Goal: Task Accomplishment & Management: Manage account settings

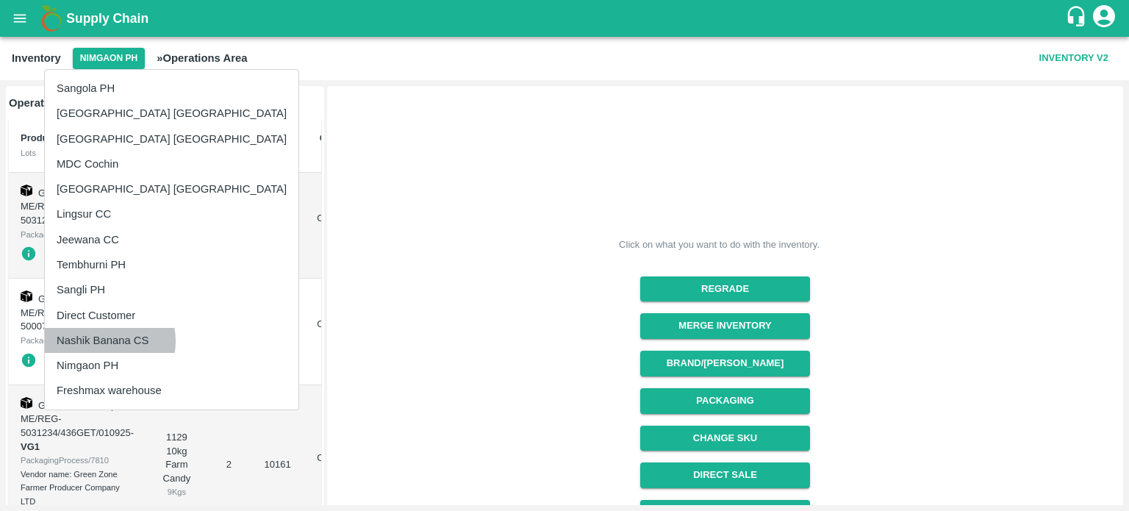
click at [101, 341] on li "Nashik Banana CS" at bounding box center [172, 340] width 254 height 25
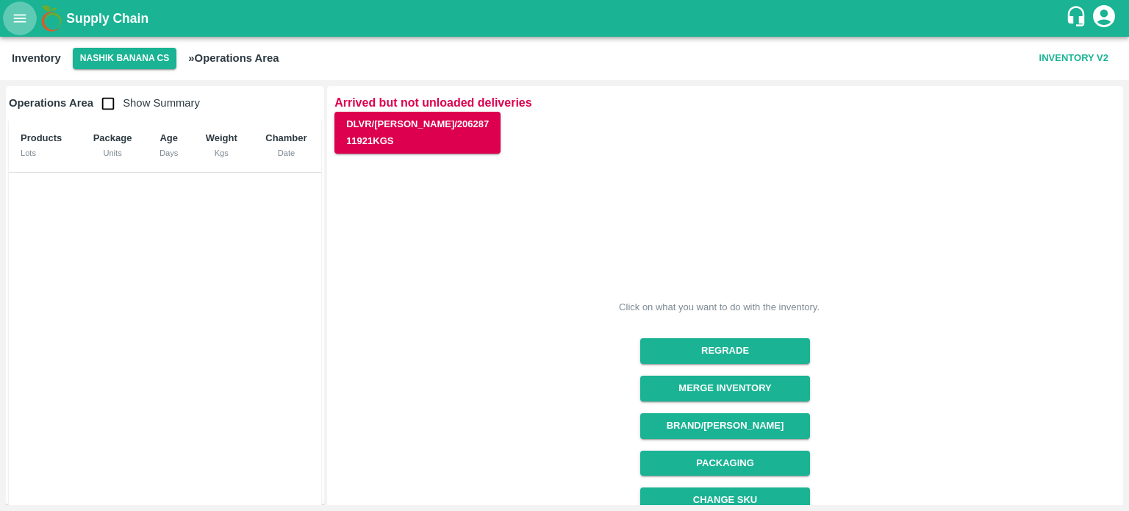
click at [23, 24] on icon "open drawer" at bounding box center [20, 18] width 16 height 16
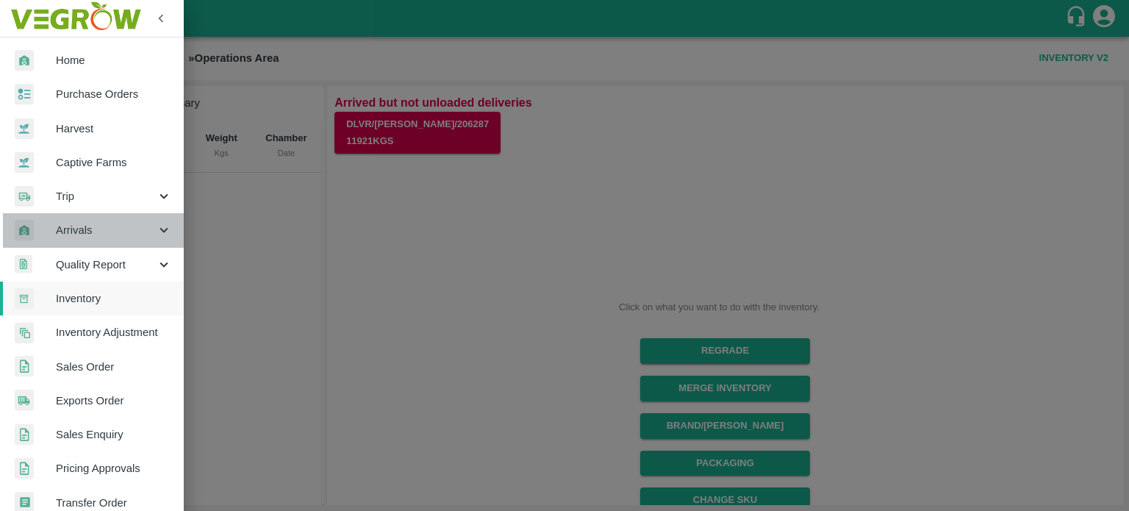
click at [156, 231] on icon at bounding box center [164, 230] width 16 height 16
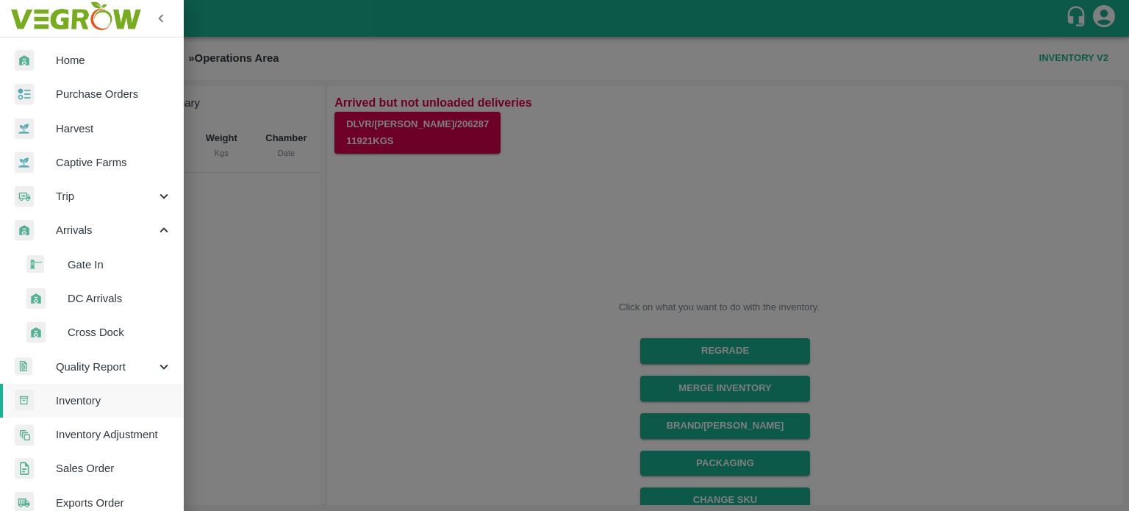
click at [85, 296] on span "DC Arrivals" at bounding box center [120, 298] width 104 height 16
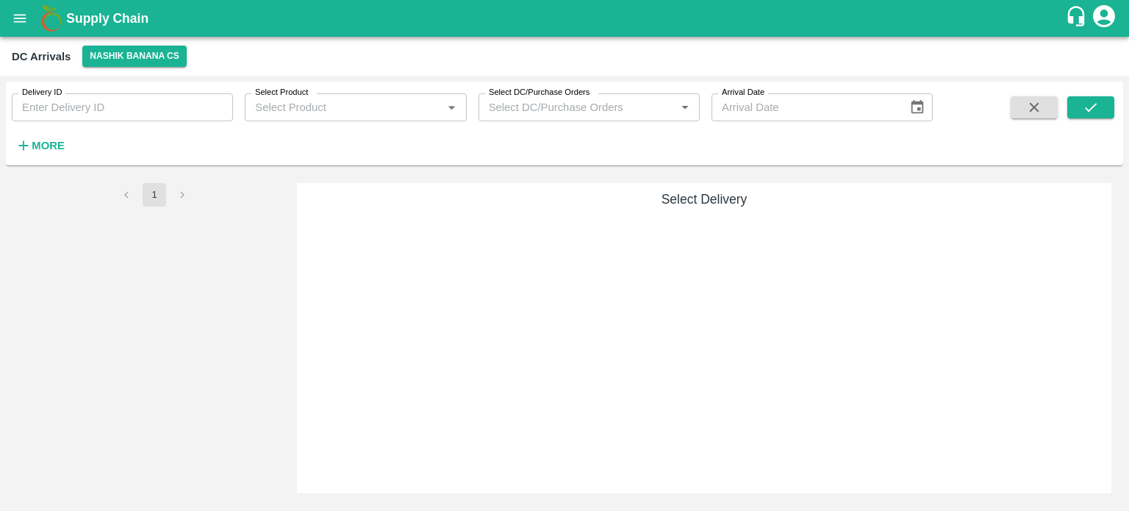
click at [44, 149] on strong "More" at bounding box center [48, 146] width 33 height 12
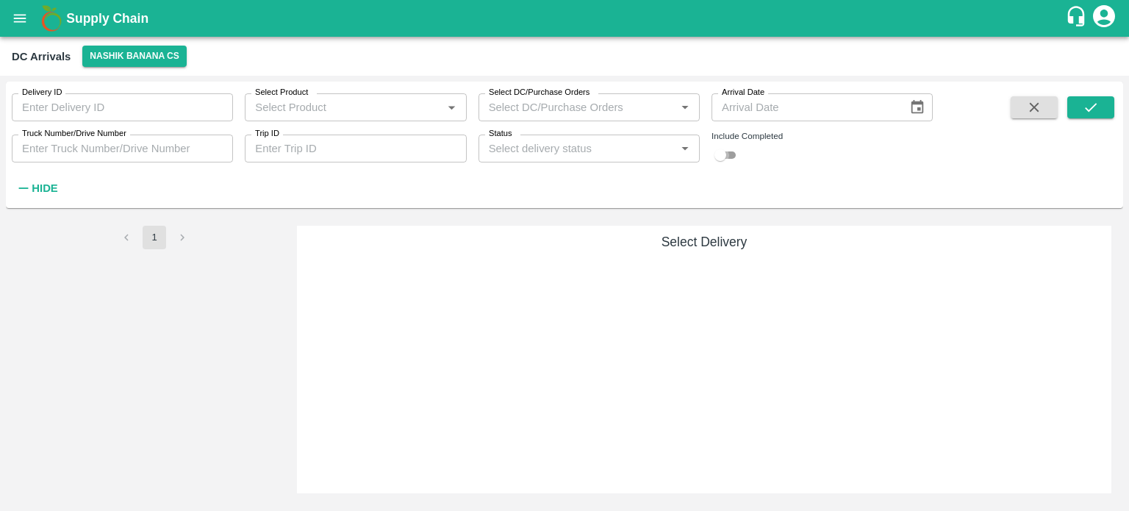
click at [729, 155] on input "checkbox" at bounding box center [720, 155] width 53 height 18
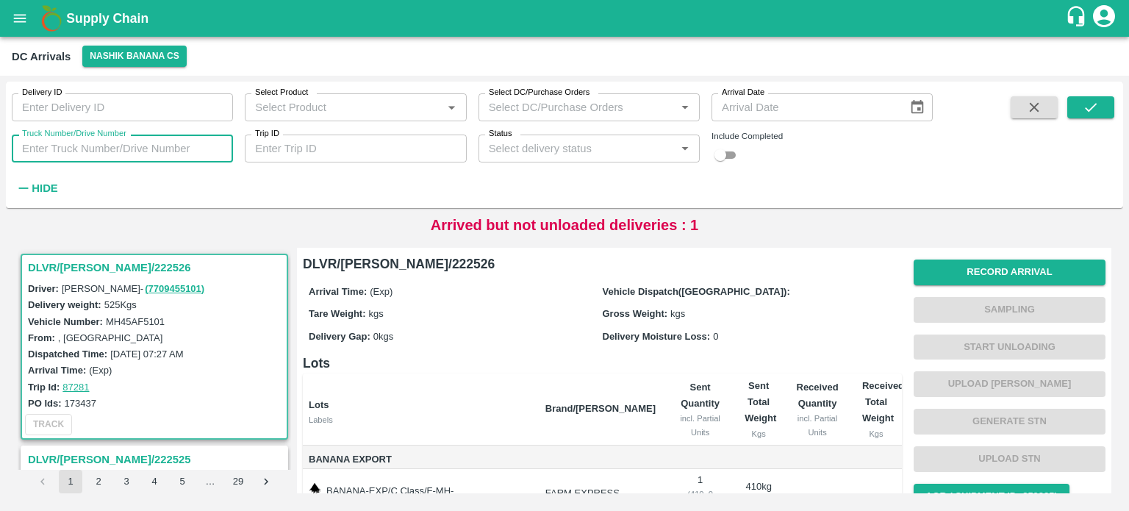
click at [109, 149] on input "Truck Number/Drive Number" at bounding box center [122, 149] width 221 height 28
click at [729, 151] on input "checkbox" at bounding box center [720, 155] width 53 height 18
checkbox input "true"
click at [165, 144] on input "Truck Number/Drive Number" at bounding box center [122, 149] width 221 height 28
type input "9853"
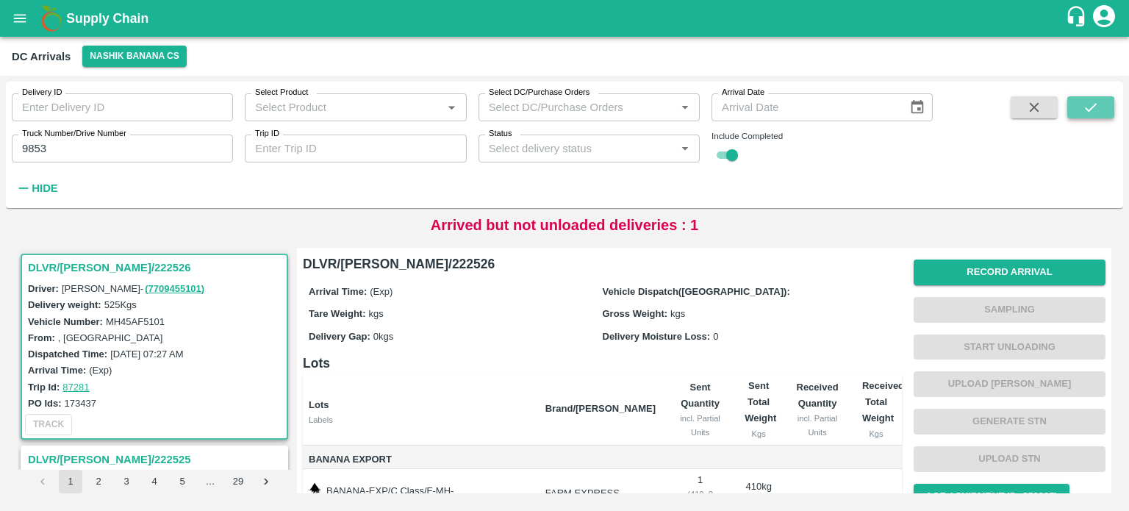
click at [1077, 110] on button "submit" at bounding box center [1091, 107] width 47 height 22
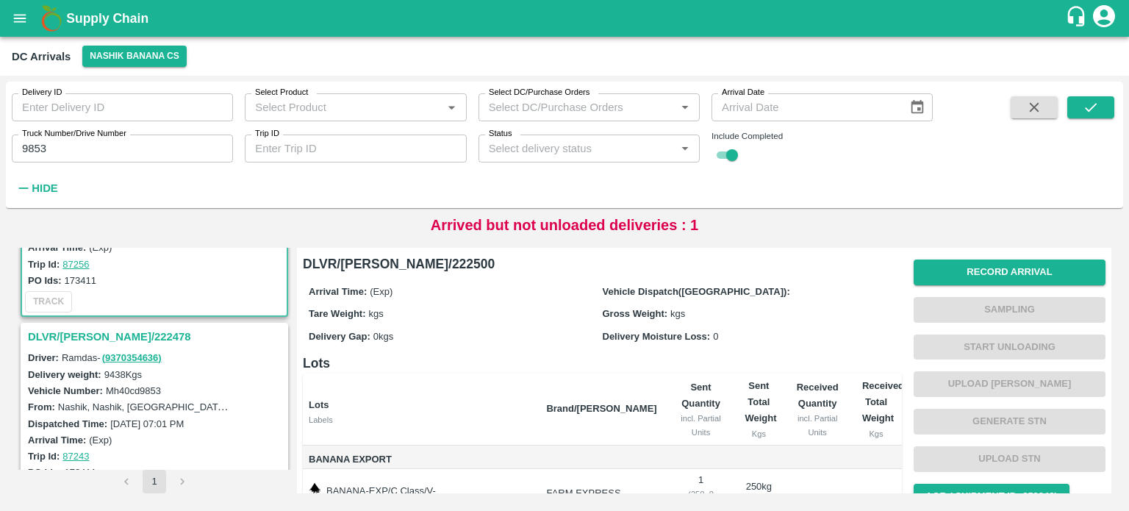
scroll to position [124, 0]
click at [110, 328] on h3 "DLVR/[PERSON_NAME]/222478" at bounding box center [156, 335] width 257 height 19
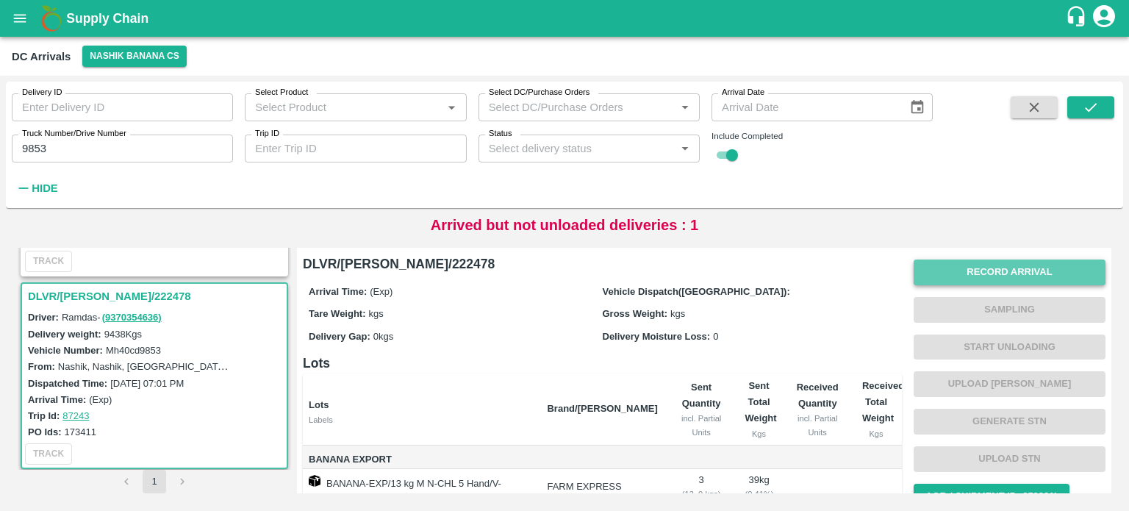
click at [965, 277] on button "Record Arrival" at bounding box center [1010, 273] width 192 height 26
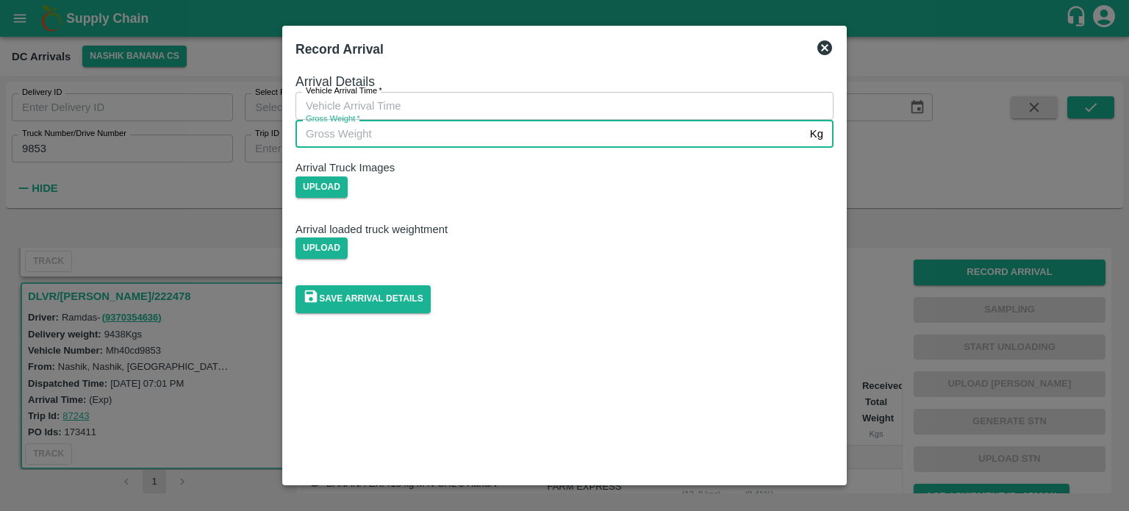
click at [544, 148] on input "Gross Weight   *" at bounding box center [550, 134] width 509 height 28
type input "16465"
type input "DD/MM/YYYY hh:mm aa"
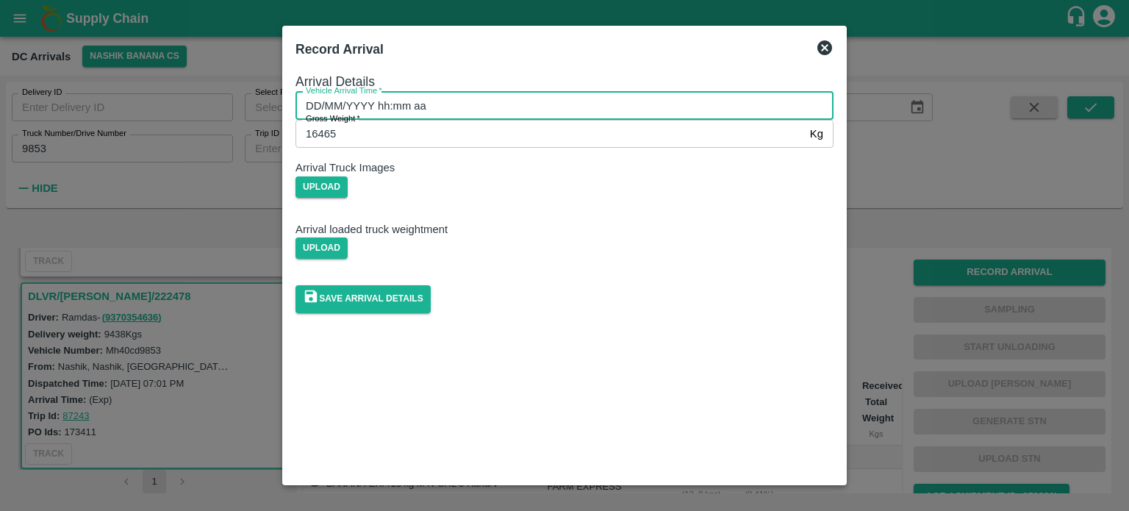
click at [468, 120] on input "DD/MM/YYYY hh:mm aa" at bounding box center [560, 106] width 528 height 28
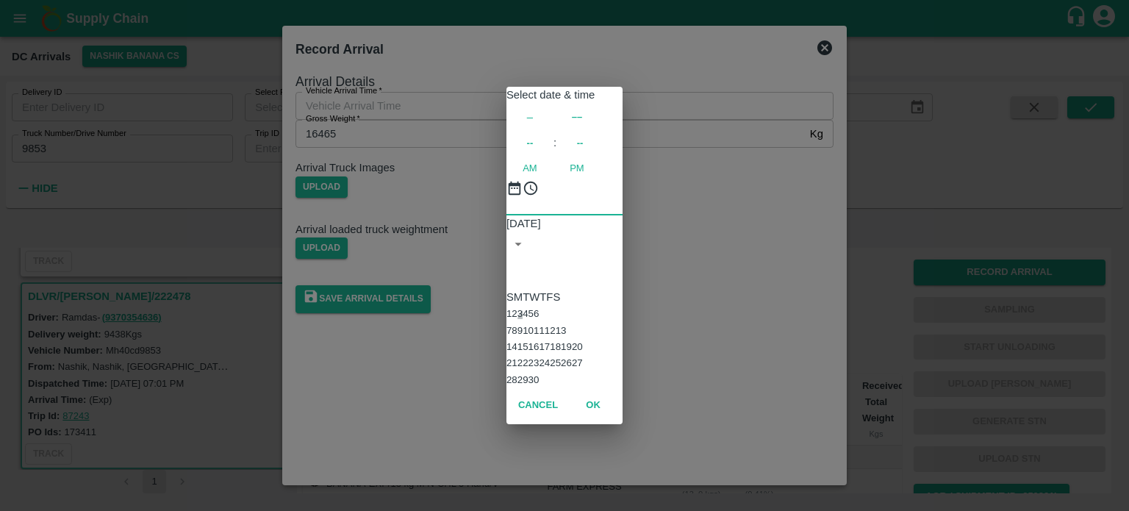
click at [523, 308] on button "3" at bounding box center [520, 313] width 5 height 11
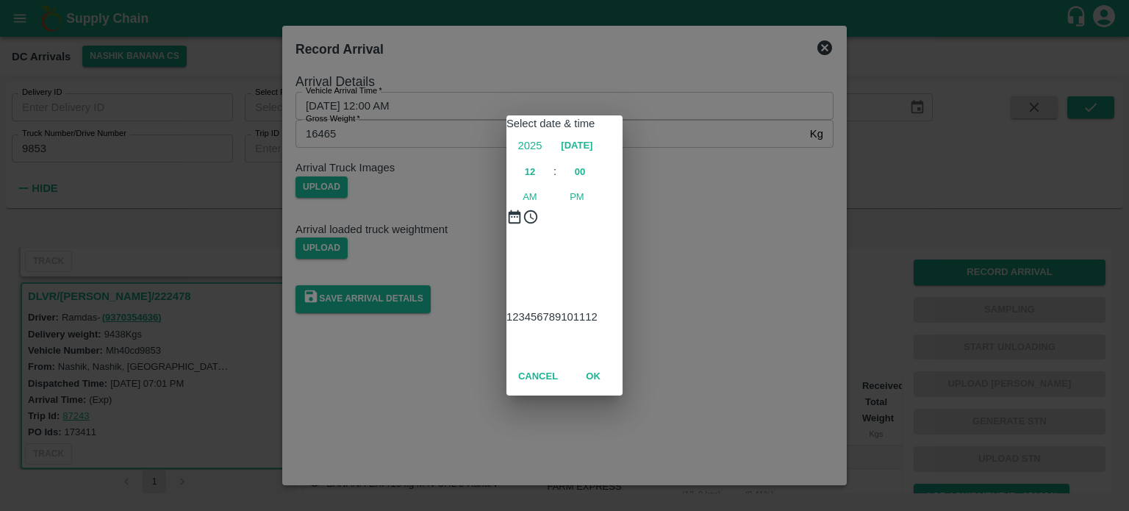
click at [565, 244] on div at bounding box center [565, 244] width 116 height 0
type input "[DATE] 06:00 AM"
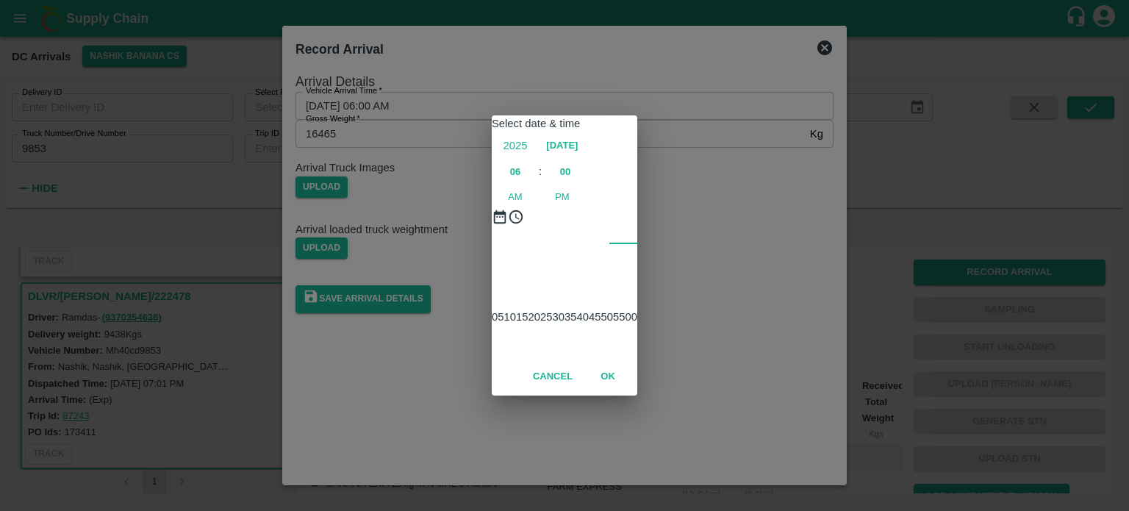
click at [751, 240] on div "Select date & time [DATE] 06 : 00 AM PM 05 10 15 20 25 30 35 40 45 50 55 00 Can…" at bounding box center [564, 255] width 1129 height 511
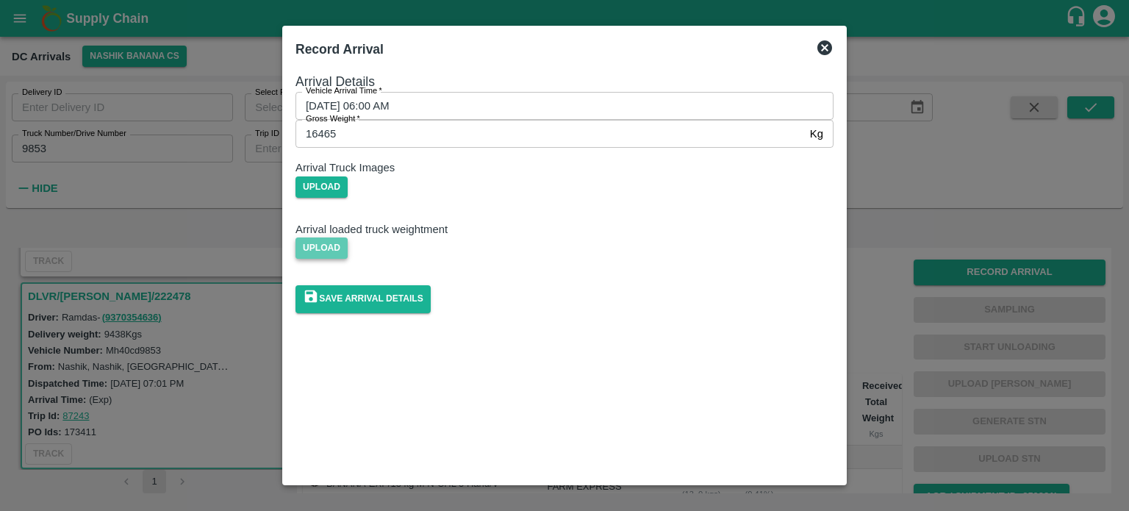
click at [348, 259] on span "Upload" at bounding box center [322, 247] width 52 height 21
click at [0, 0] on input "Upload" at bounding box center [0, 0] width 0 height 0
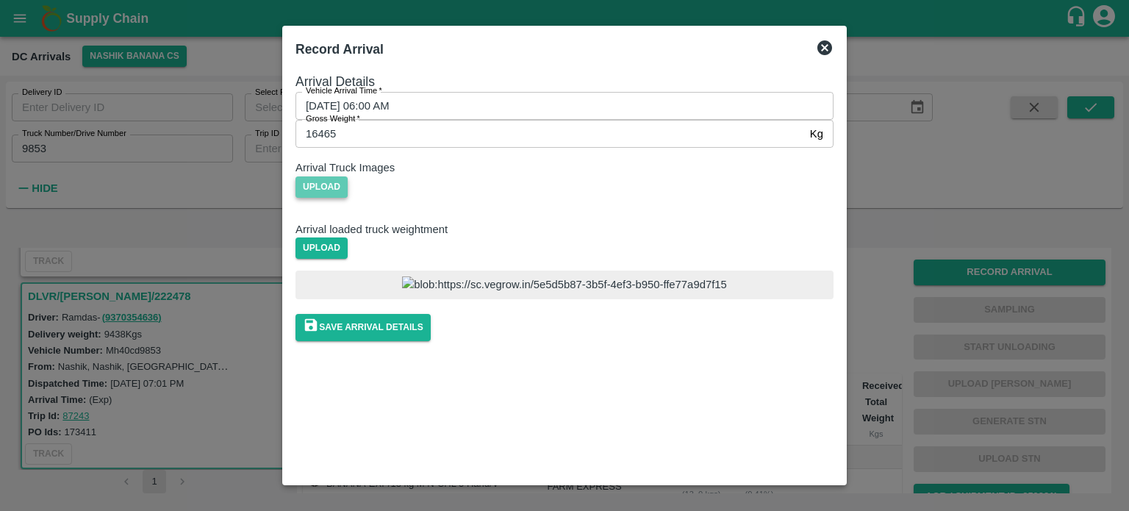
click at [348, 198] on span "Upload" at bounding box center [322, 186] width 52 height 21
click at [0, 0] on input "Upload" at bounding box center [0, 0] width 0 height 0
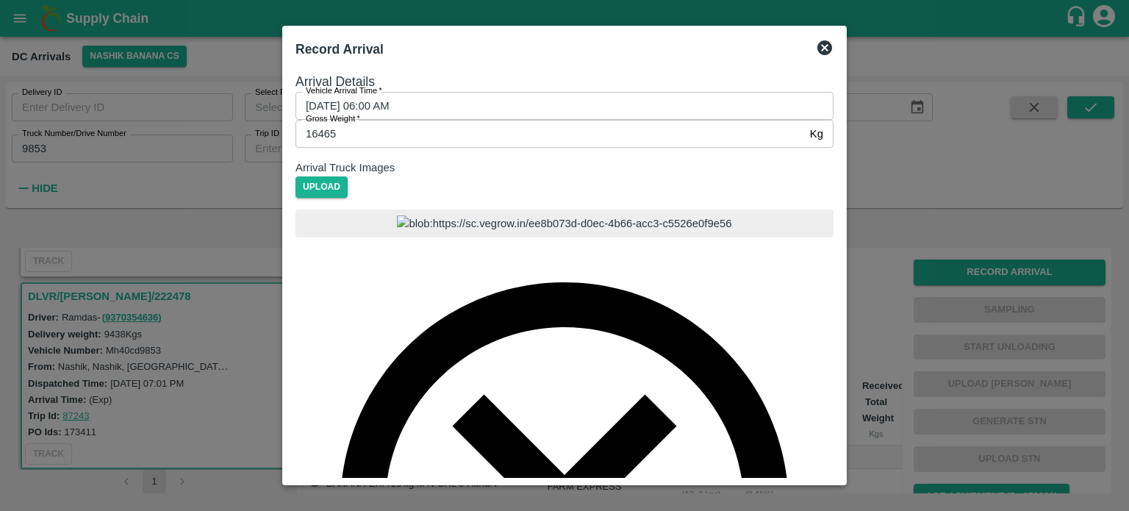
scroll to position [71, 0]
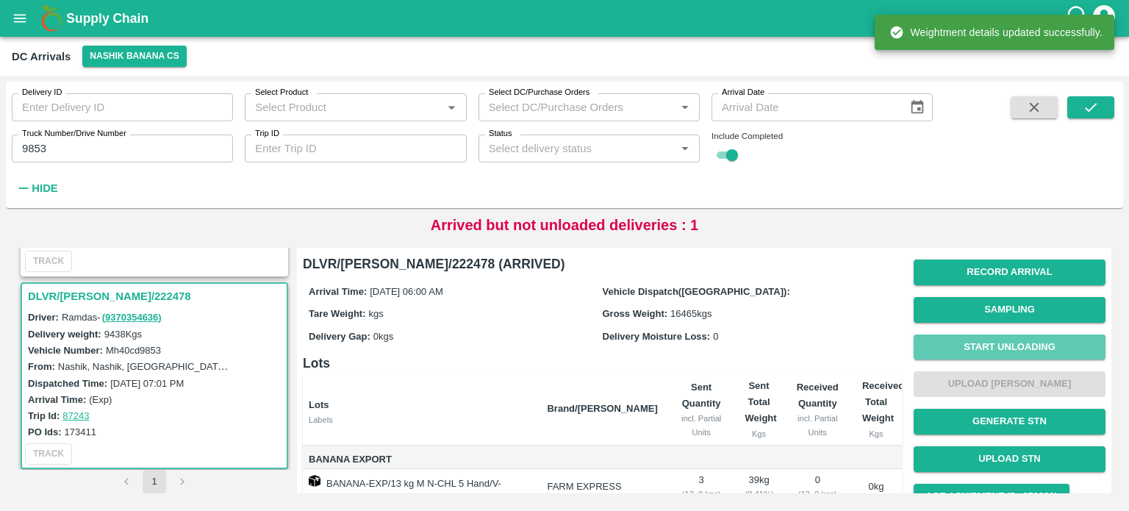
click at [1002, 346] on button "Start Unloading" at bounding box center [1010, 348] width 192 height 26
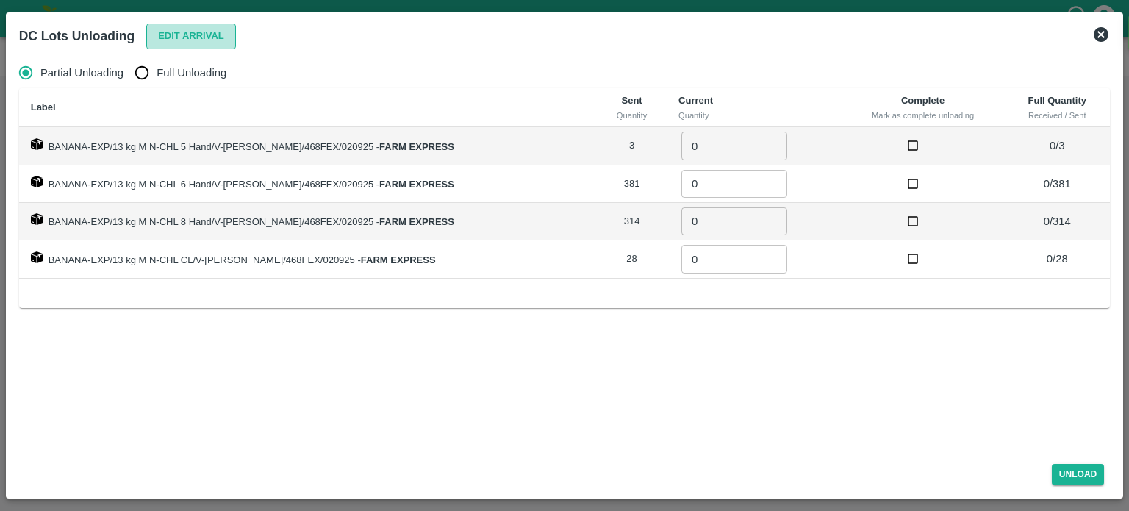
click at [187, 35] on button "Edit Arrival" at bounding box center [191, 37] width 90 height 26
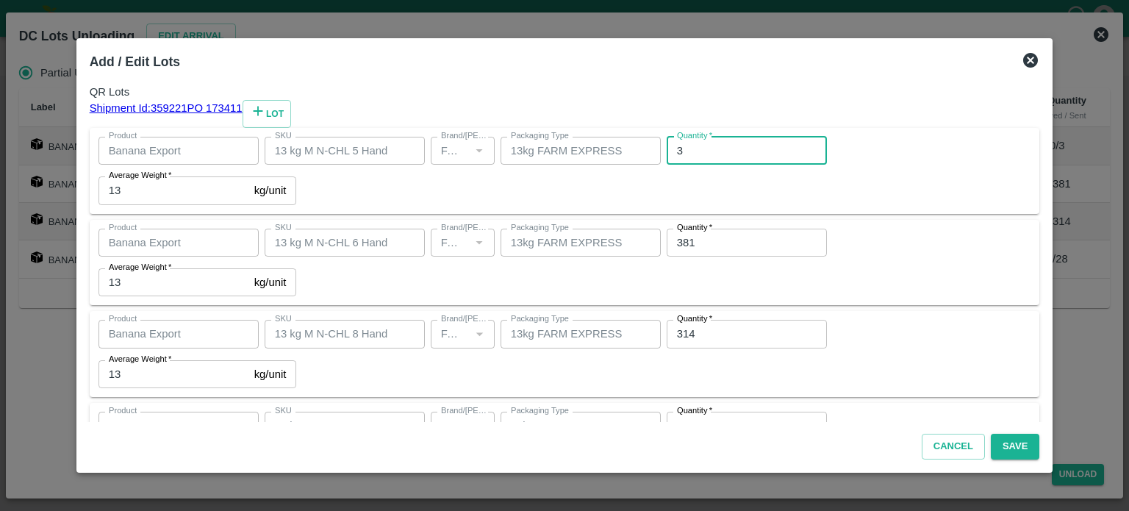
click at [667, 165] on input "3" at bounding box center [747, 151] width 160 height 28
type input "1"
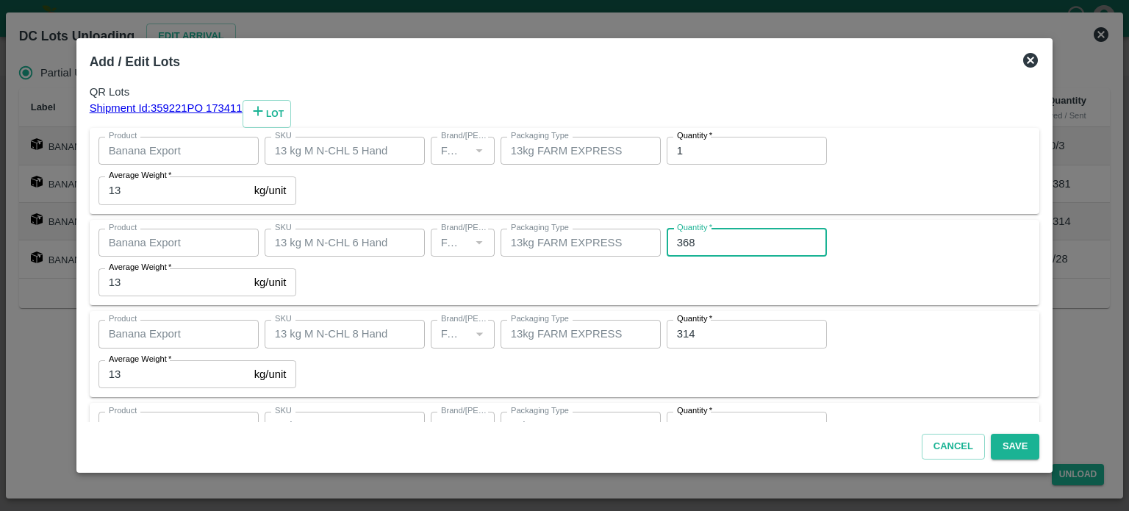
type input "368"
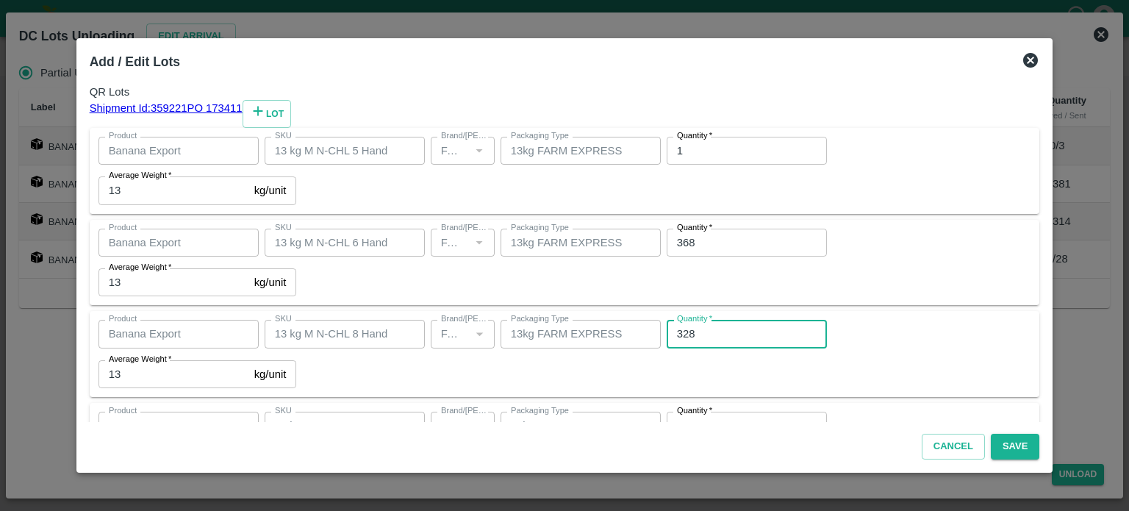
type input "328"
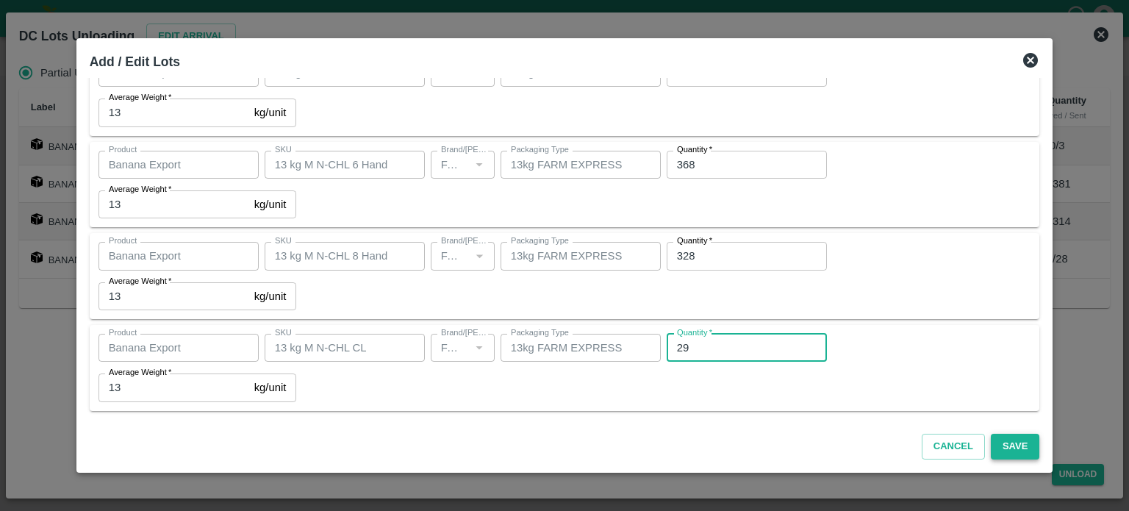
type input "29"
click at [1001, 443] on button "Save" at bounding box center [1015, 447] width 49 height 26
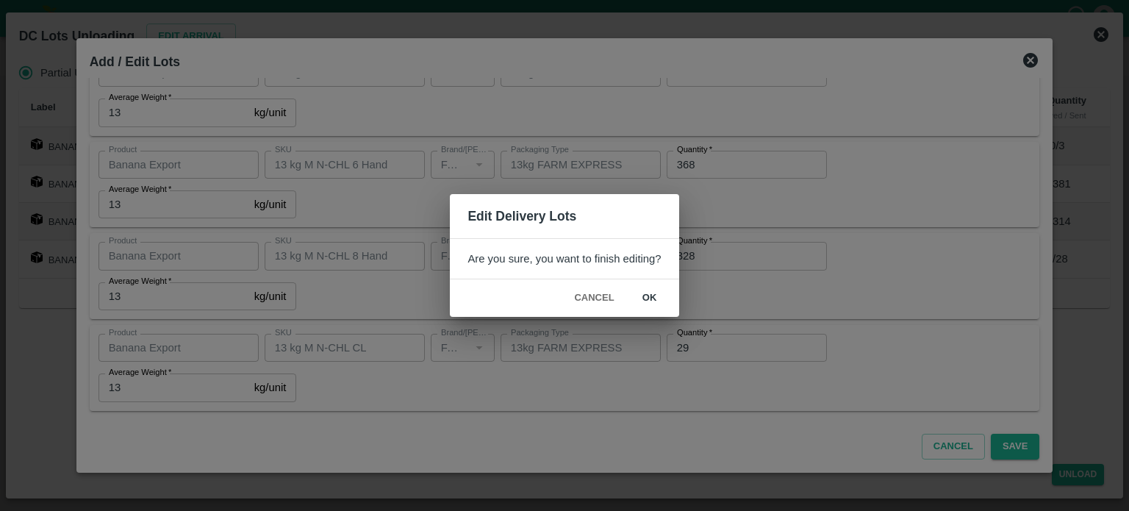
click at [649, 288] on button "ok" at bounding box center [649, 298] width 47 height 26
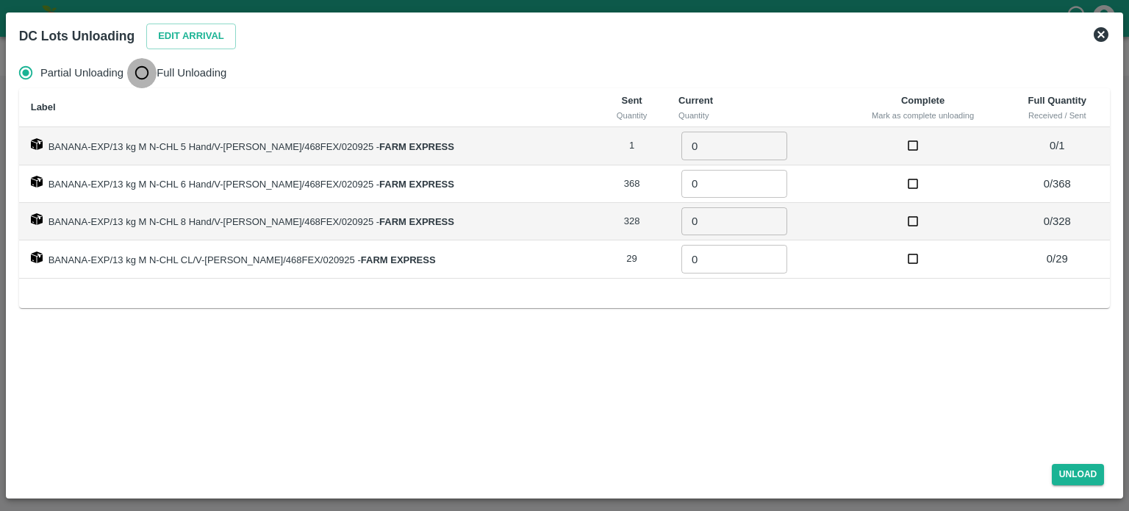
click at [143, 75] on input "Full Unloading" at bounding box center [141, 72] width 29 height 29
radio input "true"
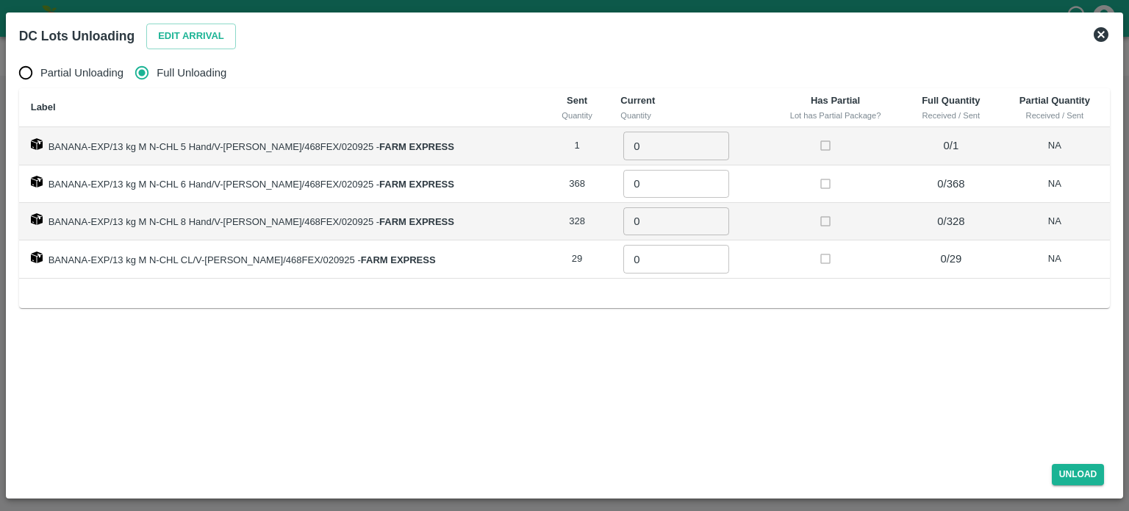
click at [626, 157] on input "0" at bounding box center [676, 146] width 106 height 28
type input "1"
type input "368"
type input "328"
type input "29"
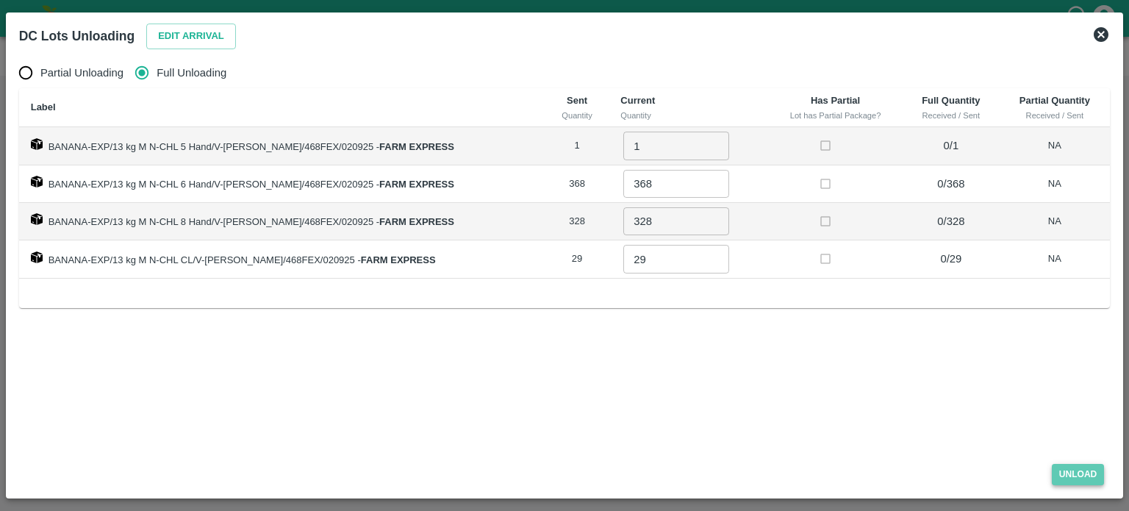
click at [1076, 471] on button "Unload" at bounding box center [1078, 474] width 53 height 21
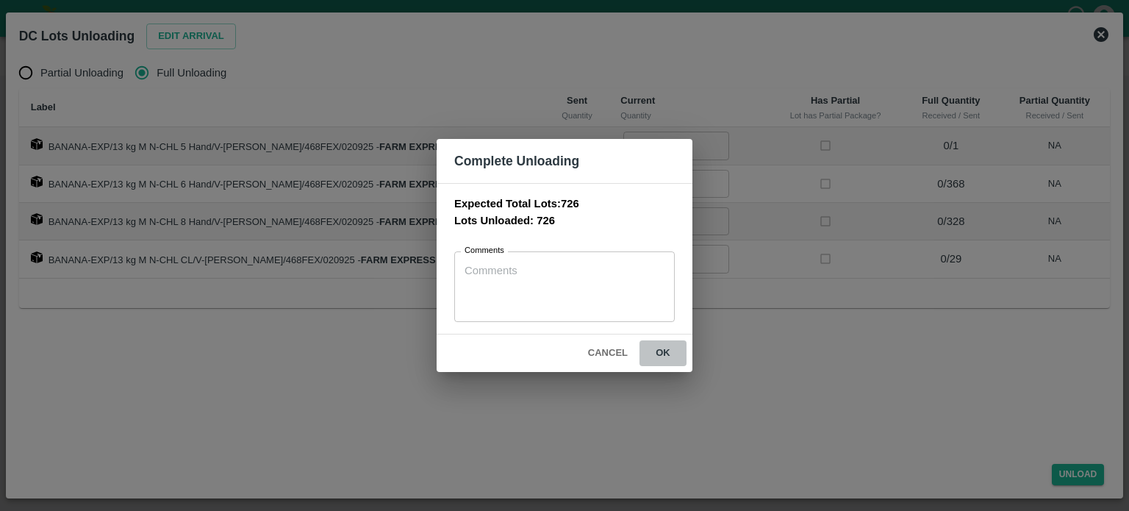
click at [660, 340] on button "ok" at bounding box center [663, 353] width 47 height 26
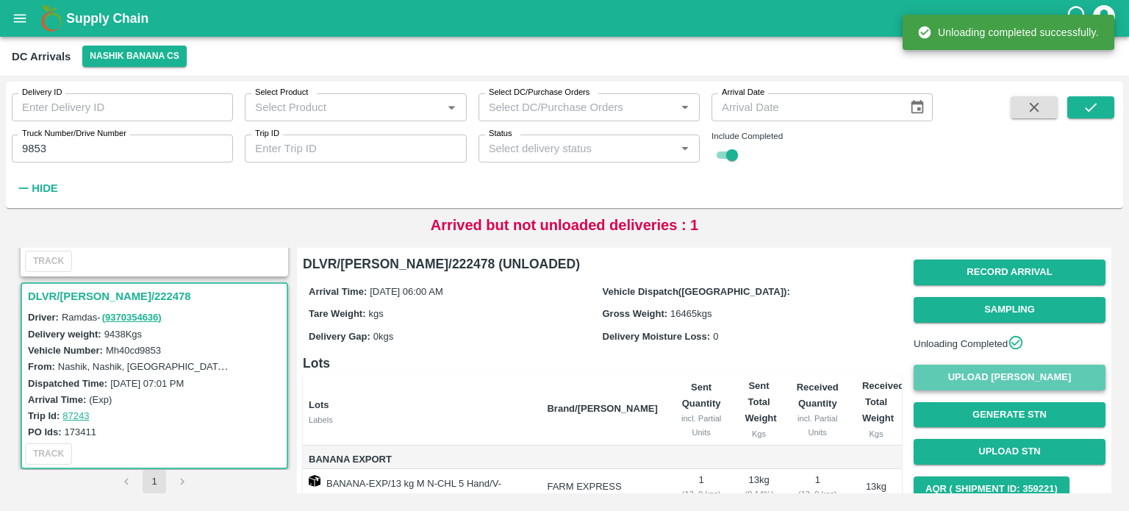
click at [1016, 382] on button "Upload [PERSON_NAME]" at bounding box center [1010, 378] width 192 height 26
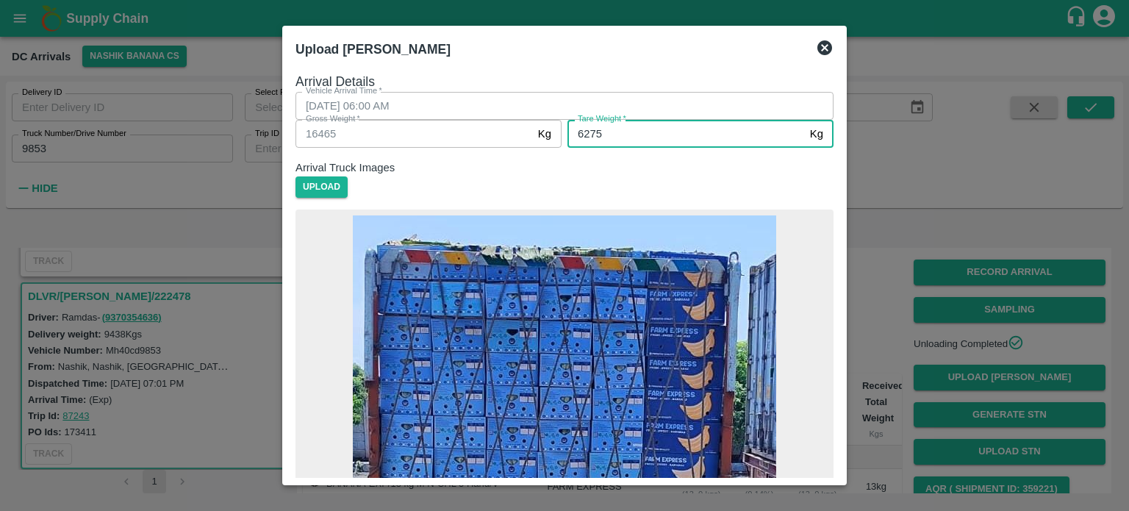
type input "6275"
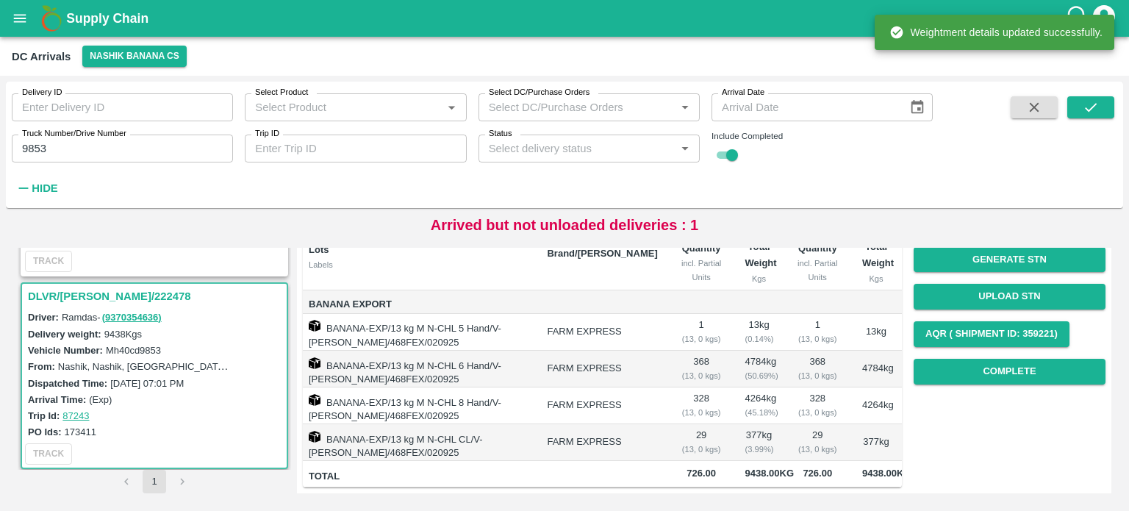
scroll to position [176, 0]
click at [1015, 359] on button "Complete" at bounding box center [1010, 372] width 192 height 26
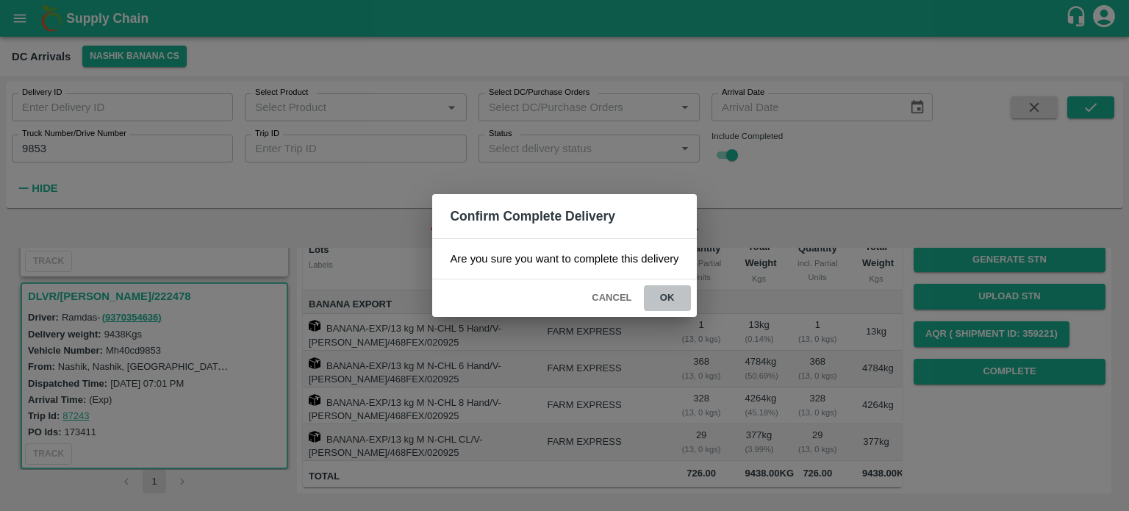
click at [665, 287] on button "ok" at bounding box center [667, 298] width 47 height 26
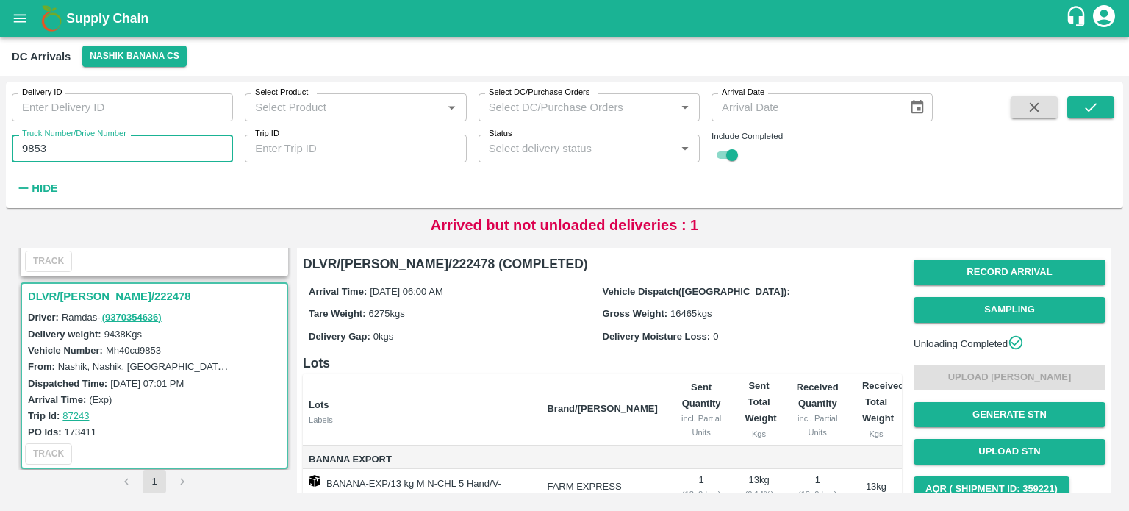
click at [32, 146] on input "9853" at bounding box center [122, 149] width 221 height 28
type input "5531"
click at [1089, 110] on icon "submit" at bounding box center [1091, 107] width 12 height 9
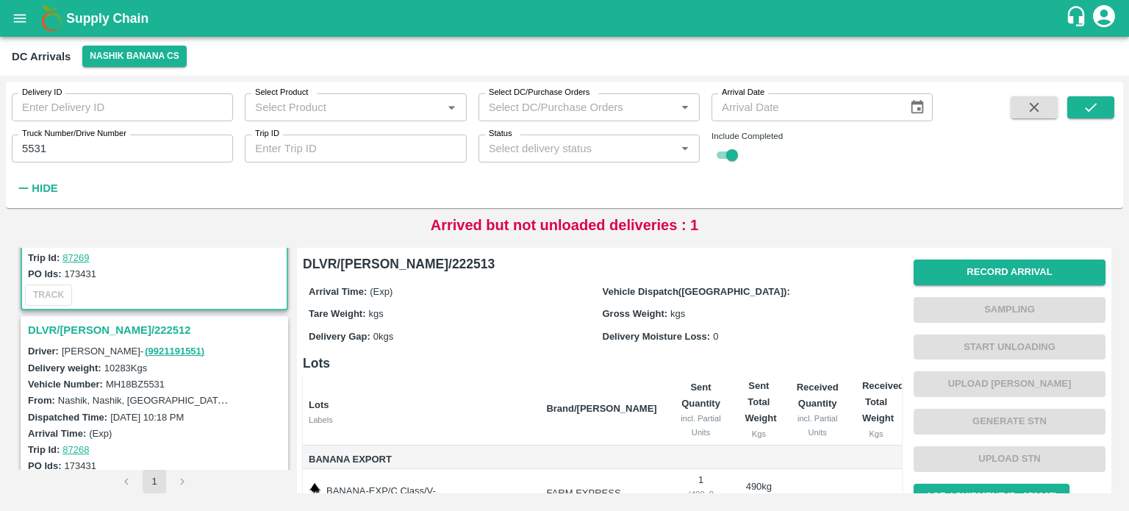
scroll to position [132, 0]
click at [104, 326] on h3 "DLVR/[PERSON_NAME]/222512" at bounding box center [156, 327] width 257 height 19
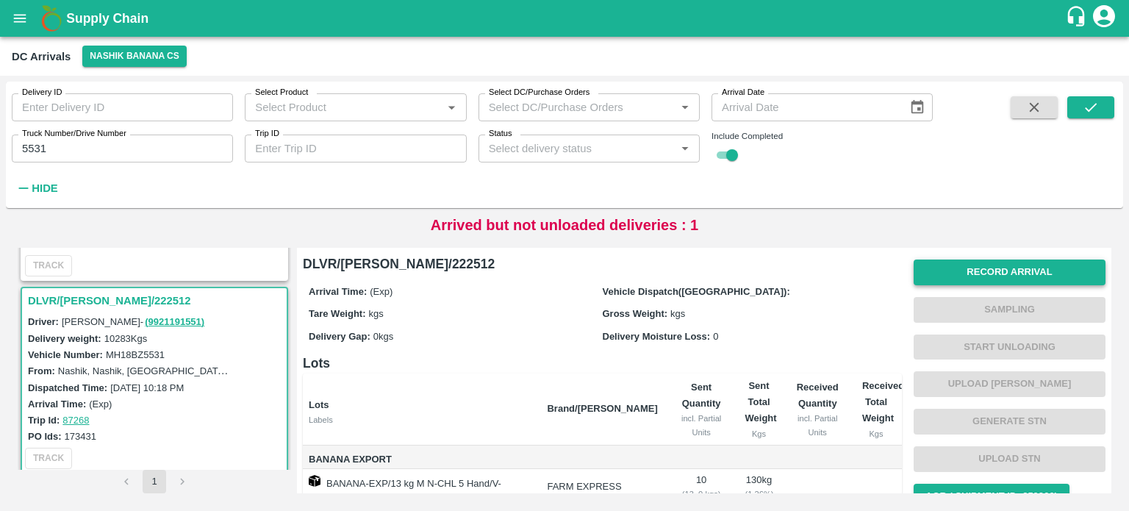
click at [982, 266] on button "Record Arrival" at bounding box center [1010, 273] width 192 height 26
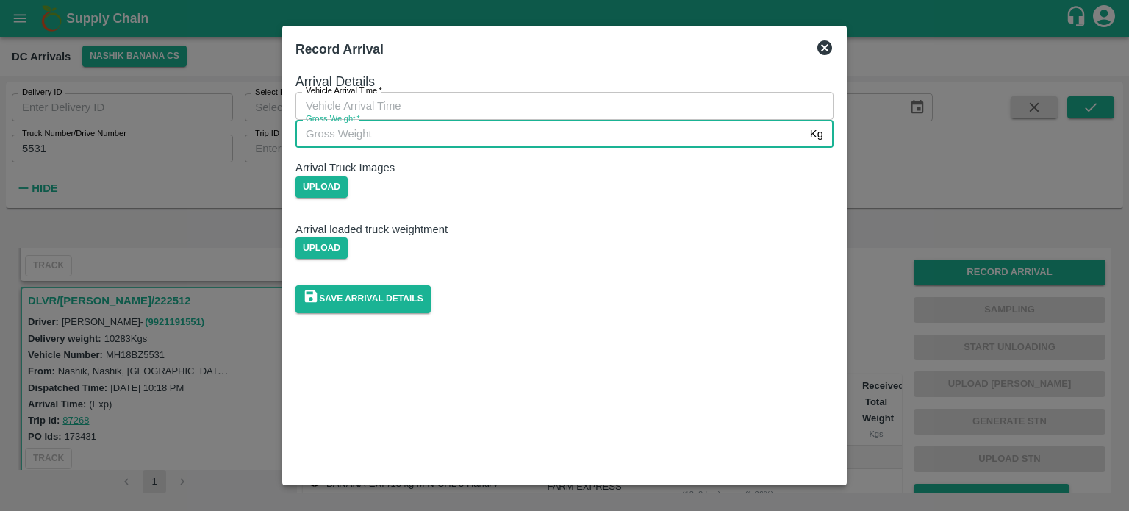
click at [493, 148] on input "Gross Weight   *" at bounding box center [550, 134] width 509 height 28
type input "17945"
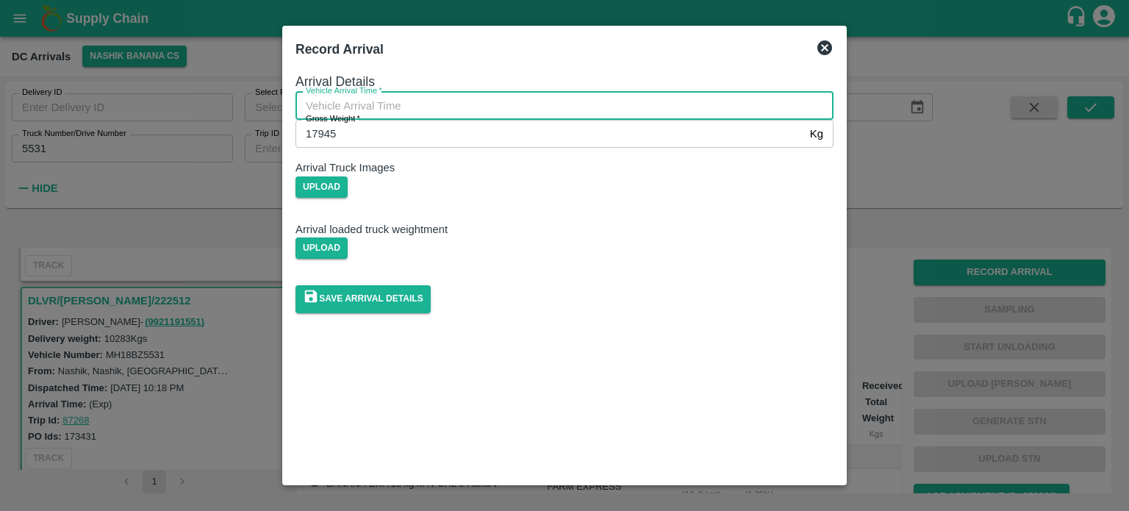
type input "DD/MM/YYYY hh:mm aa"
click at [456, 120] on input "DD/MM/YYYY hh:mm aa" at bounding box center [560, 106] width 528 height 28
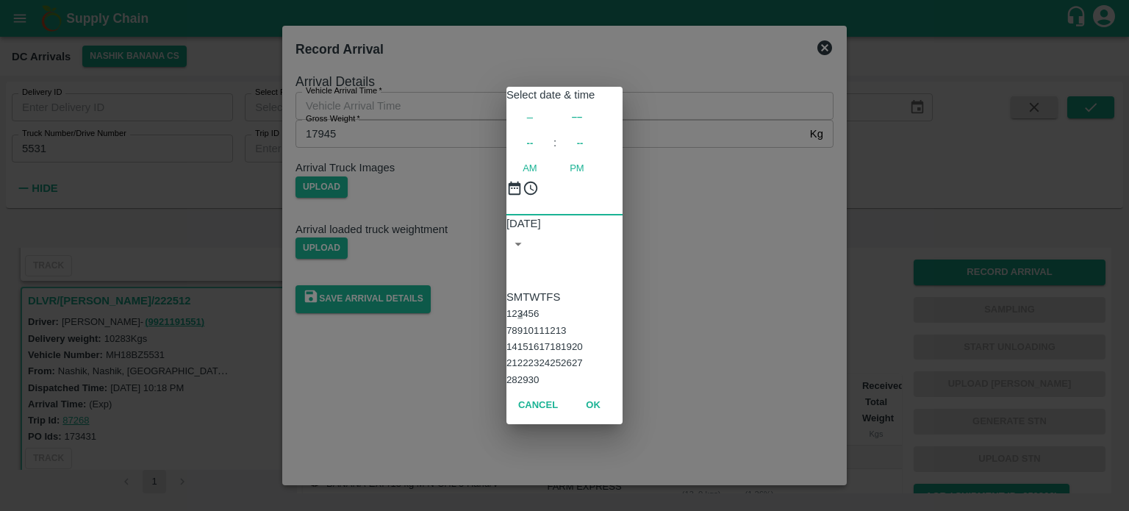
click at [523, 308] on button "3" at bounding box center [520, 313] width 5 height 11
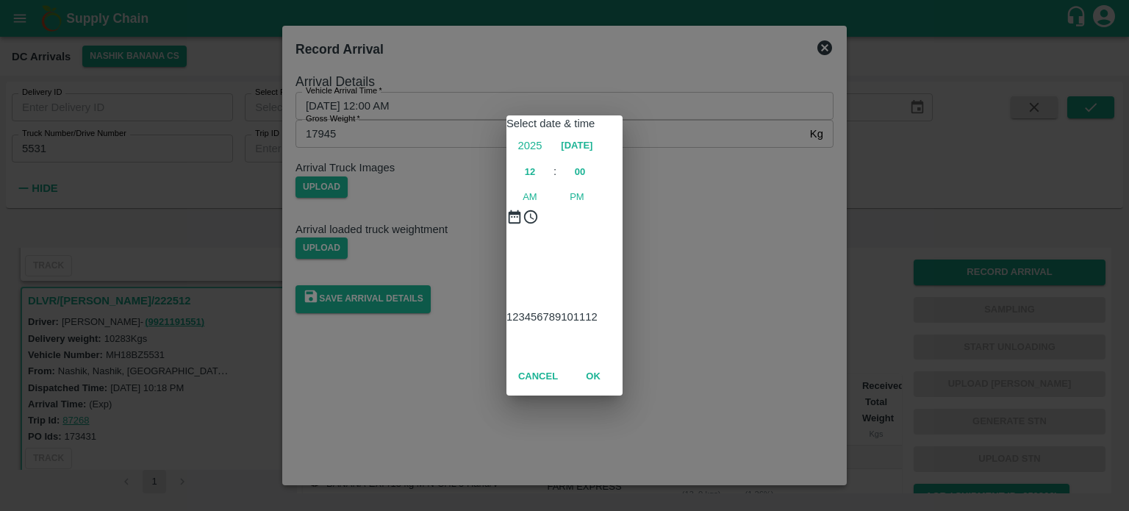
click at [566, 244] on div at bounding box center [565, 244] width 116 height 0
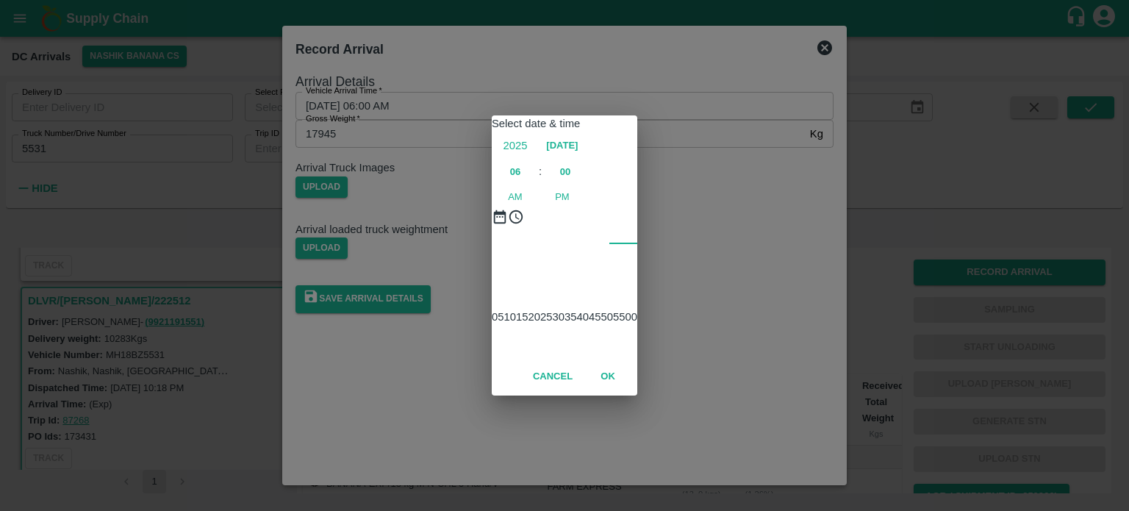
click at [518, 244] on div at bounding box center [565, 244] width 146 height 0
type input "[DATE] 06:45 AM"
click at [722, 244] on div "Select date & time [DATE] 06 : 45 AM PM 05 10 15 20 25 30 35 40 45 50 55 00 Can…" at bounding box center [564, 255] width 1129 height 511
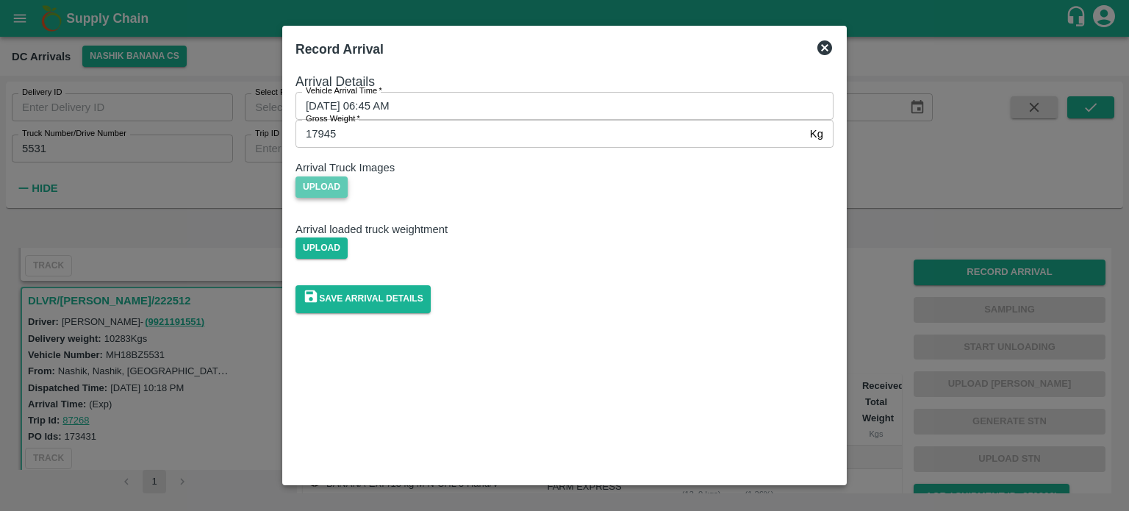
click at [348, 198] on span "Upload" at bounding box center [322, 186] width 52 height 21
click at [0, 0] on input "Upload" at bounding box center [0, 0] width 0 height 0
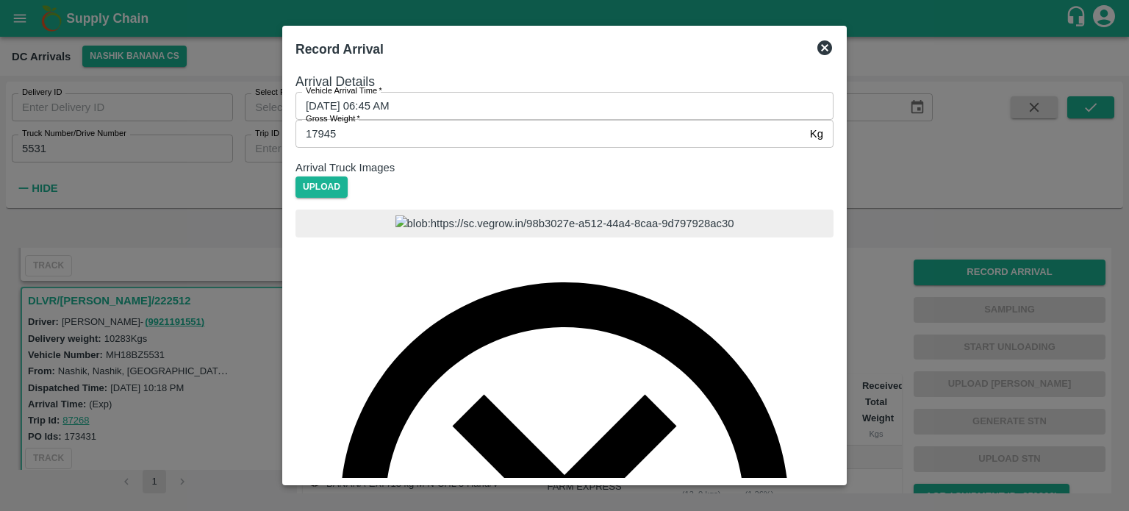
scroll to position [85, 0]
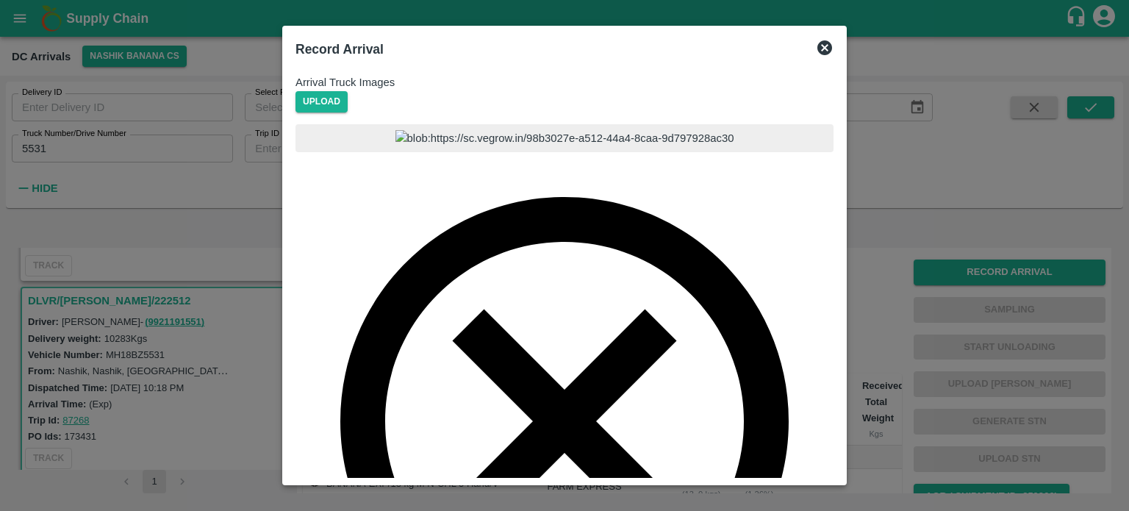
click at [0, 0] on input "Upload" at bounding box center [0, 0] width 0 height 0
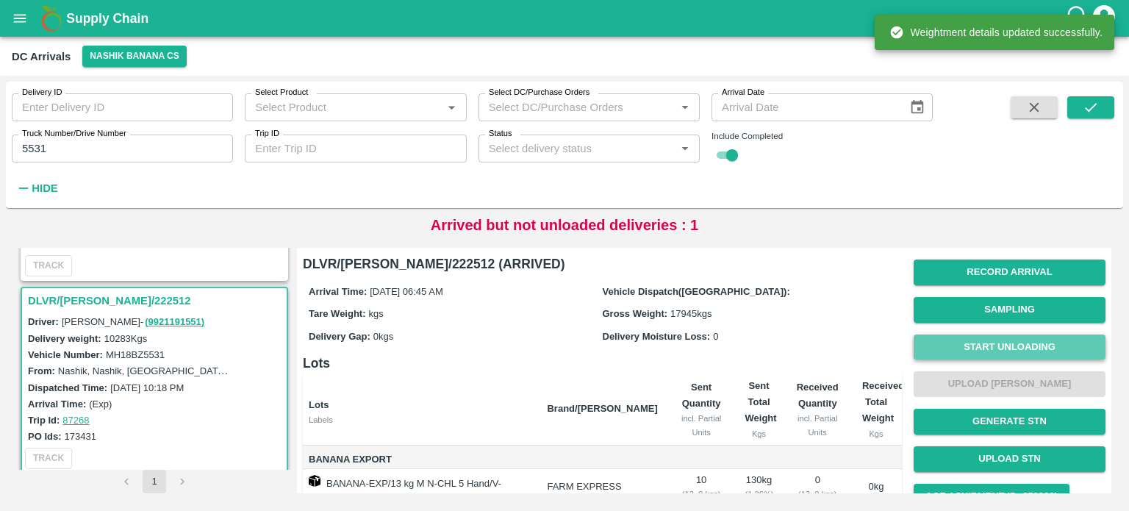
click at [1003, 355] on button "Start Unloading" at bounding box center [1010, 348] width 192 height 26
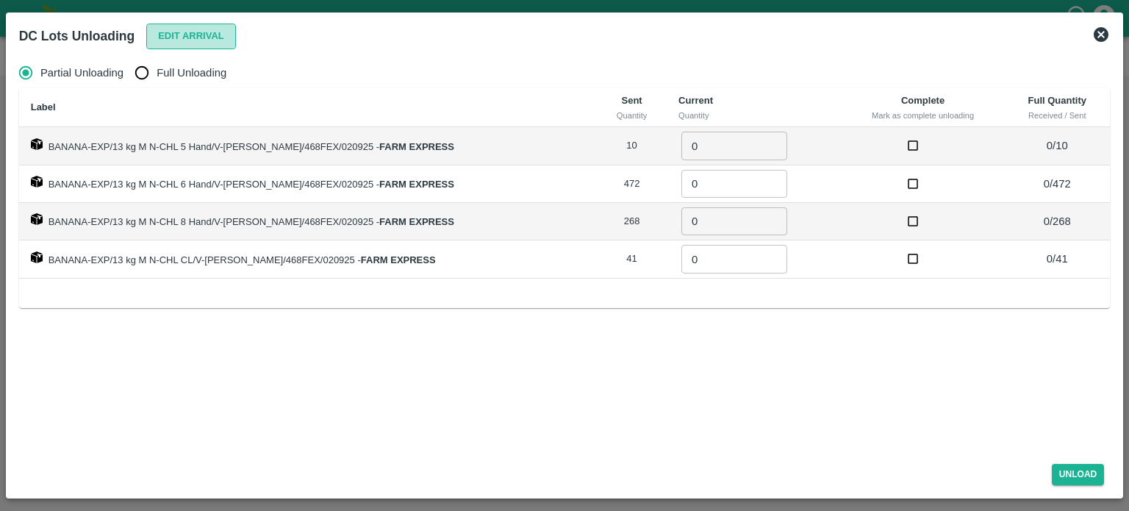
click at [199, 40] on button "Edit Arrival" at bounding box center [191, 37] width 90 height 26
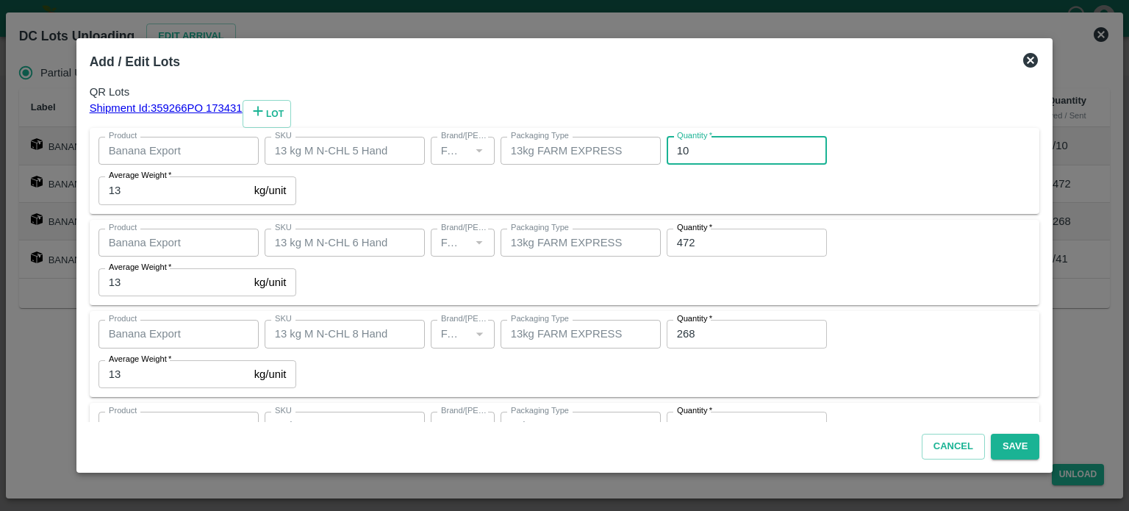
click at [667, 165] on input "10" at bounding box center [747, 151] width 160 height 28
type input "9"
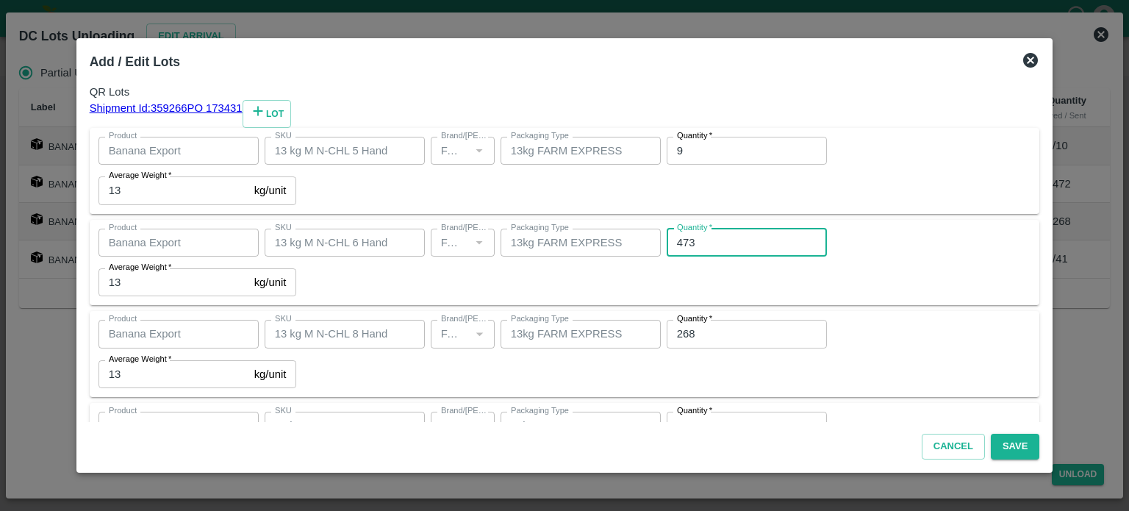
type input "473"
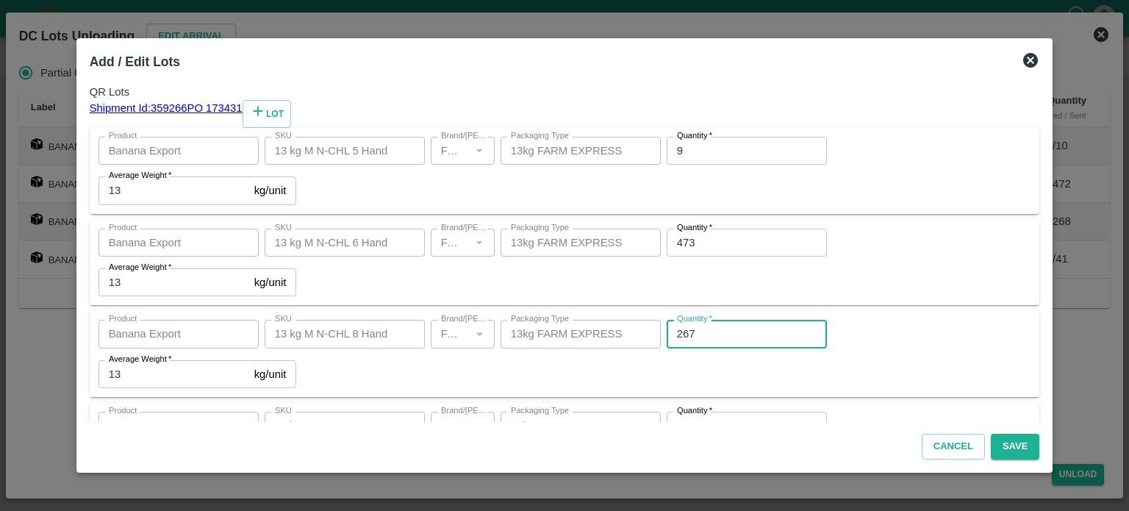
type input "267"
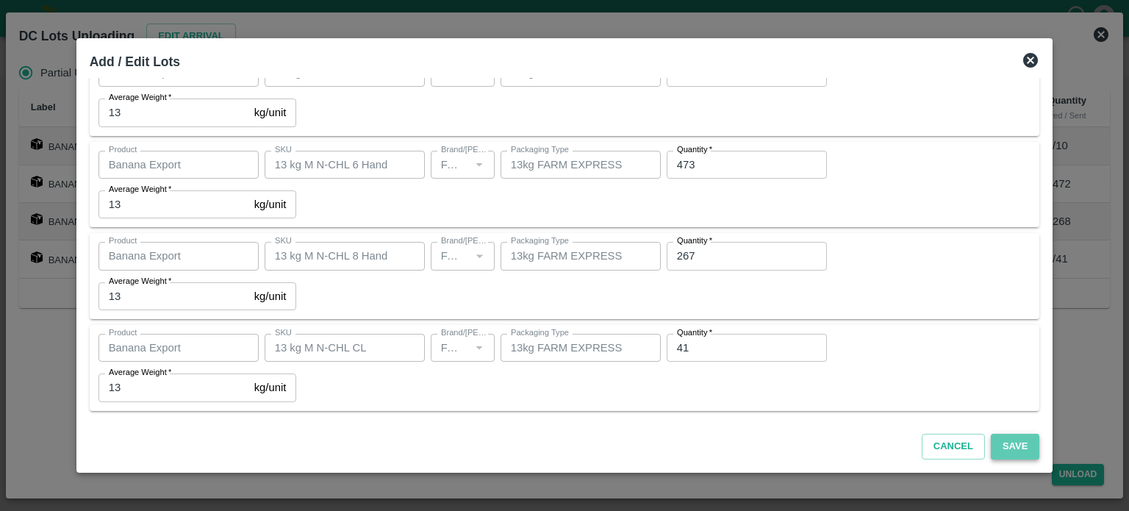
click at [1000, 439] on button "Save" at bounding box center [1015, 447] width 49 height 26
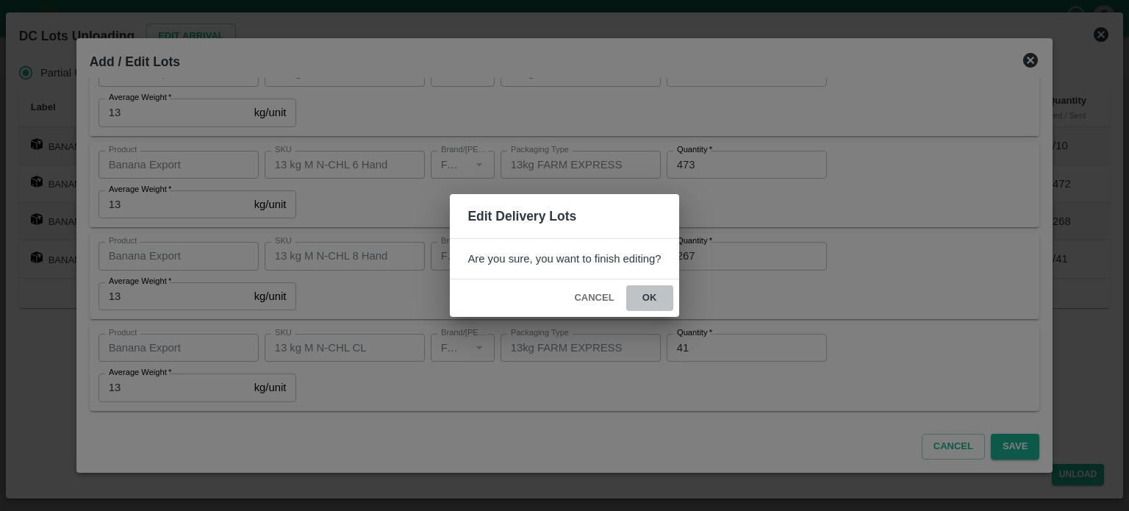
click at [650, 290] on button "ok" at bounding box center [649, 298] width 47 height 26
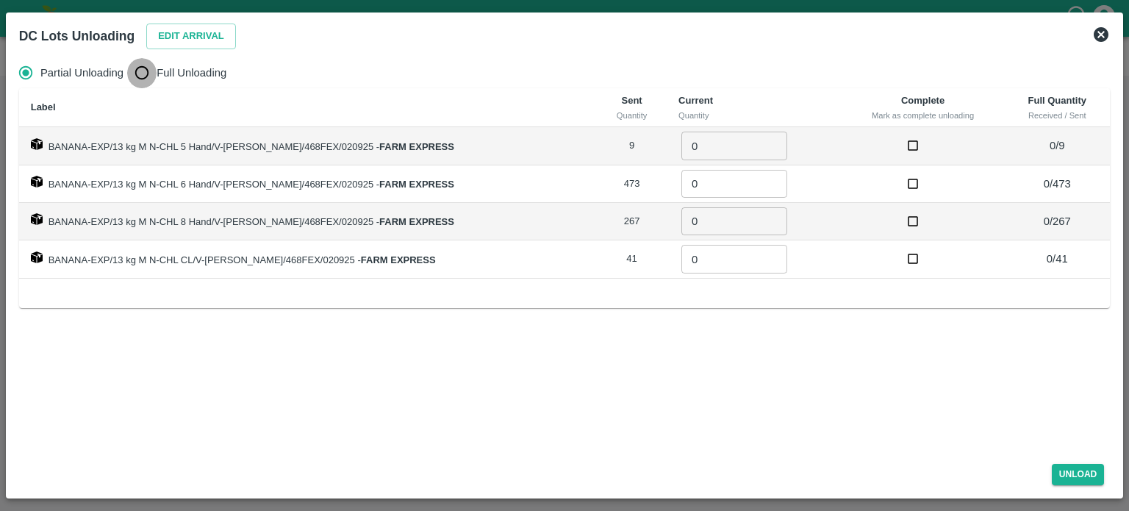
click at [144, 74] on input "Full Unloading" at bounding box center [141, 72] width 29 height 29
radio input "true"
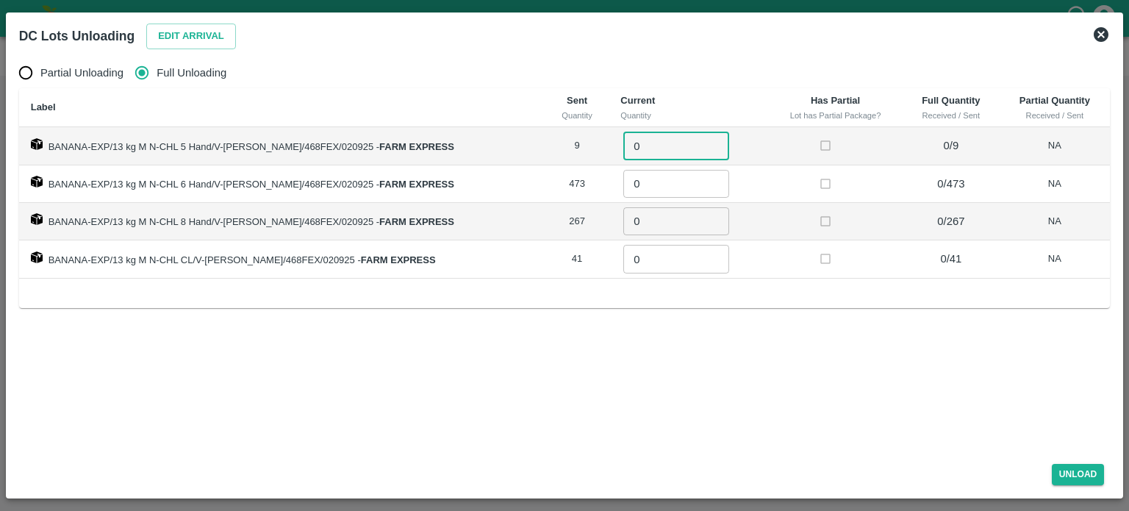
click at [638, 143] on input "0" at bounding box center [676, 146] width 106 height 28
type input "9"
type input "473"
type input "267"
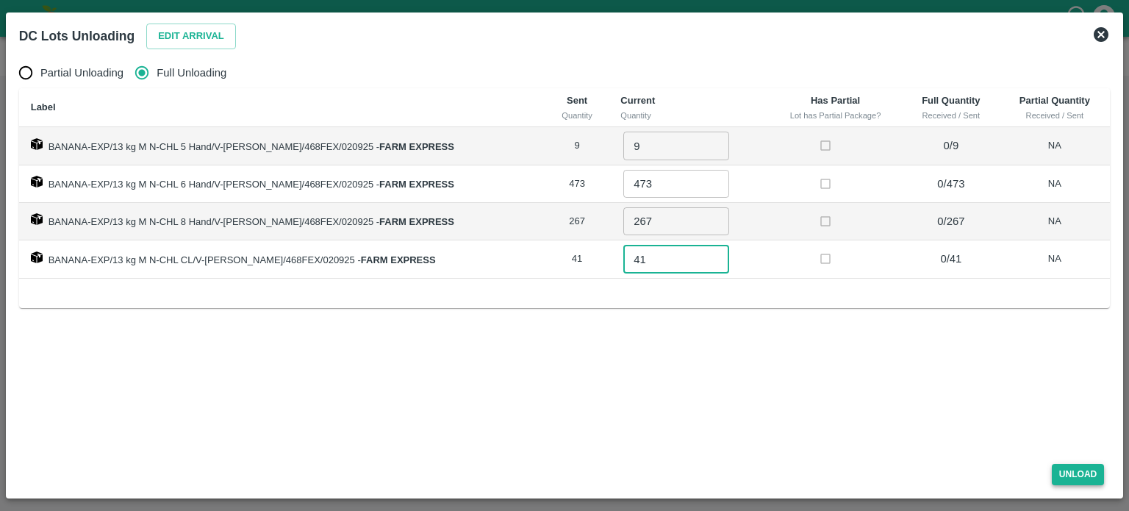
type input "41"
click at [1071, 471] on button "Unload" at bounding box center [1078, 474] width 53 height 21
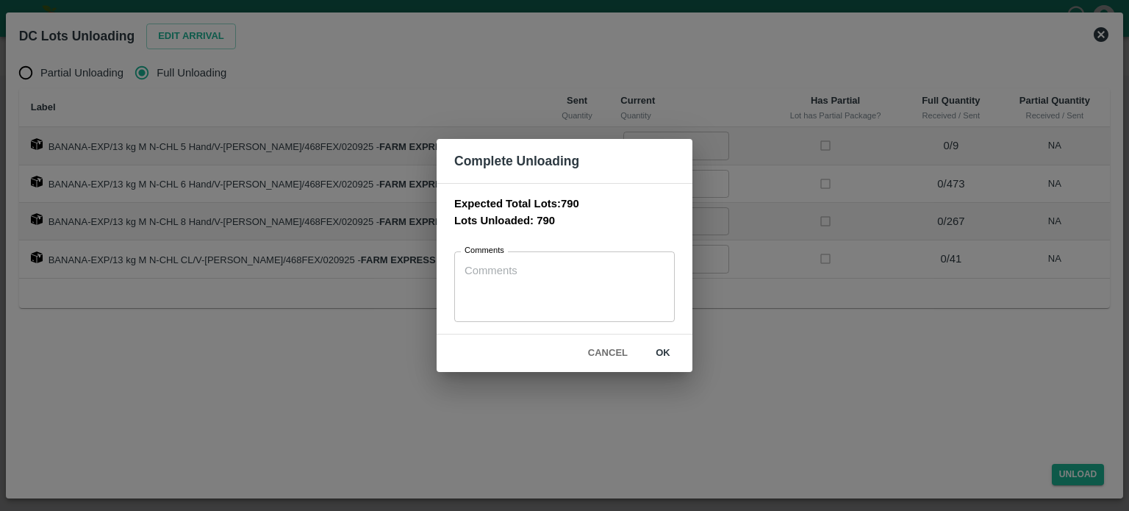
click at [661, 340] on button "ok" at bounding box center [663, 353] width 47 height 26
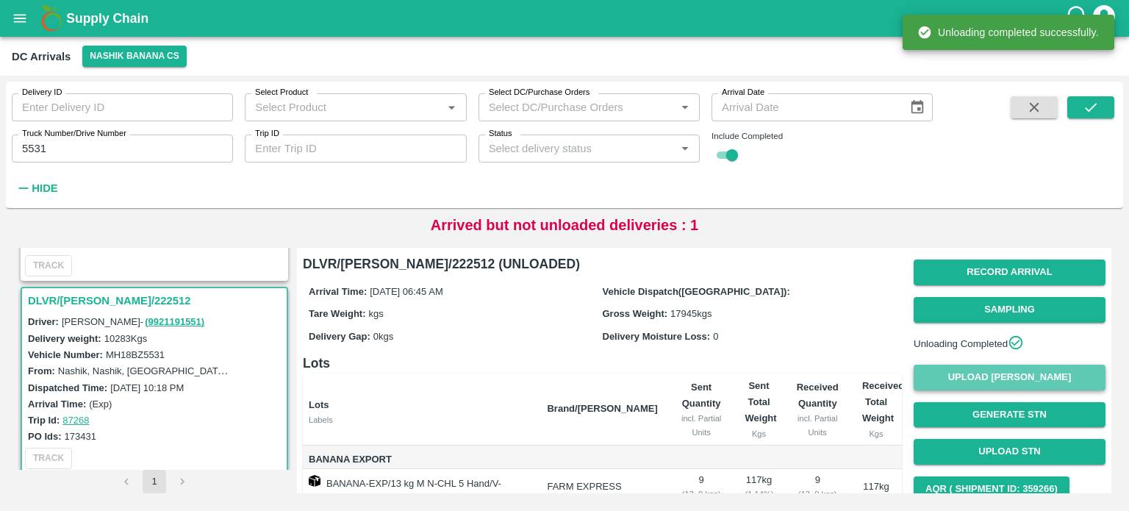
click at [1000, 383] on button "Upload [PERSON_NAME]" at bounding box center [1010, 378] width 192 height 26
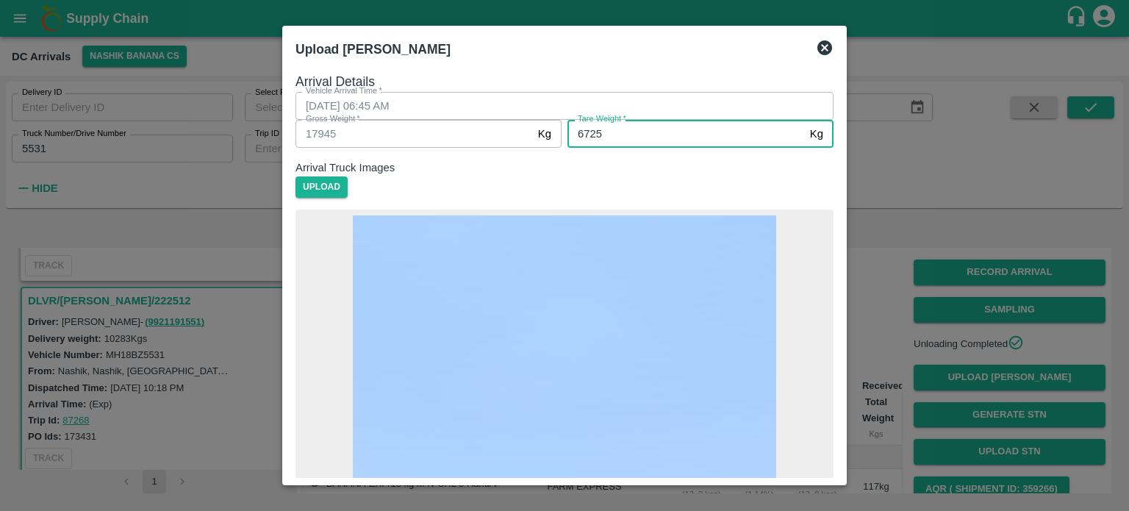
type input "6725"
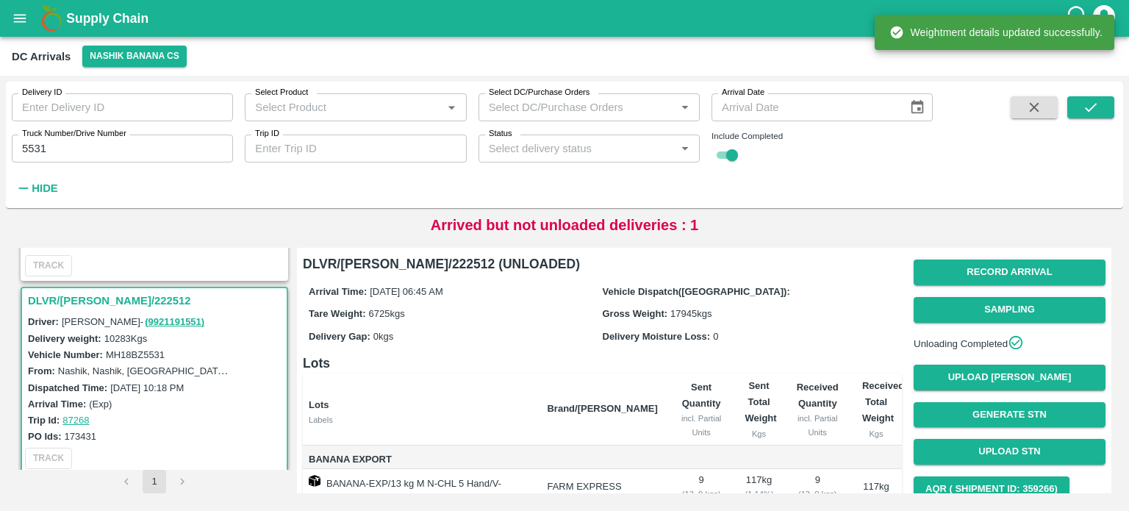
scroll to position [160, 0]
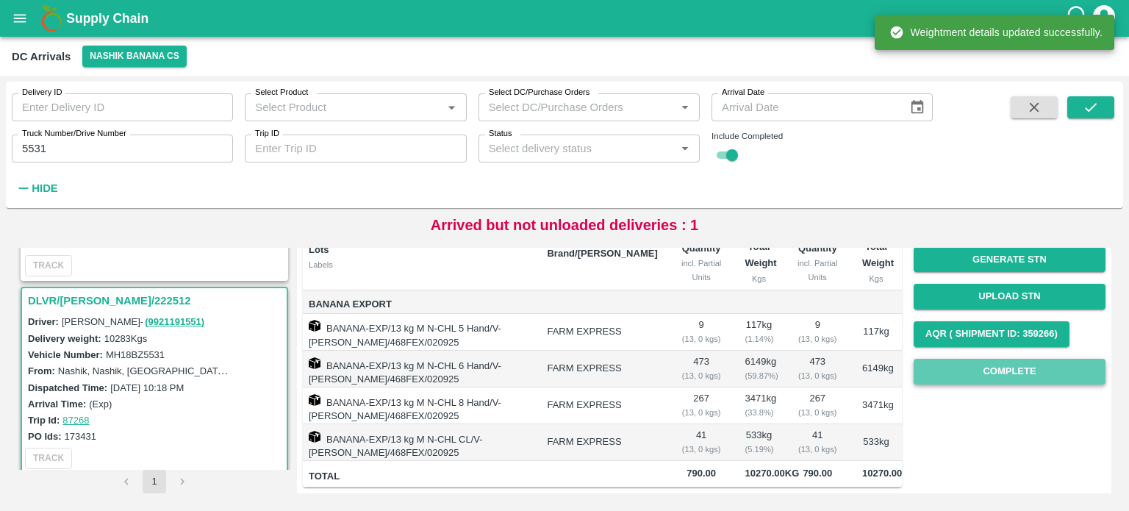
click at [993, 379] on button "Complete" at bounding box center [1010, 372] width 192 height 26
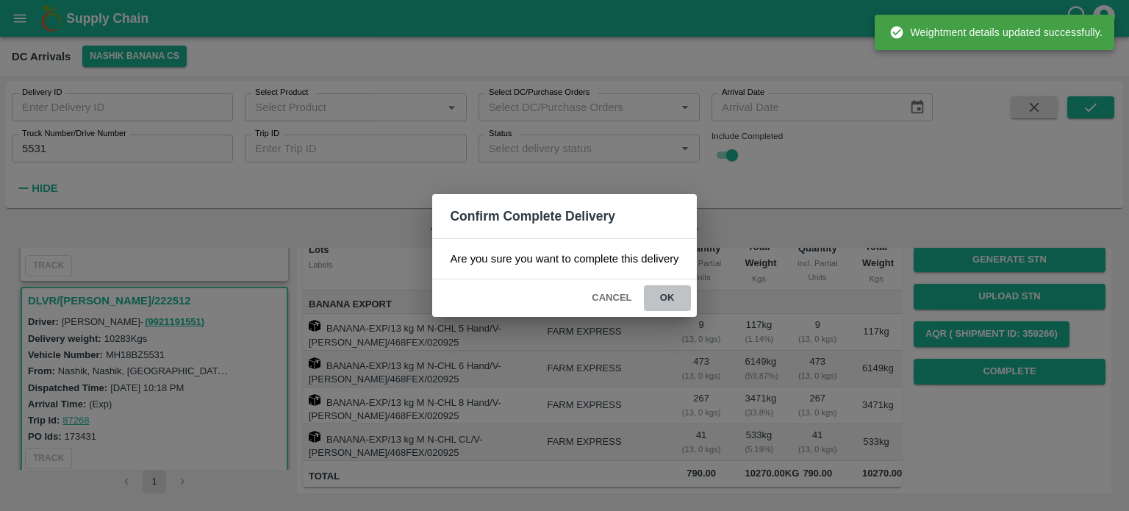
click at [665, 290] on button "ok" at bounding box center [667, 298] width 47 height 26
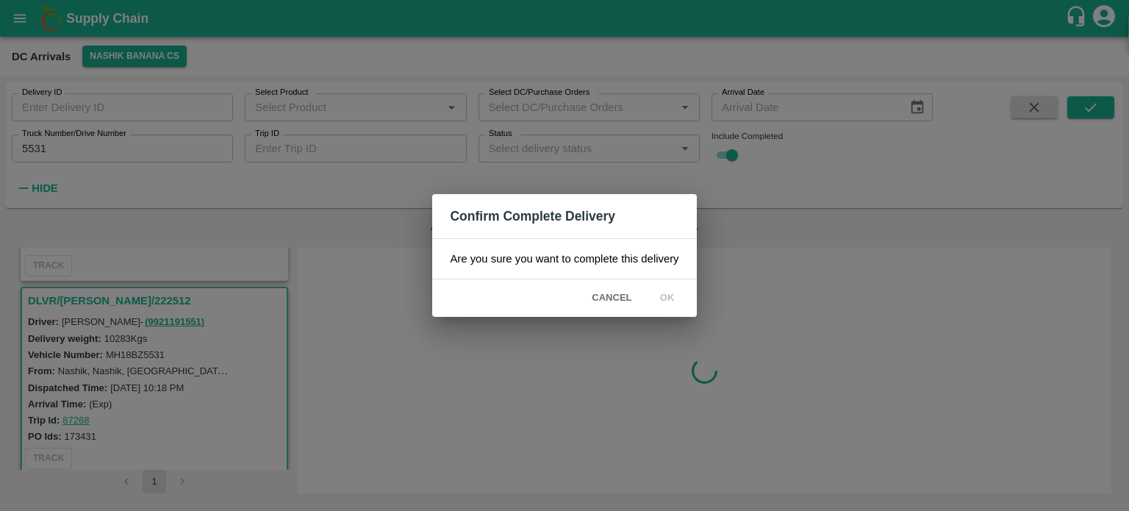
scroll to position [0, 0]
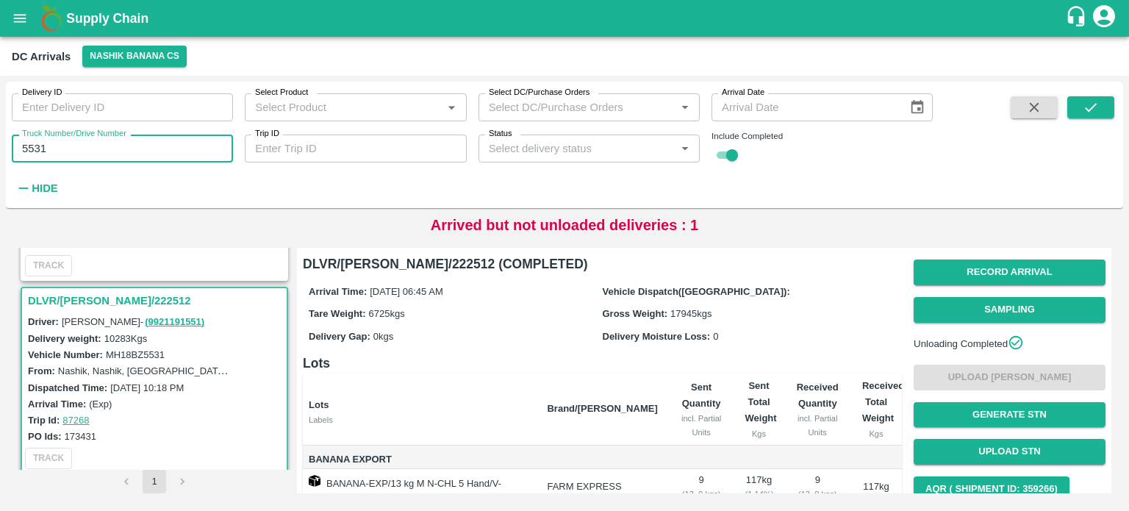
click at [26, 149] on input "5531" at bounding box center [122, 149] width 221 height 28
type input "9254"
click at [1097, 102] on icon "submit" at bounding box center [1091, 107] width 16 height 16
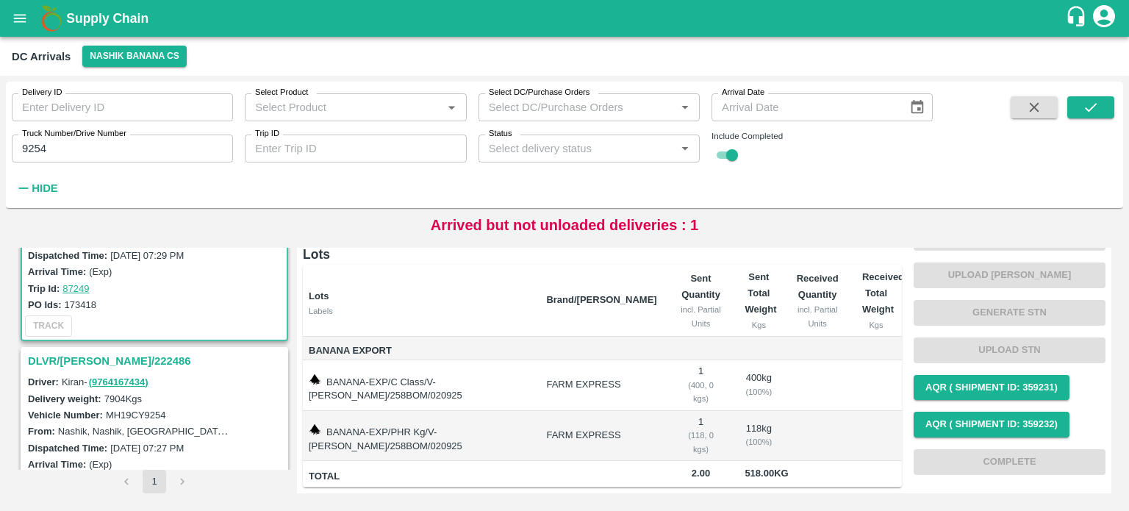
scroll to position [100, 0]
click at [82, 354] on h3 "DLVR/[PERSON_NAME]/222486" at bounding box center [156, 359] width 257 height 19
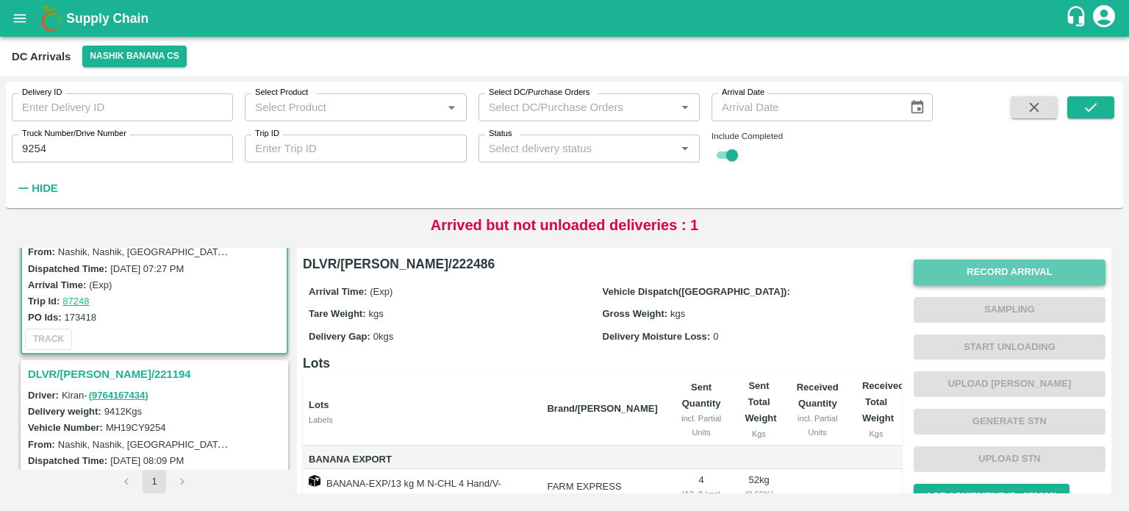
click at [979, 280] on button "Record Arrival" at bounding box center [1010, 273] width 192 height 26
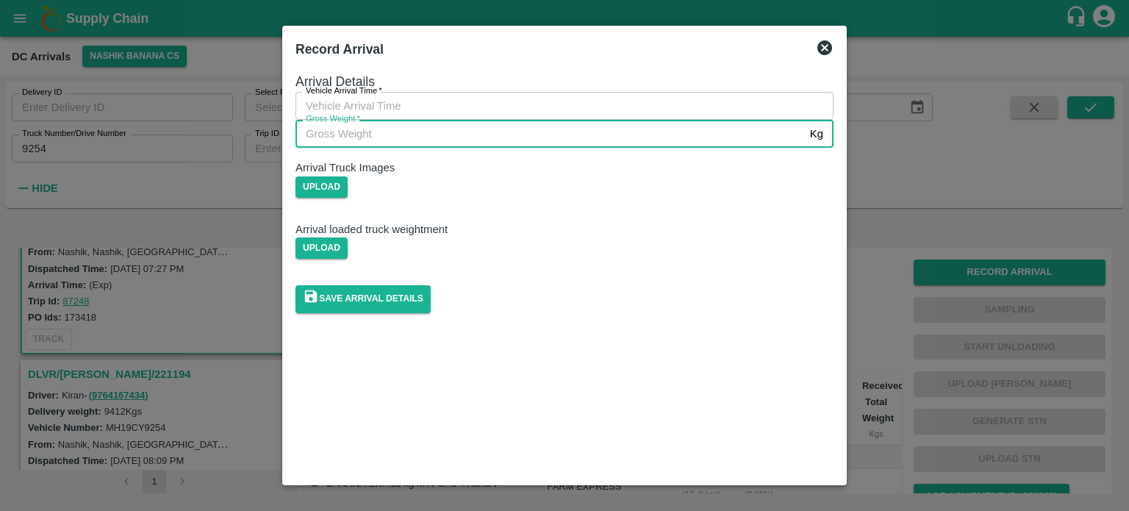
click at [501, 148] on input "Gross Weight   *" at bounding box center [550, 134] width 509 height 28
type input "14750"
type input "DD/MM/YYYY hh:mm aa"
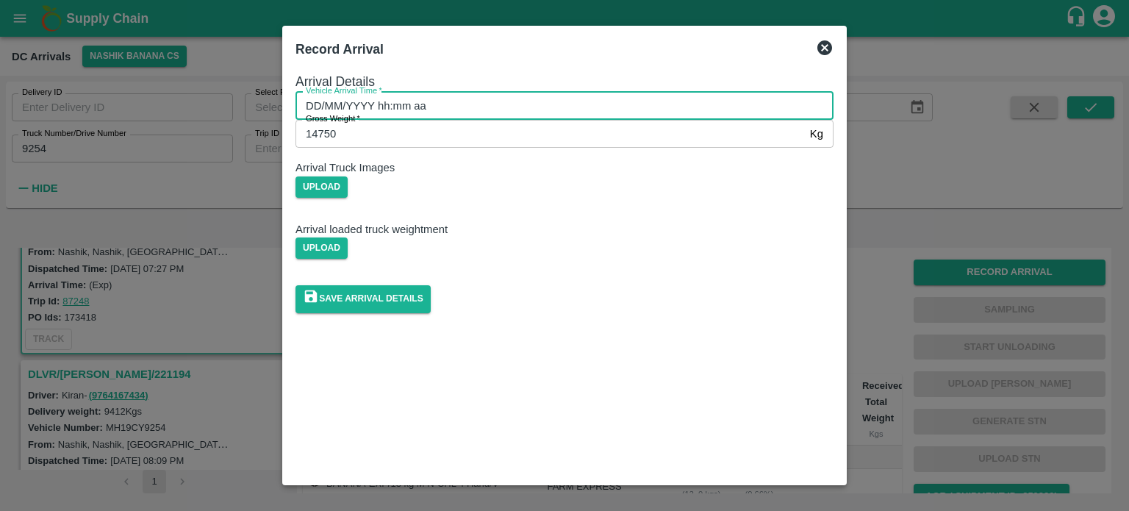
click at [470, 120] on input "DD/MM/YYYY hh:mm aa" at bounding box center [560, 106] width 528 height 28
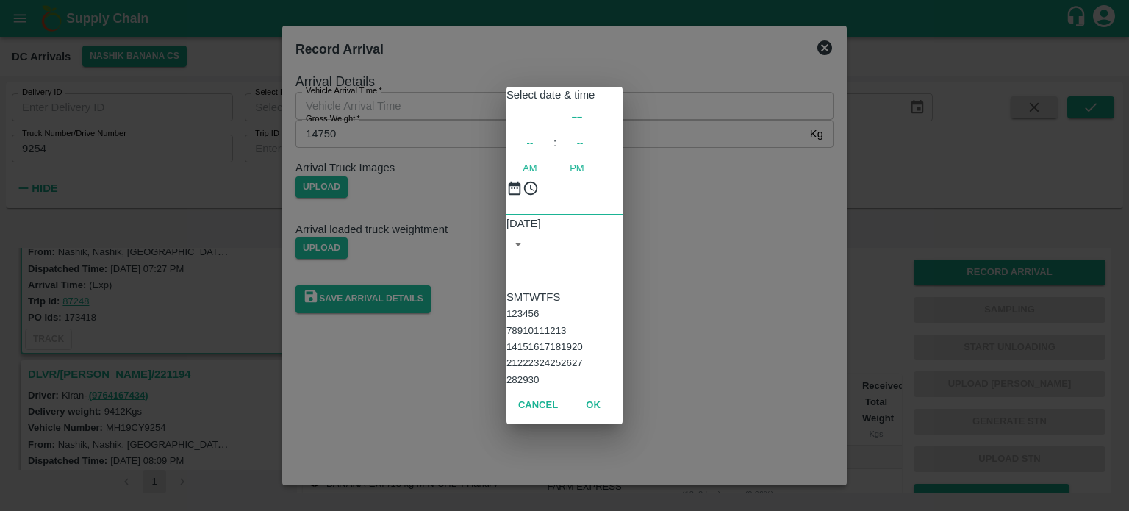
click at [523, 308] on button "3" at bounding box center [520, 313] width 5 height 11
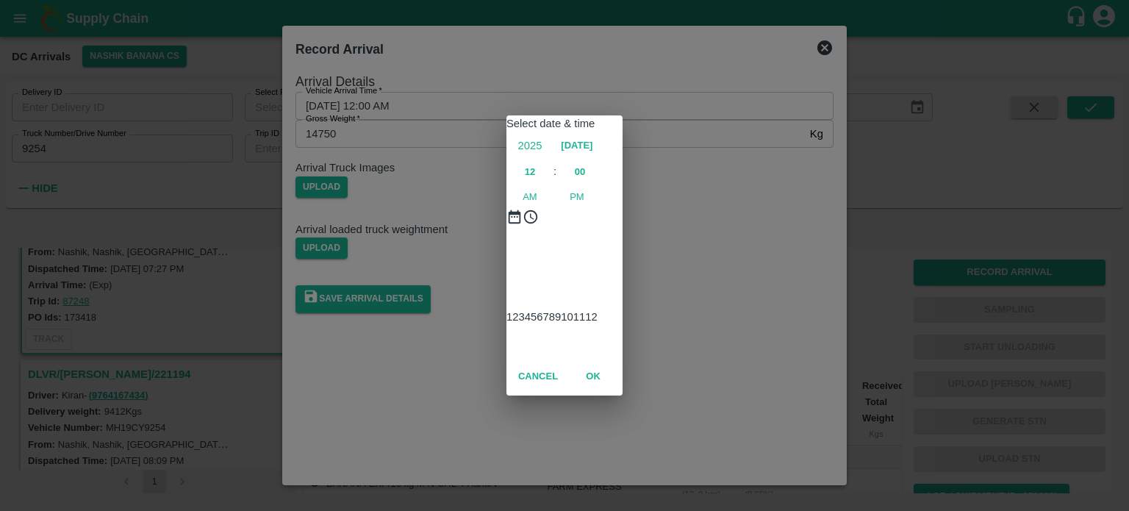
click at [600, 244] on div at bounding box center [565, 244] width 116 height 0
type input "[DATE] 05:00 AM"
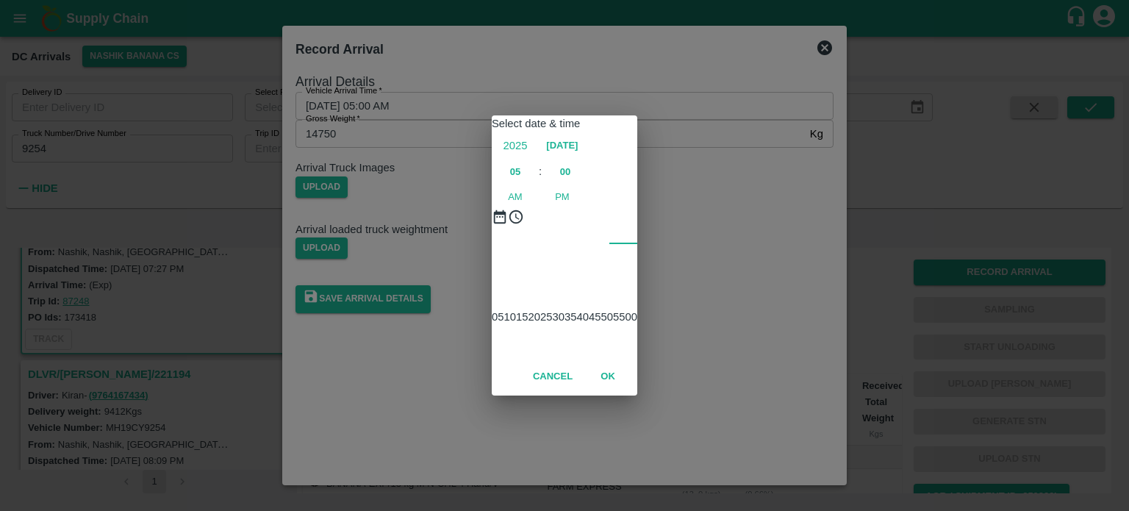
click at [722, 282] on div "Select date & time [DATE] 05 : 00 AM PM 05 10 15 20 25 30 35 40 45 50 55 00 Can…" at bounding box center [564, 255] width 1129 height 511
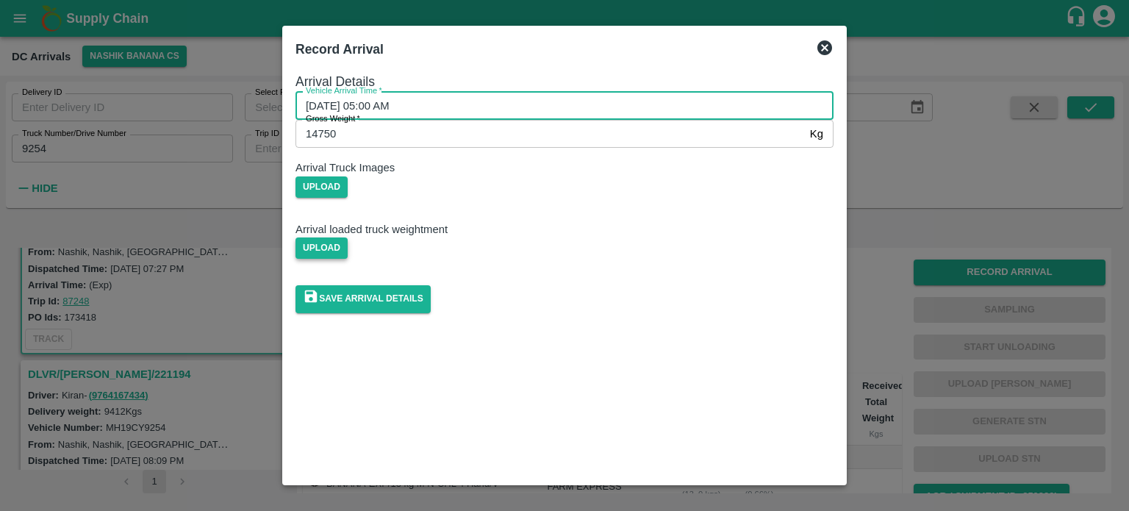
click at [348, 259] on span "Upload" at bounding box center [322, 247] width 52 height 21
click at [0, 0] on input "Upload" at bounding box center [0, 0] width 0 height 0
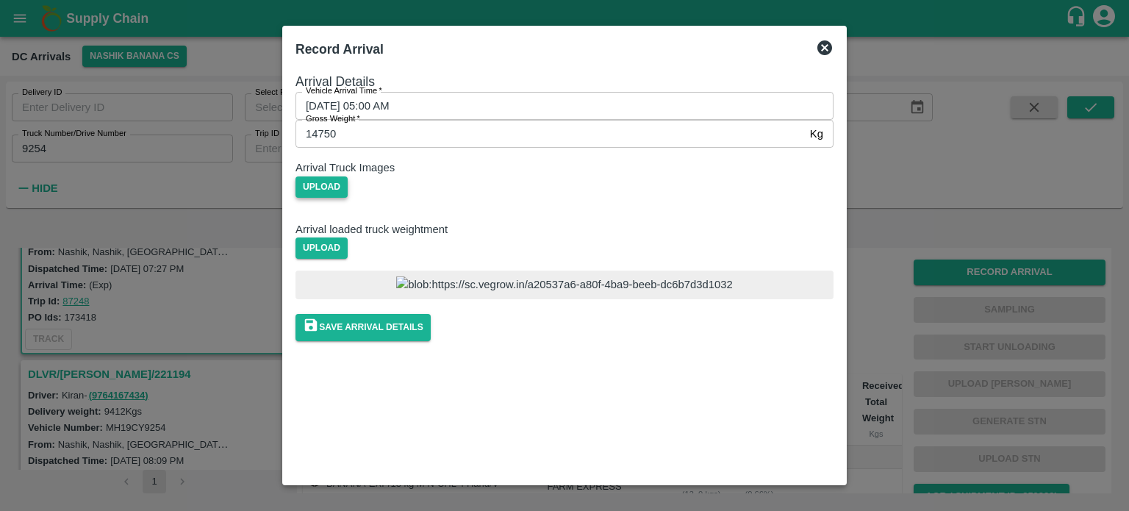
click at [348, 198] on span "Upload" at bounding box center [322, 186] width 52 height 21
click at [0, 0] on input "Upload" at bounding box center [0, 0] width 0 height 0
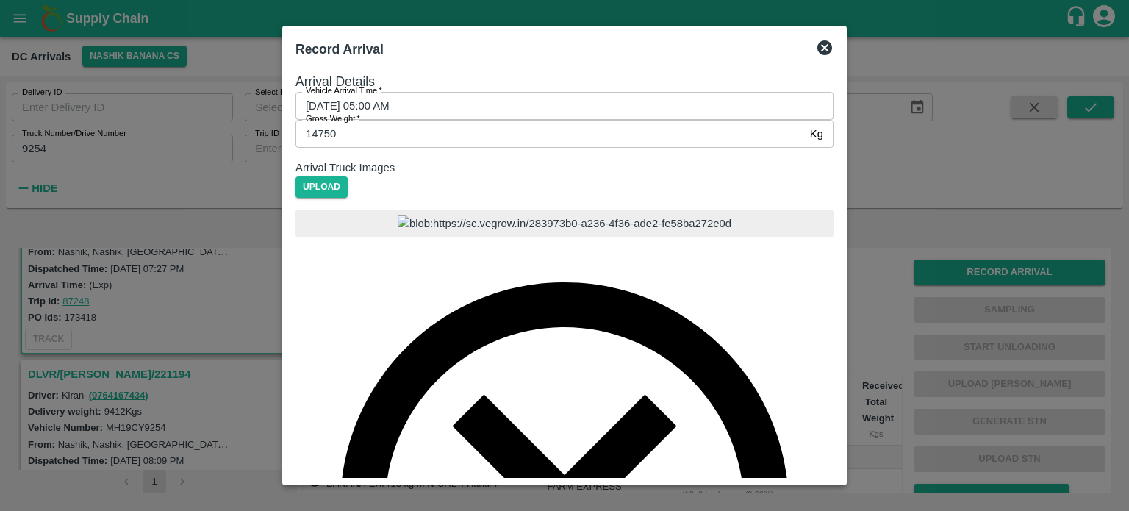
scroll to position [76, 0]
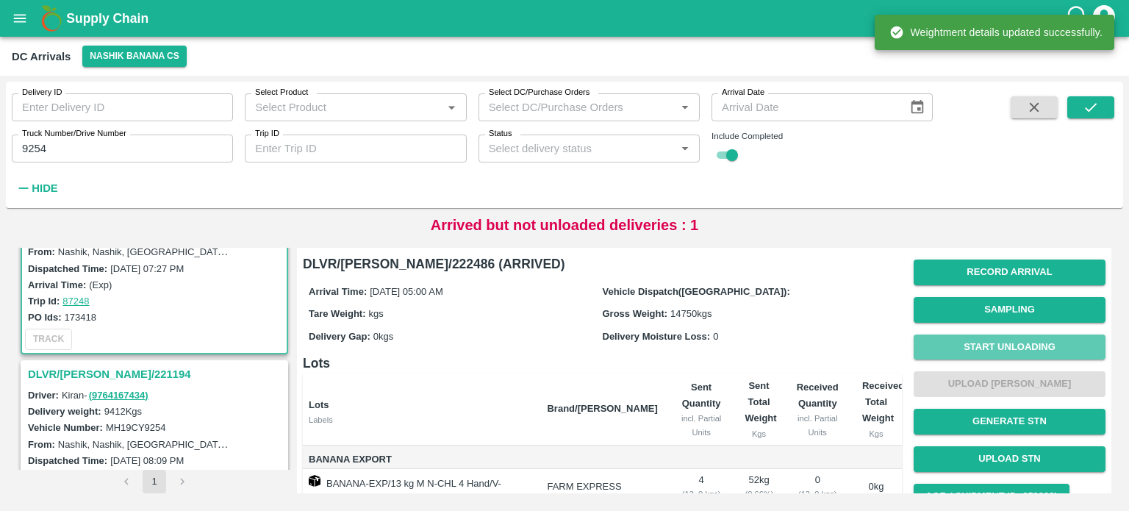
click at [999, 345] on button "Start Unloading" at bounding box center [1010, 348] width 192 height 26
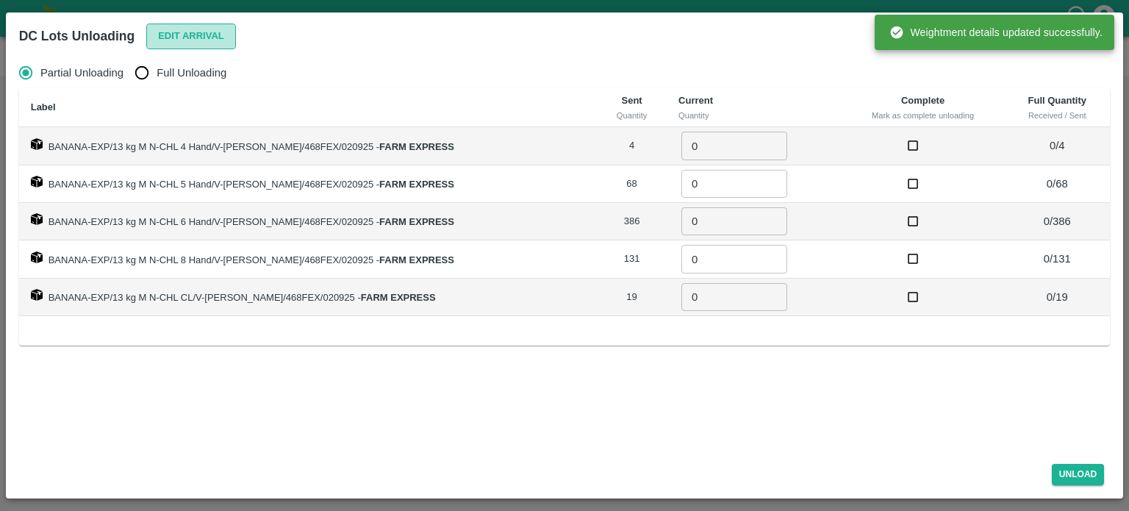
click at [161, 29] on button "Edit Arrival" at bounding box center [191, 37] width 90 height 26
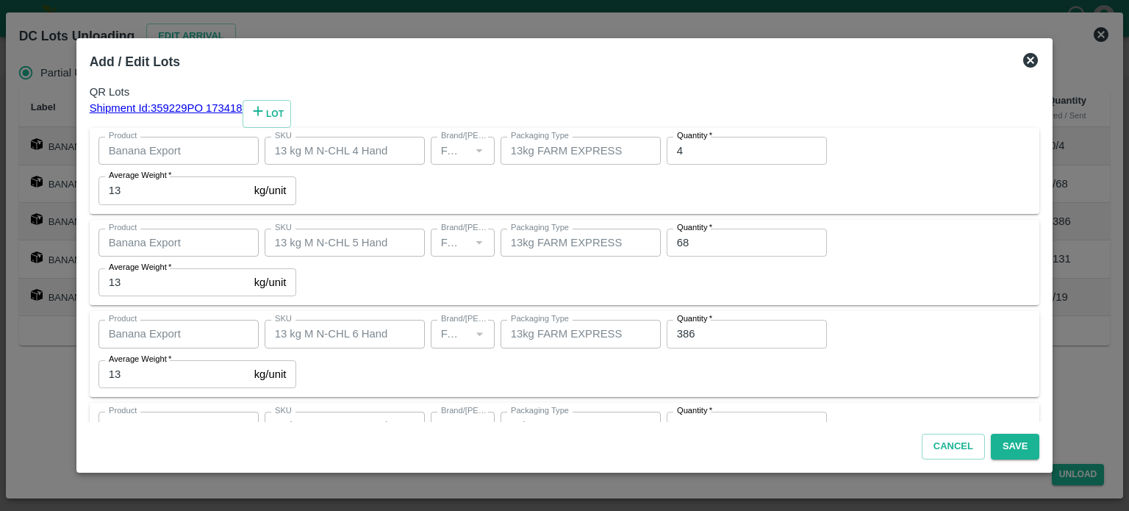
click at [667, 165] on input "4" at bounding box center [747, 151] width 160 height 28
type input "2"
type input "60"
type input "360"
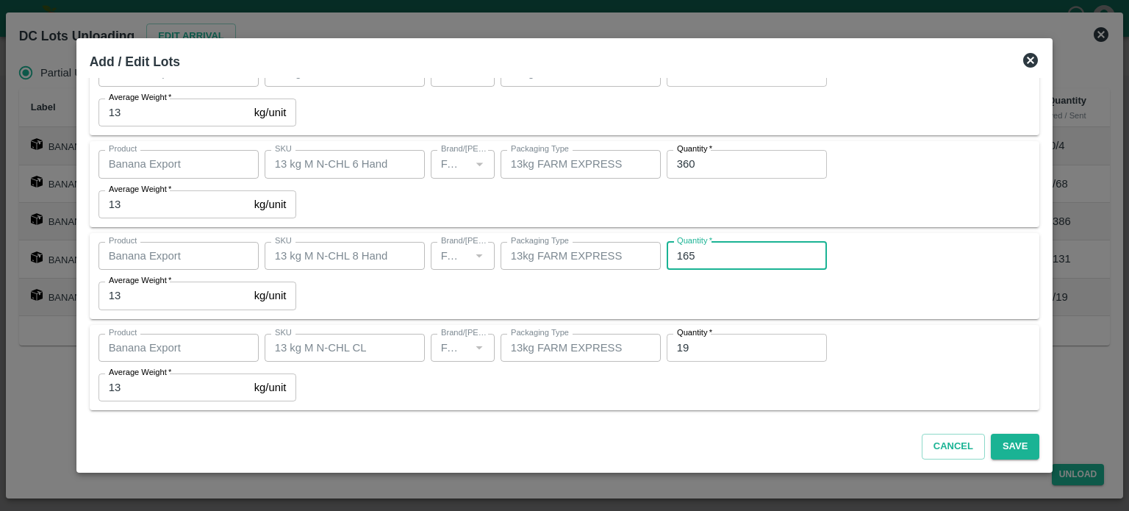
type input "165"
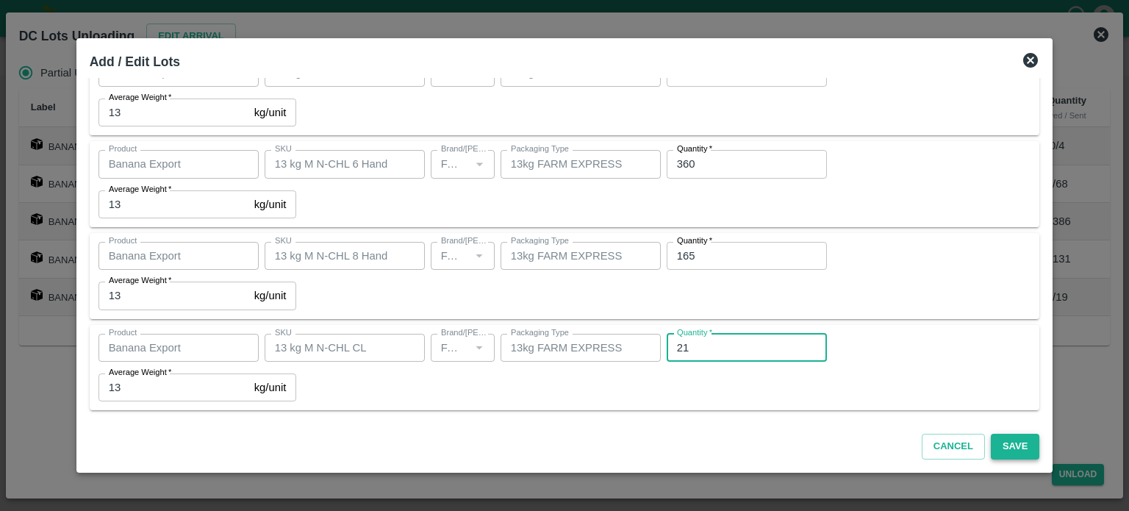
type input "21"
click at [1000, 448] on button "Save" at bounding box center [1015, 447] width 49 height 26
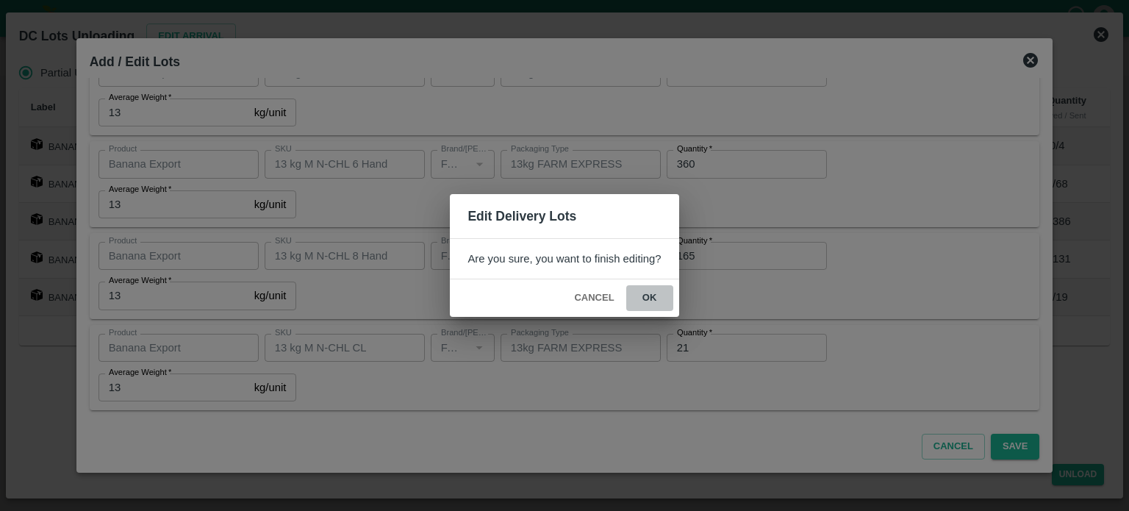
click at [648, 293] on button "ok" at bounding box center [649, 298] width 47 height 26
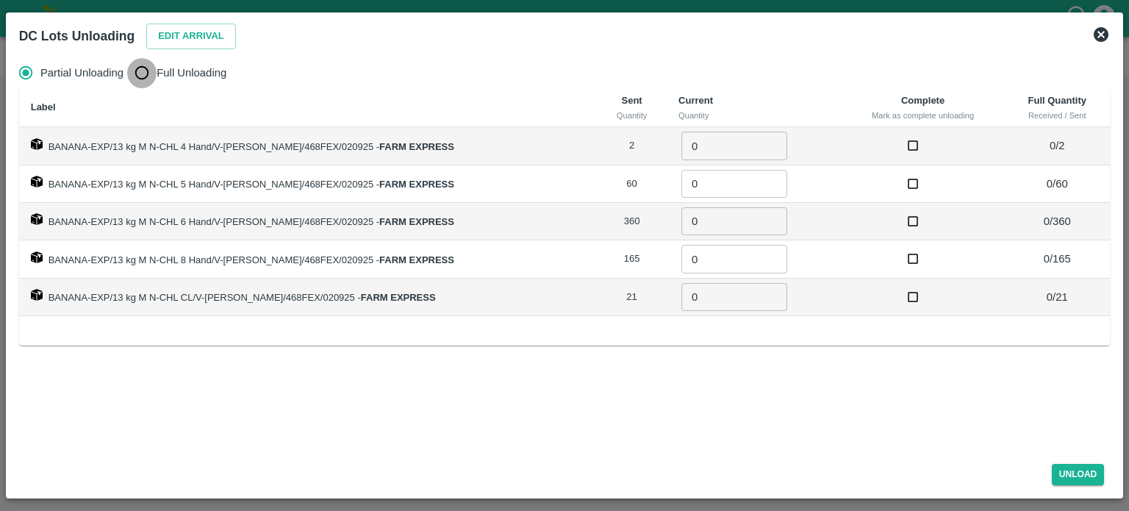
click at [151, 74] on input "Full Unloading" at bounding box center [141, 72] width 29 height 29
radio input "true"
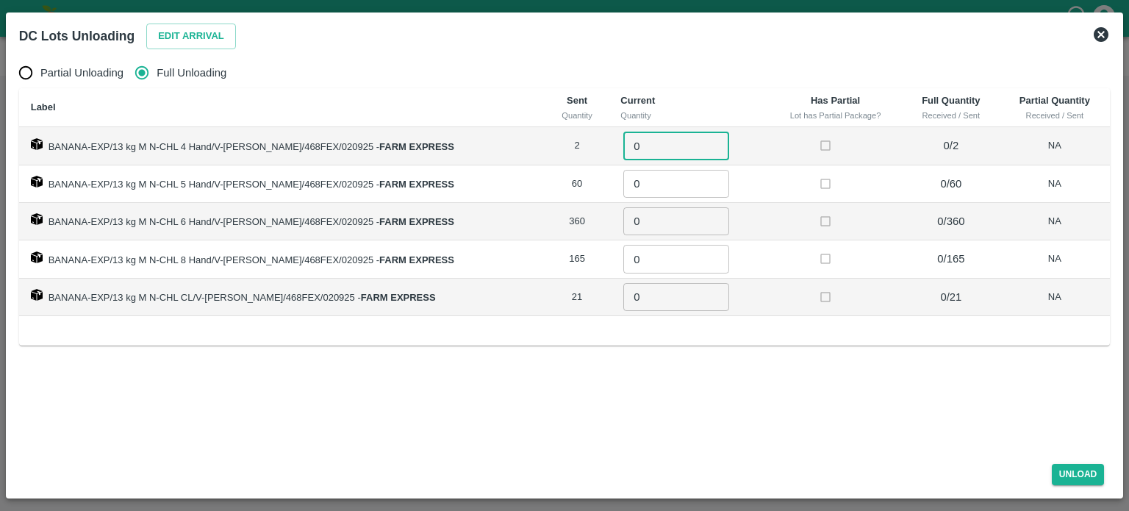
click at [637, 146] on input "0" at bounding box center [676, 146] width 106 height 28
type input "2"
type input "60"
type input "360"
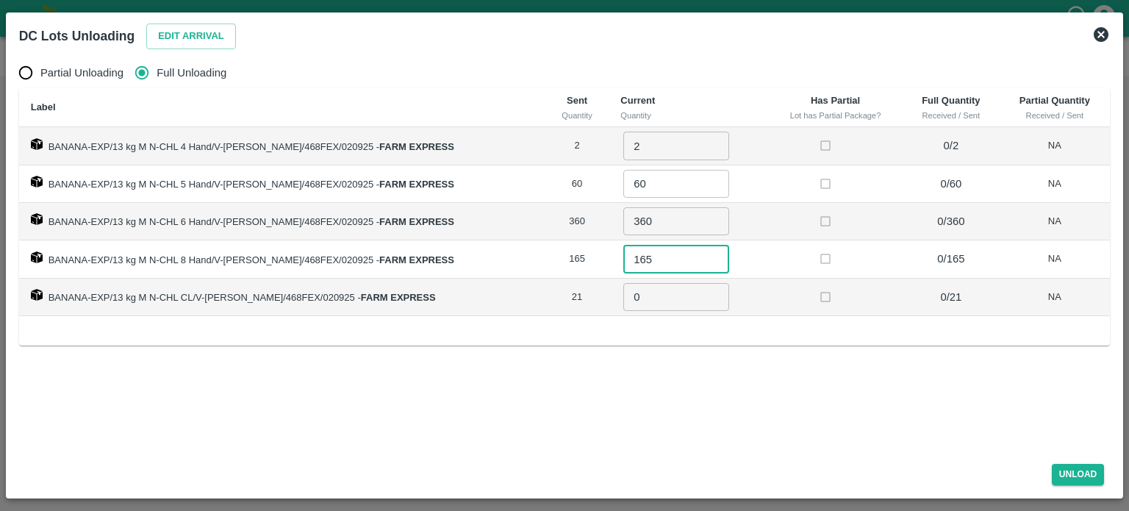
type input "165"
type input "21"
click at [1068, 468] on button "Unload" at bounding box center [1078, 474] width 53 height 21
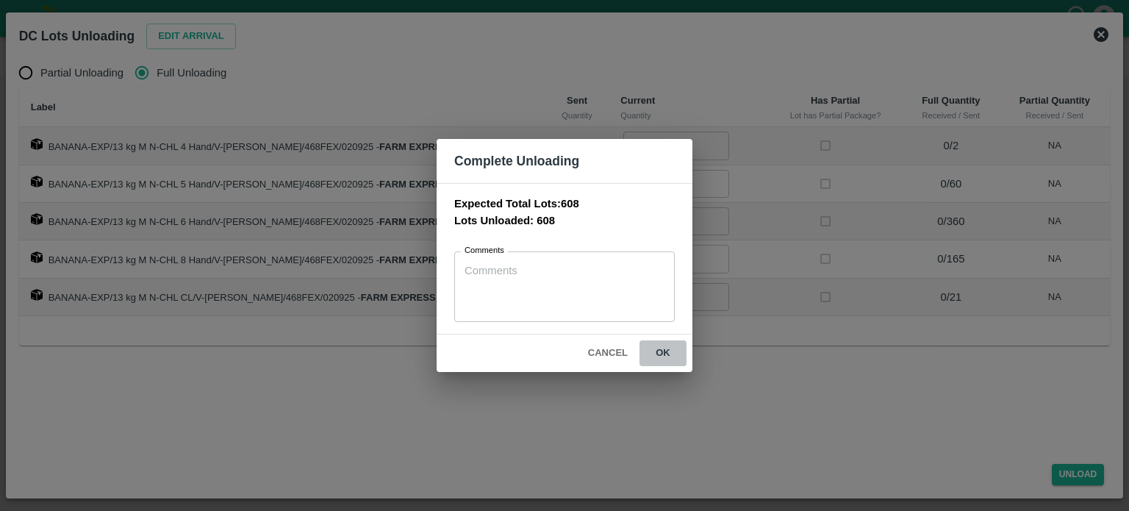
click at [659, 341] on button "ok" at bounding box center [663, 353] width 47 height 26
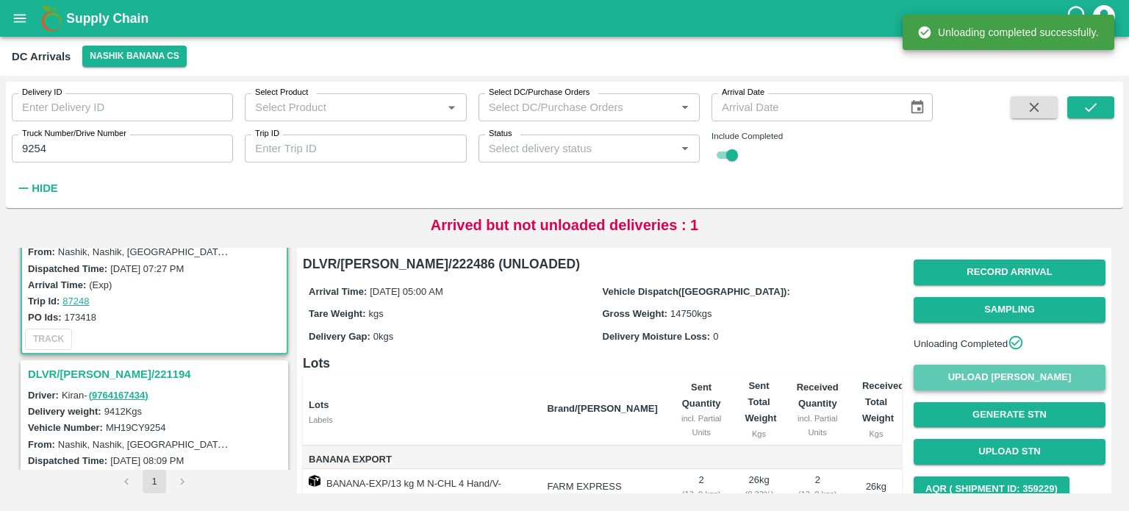
click at [996, 377] on button "Upload [PERSON_NAME]" at bounding box center [1010, 378] width 192 height 26
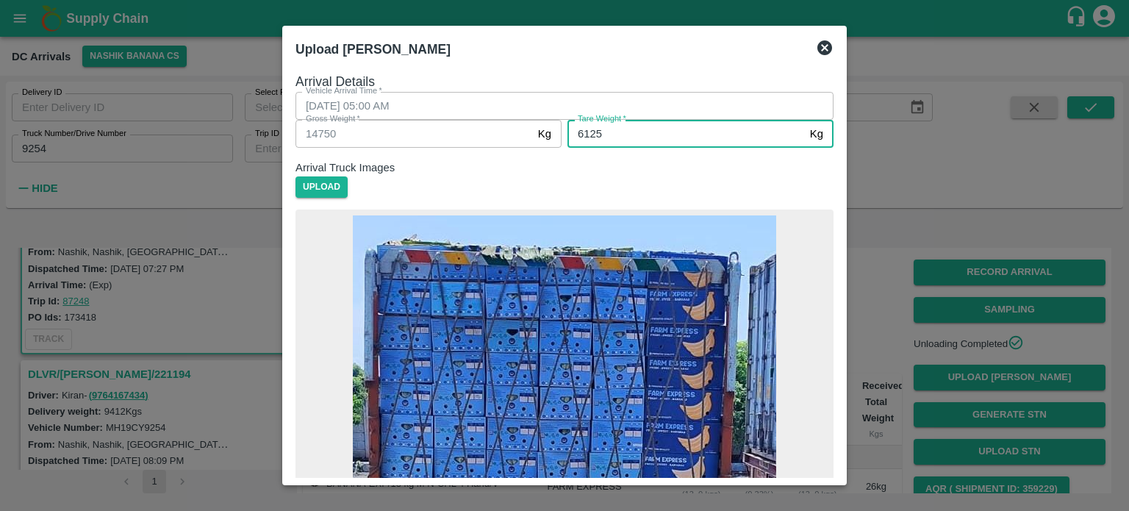
type input "6125"
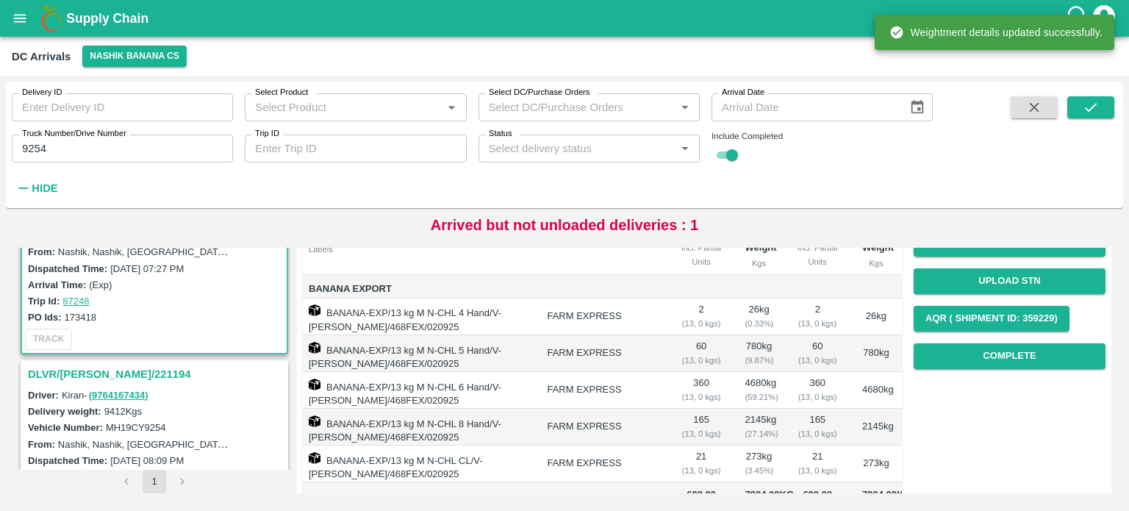
scroll to position [174, 0]
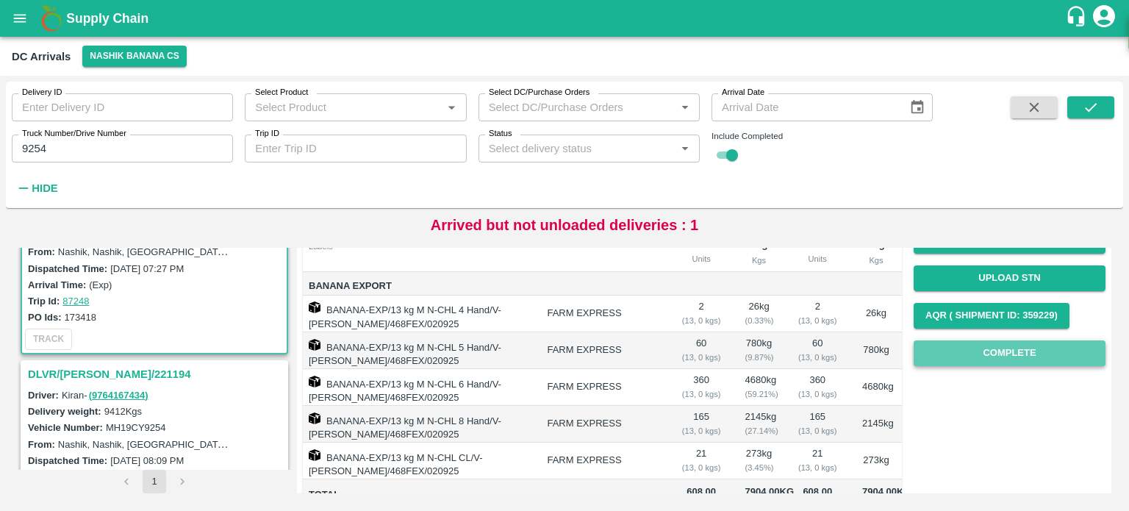
click at [988, 362] on button "Complete" at bounding box center [1010, 353] width 192 height 26
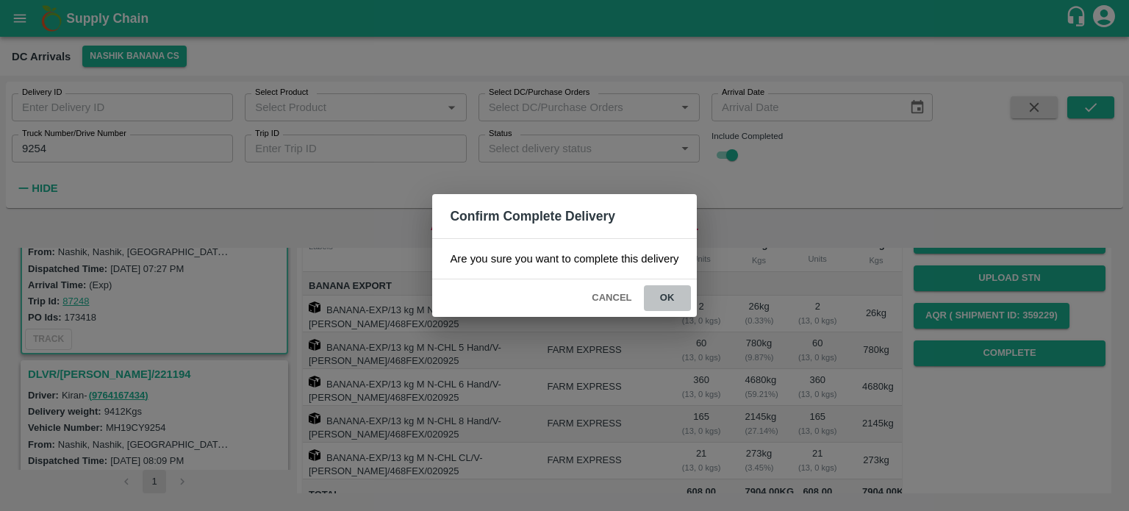
click at [670, 290] on button "ok" at bounding box center [667, 298] width 47 height 26
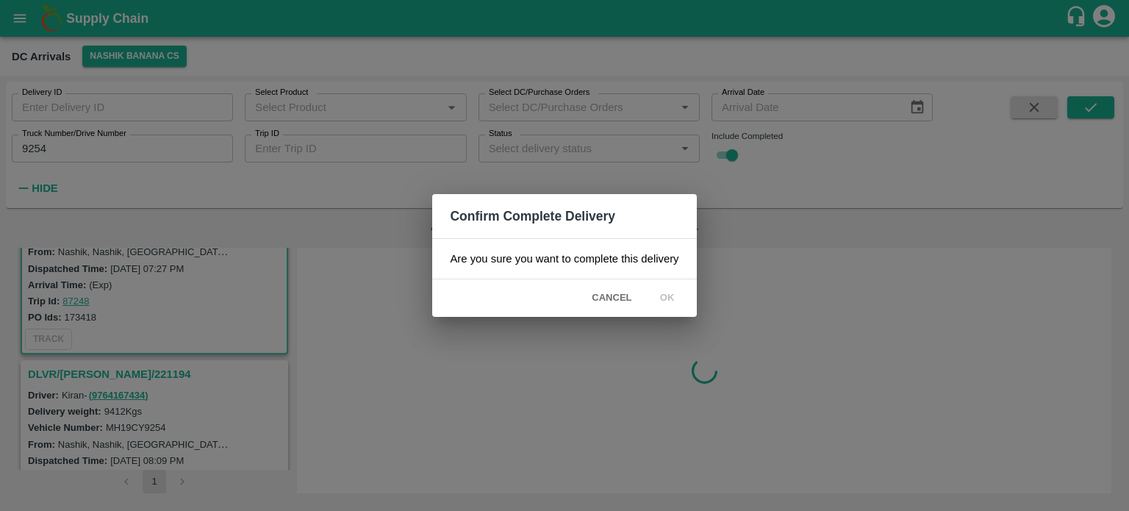
scroll to position [0, 0]
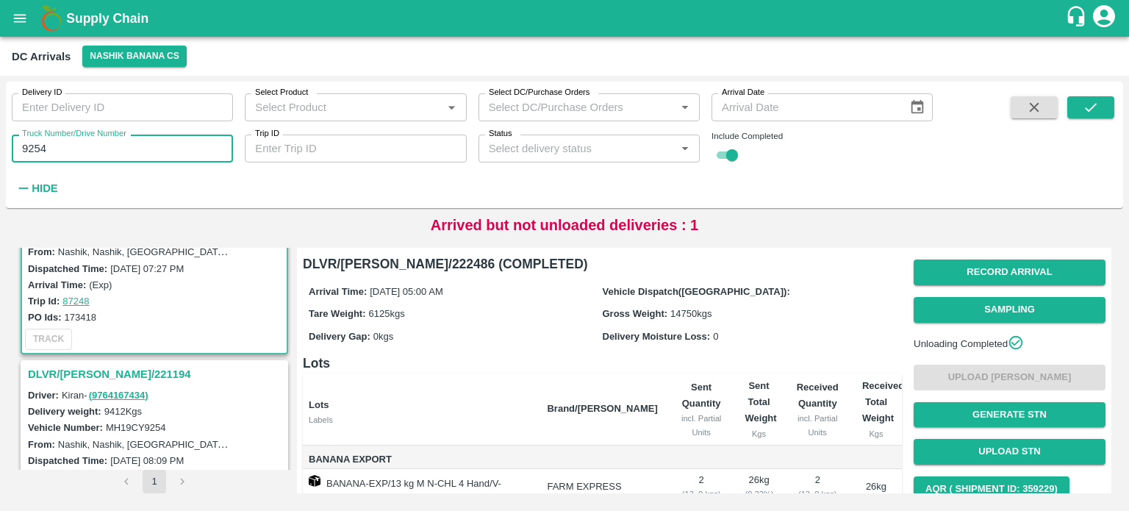
click at [29, 146] on input "9254" at bounding box center [122, 149] width 221 height 28
type input "8173"
click at [1096, 114] on icon "submit" at bounding box center [1091, 107] width 16 height 16
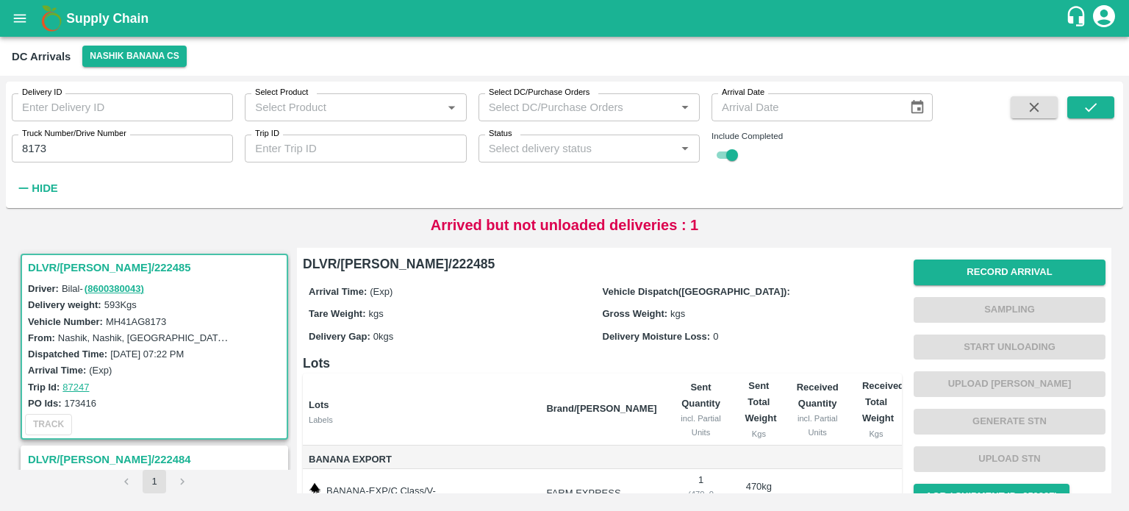
scroll to position [135, 0]
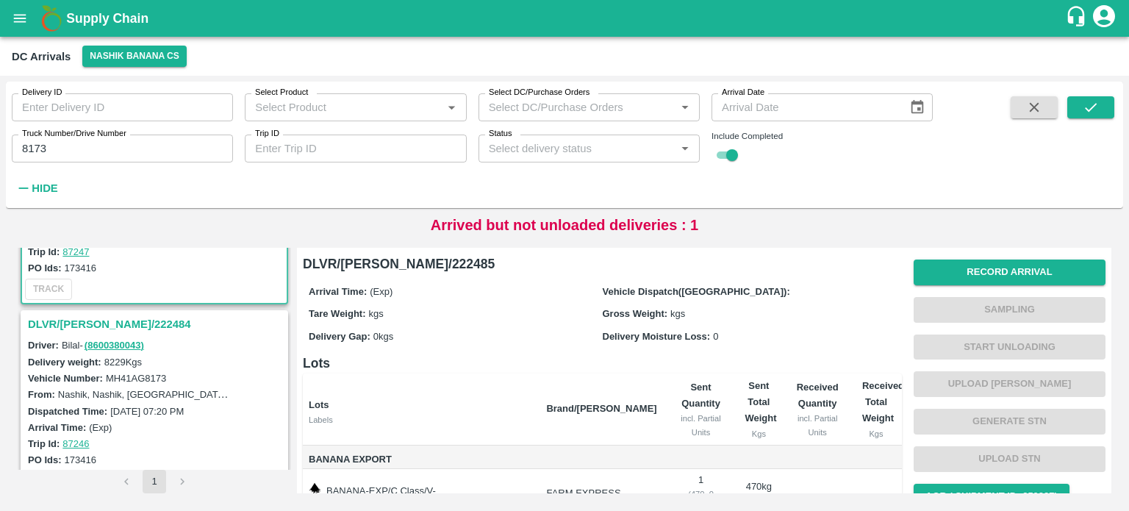
click at [92, 320] on h3 "DLVR/[PERSON_NAME]/222484" at bounding box center [156, 324] width 257 height 19
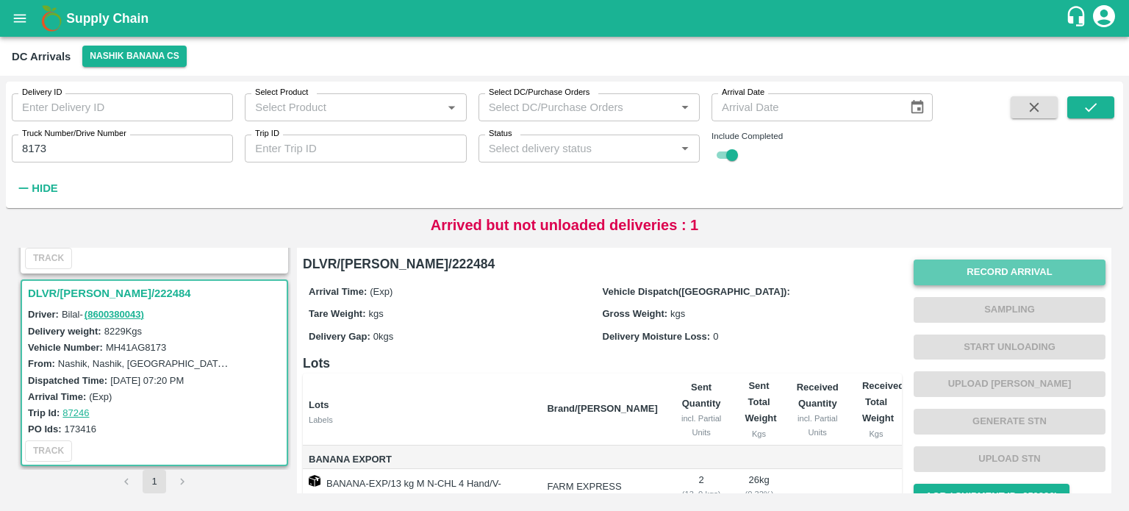
click at [993, 276] on button "Record Arrival" at bounding box center [1010, 273] width 192 height 26
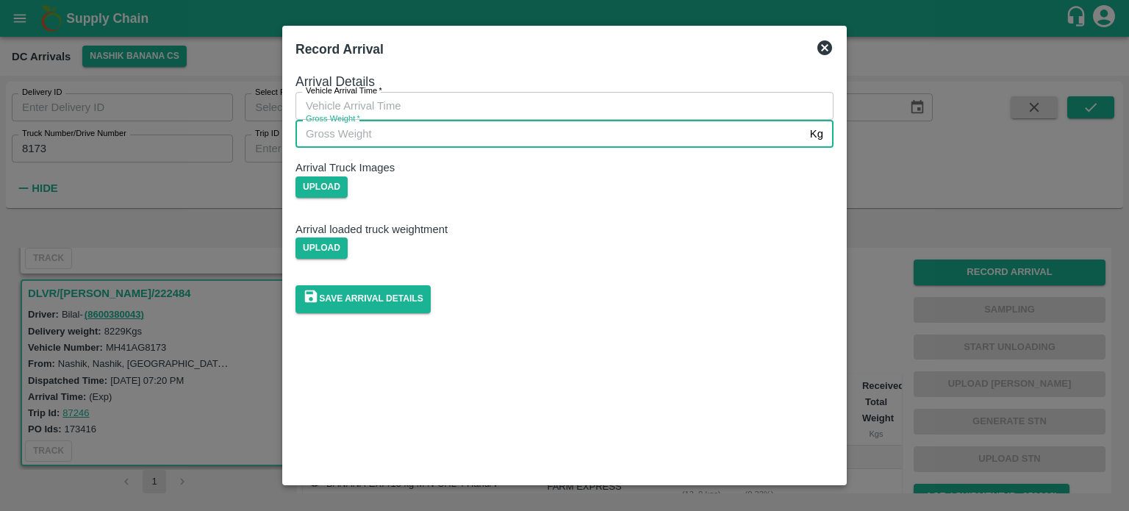
click at [510, 148] on input "Gross Weight   *" at bounding box center [550, 134] width 509 height 28
type input "14870"
type input "DD/MM/YYYY hh:mm aa"
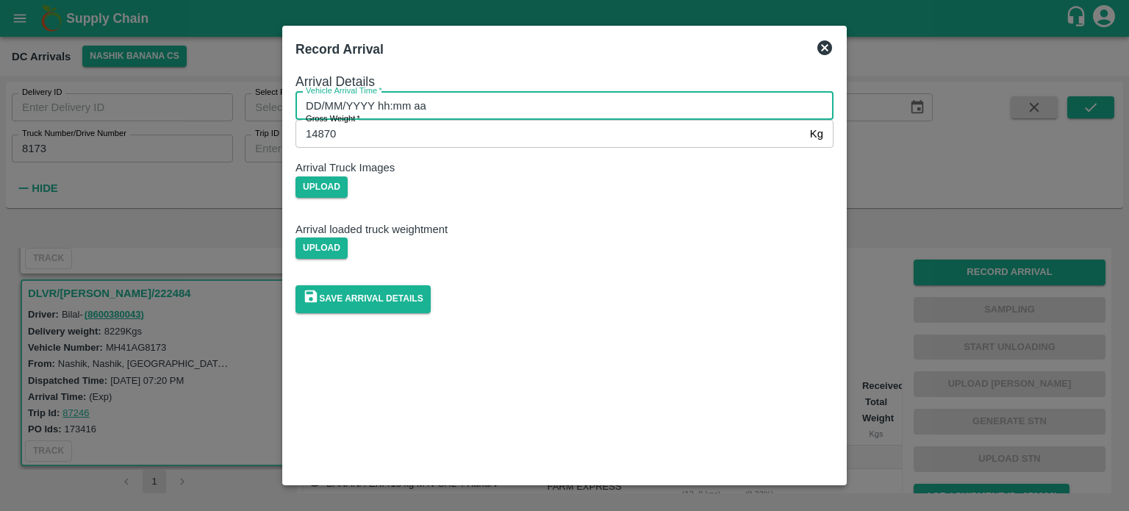
click at [563, 120] on input "DD/MM/YYYY hh:mm aa" at bounding box center [560, 106] width 528 height 28
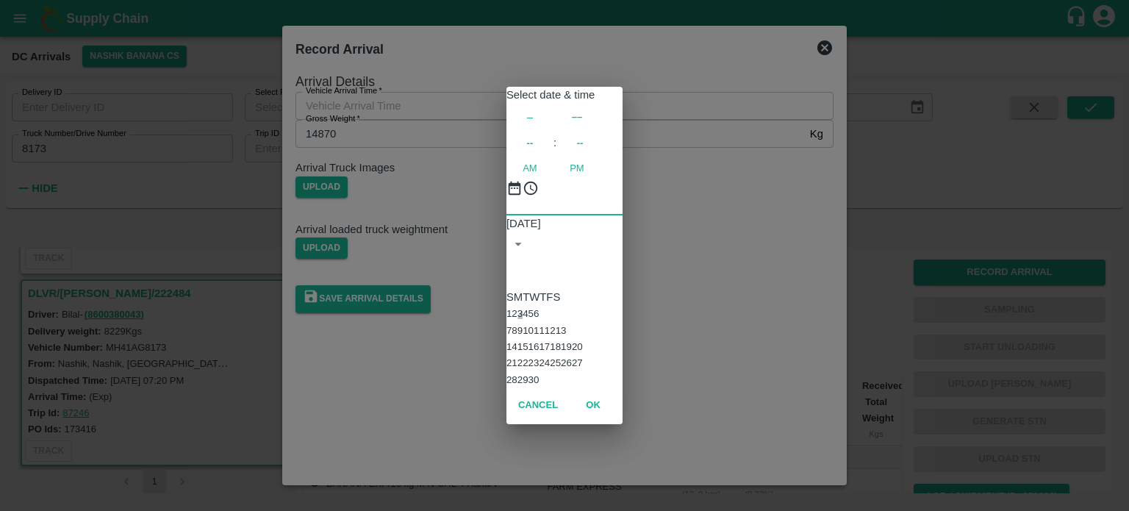
click at [523, 308] on button "3" at bounding box center [520, 313] width 5 height 11
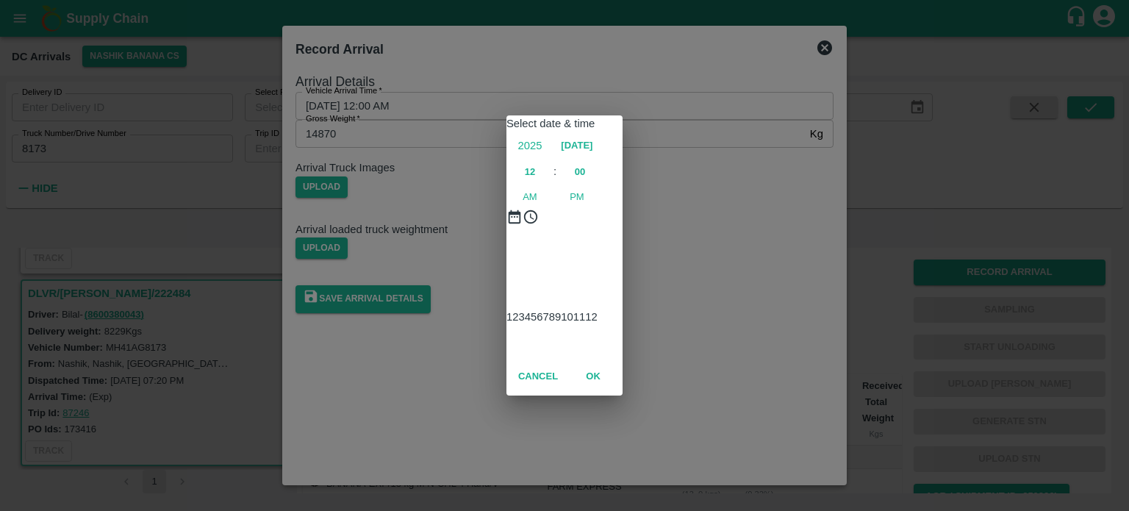
click at [565, 244] on div at bounding box center [565, 244] width 116 height 0
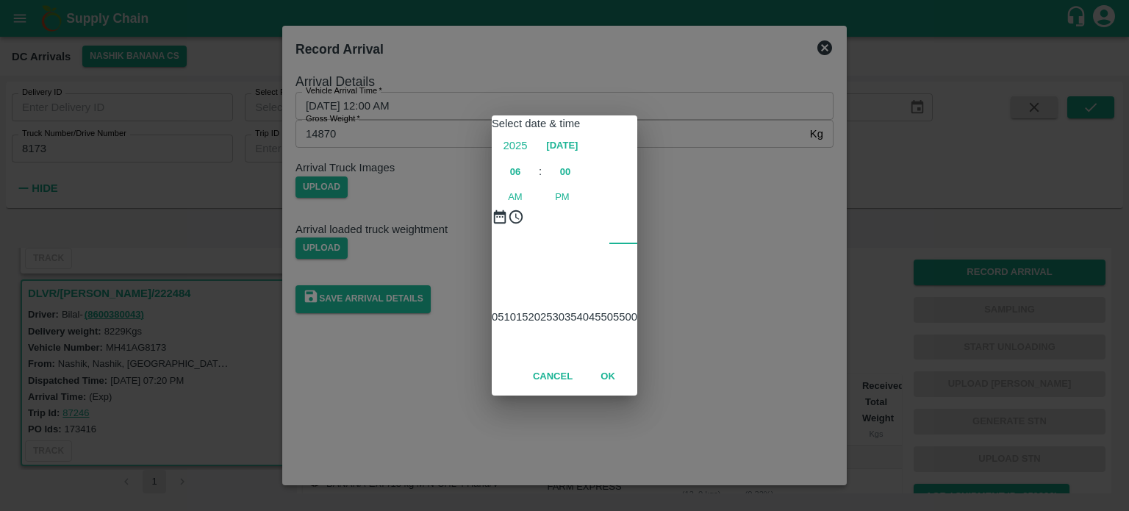
type input "[DATE] 06:00 AM"
click at [715, 267] on div "Select date & time [DATE] 06 : 00 AM PM 05 10 15 20 25 30 35 40 45 50 55 00 Can…" at bounding box center [564, 255] width 1129 height 511
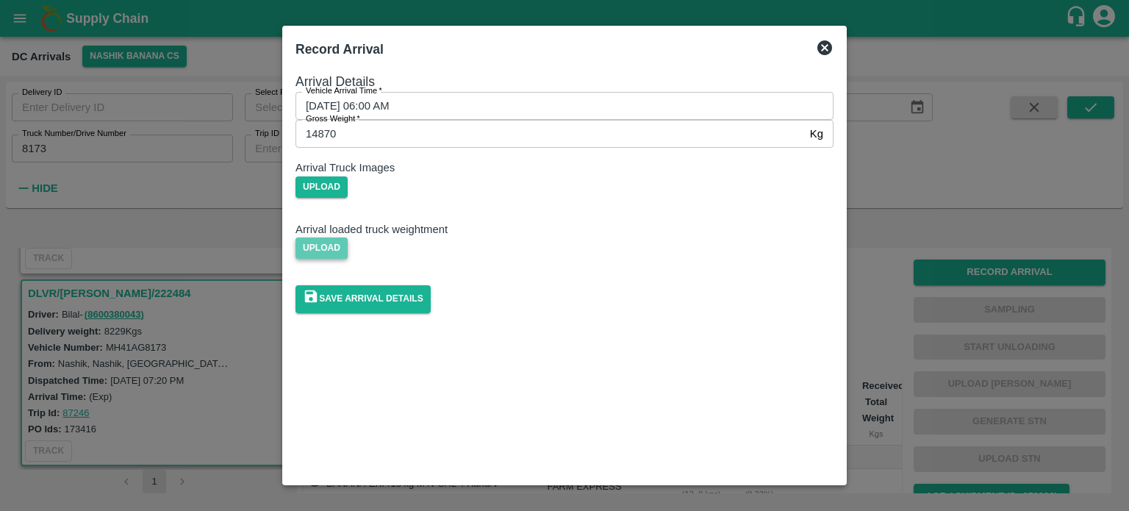
click at [348, 259] on span "Upload" at bounding box center [322, 247] width 52 height 21
click at [0, 0] on input "Upload" at bounding box center [0, 0] width 0 height 0
click at [348, 198] on span "Upload" at bounding box center [322, 186] width 52 height 21
click at [0, 0] on input "Upload" at bounding box center [0, 0] width 0 height 0
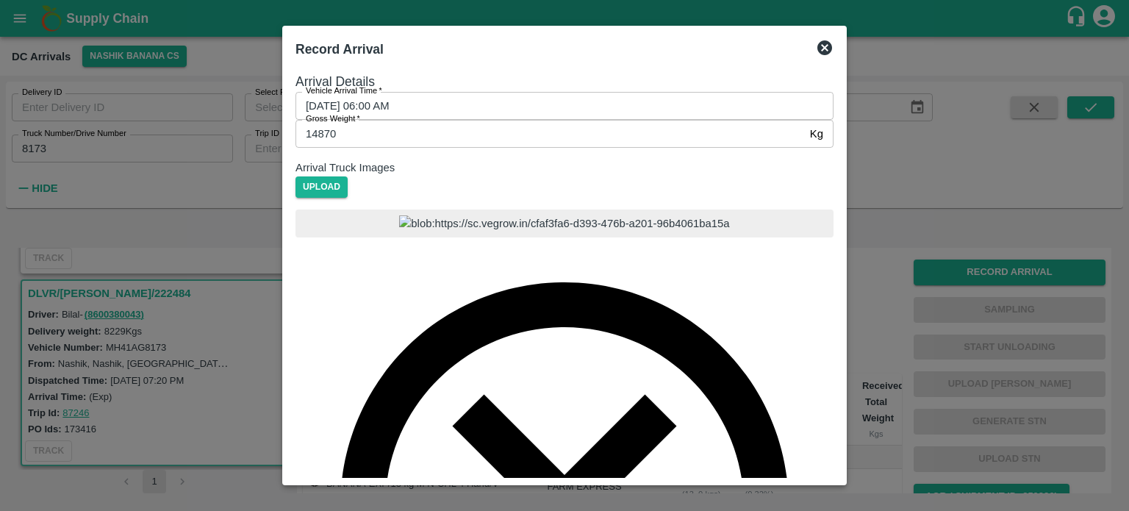
scroll to position [85, 0]
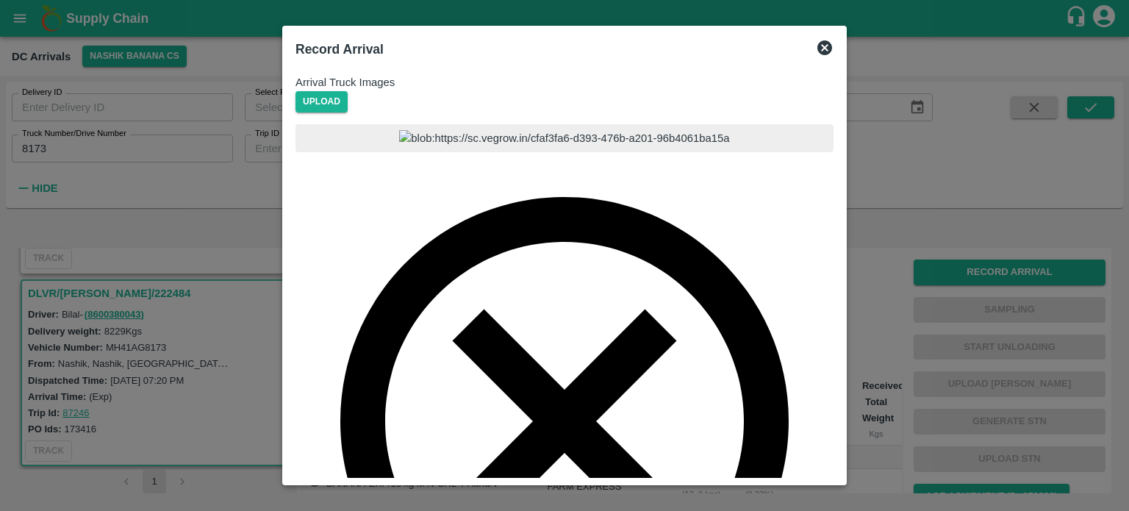
click at [0, 0] on input "Upload" at bounding box center [0, 0] width 0 height 0
click at [634, 338] on div at bounding box center [565, 409] width 538 height 571
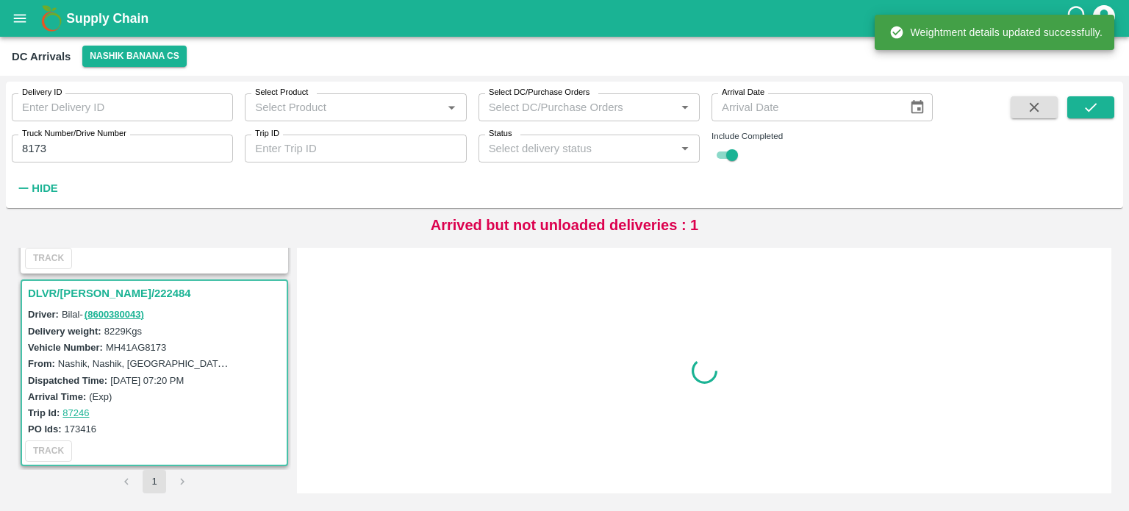
scroll to position [0, 0]
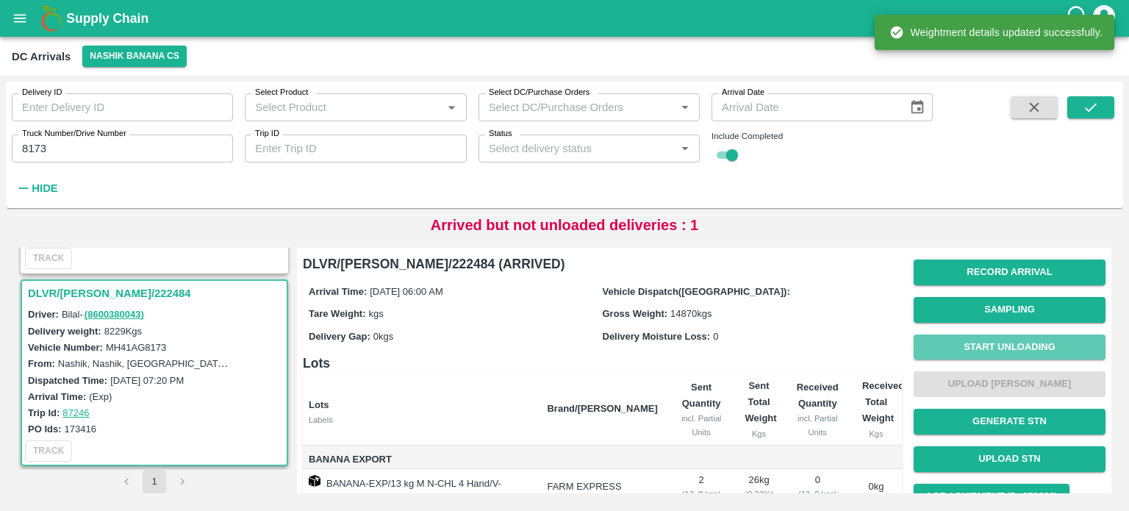
click at [988, 351] on button "Start Unloading" at bounding box center [1010, 348] width 192 height 26
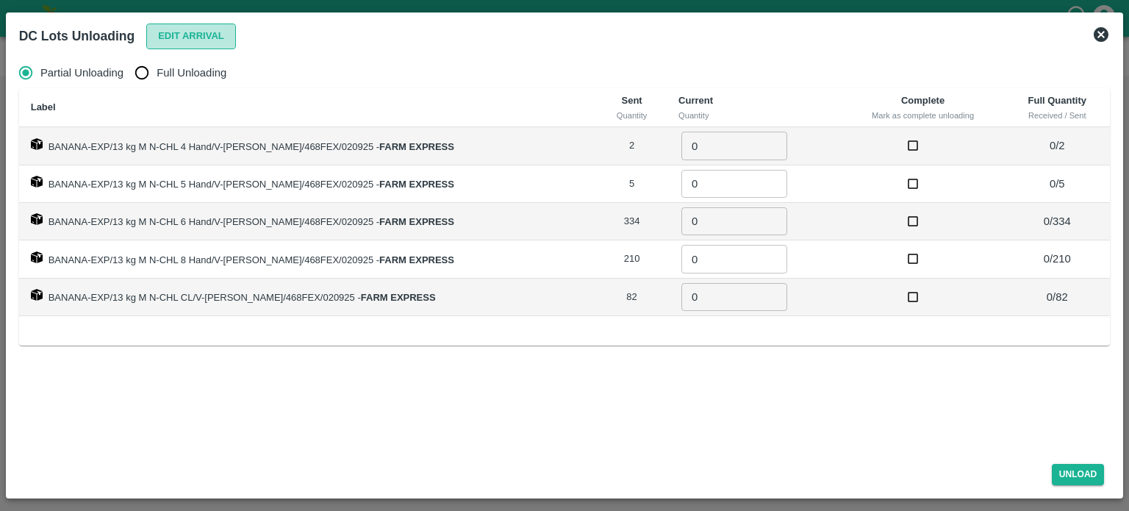
click at [194, 40] on button "Edit Arrival" at bounding box center [191, 37] width 90 height 26
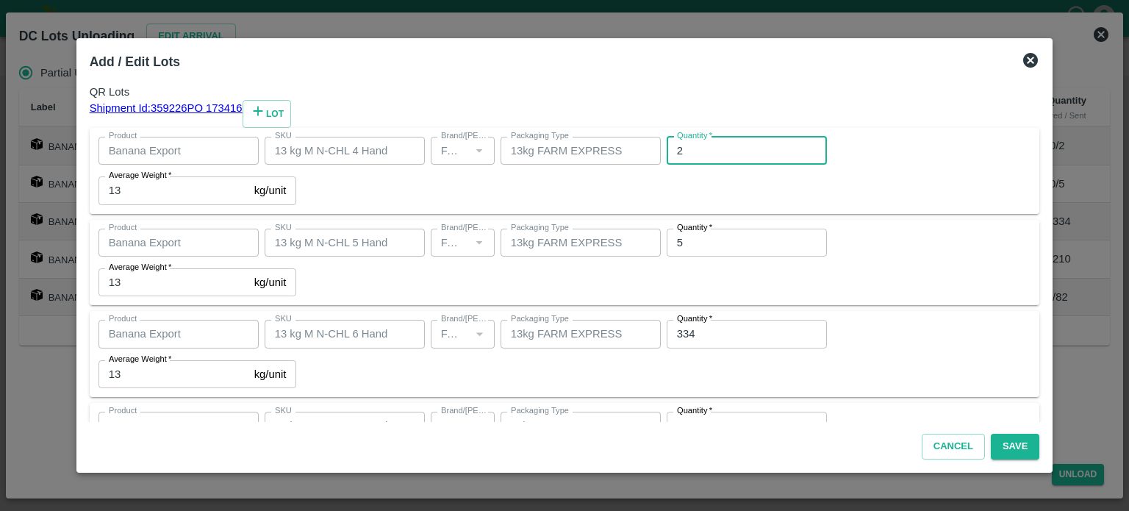
click at [667, 165] on input "2" at bounding box center [747, 151] width 160 height 28
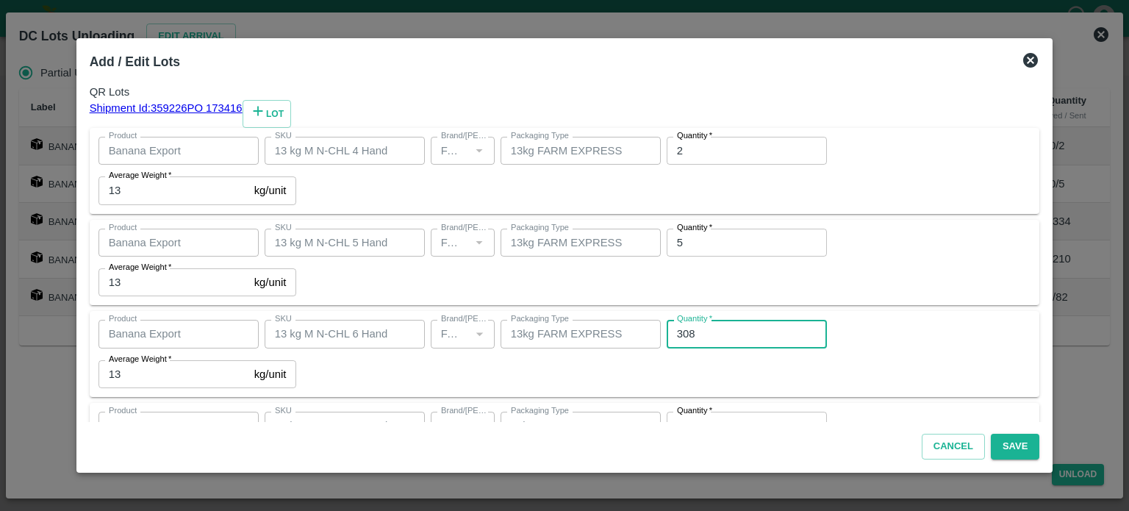
type input "308"
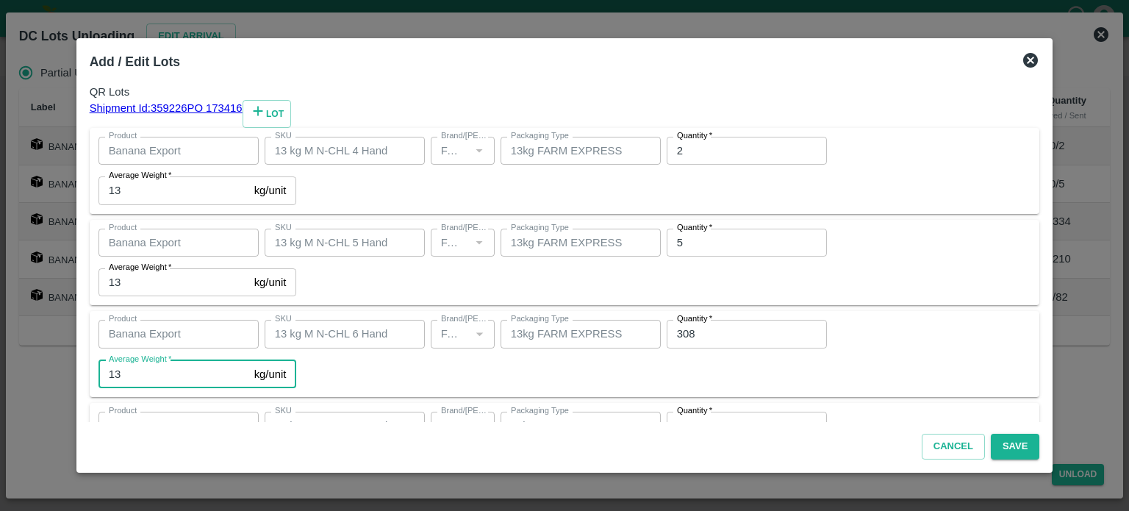
scroll to position [193, 0]
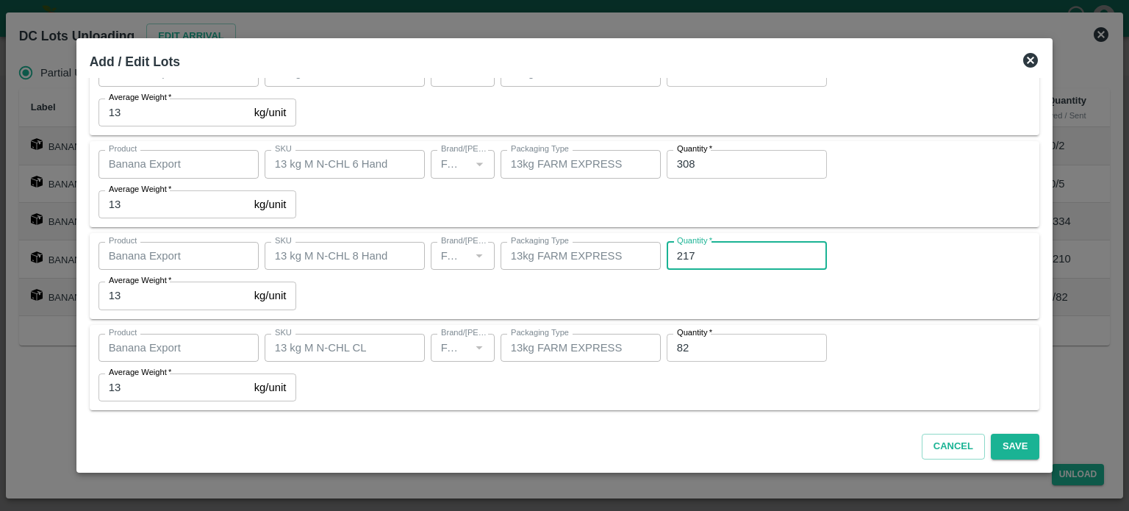
type input "217"
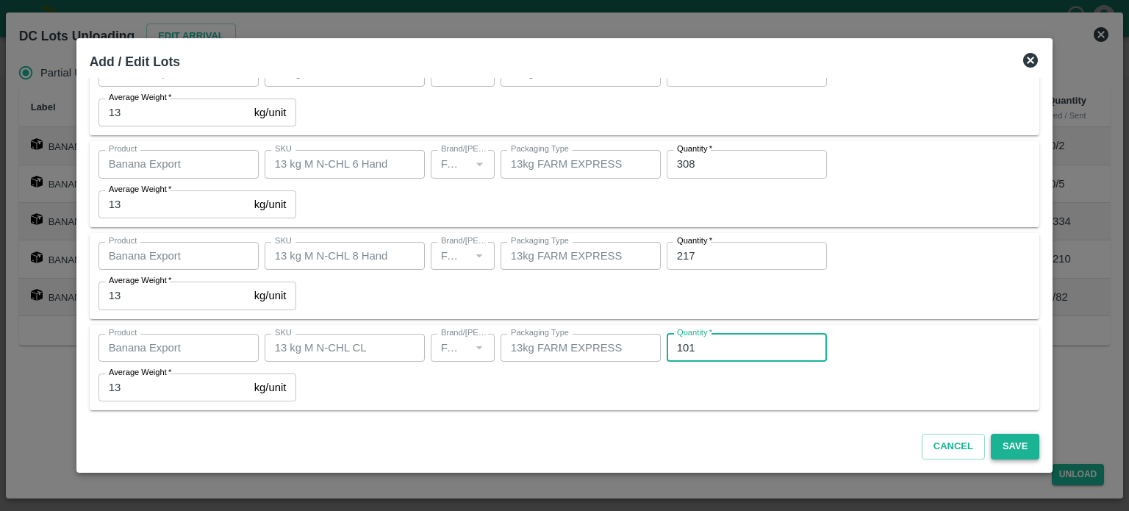
type input "101"
click at [997, 442] on button "Save" at bounding box center [1015, 447] width 49 height 26
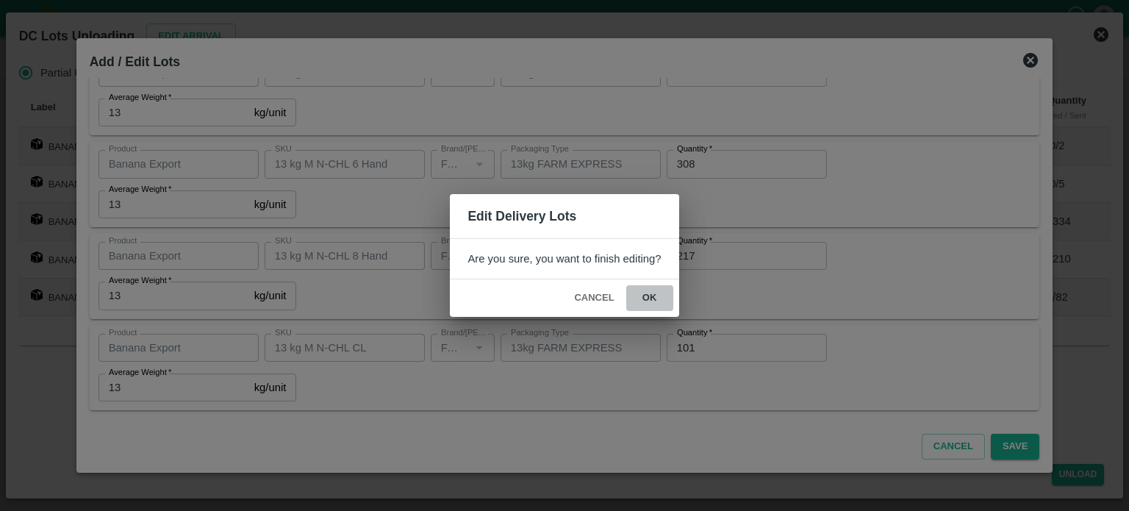
click at [648, 293] on button "ok" at bounding box center [649, 298] width 47 height 26
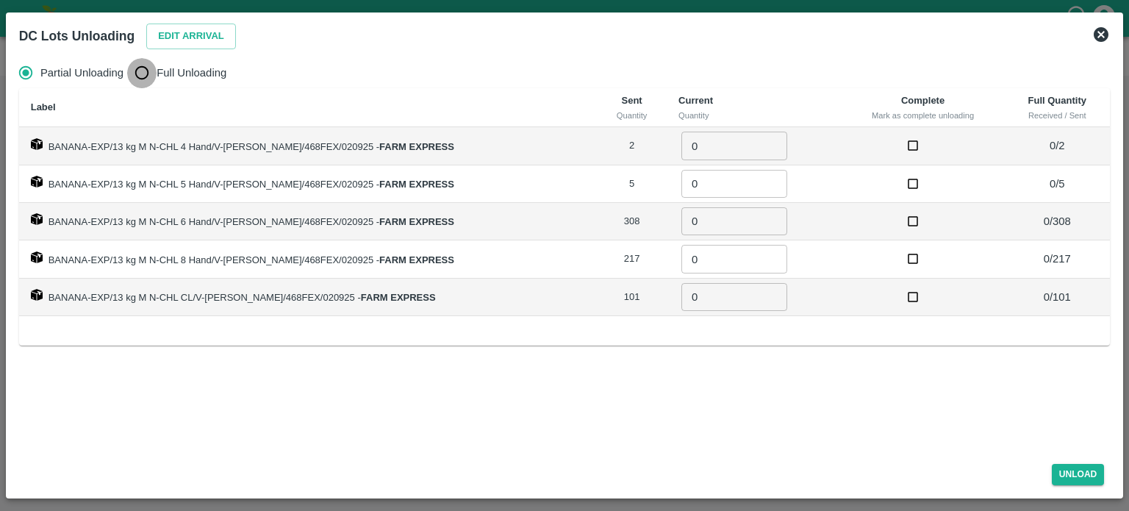
click at [133, 66] on input "Full Unloading" at bounding box center [141, 72] width 29 height 29
radio input "true"
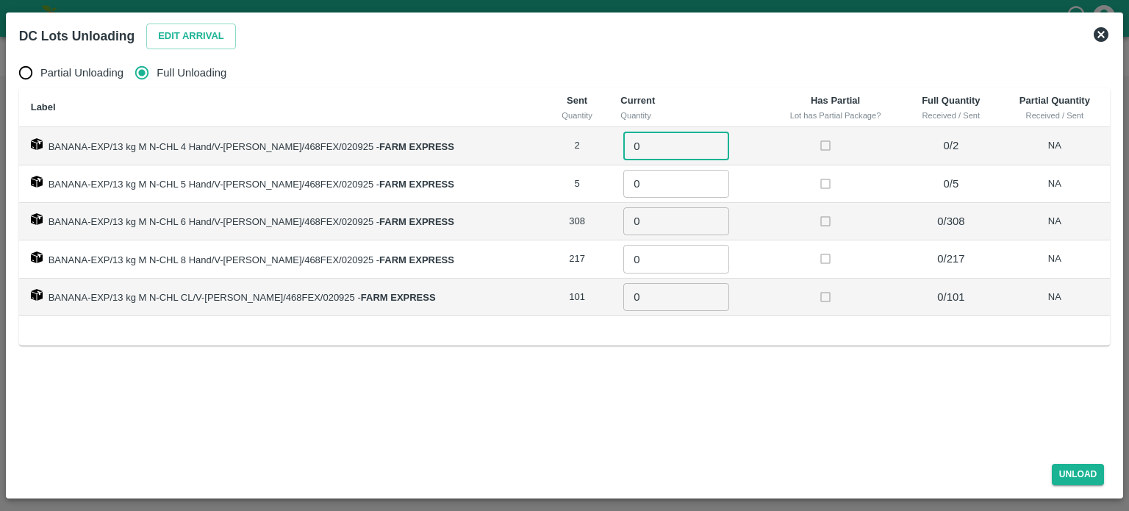
click at [668, 143] on input "0" at bounding box center [676, 146] width 106 height 28
type input "2"
type input "5"
type input "308"
type input "217"
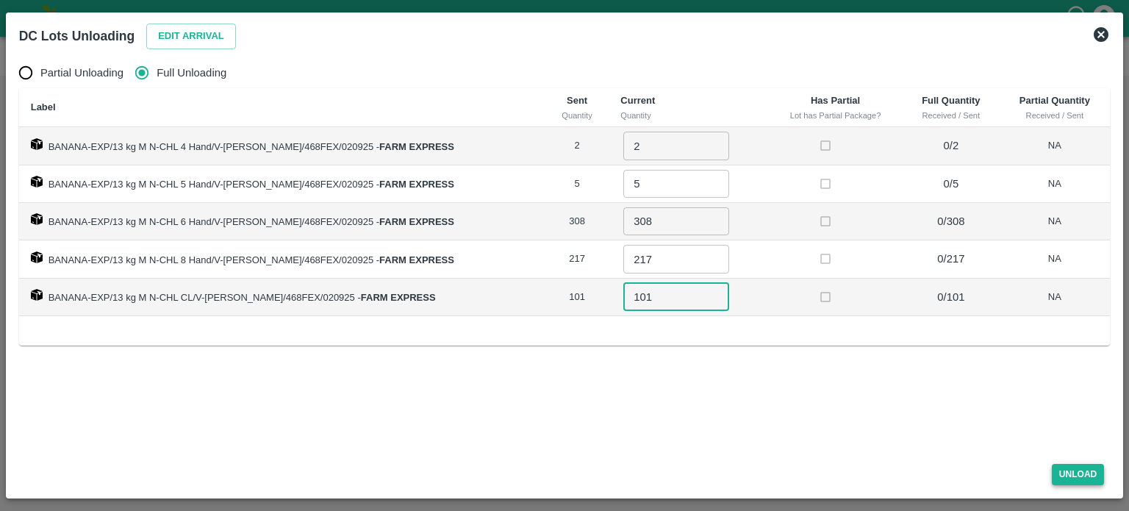
type input "101"
click at [1076, 473] on button "Unload" at bounding box center [1078, 474] width 53 height 21
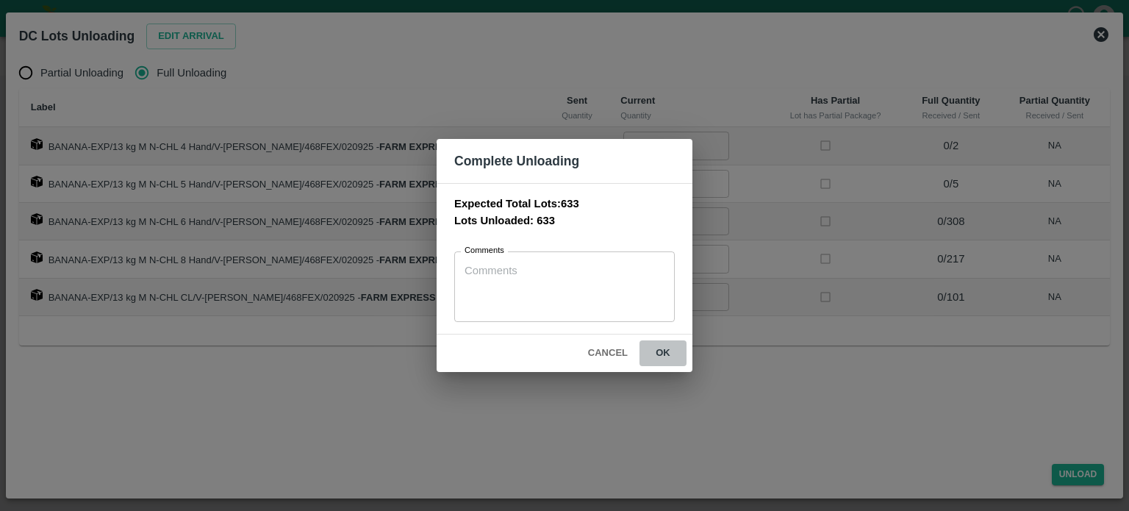
click at [662, 340] on button "ok" at bounding box center [663, 353] width 47 height 26
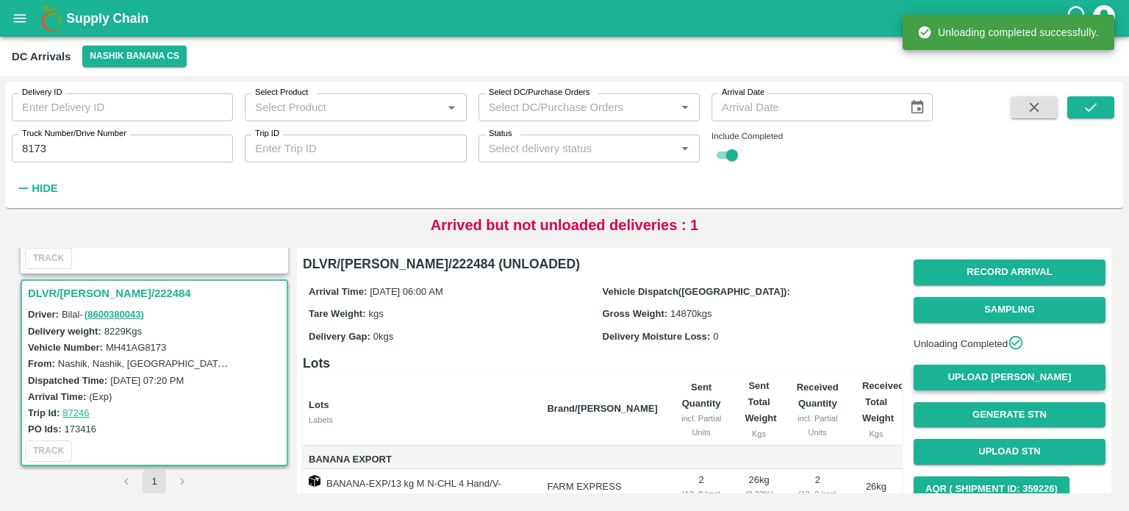
click at [1006, 382] on button "Upload [PERSON_NAME]" at bounding box center [1010, 378] width 192 height 26
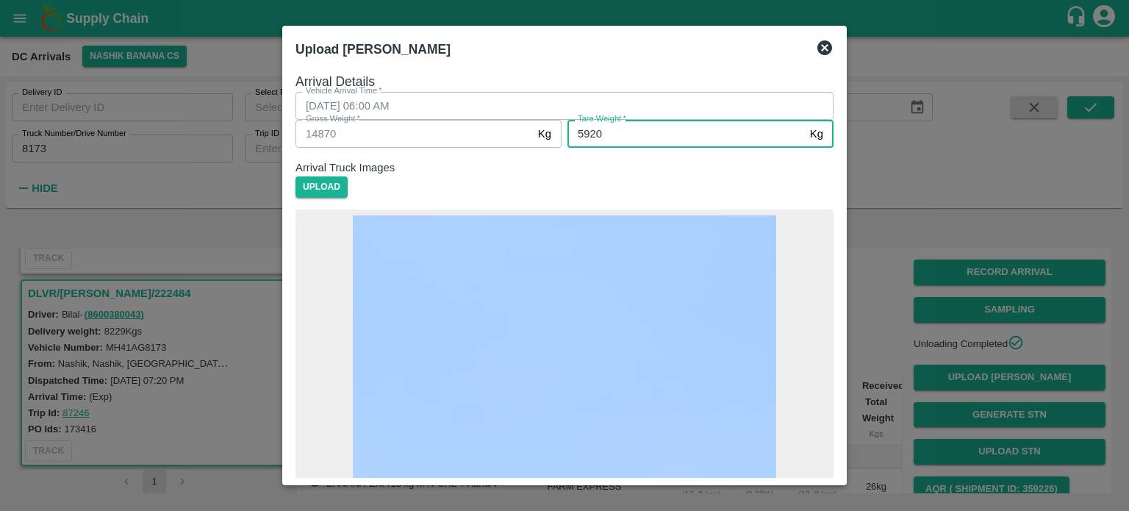
type input "5920"
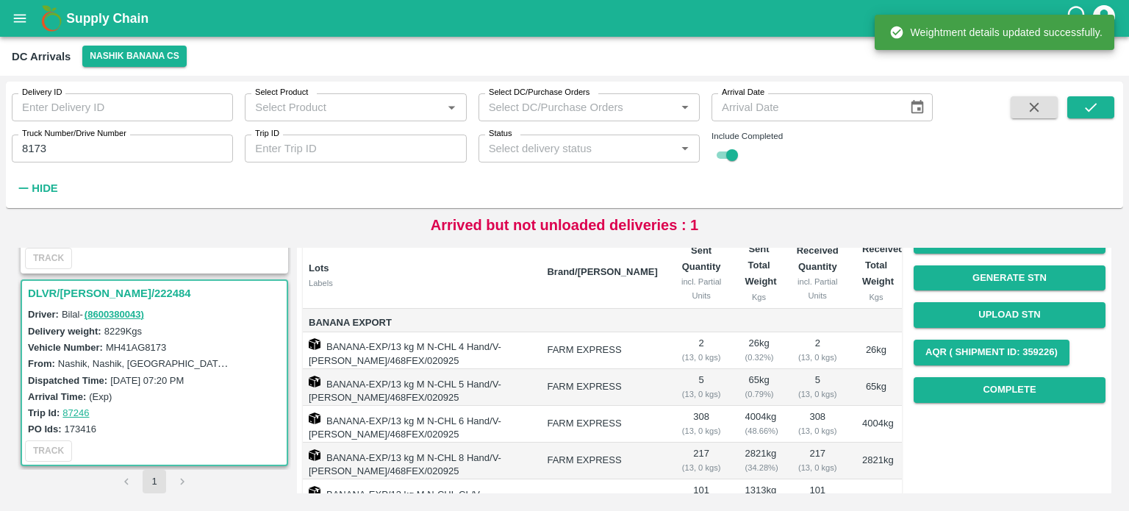
scroll to position [140, 0]
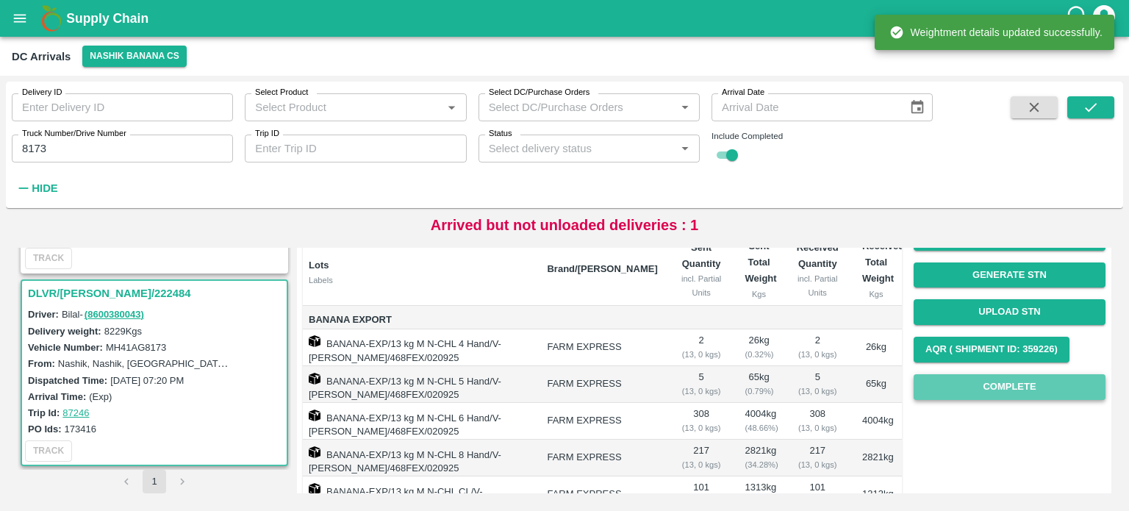
click at [1005, 387] on button "Complete" at bounding box center [1010, 387] width 192 height 26
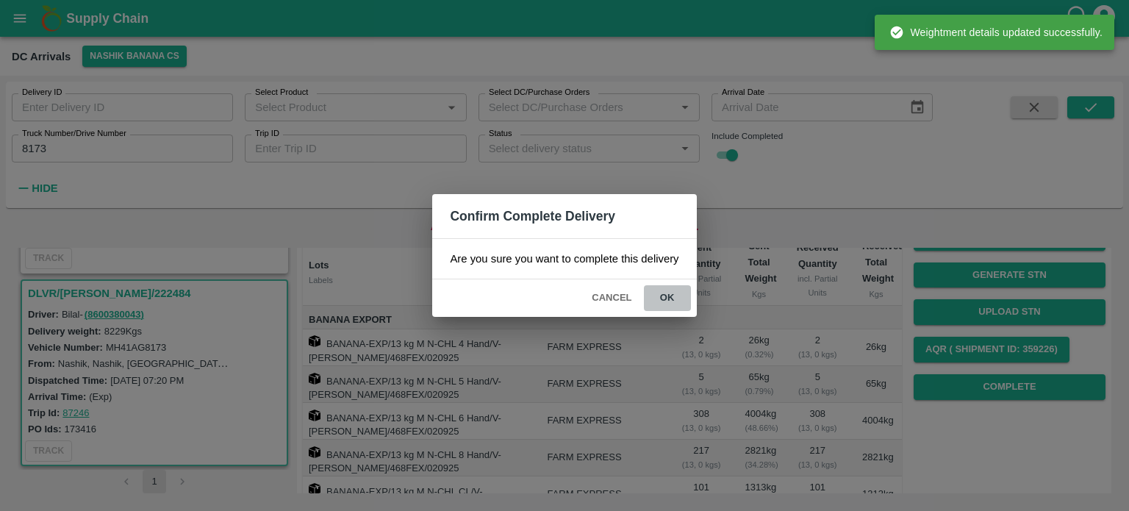
click at [668, 288] on button "ok" at bounding box center [667, 298] width 47 height 26
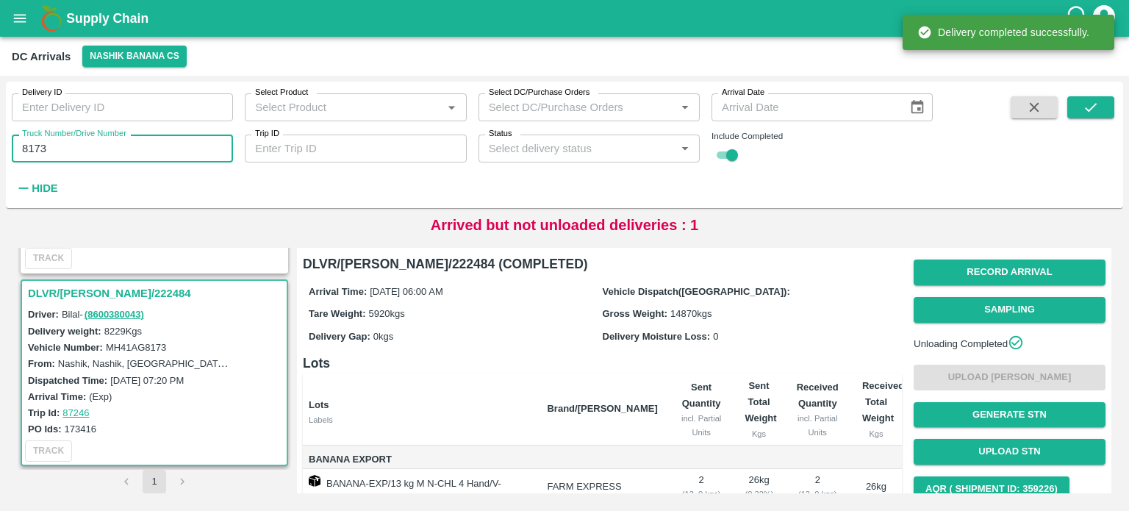
click at [29, 149] on input "8173" at bounding box center [122, 149] width 221 height 28
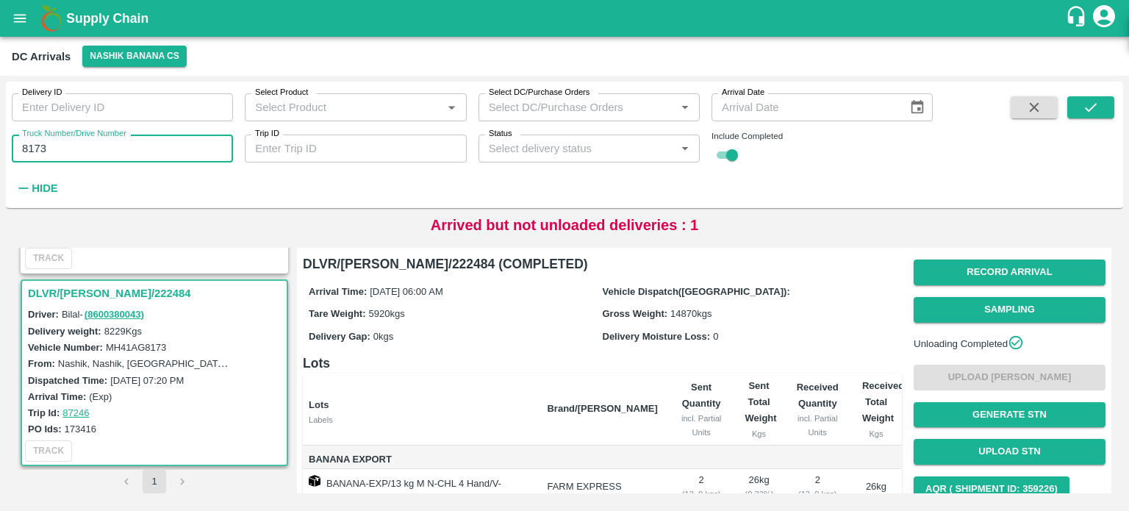
click at [29, 149] on input "8173" at bounding box center [122, 149] width 221 height 28
type input "8057"
click at [1082, 105] on button "submit" at bounding box center [1091, 107] width 47 height 22
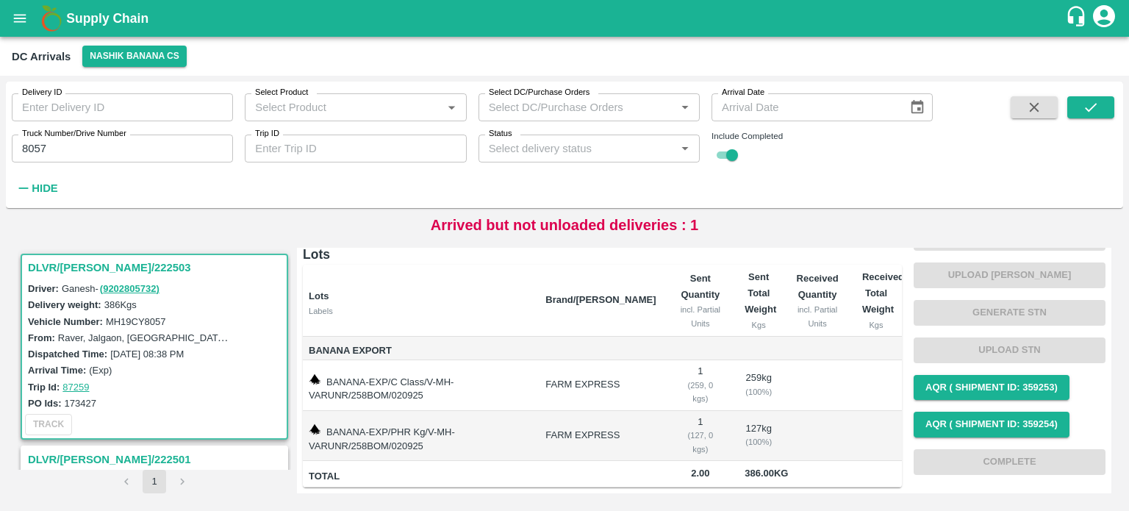
scroll to position [159, 0]
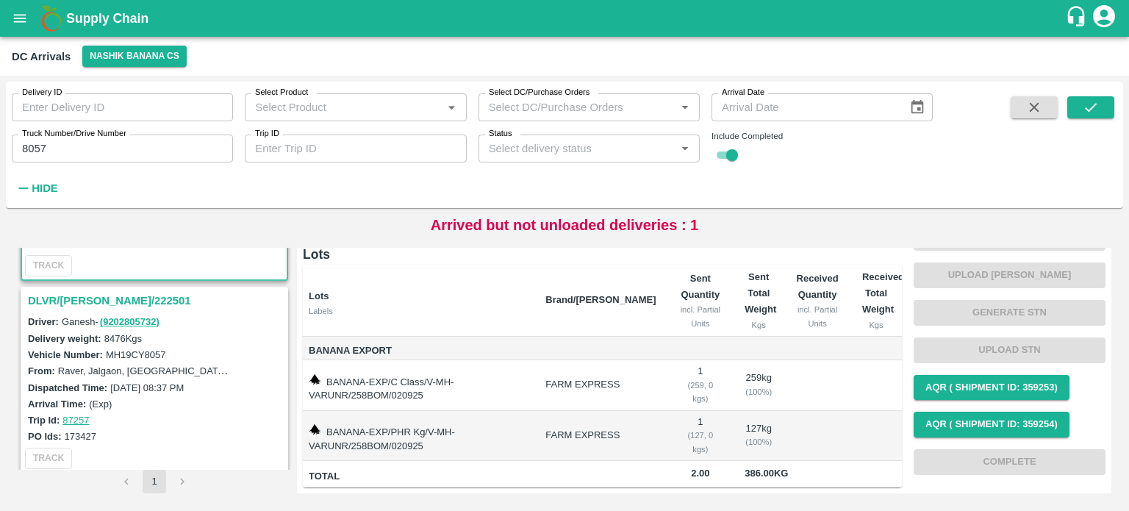
click at [76, 293] on h3 "DLVR/[PERSON_NAME]/222501" at bounding box center [156, 300] width 257 height 19
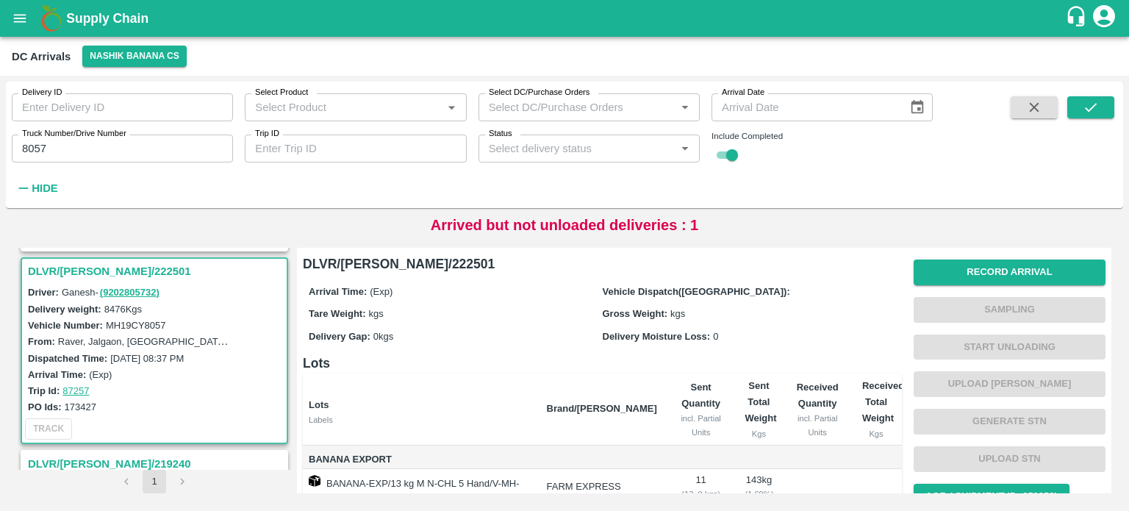
click at [979, 258] on div "Record Arrival Sampling Start Unloading Upload Tare Weight Generate STN Upload …" at bounding box center [1010, 403] width 192 height 299
click at [991, 281] on button "Record Arrival" at bounding box center [1010, 273] width 192 height 26
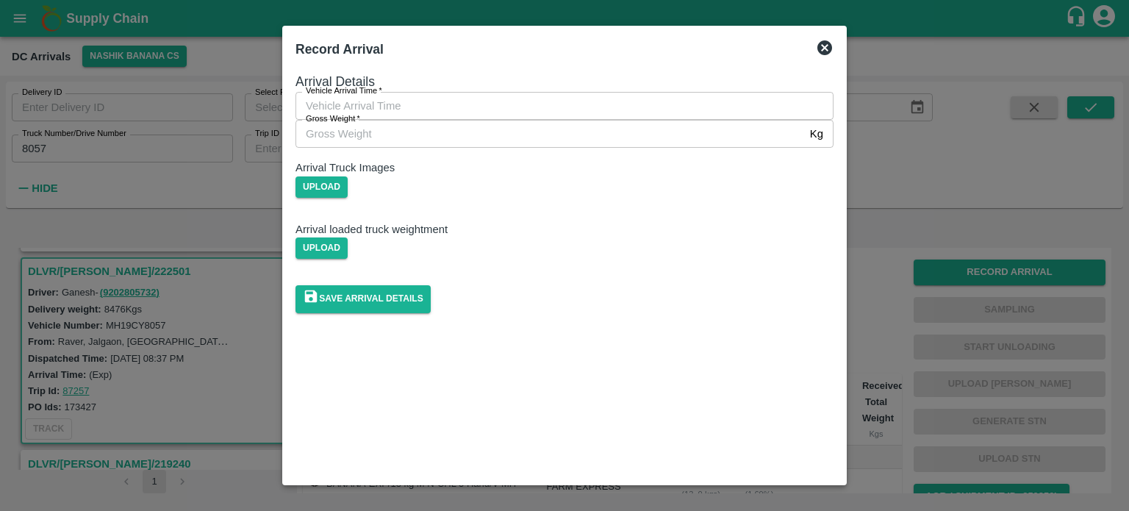
type input "DD/MM/YYYY hh:mm aa"
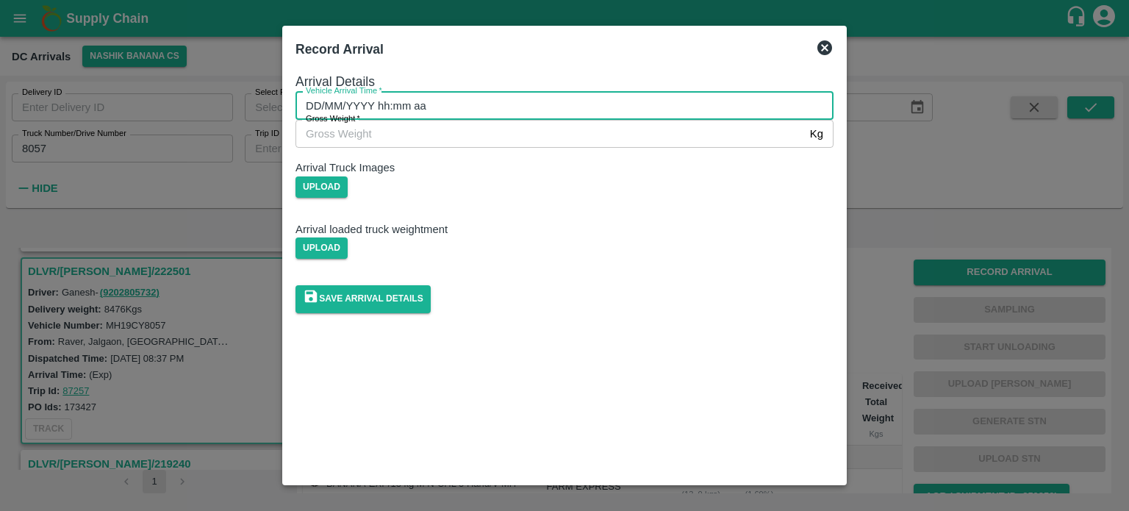
click at [536, 120] on input "DD/MM/YYYY hh:mm aa" at bounding box center [560, 106] width 528 height 28
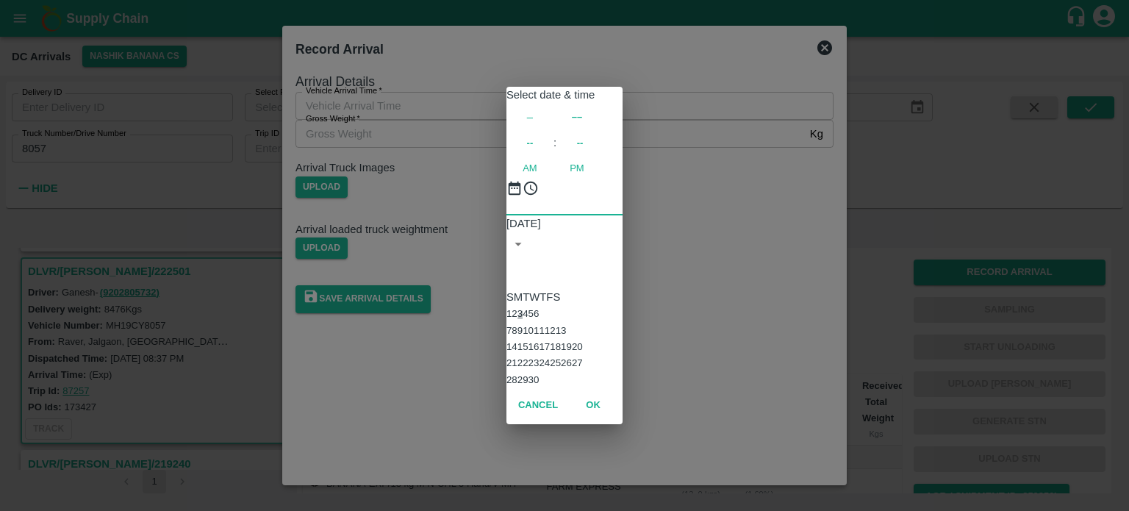
click at [523, 308] on button "3" at bounding box center [520, 313] width 5 height 11
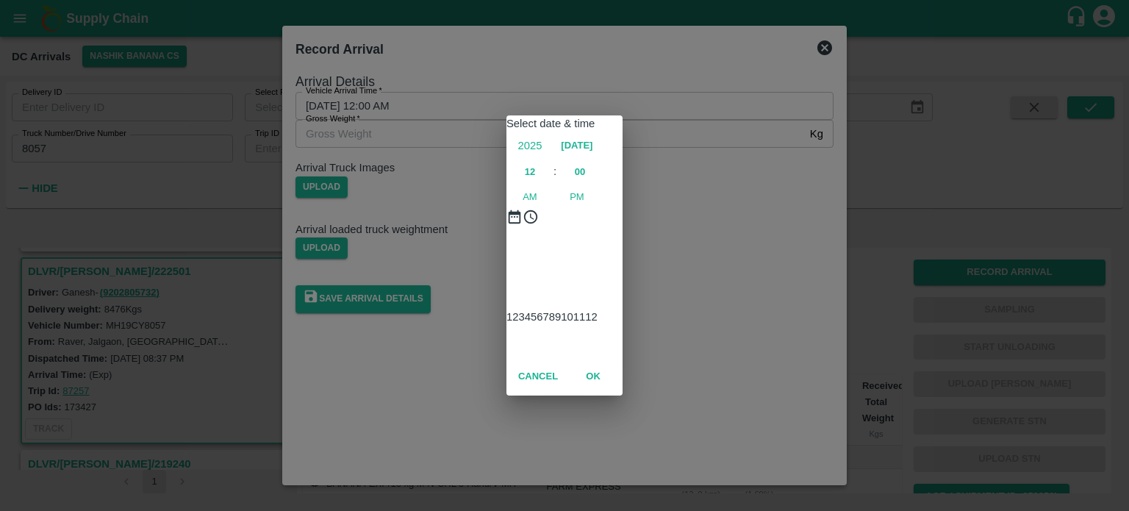
click at [525, 244] on div at bounding box center [565, 244] width 116 height 0
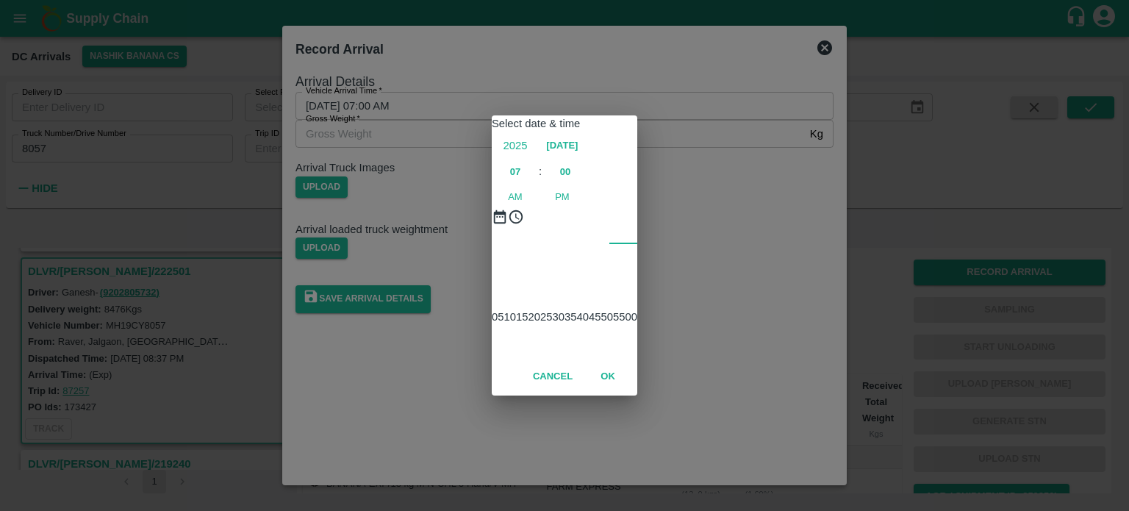
click at [568, 244] on div at bounding box center [565, 244] width 146 height 0
type input "[DATE] 07:30 AM"
click at [760, 239] on div "Select date & time [DATE] 07 : 30 AM PM 05 10 15 20 25 30 35 40 45 50 55 00 Can…" at bounding box center [564, 255] width 1129 height 511
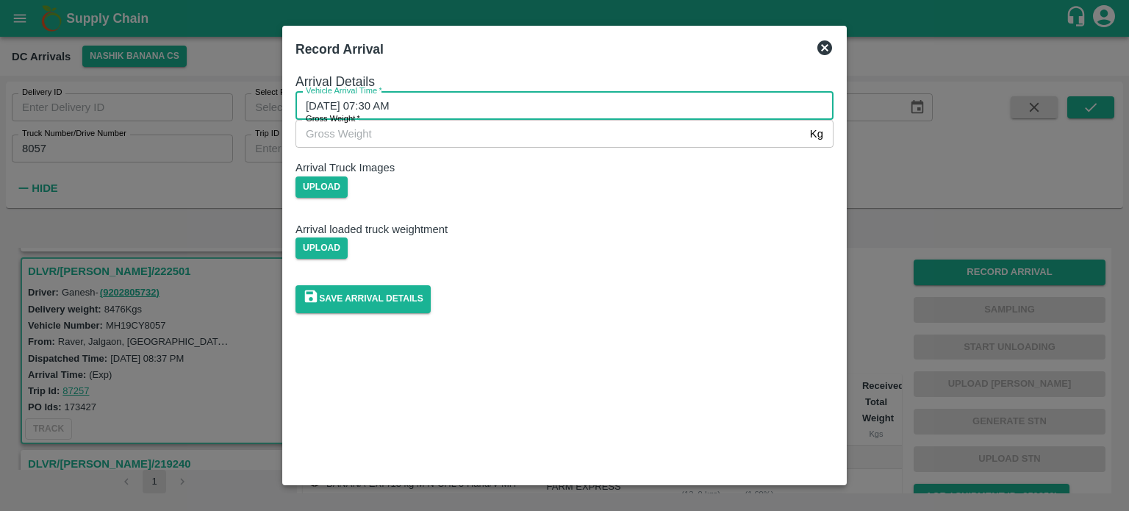
click at [350, 148] on input "Gross Weight   *" at bounding box center [550, 134] width 509 height 28
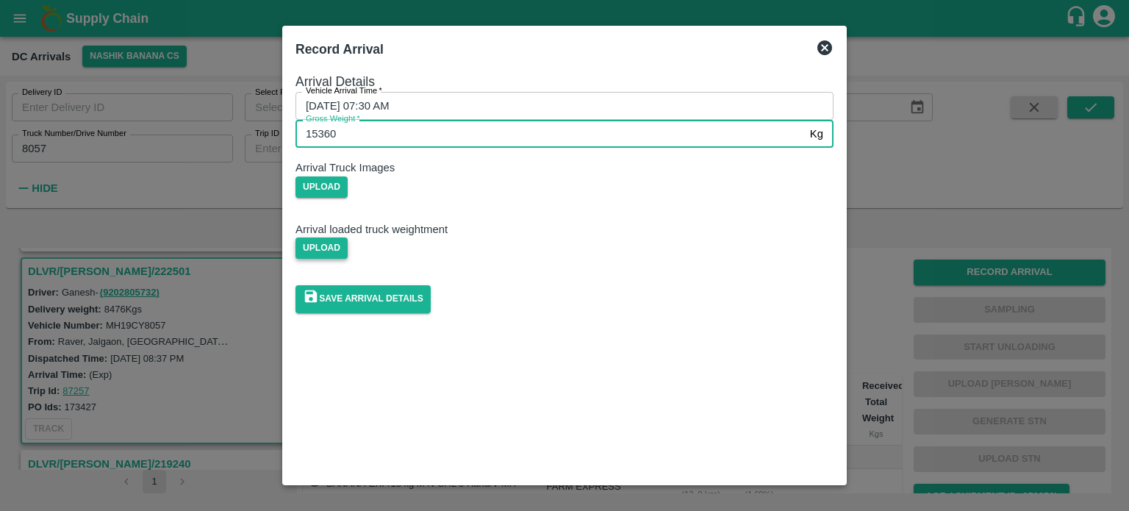
type input "15360"
click at [348, 259] on span "Upload" at bounding box center [322, 247] width 52 height 21
click at [0, 0] on input "Upload" at bounding box center [0, 0] width 0 height 0
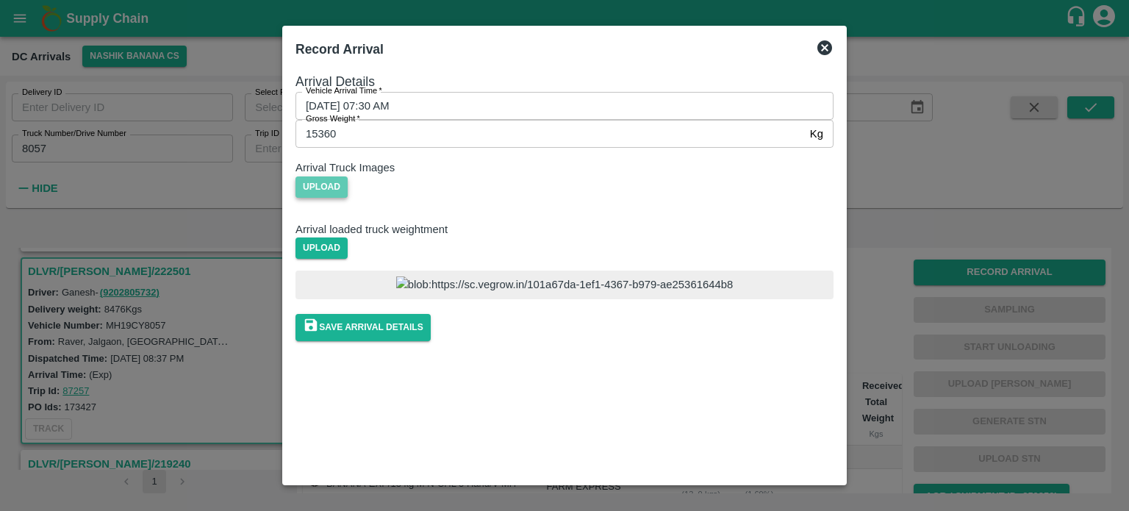
click at [348, 198] on span "Upload" at bounding box center [322, 186] width 52 height 21
click at [0, 0] on input "Upload" at bounding box center [0, 0] width 0 height 0
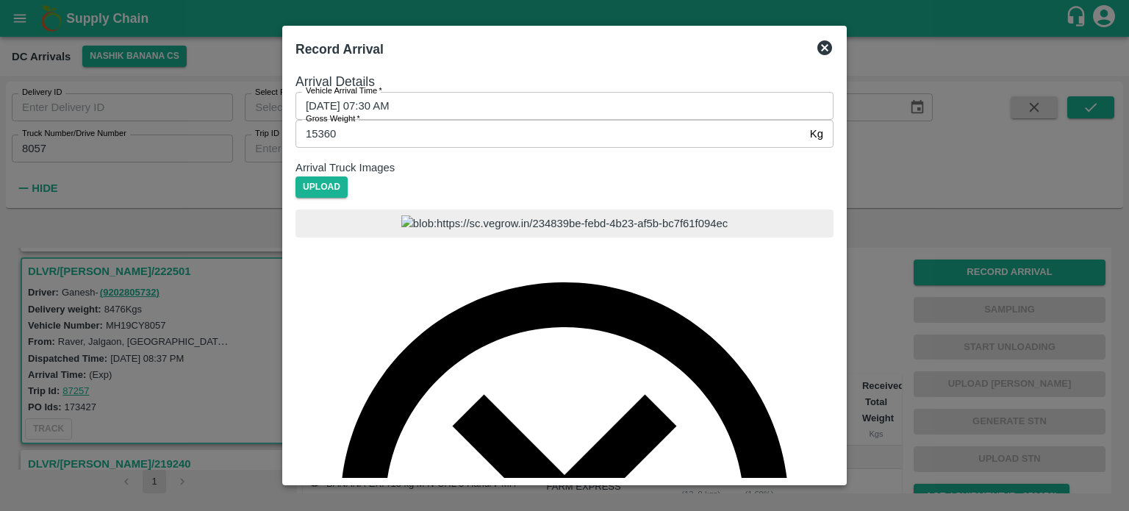
scroll to position [76, 0]
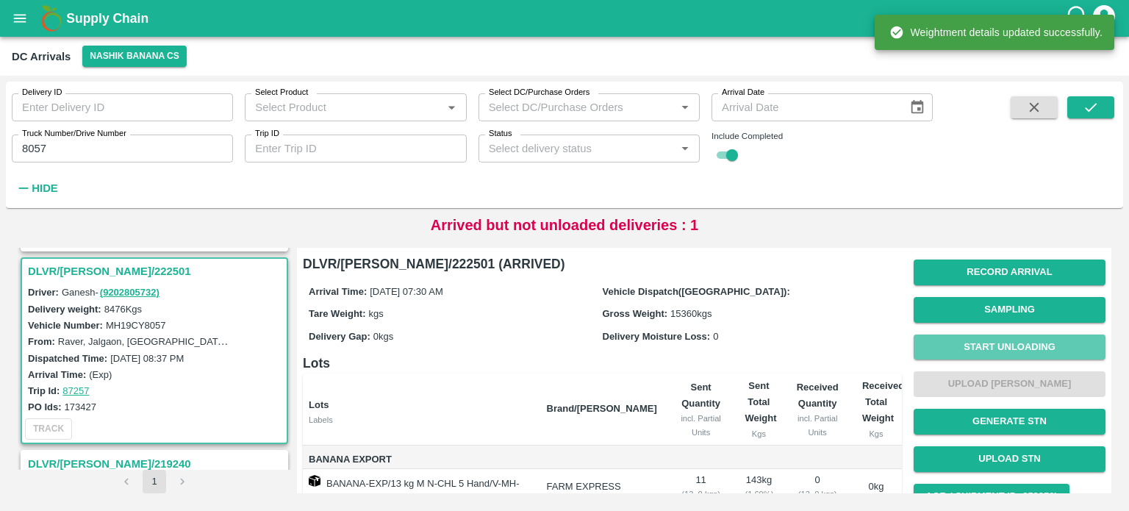
click at [996, 344] on button "Start Unloading" at bounding box center [1010, 348] width 192 height 26
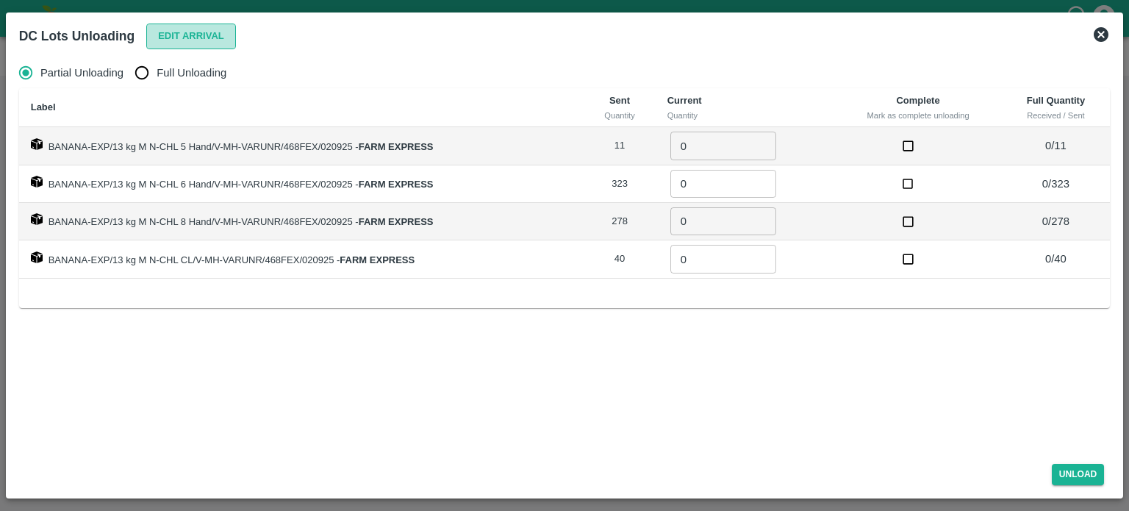
click at [180, 35] on button "Edit Arrival" at bounding box center [191, 37] width 90 height 26
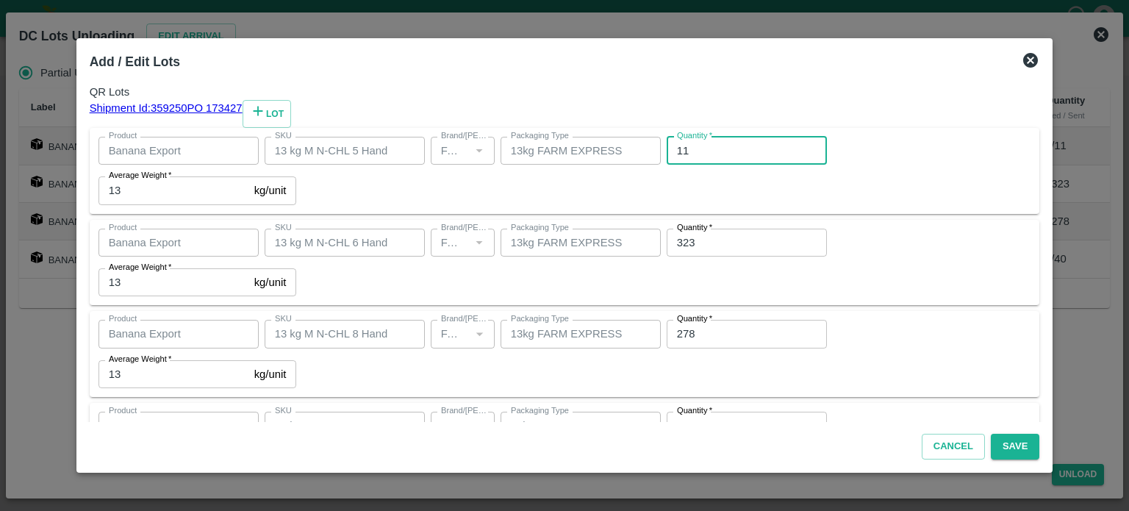
click at [667, 165] on input "11" at bounding box center [747, 151] width 160 height 28
type input "15"
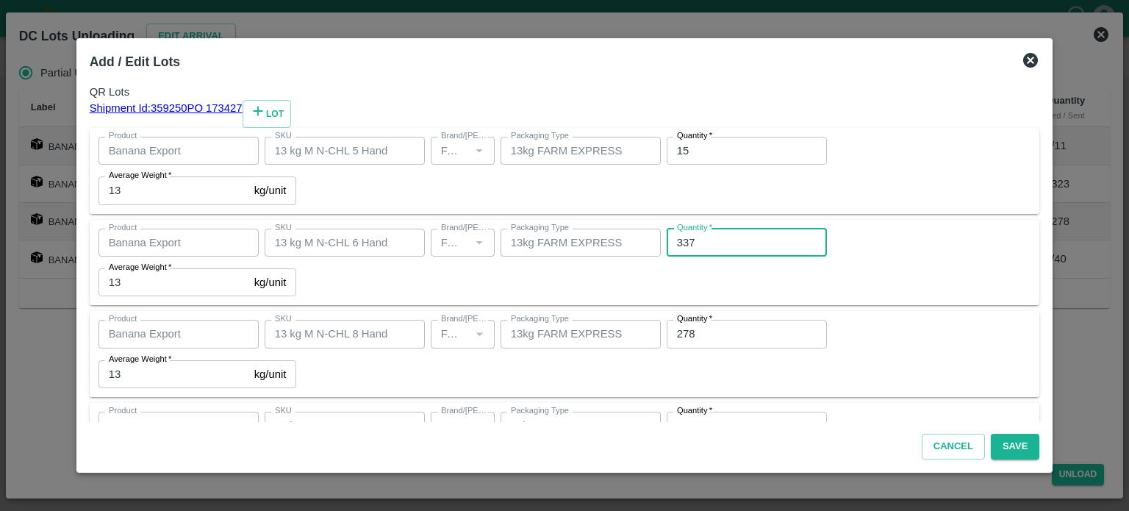
type input "337"
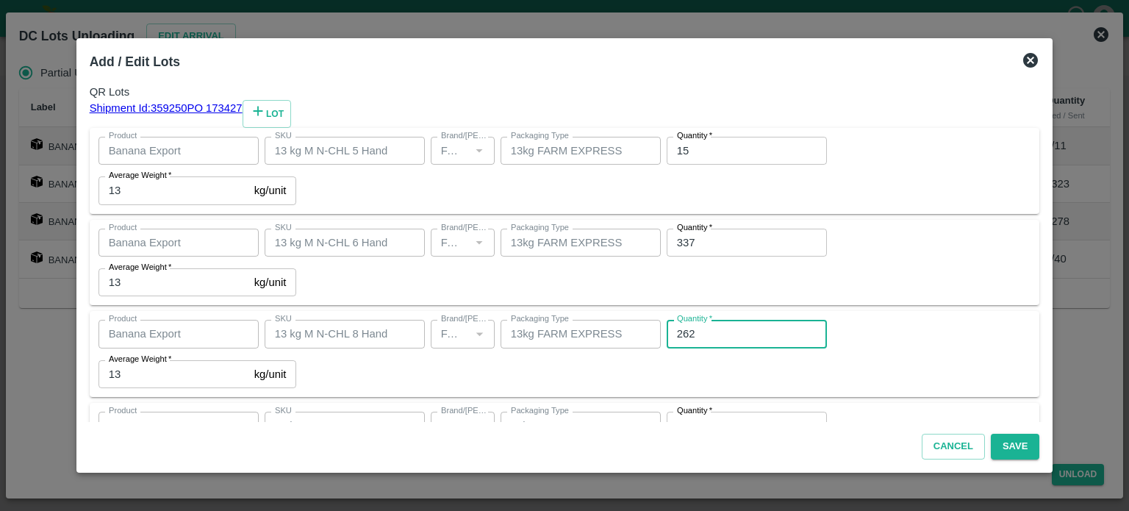
type input "262"
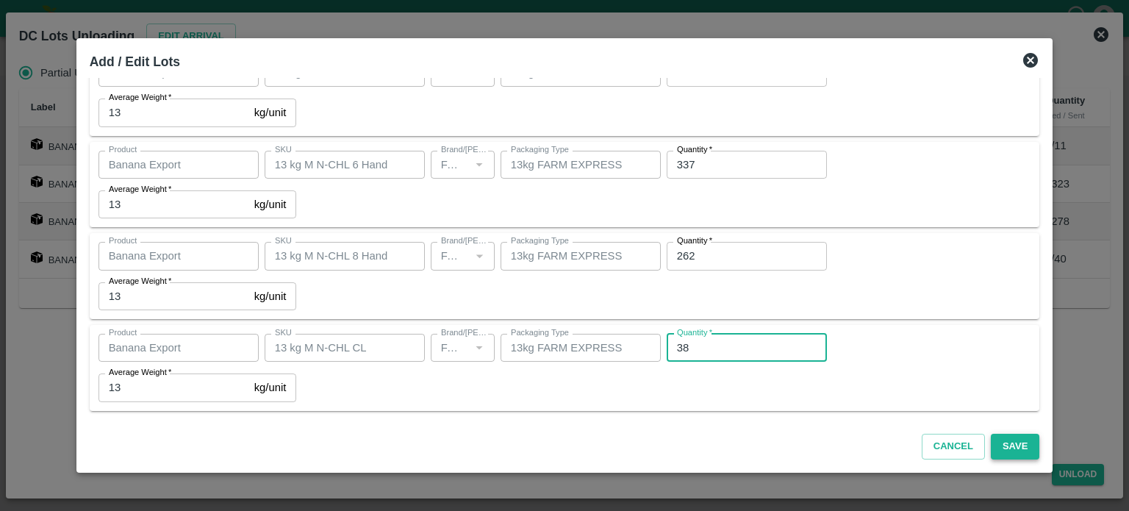
type input "38"
click at [993, 443] on button "Save" at bounding box center [1015, 447] width 49 height 26
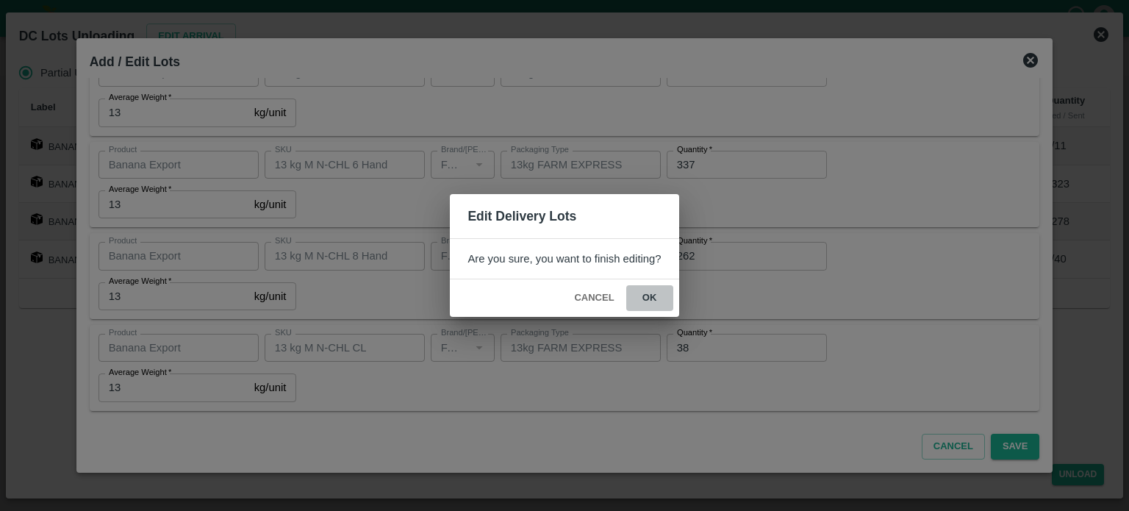
click at [642, 290] on button "ok" at bounding box center [649, 298] width 47 height 26
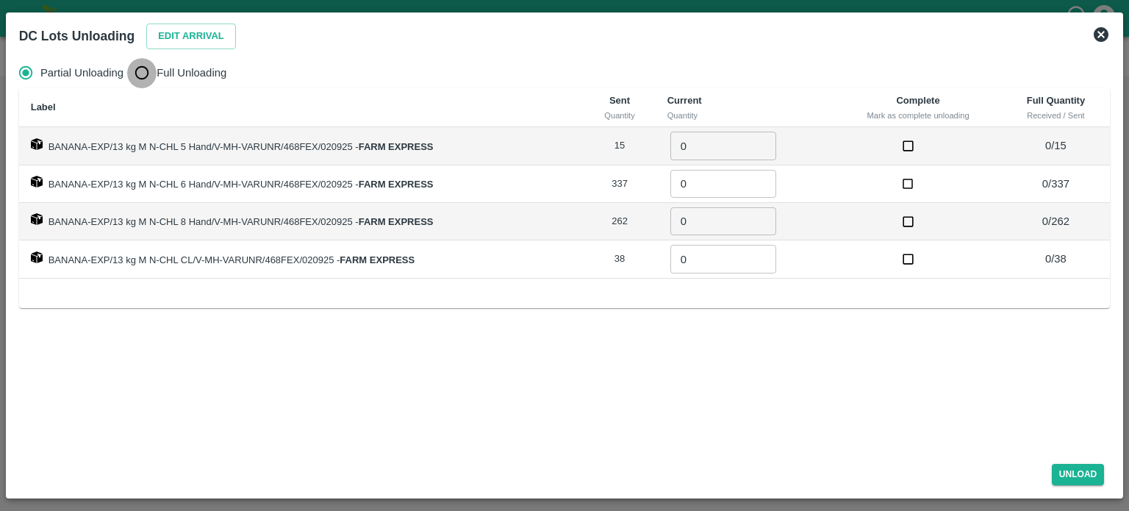
click at [144, 82] on input "Full Unloading" at bounding box center [141, 72] width 29 height 29
radio input "true"
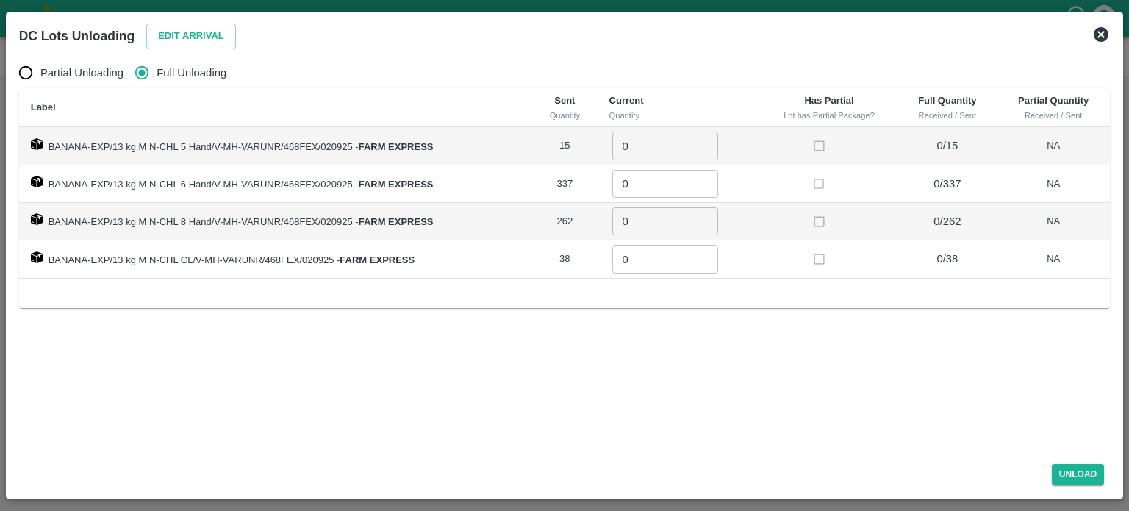
click at [637, 142] on input "0" at bounding box center [665, 146] width 106 height 28
type input "15"
type input "337"
type input "262"
type input "38"
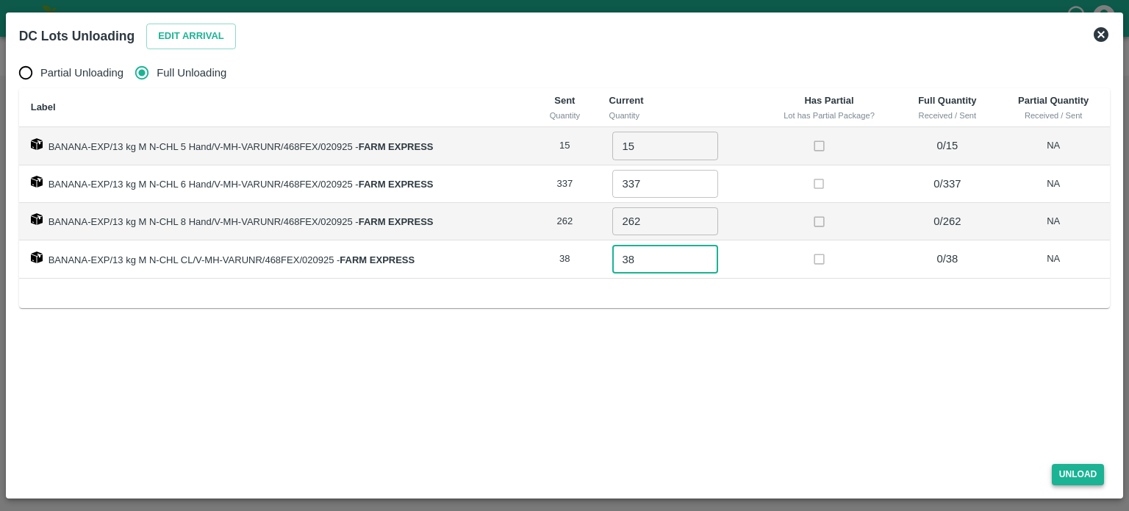
click at [1074, 466] on button "Unload" at bounding box center [1078, 474] width 53 height 21
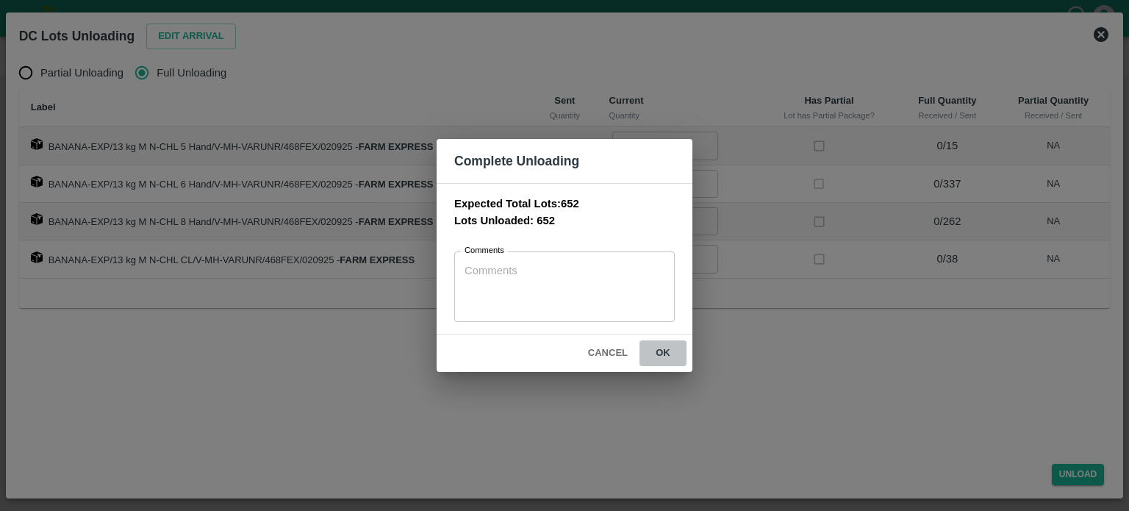
click at [661, 340] on button "ok" at bounding box center [663, 353] width 47 height 26
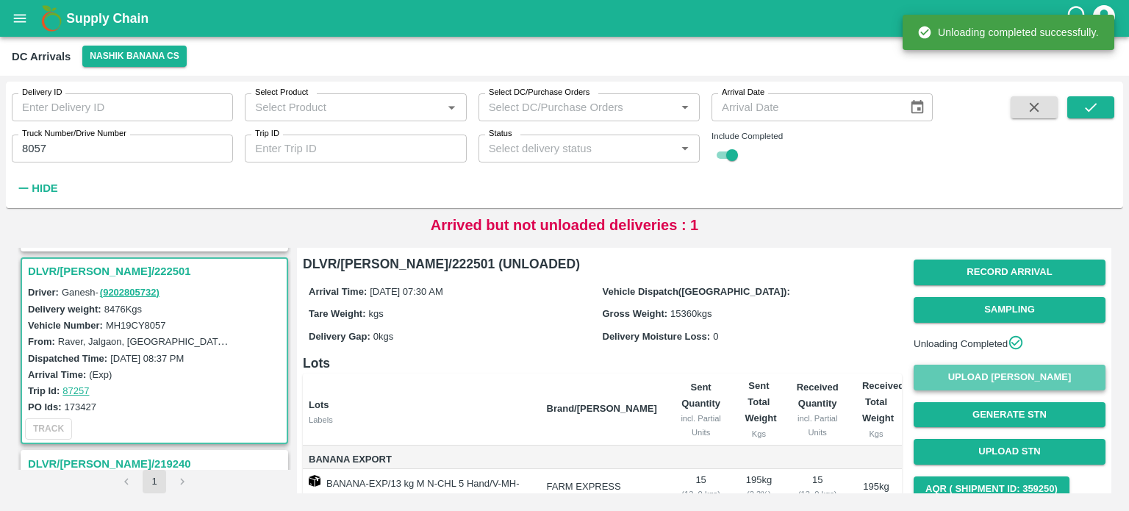
click at [1000, 390] on button "Upload [PERSON_NAME]" at bounding box center [1010, 378] width 192 height 26
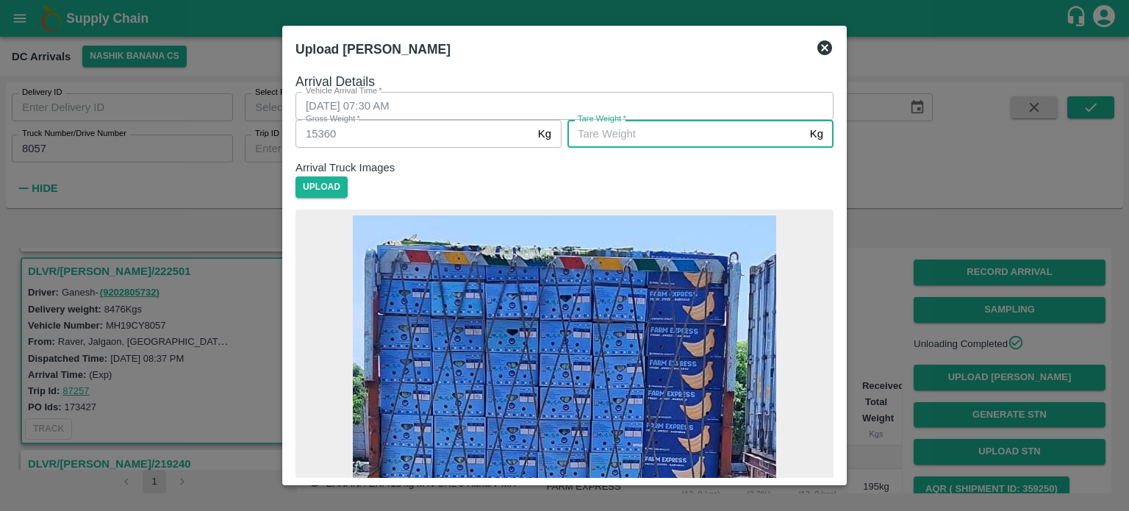
click at [654, 148] on input "[PERSON_NAME]   *" at bounding box center [686, 134] width 237 height 28
type input "5960"
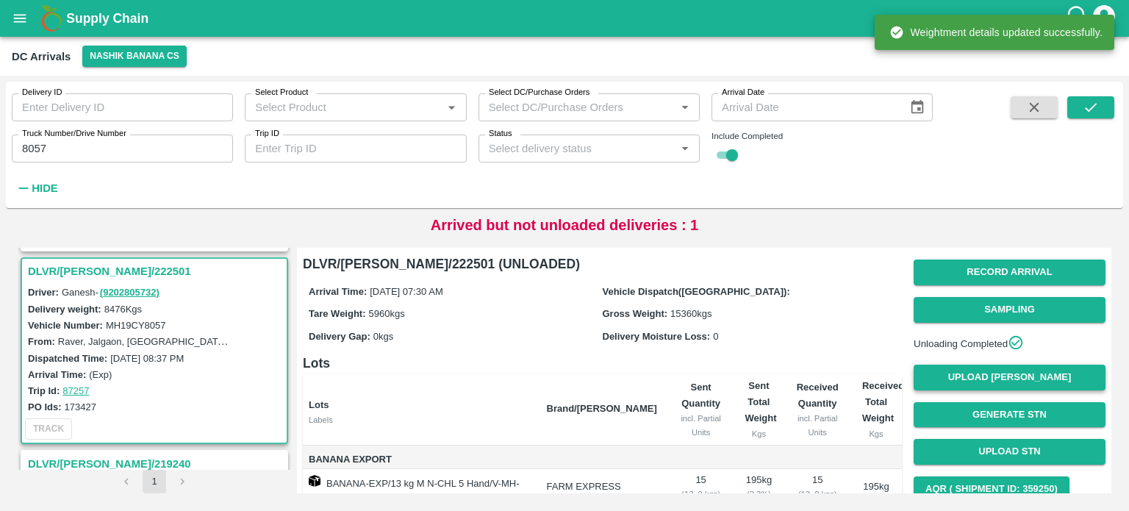
scroll to position [231, 0]
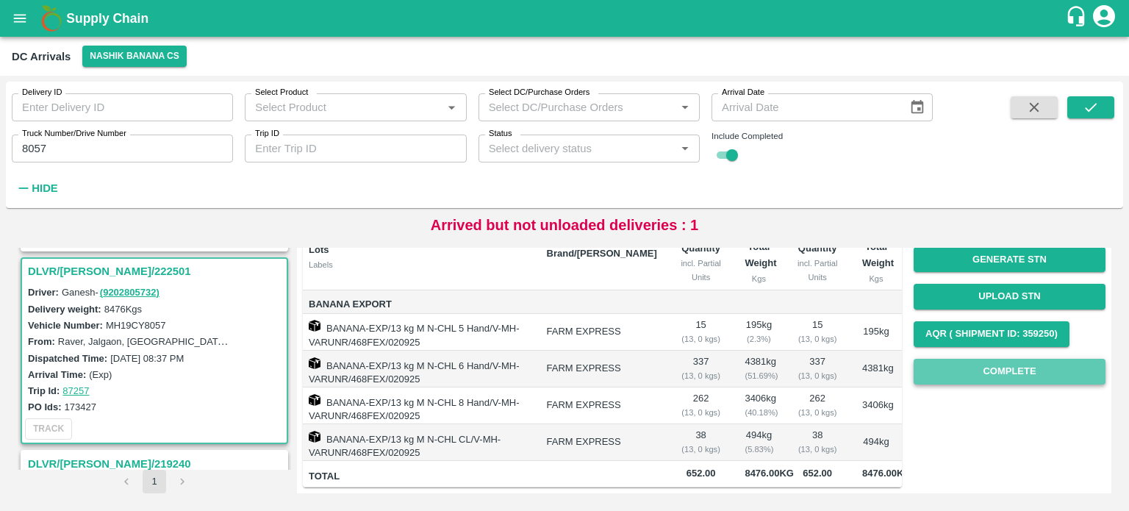
click at [987, 359] on button "Complete" at bounding box center [1010, 372] width 192 height 26
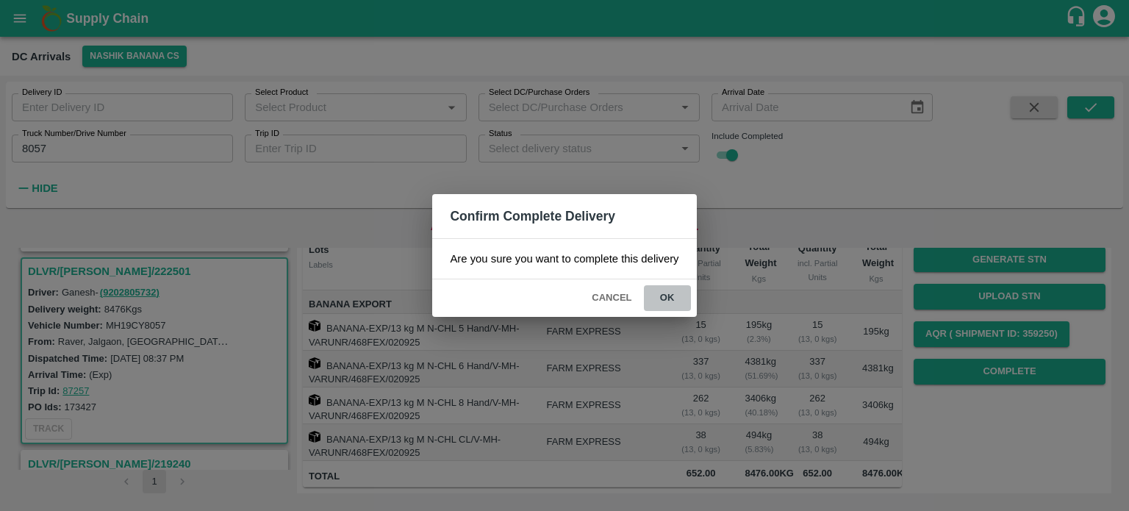
click at [665, 293] on button "ok" at bounding box center [667, 298] width 47 height 26
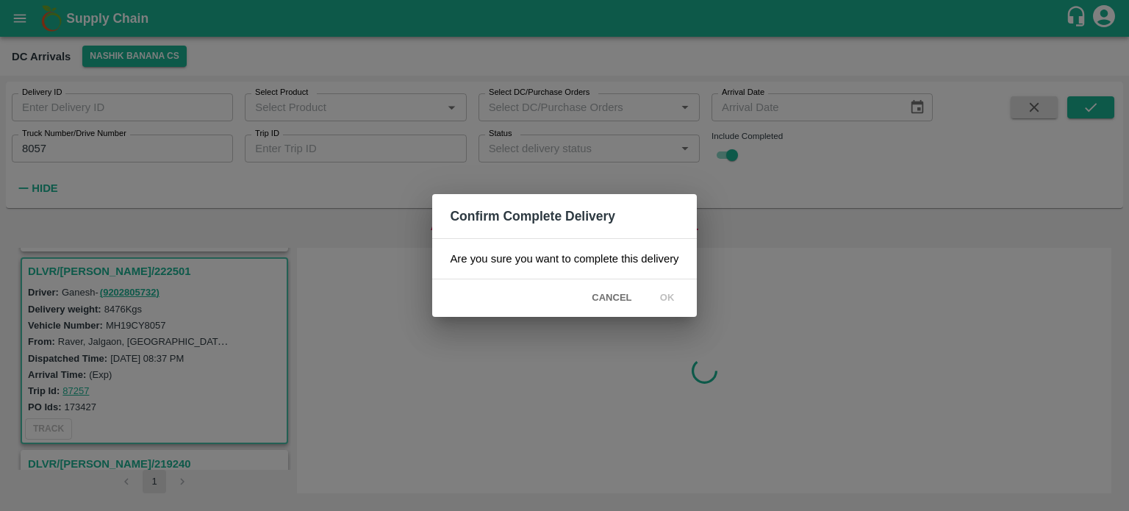
scroll to position [0, 0]
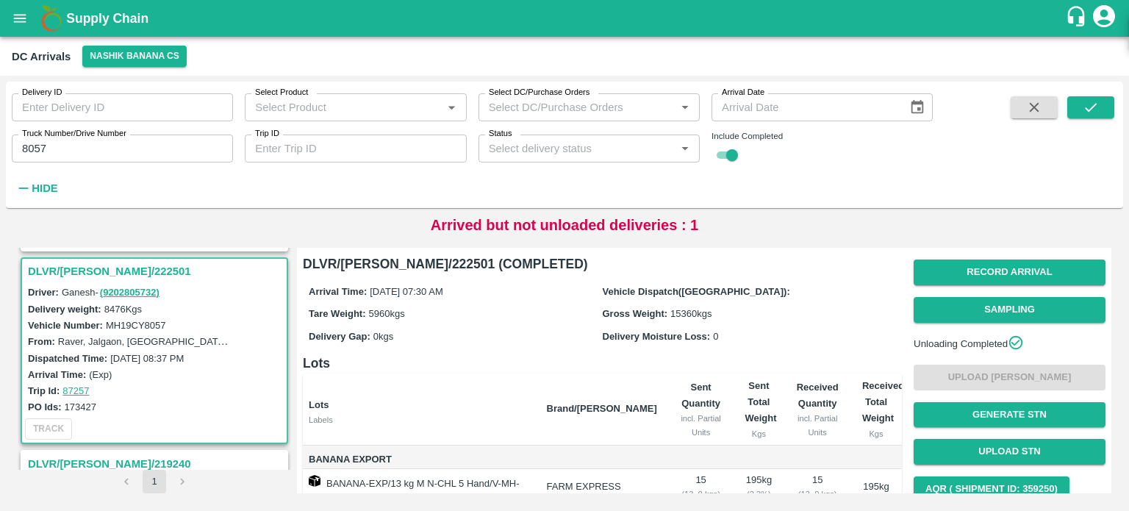
click at [35, 151] on input "8057" at bounding box center [122, 149] width 221 height 28
type input "9586"
click at [1082, 112] on button "submit" at bounding box center [1091, 107] width 47 height 22
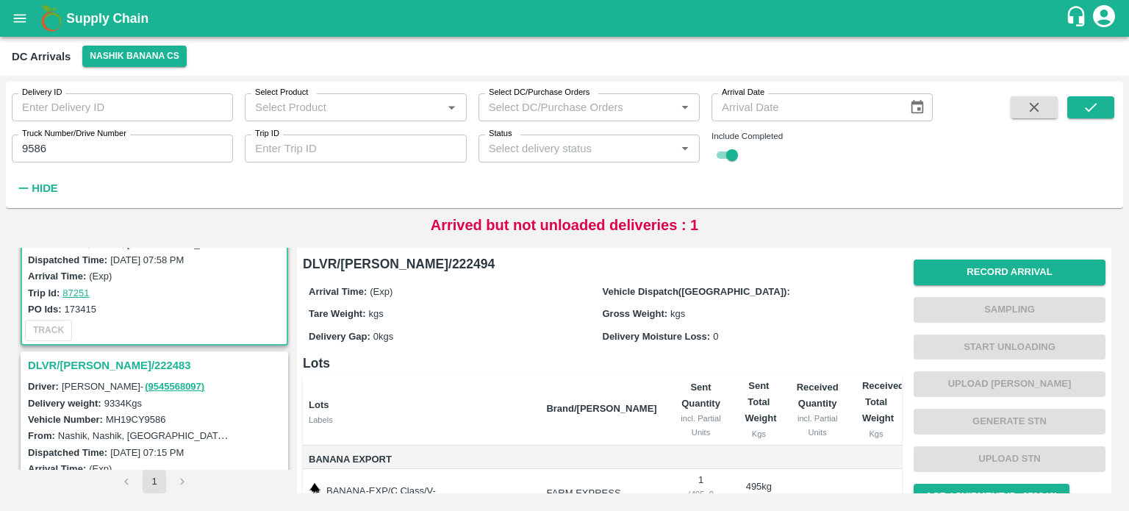
scroll to position [140, 0]
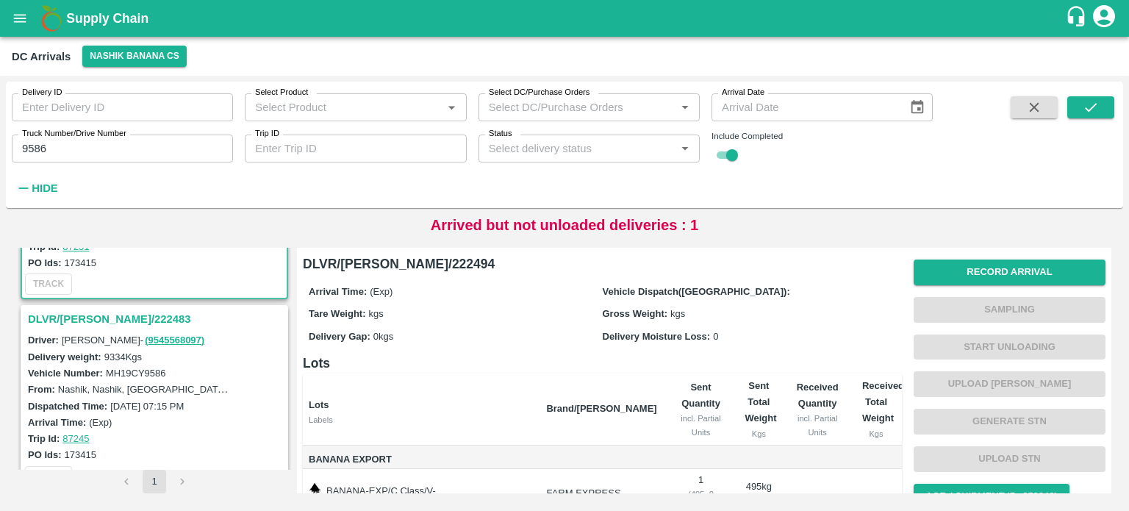
click at [85, 311] on h3 "DLVR/[PERSON_NAME]/222483" at bounding box center [156, 319] width 257 height 19
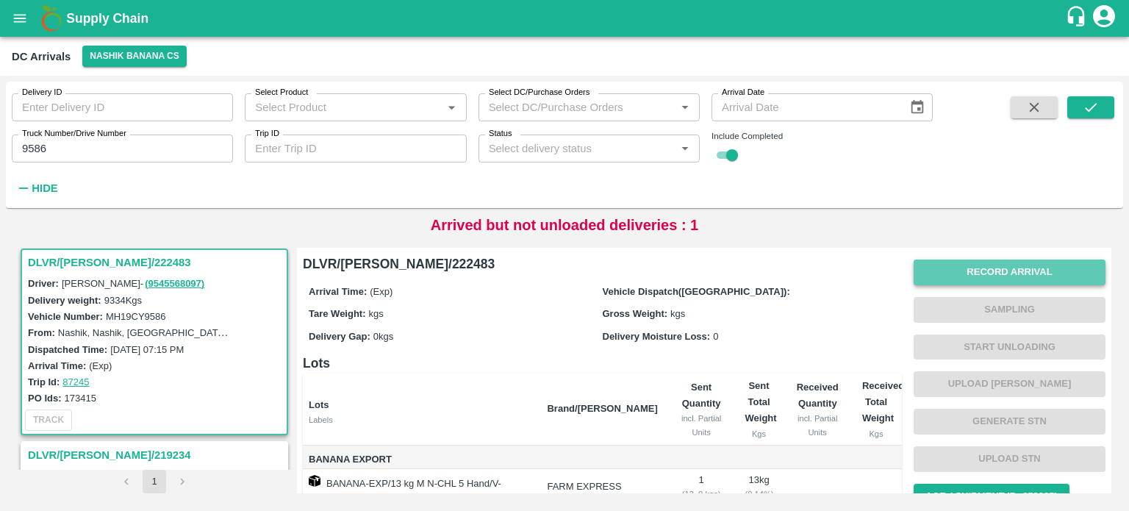
click at [972, 273] on button "Record Arrival" at bounding box center [1010, 273] width 192 height 26
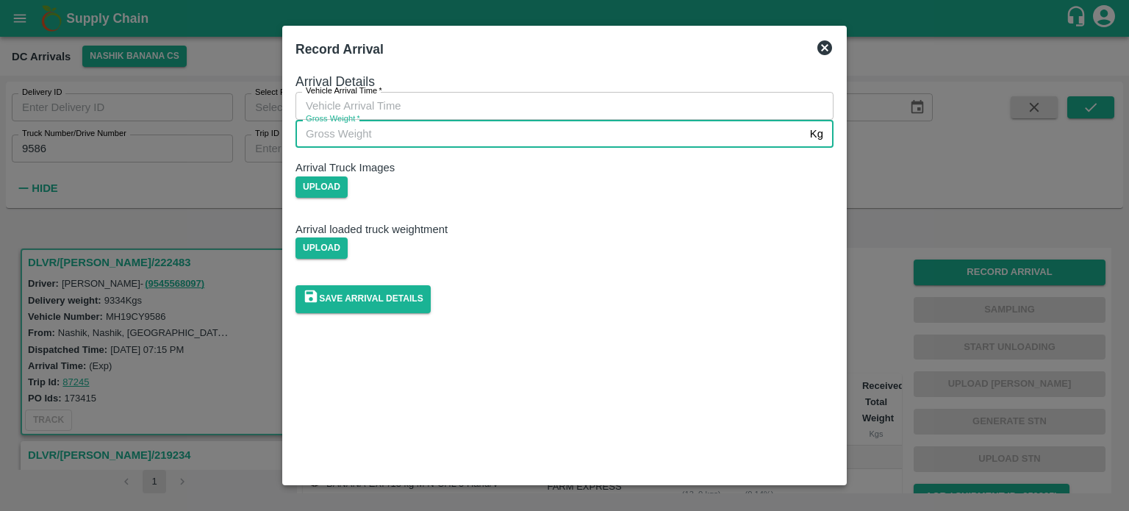
click at [540, 148] on input "Gross Weight   *" at bounding box center [550, 134] width 509 height 28
type input "16105"
type input "DD/MM/YYYY hh:mm aa"
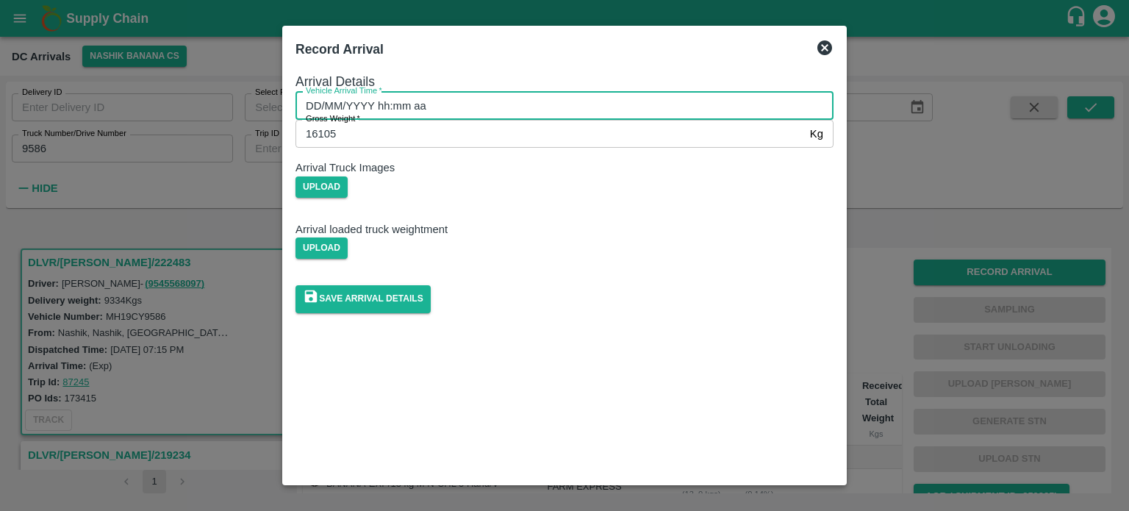
click at [629, 120] on input "DD/MM/YYYY hh:mm aa" at bounding box center [560, 106] width 528 height 28
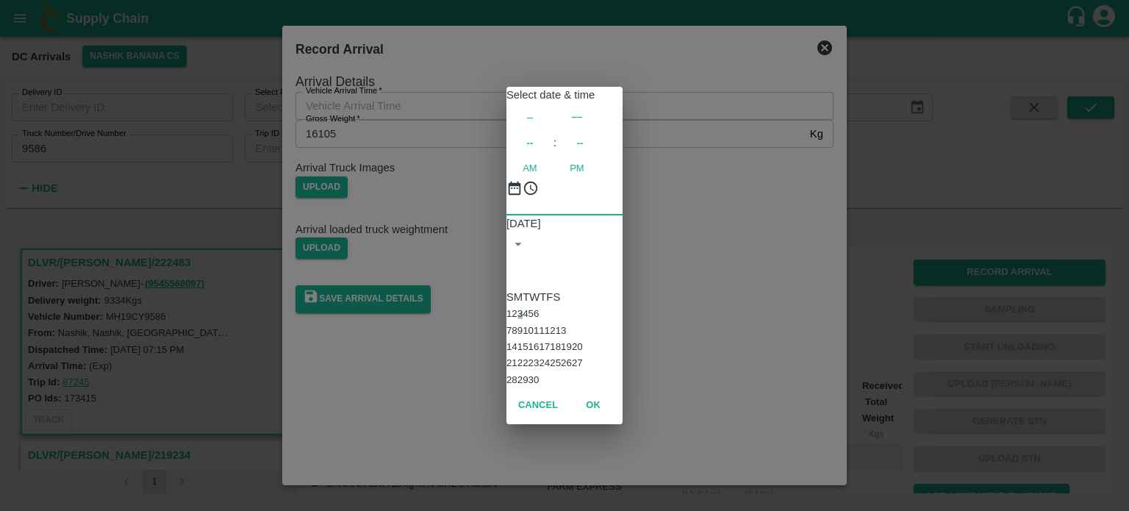
click at [523, 308] on button "3" at bounding box center [520, 313] width 5 height 11
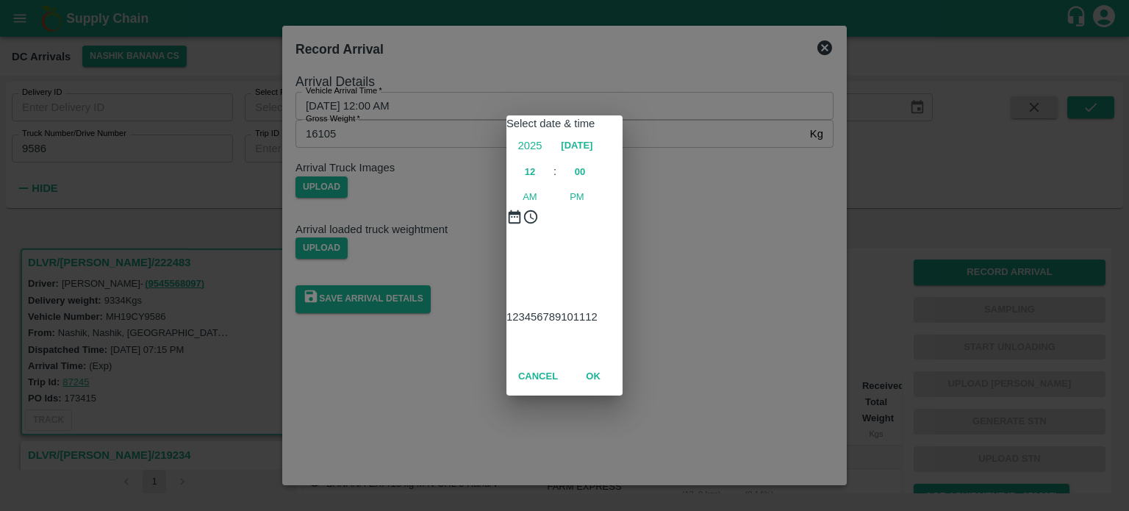
click at [509, 244] on div at bounding box center [565, 244] width 116 height 0
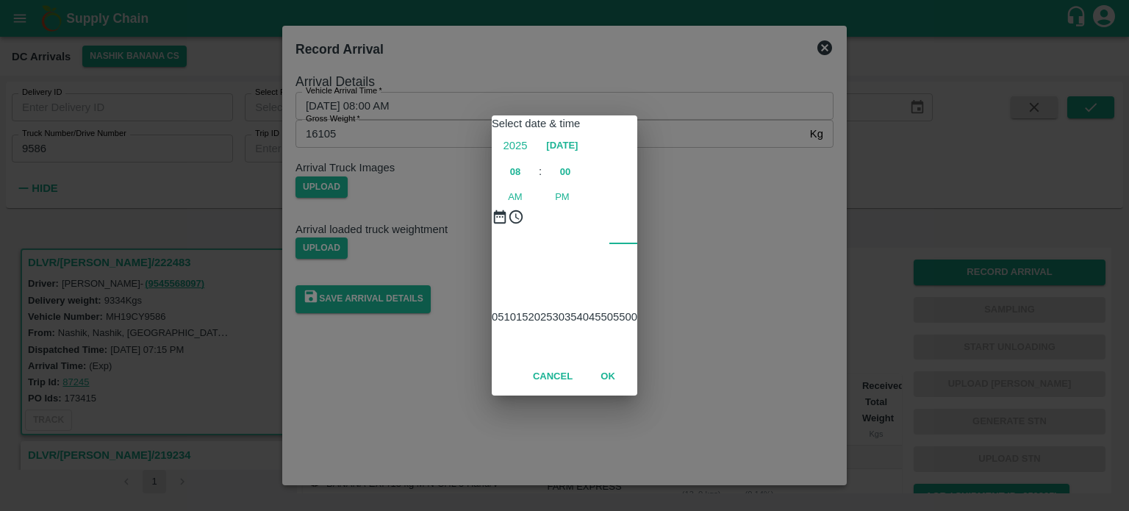
click at [620, 244] on div at bounding box center [565, 244] width 146 height 0
type input "[DATE] 08:10 AM"
click at [698, 229] on div "Select date & time [DATE] 08 : 10 AM PM 05 10 15 20 25 30 35 40 45 50 55 00 Can…" at bounding box center [564, 255] width 1129 height 511
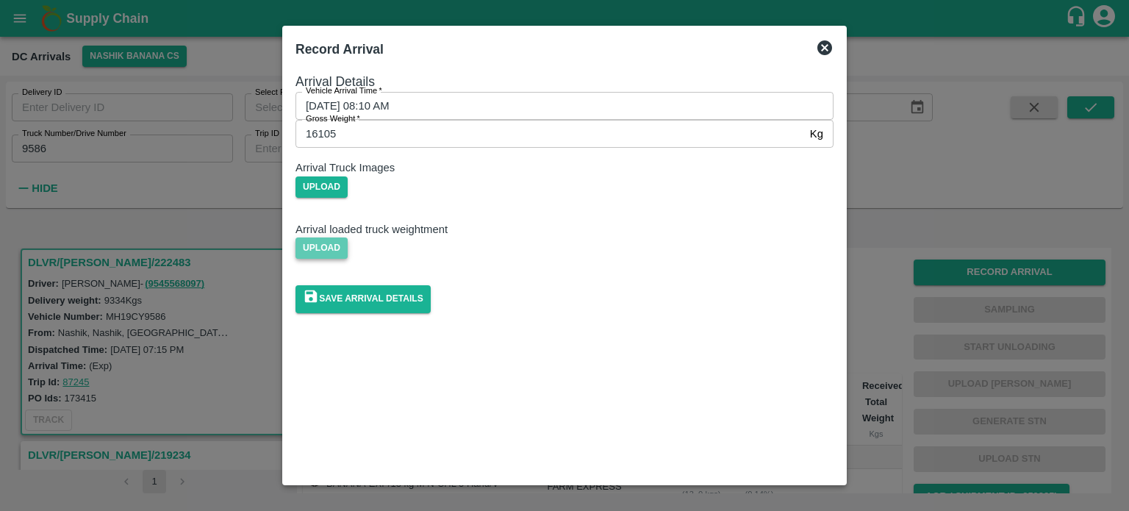
click at [348, 259] on span "Upload" at bounding box center [322, 247] width 52 height 21
click at [0, 0] on input "Upload" at bounding box center [0, 0] width 0 height 0
click at [348, 198] on span "Upload" at bounding box center [322, 186] width 52 height 21
click at [0, 0] on input "Upload" at bounding box center [0, 0] width 0 height 0
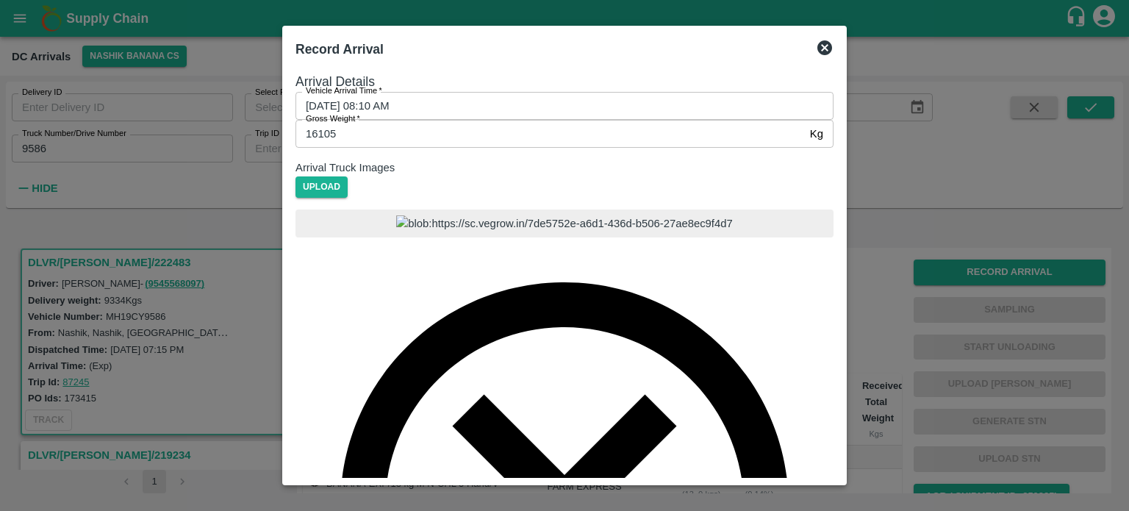
scroll to position [85, 0]
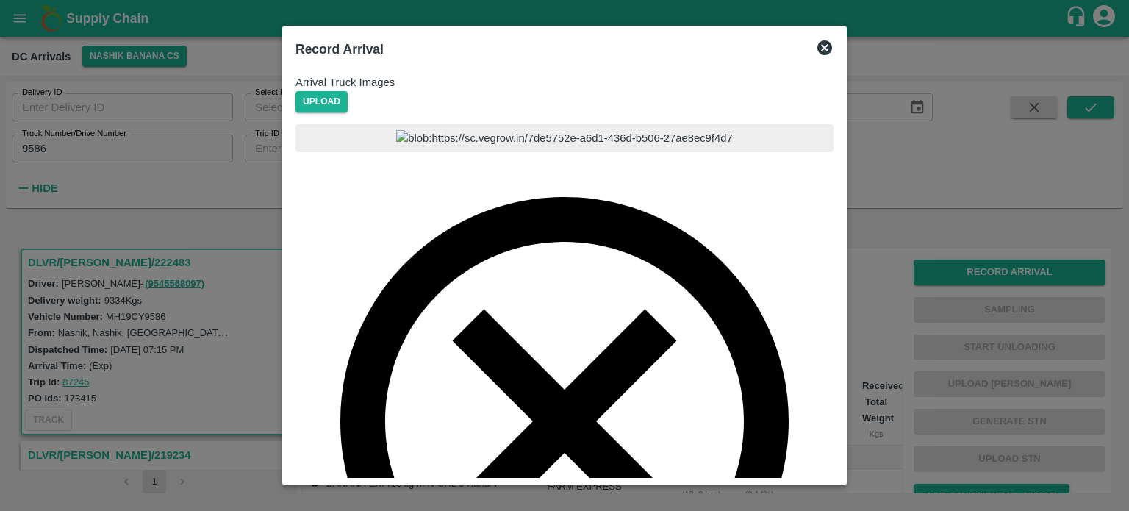
click at [0, 0] on input "Upload" at bounding box center [0, 0] width 0 height 0
click at [574, 257] on div at bounding box center [565, 409] width 538 height 571
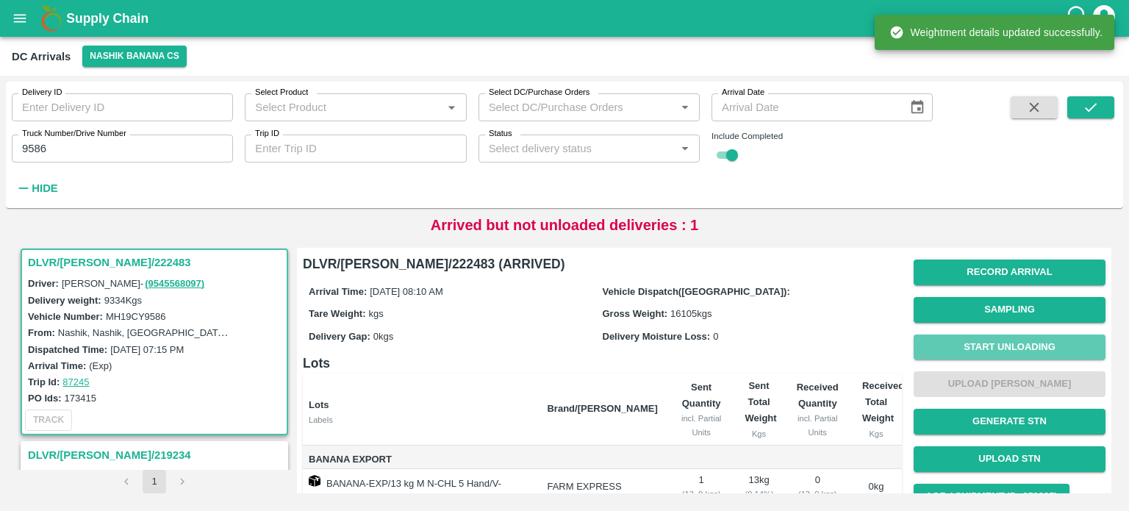
click at [990, 344] on button "Start Unloading" at bounding box center [1010, 348] width 192 height 26
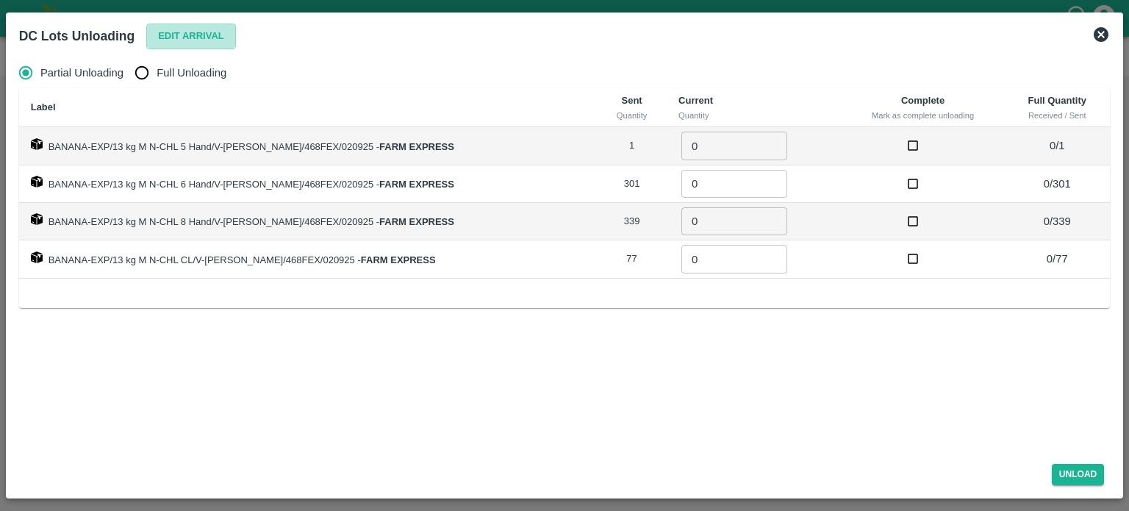
click at [189, 40] on button "Edit Arrival" at bounding box center [191, 37] width 90 height 26
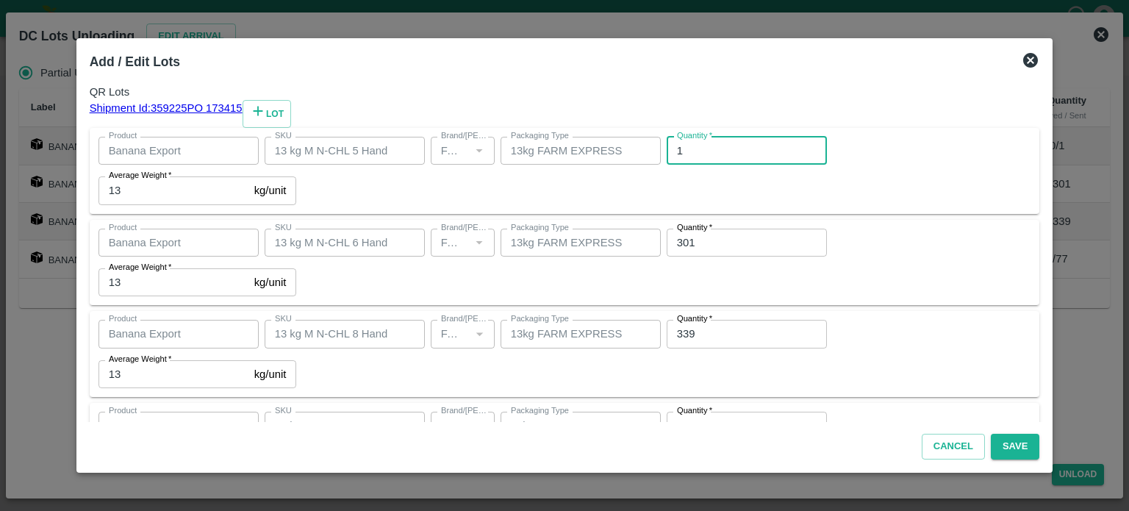
click at [667, 165] on input "1" at bounding box center [747, 151] width 160 height 28
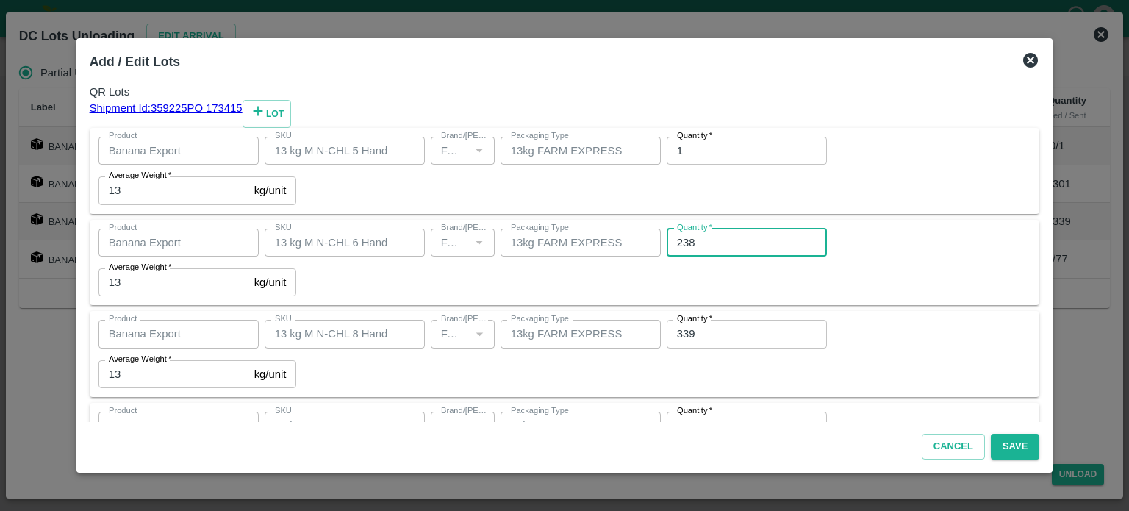
type input "238"
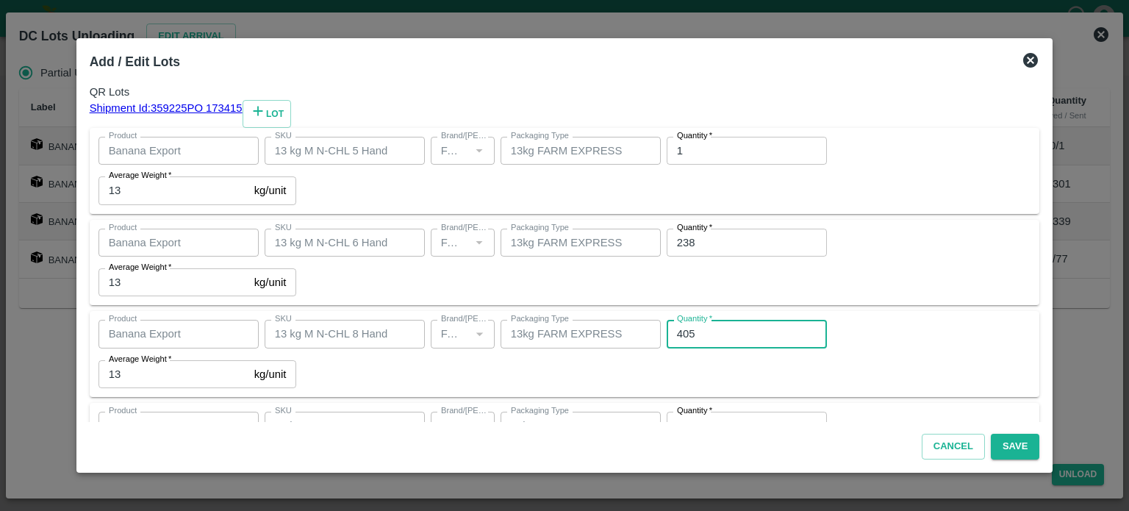
type input "405"
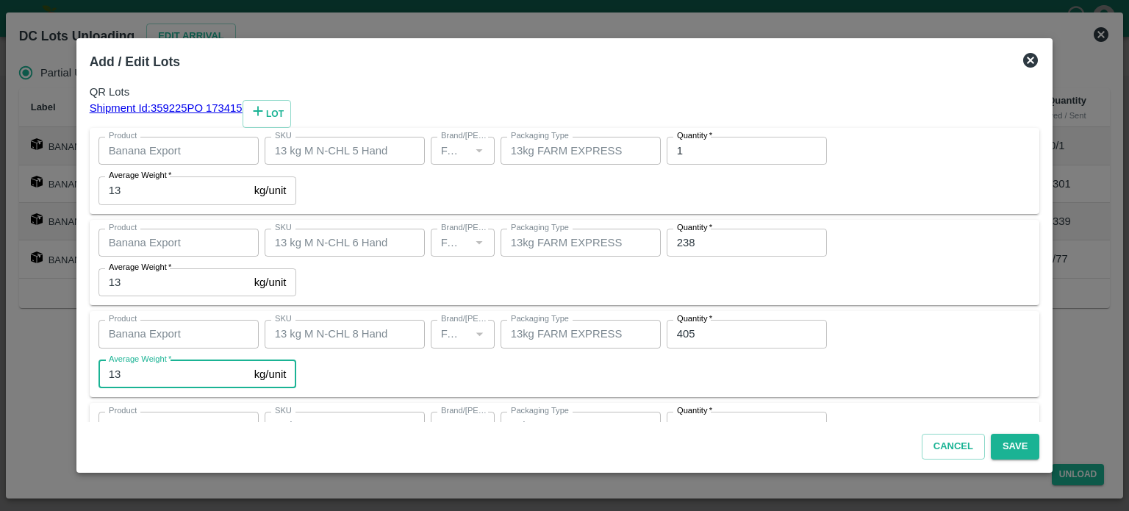
scroll to position [95, 0]
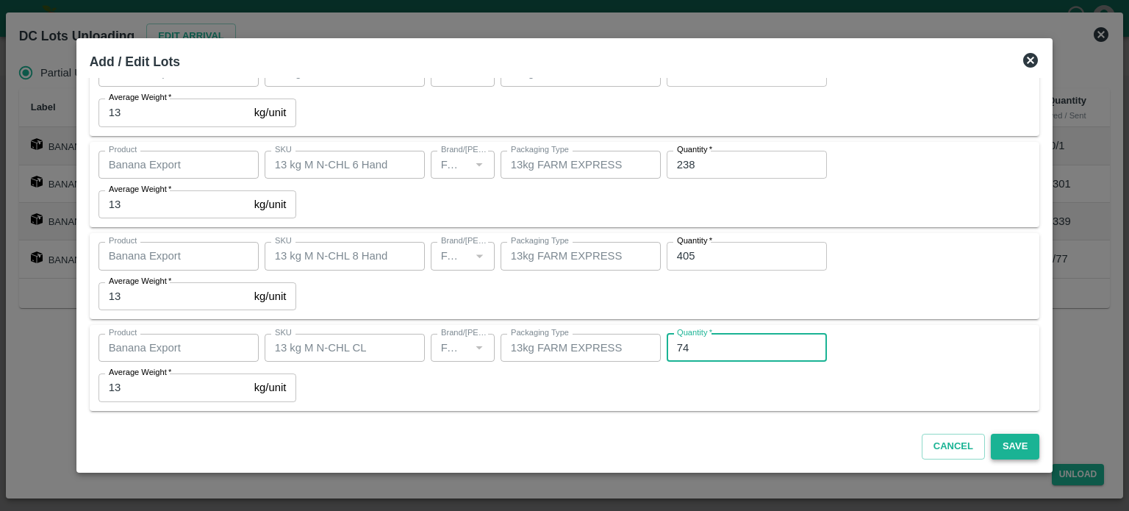
type input "74"
click at [1002, 445] on button "Save" at bounding box center [1015, 447] width 49 height 26
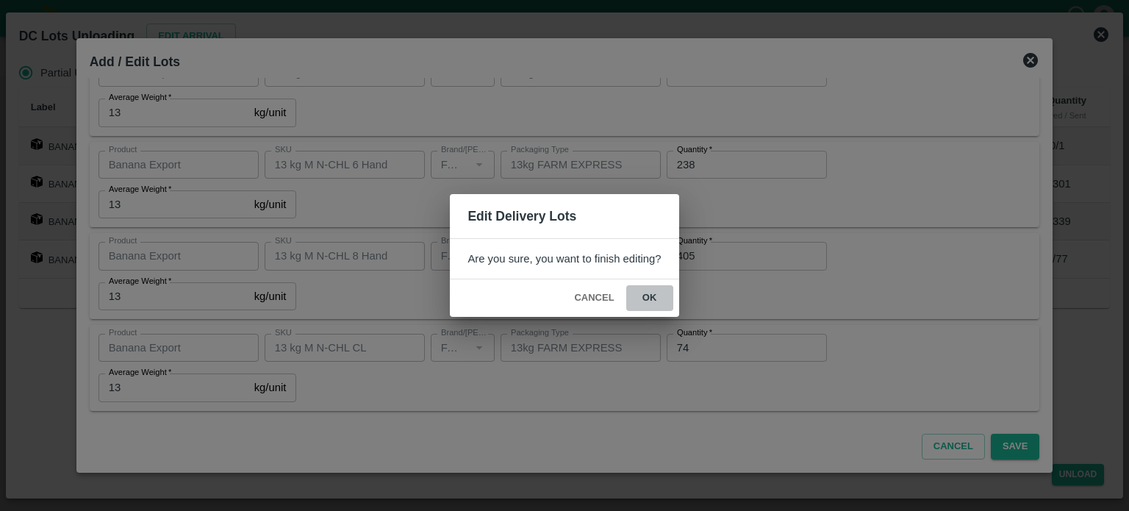
click at [645, 293] on button "ok" at bounding box center [649, 298] width 47 height 26
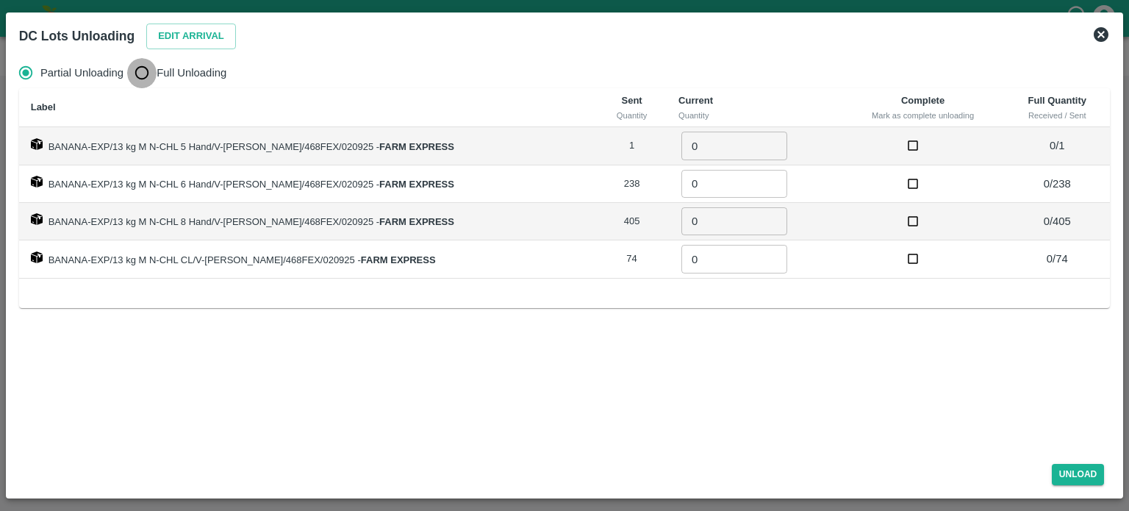
click at [138, 76] on input "Full Unloading" at bounding box center [141, 72] width 29 height 29
radio input "true"
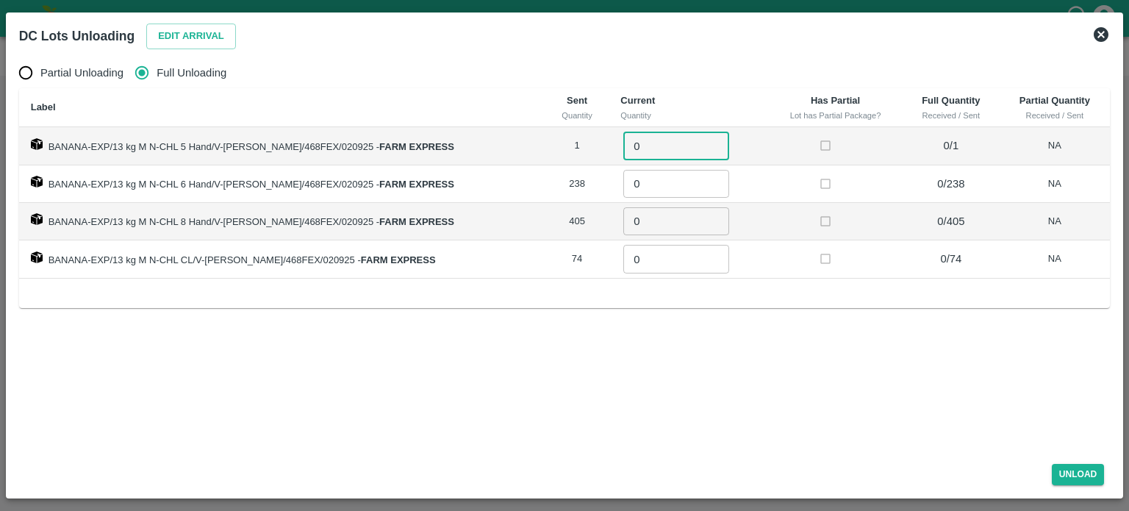
click at [623, 149] on input "0" at bounding box center [676, 146] width 106 height 28
type input "1"
type input "238"
type input "405"
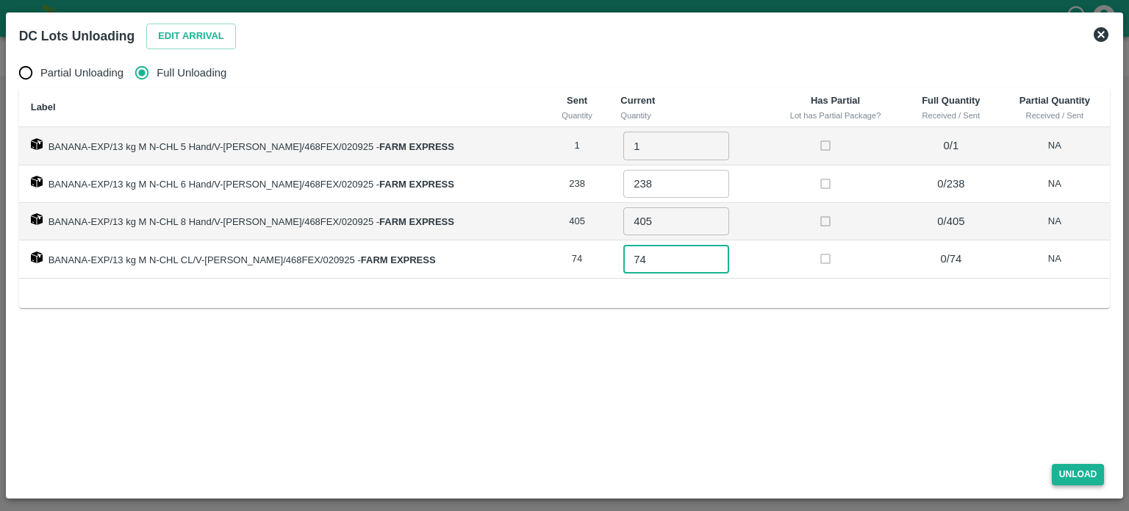
type input "74"
click at [1076, 476] on button "Unload" at bounding box center [1078, 474] width 53 height 21
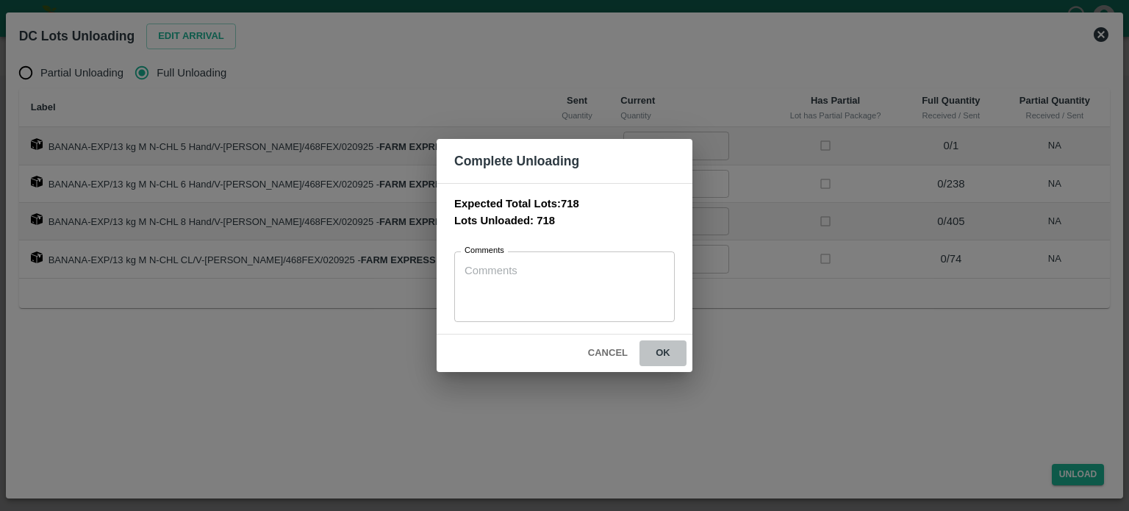
click at [659, 343] on button "ok" at bounding box center [663, 353] width 47 height 26
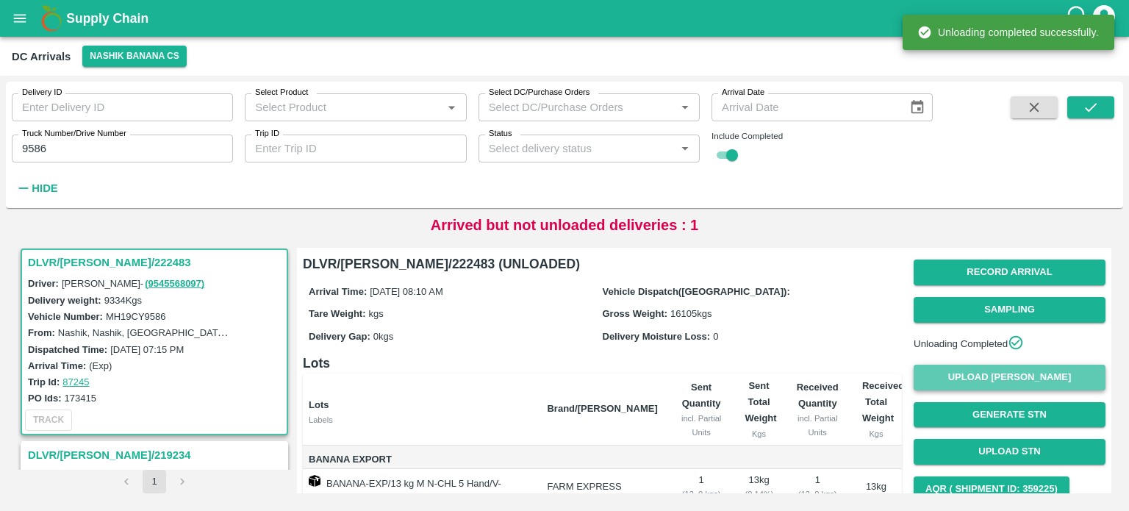
click at [1019, 383] on button "Upload [PERSON_NAME]" at bounding box center [1010, 378] width 192 height 26
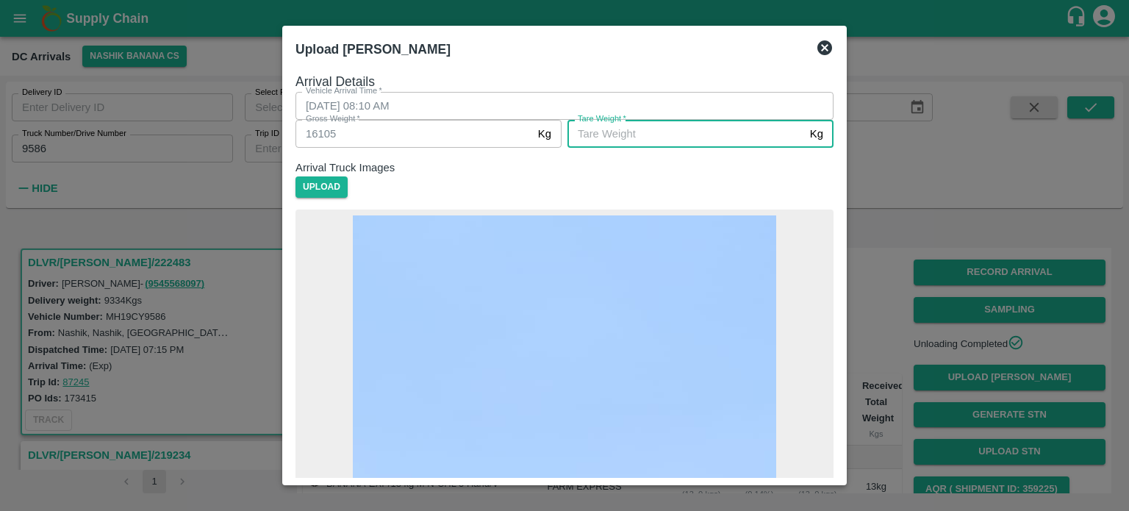
click at [634, 148] on input "[PERSON_NAME]   *" at bounding box center [686, 134] width 237 height 28
type input "5925"
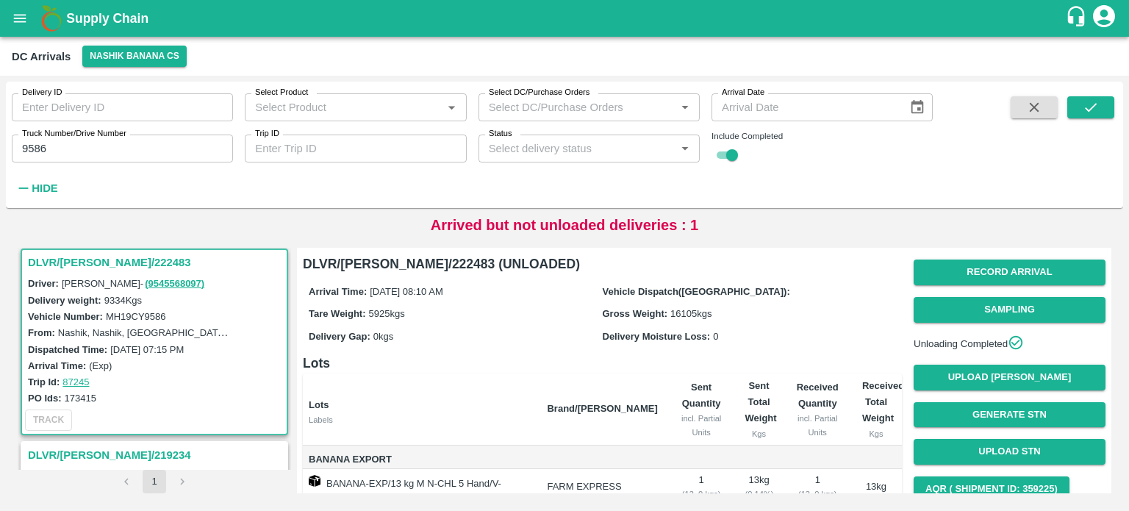
scroll to position [174, 0]
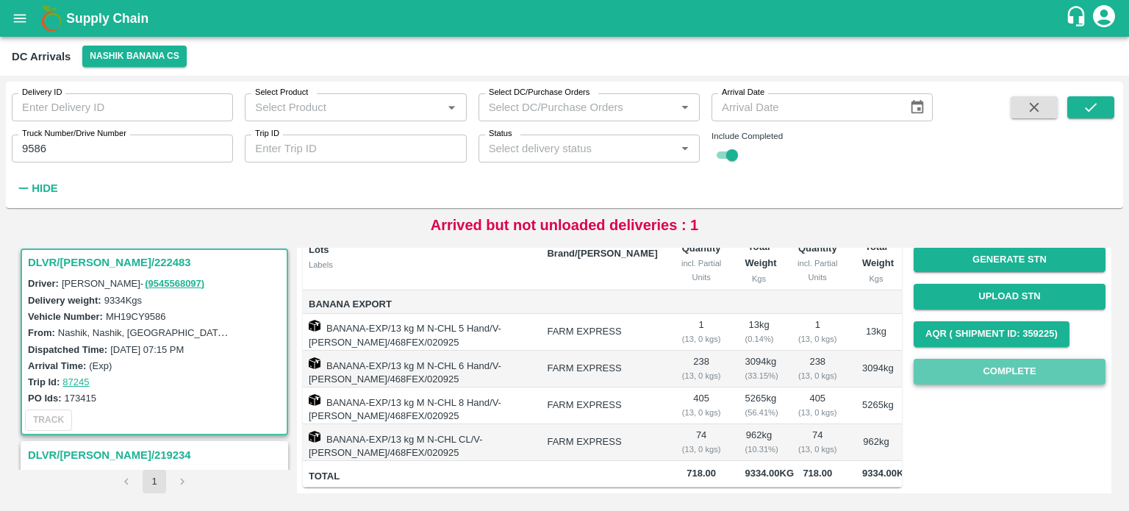
click at [1007, 364] on button "Complete" at bounding box center [1010, 372] width 192 height 26
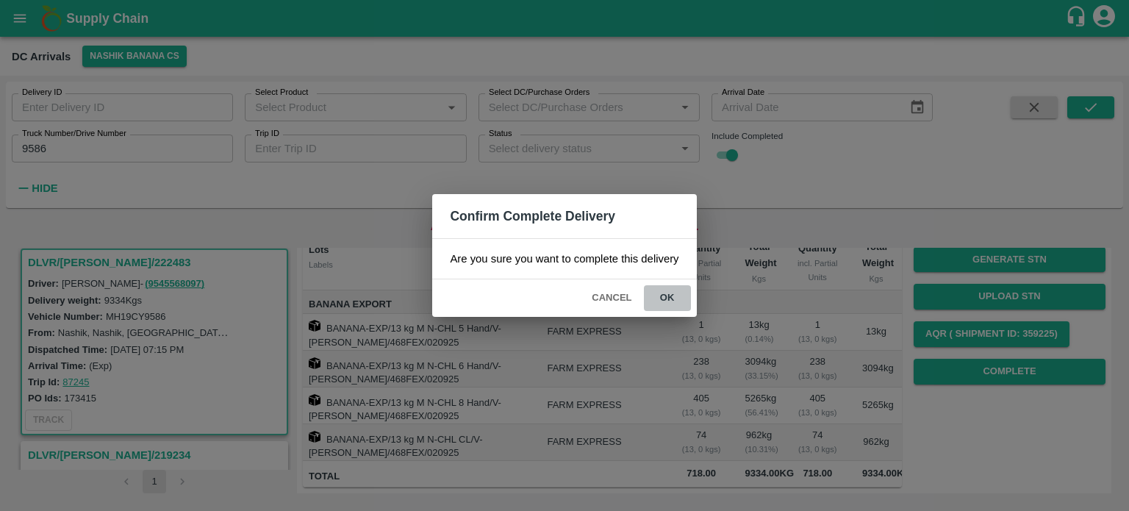
click at [668, 293] on button "ok" at bounding box center [667, 298] width 47 height 26
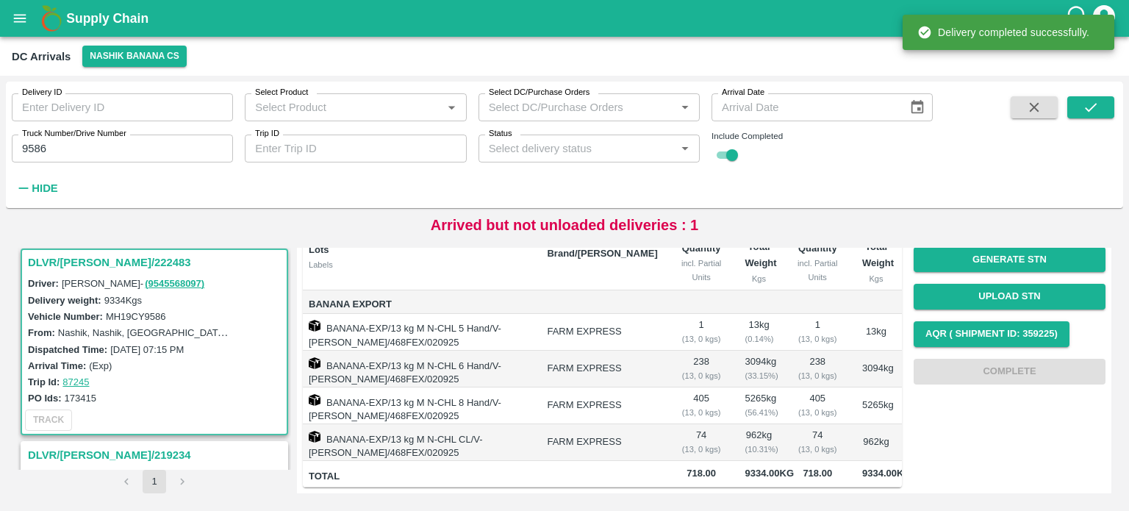
scroll to position [0, 0]
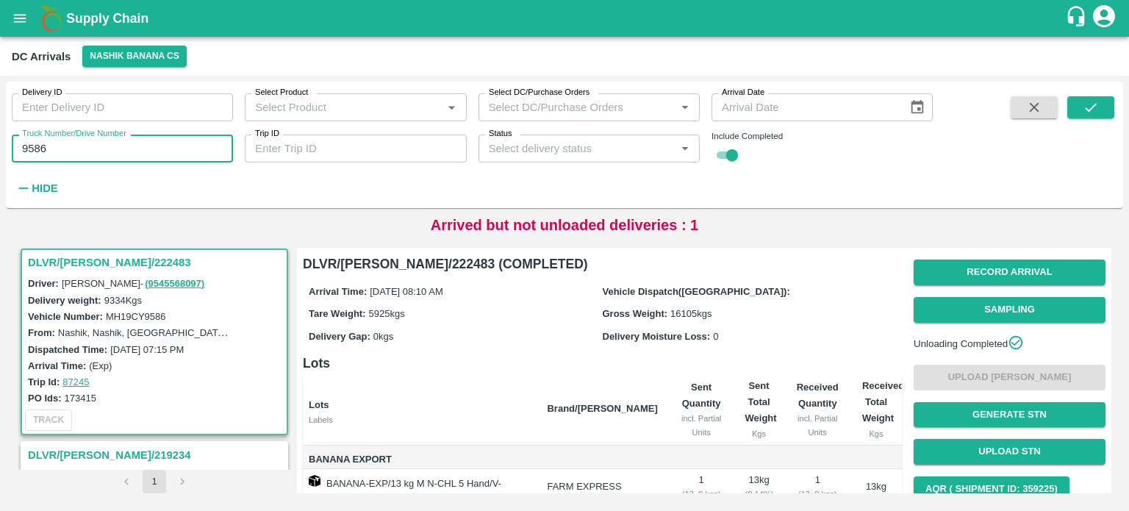
click at [34, 146] on input "9586" at bounding box center [122, 149] width 221 height 28
type input "8444"
click at [1084, 113] on icon "submit" at bounding box center [1091, 107] width 16 height 16
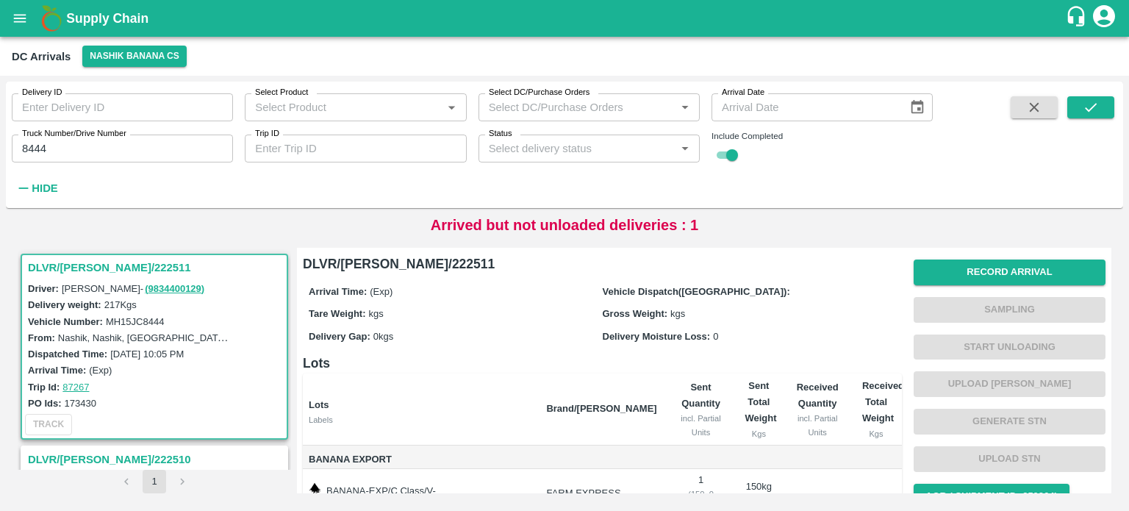
scroll to position [196, 0]
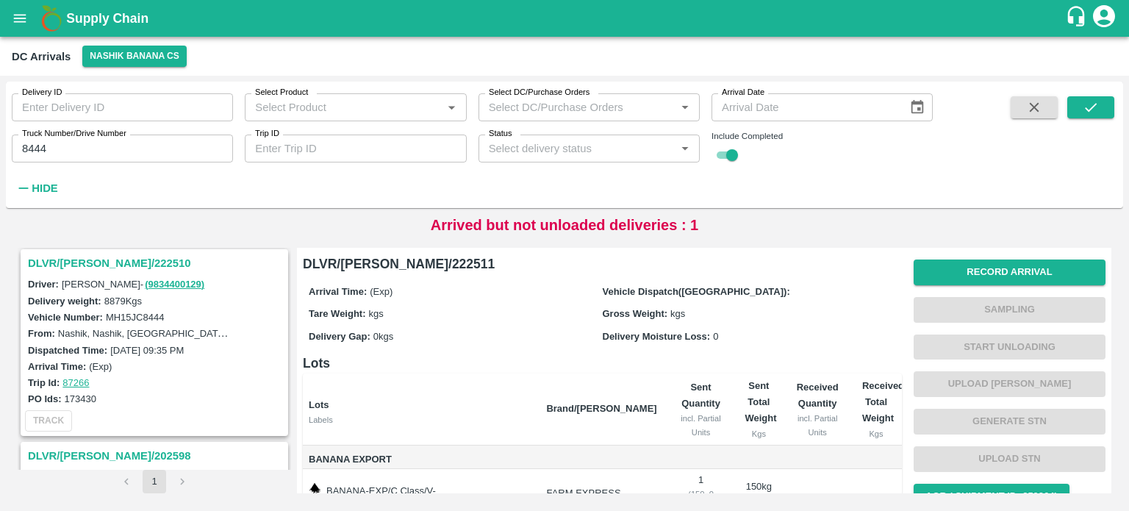
click at [78, 257] on h3 "DLVR/[PERSON_NAME]/222510" at bounding box center [156, 263] width 257 height 19
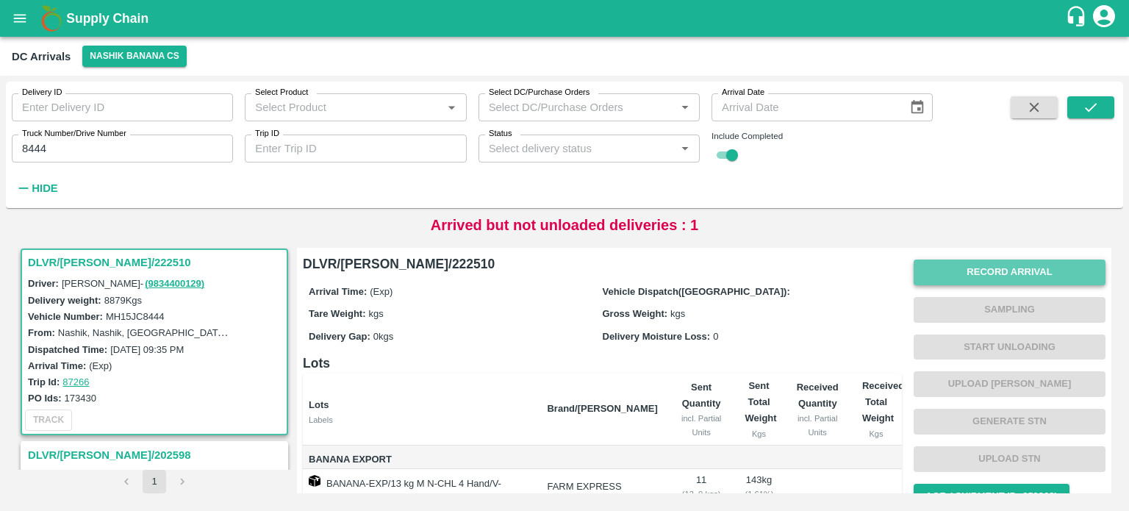
click at [973, 279] on button "Record Arrival" at bounding box center [1010, 273] width 192 height 26
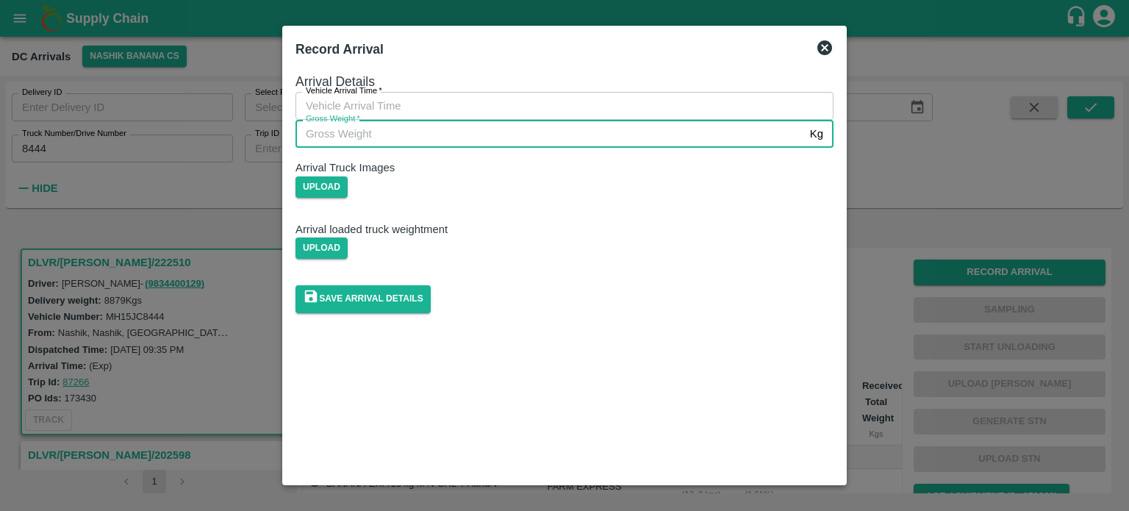
click at [585, 148] on input "Gross Weight   *" at bounding box center [550, 134] width 509 height 28
type input "15745"
type input "DD/MM/YYYY hh:mm aa"
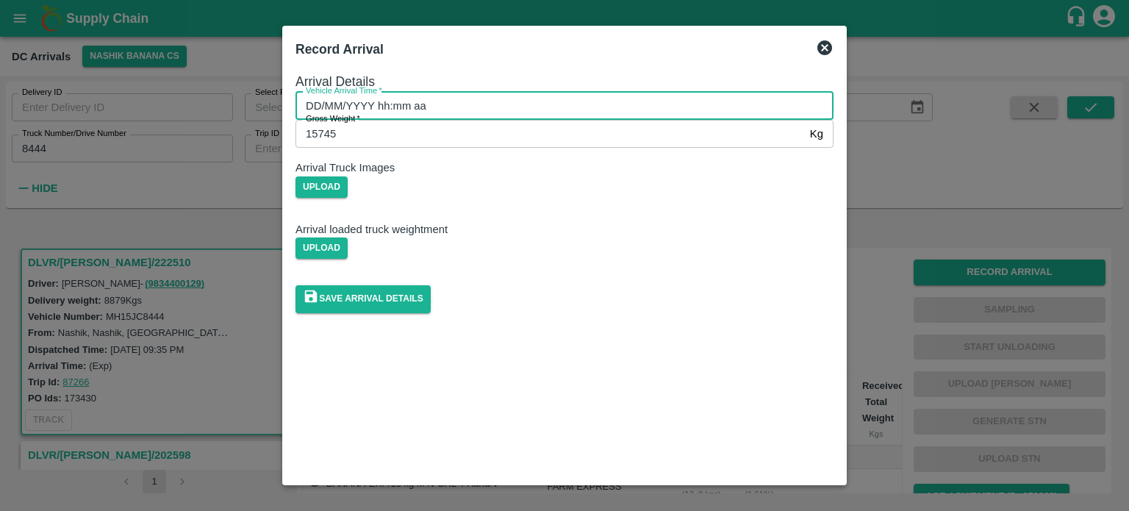
click at [514, 120] on input "DD/MM/YYYY hh:mm aa" at bounding box center [560, 106] width 528 height 28
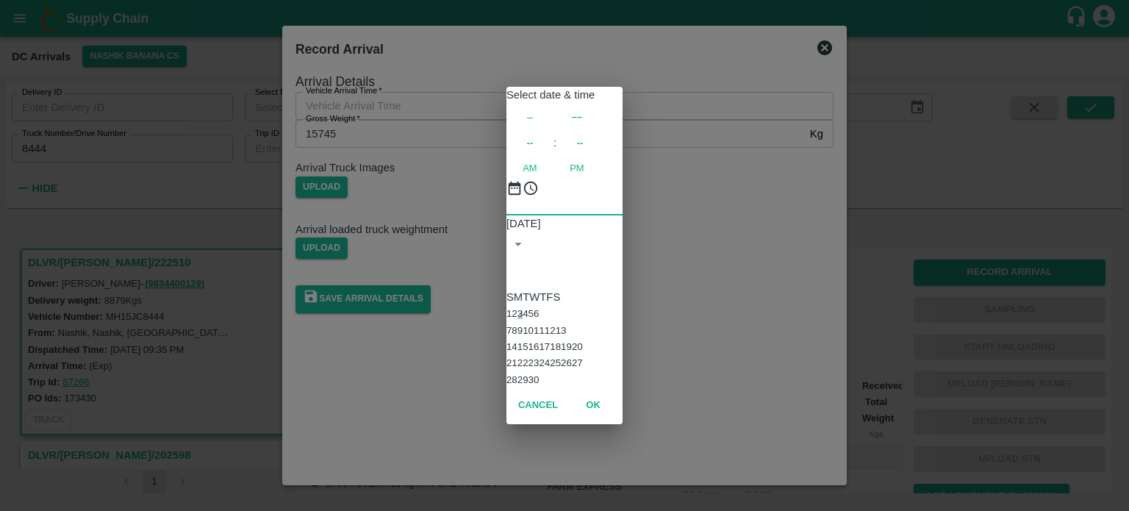
click at [523, 308] on button "3" at bounding box center [520, 313] width 5 height 11
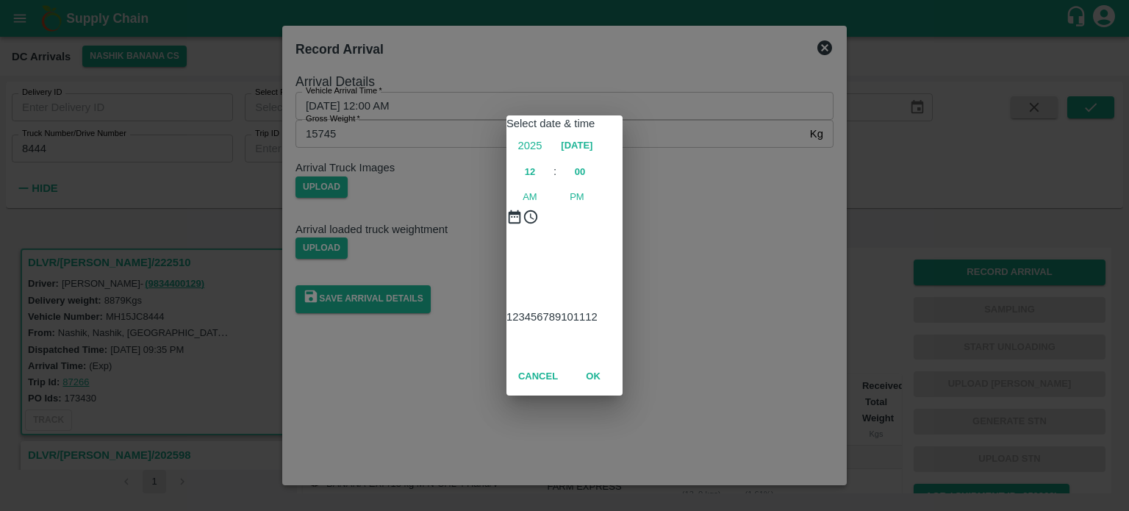
click at [530, 244] on div at bounding box center [565, 244] width 116 height 0
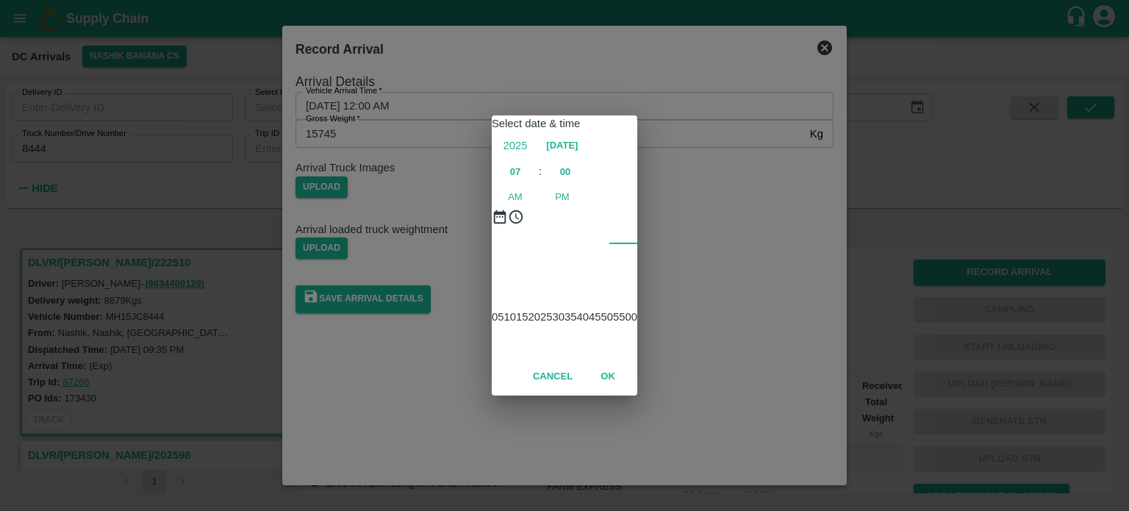
type input "[DATE] 07:00 AM"
click at [691, 265] on div "Select date & time [DATE] 07 : 00 AM PM 05 10 15 20 25 30 35 40 45 50 55 00 Can…" at bounding box center [564, 255] width 1129 height 511
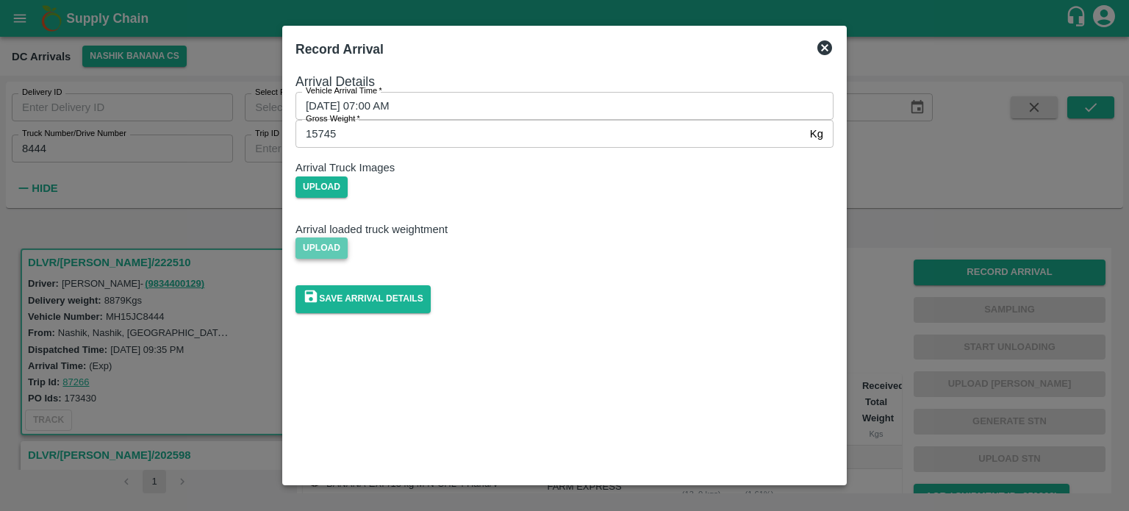
click at [348, 259] on span "Upload" at bounding box center [322, 247] width 52 height 21
click at [0, 0] on input "Upload" at bounding box center [0, 0] width 0 height 0
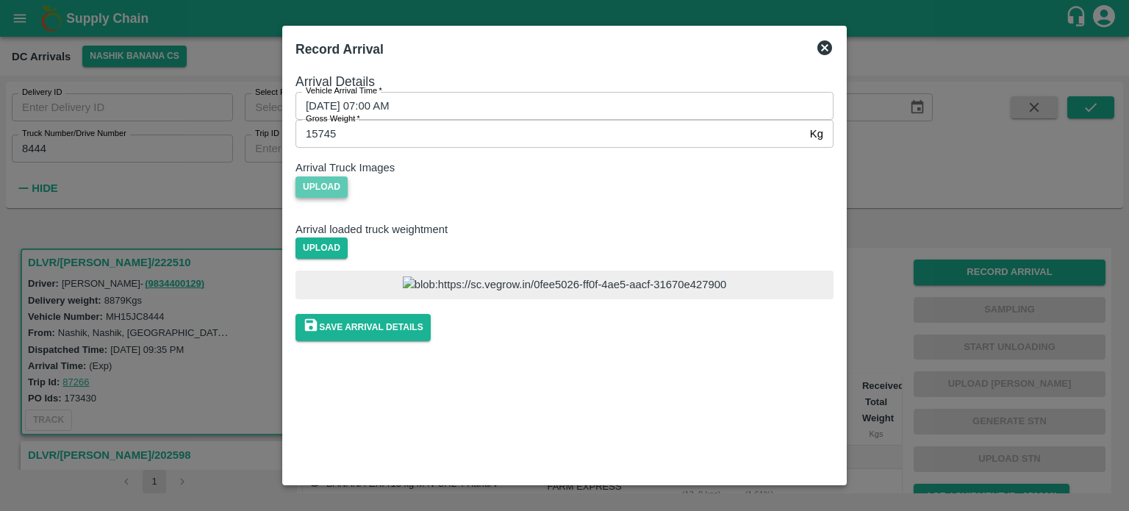
click at [348, 198] on span "Upload" at bounding box center [322, 186] width 52 height 21
click at [0, 0] on input "Upload" at bounding box center [0, 0] width 0 height 0
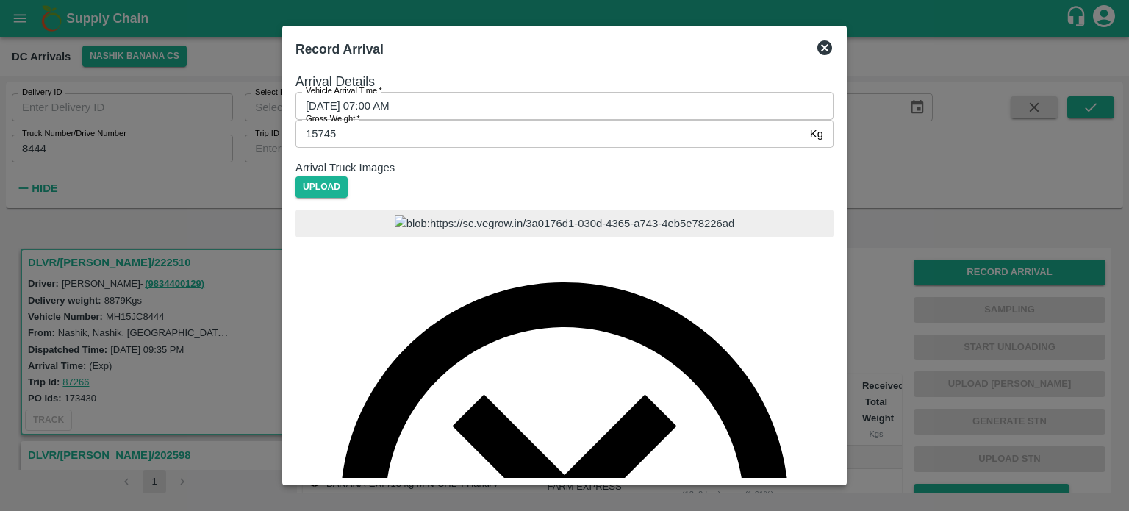
scroll to position [165, 0]
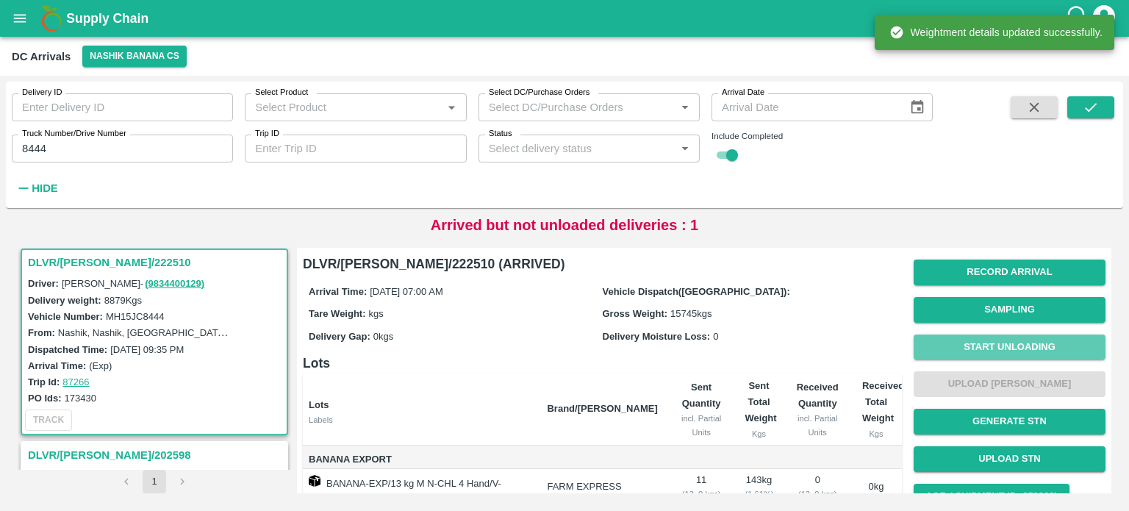
click at [993, 341] on button "Start Unloading" at bounding box center [1010, 348] width 192 height 26
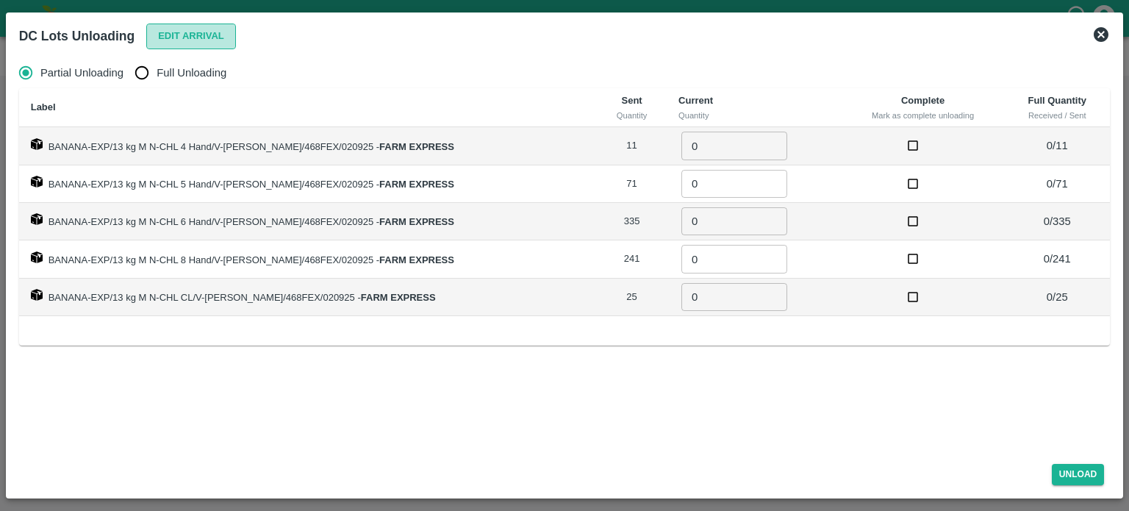
click at [182, 39] on button "Edit Arrival" at bounding box center [191, 37] width 90 height 26
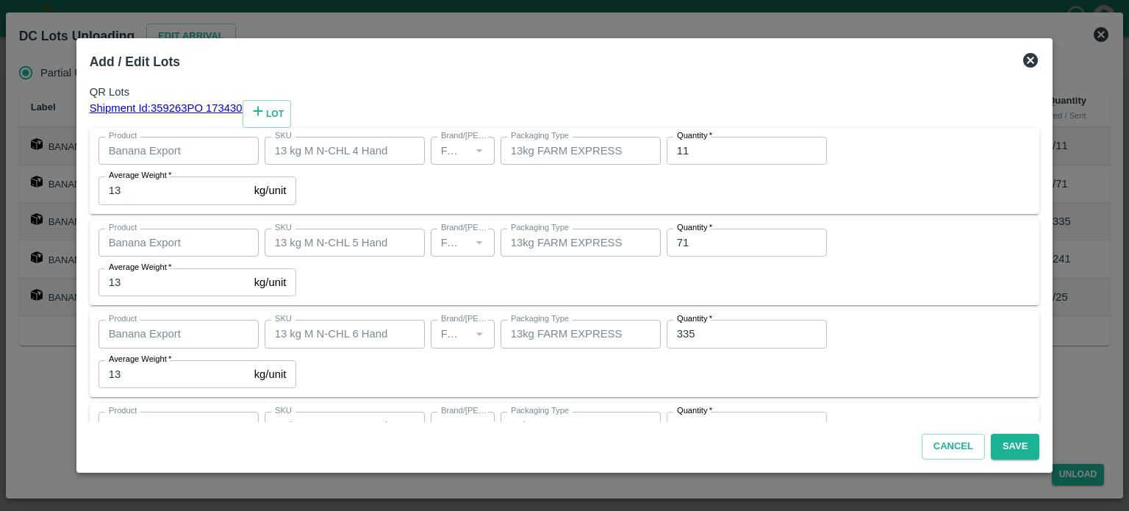
click at [667, 165] on input "11" at bounding box center [747, 151] width 160 height 28
type input "12"
type input "328"
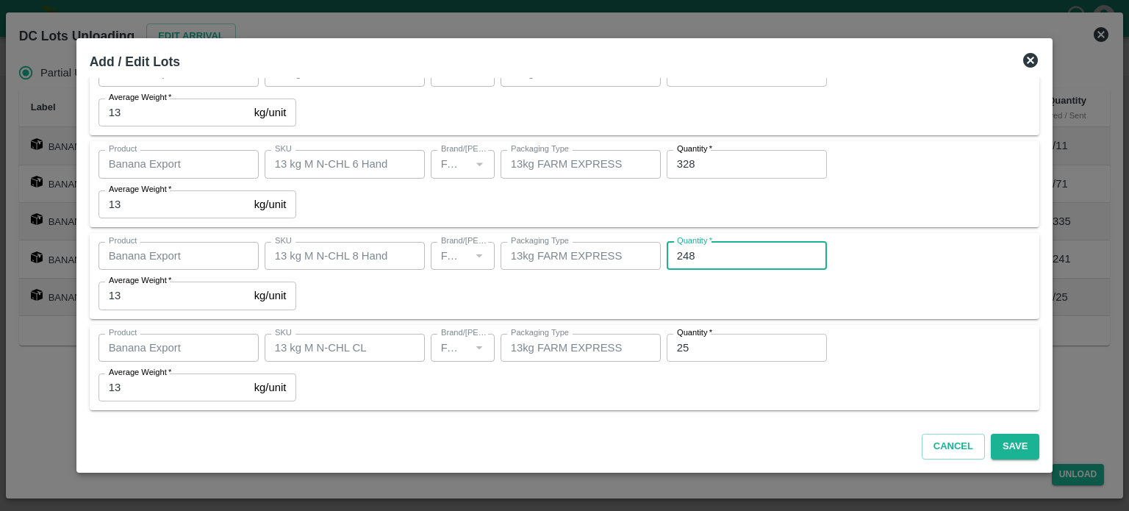
type input "248"
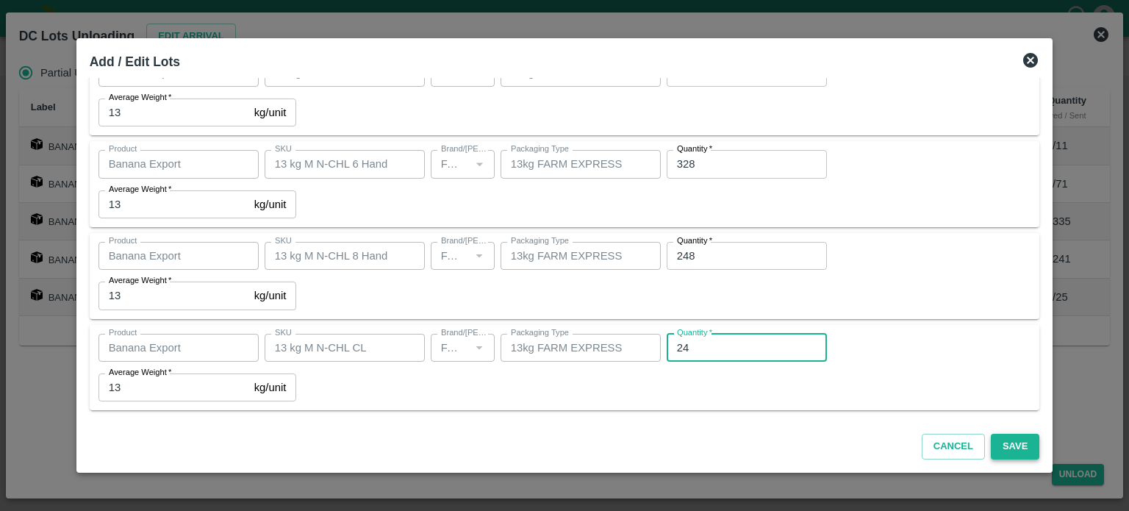
type input "24"
click at [998, 449] on button "Save" at bounding box center [1015, 447] width 49 height 26
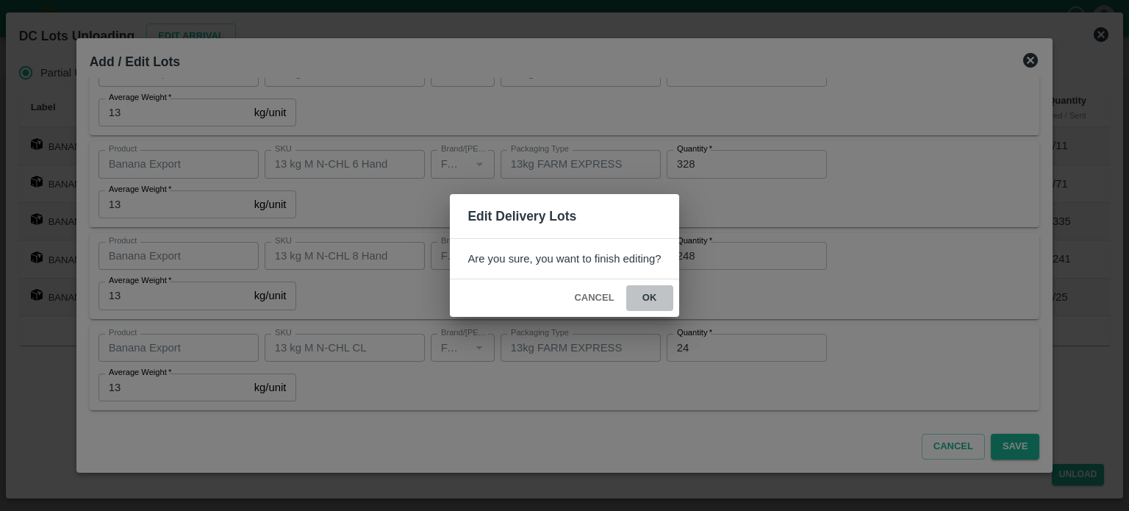
click at [647, 293] on button "ok" at bounding box center [649, 298] width 47 height 26
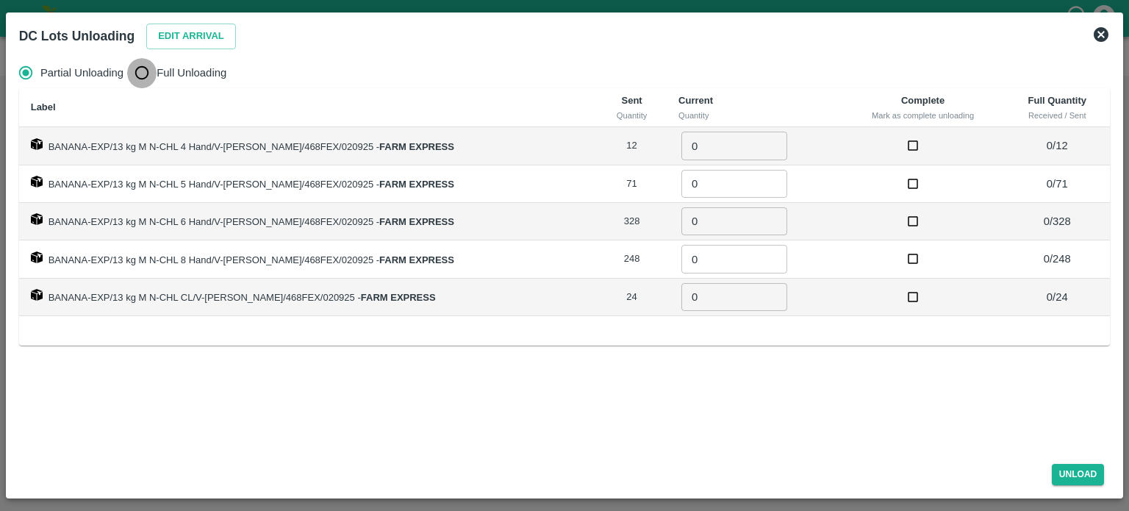
click at [147, 74] on input "Full Unloading" at bounding box center [141, 72] width 29 height 29
radio input "true"
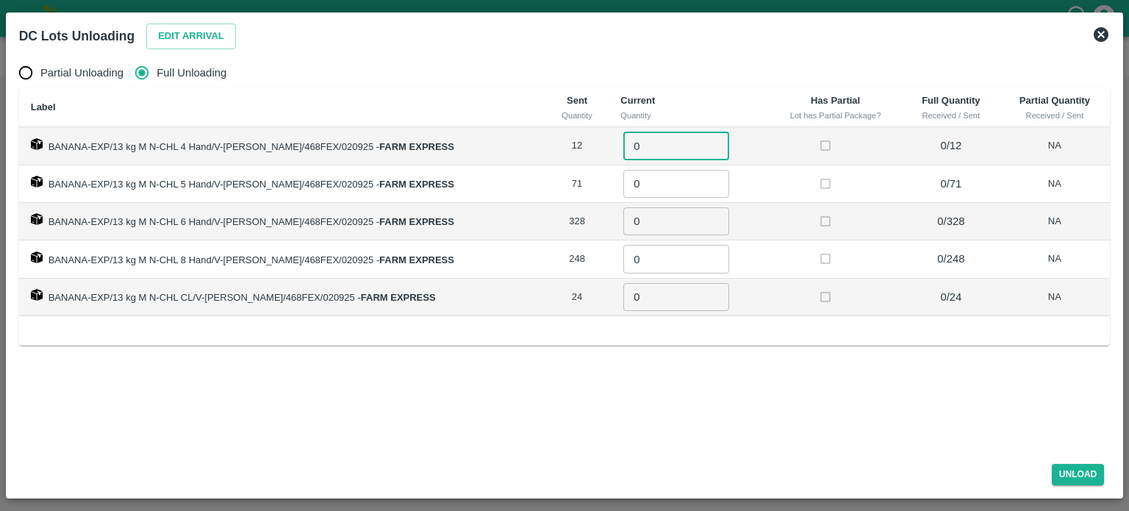
click at [635, 146] on input "0" at bounding box center [676, 146] width 106 height 28
type input "12"
type input "71"
type input "328"
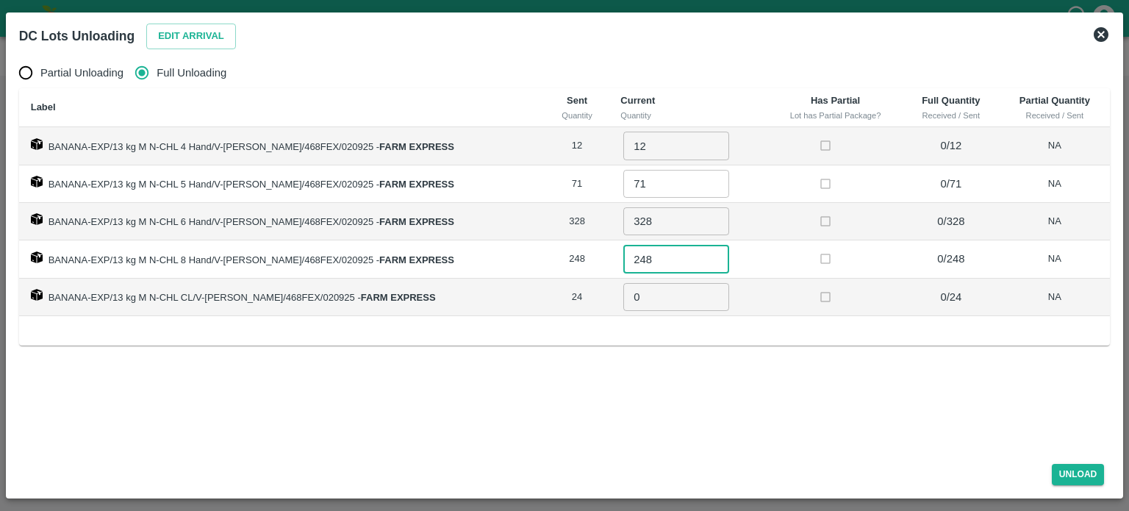
type input "248"
type input "24"
click at [1076, 471] on button "Unload" at bounding box center [1078, 474] width 53 height 21
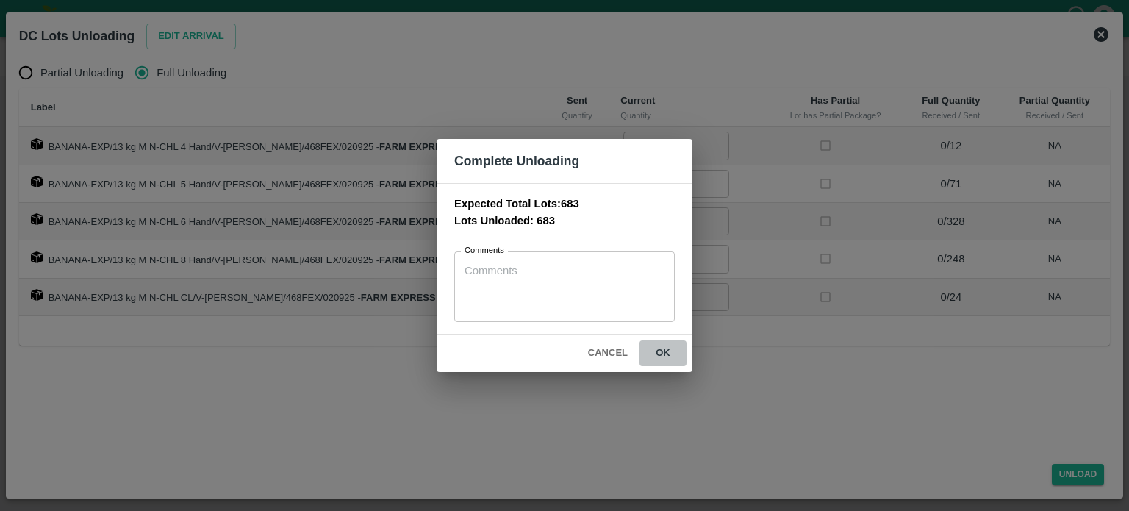
click at [665, 342] on button "ok" at bounding box center [663, 353] width 47 height 26
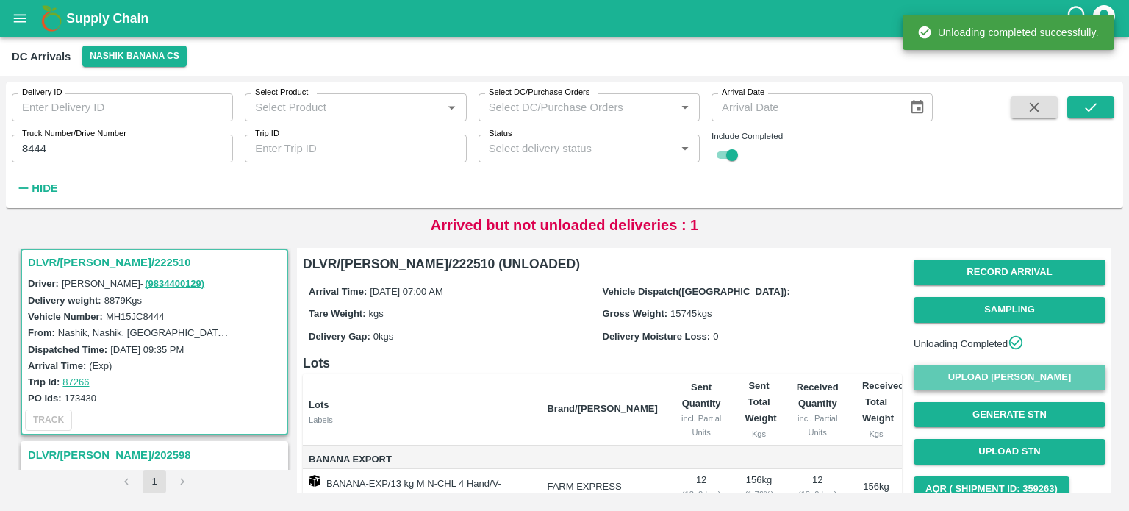
click at [998, 385] on button "Upload [PERSON_NAME]" at bounding box center [1010, 378] width 192 height 26
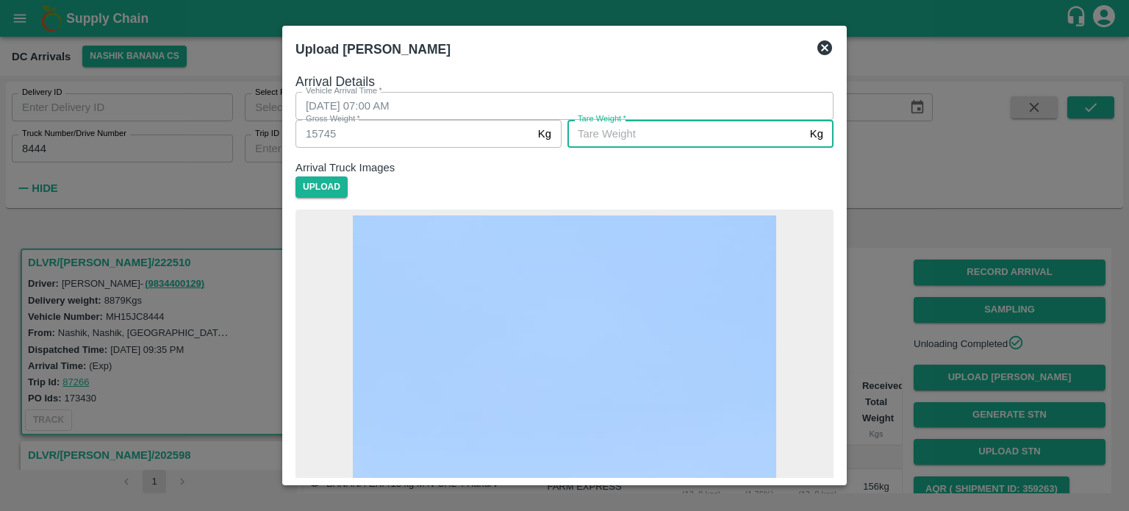
click at [688, 148] on input "[PERSON_NAME]   *" at bounding box center [686, 134] width 237 height 28
type input "6115"
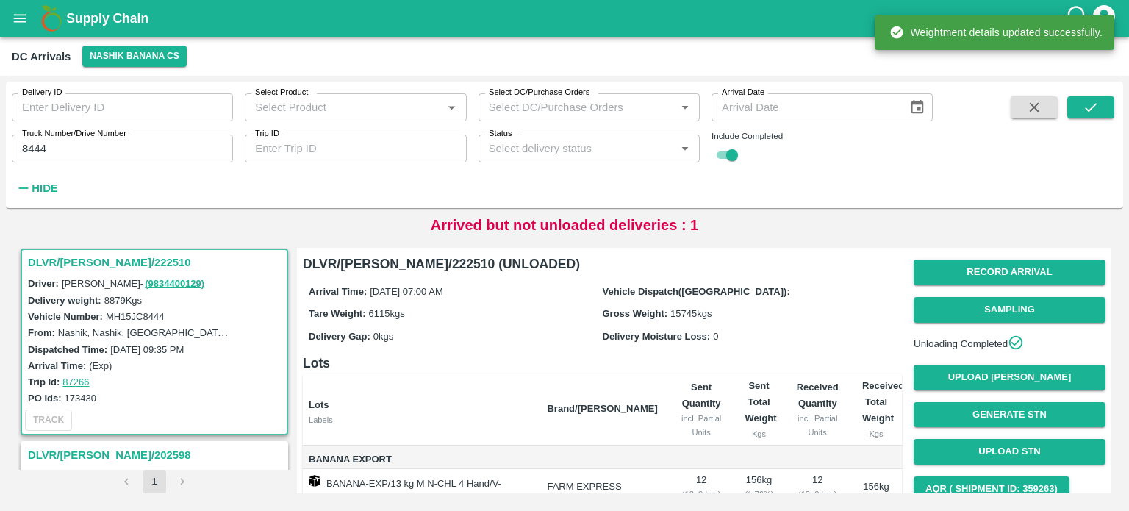
scroll to position [129, 0]
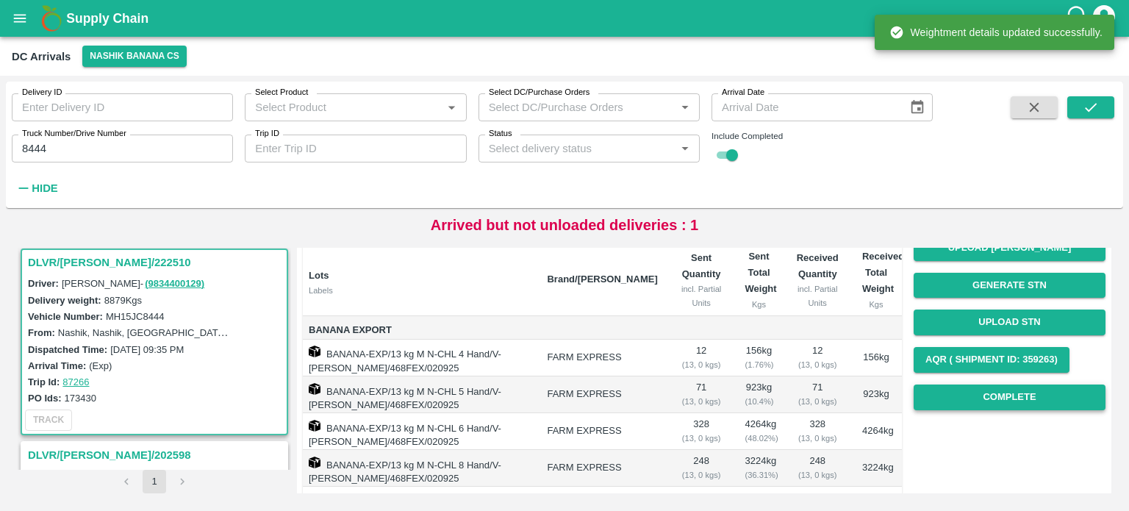
click at [988, 405] on button "Complete" at bounding box center [1010, 398] width 192 height 26
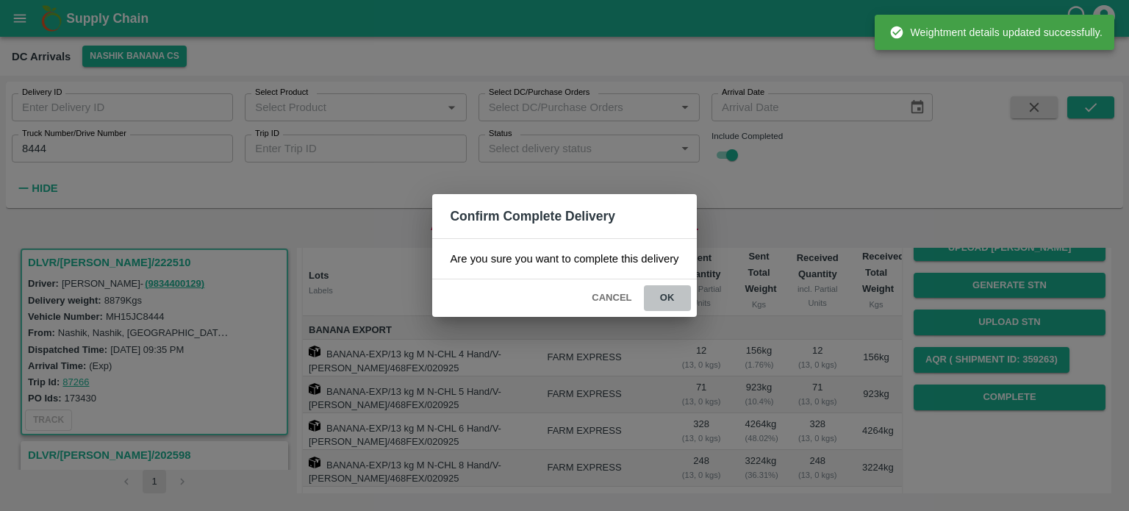
click at [665, 290] on button "ok" at bounding box center [667, 298] width 47 height 26
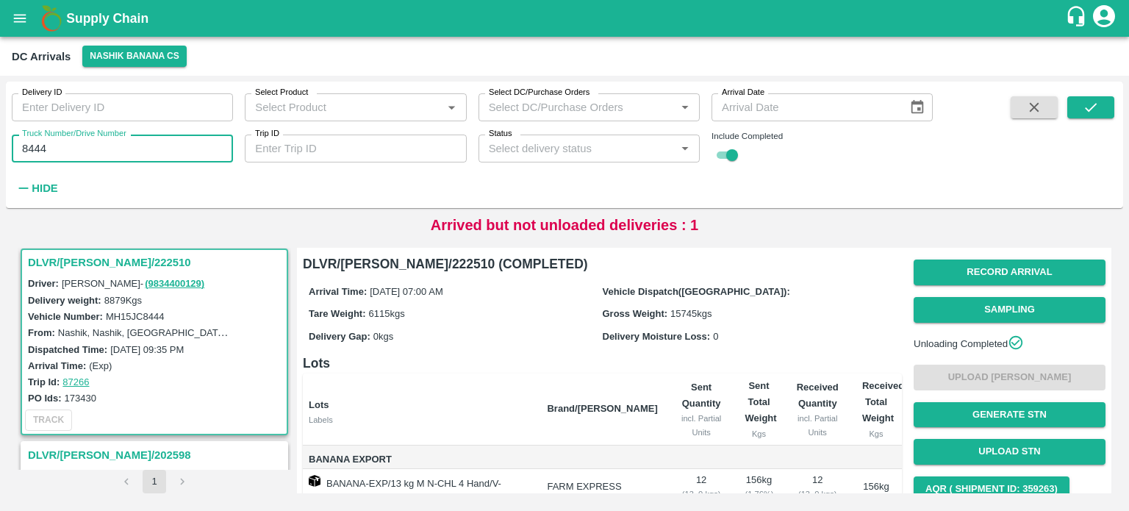
click at [35, 149] on input "8444" at bounding box center [122, 149] width 221 height 28
type input "3284"
click at [1088, 113] on icon "submit" at bounding box center [1091, 107] width 16 height 16
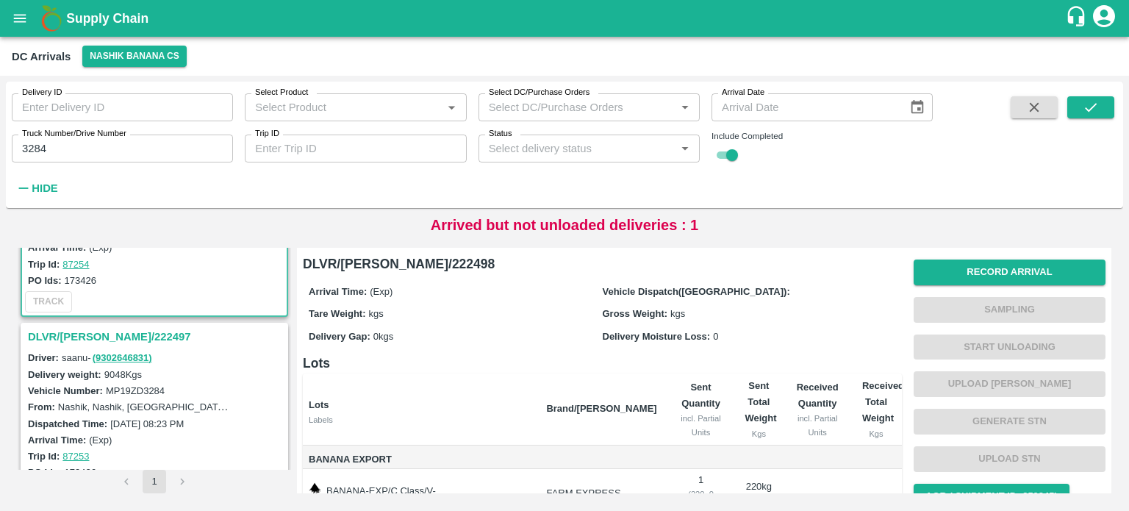
scroll to position [124, 0]
click at [97, 332] on h3 "DLVR/[PERSON_NAME]/222497" at bounding box center [156, 335] width 257 height 19
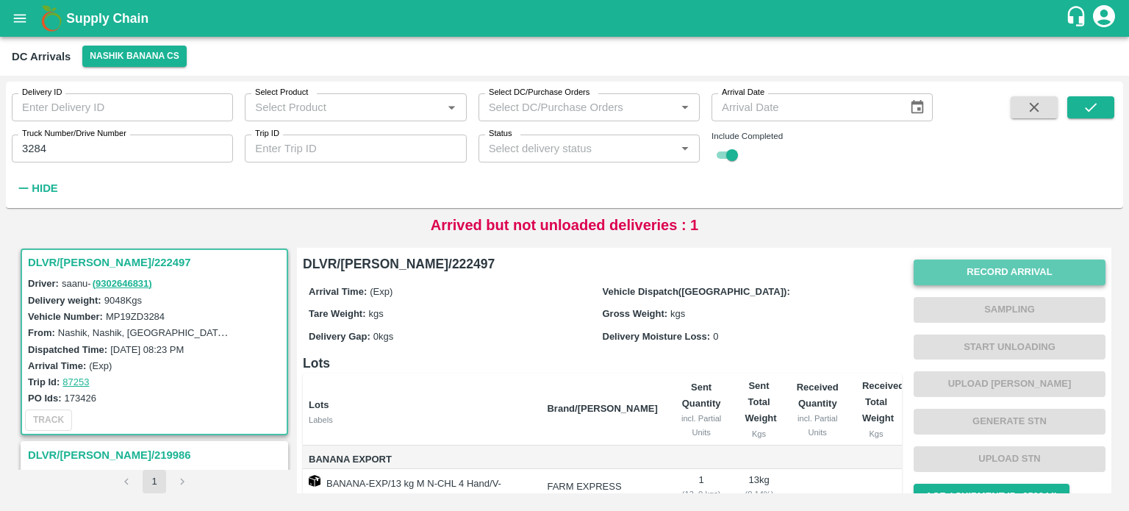
click at [982, 270] on button "Record Arrival" at bounding box center [1010, 273] width 192 height 26
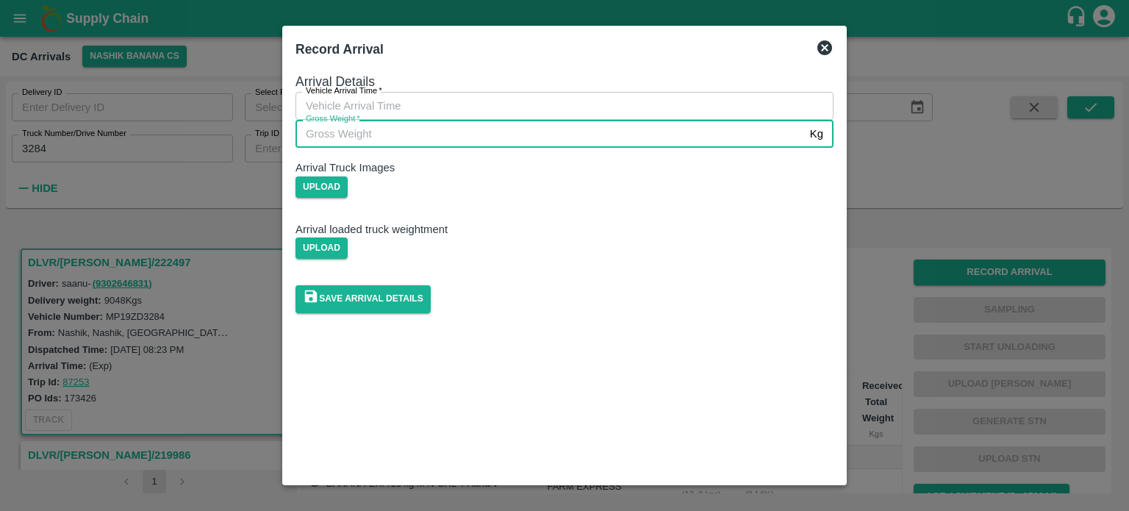
click at [622, 148] on input "Gross Weight   *" at bounding box center [550, 134] width 509 height 28
type input "15945"
type input "DD/MM/YYYY hh:mm aa"
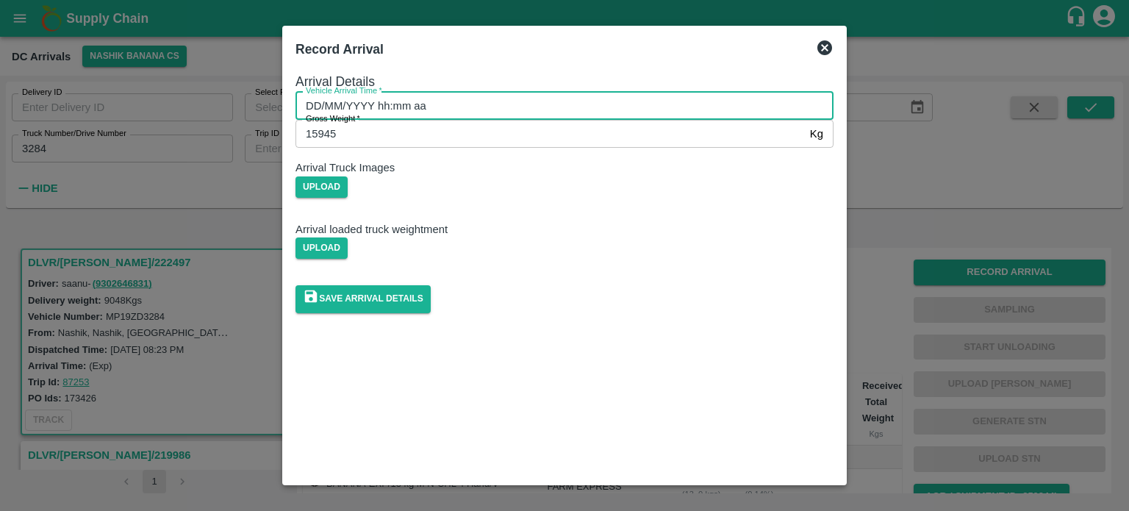
click at [582, 120] on input "DD/MM/YYYY hh:mm aa" at bounding box center [560, 106] width 528 height 28
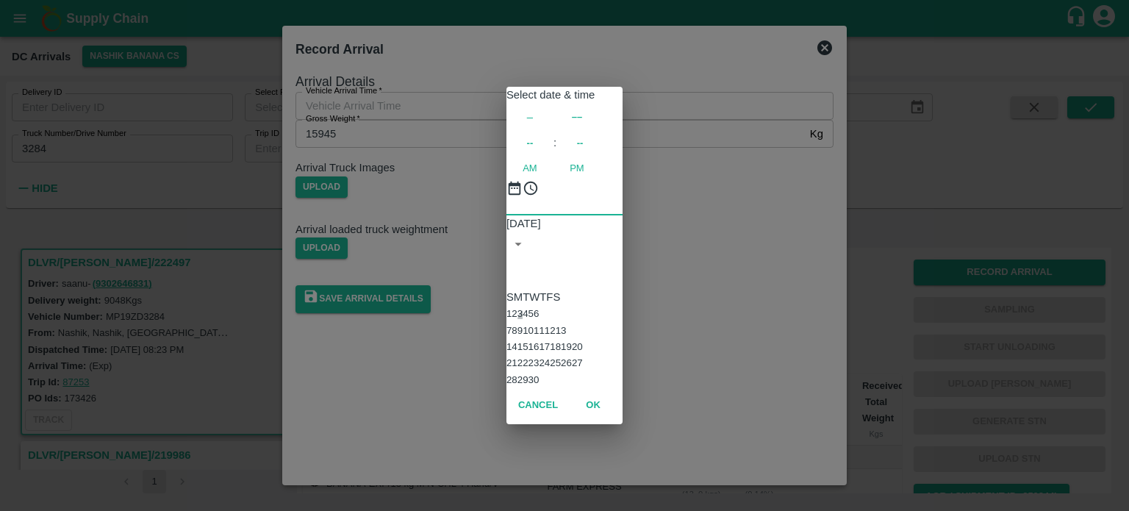
click at [523, 308] on button "3" at bounding box center [520, 313] width 5 height 11
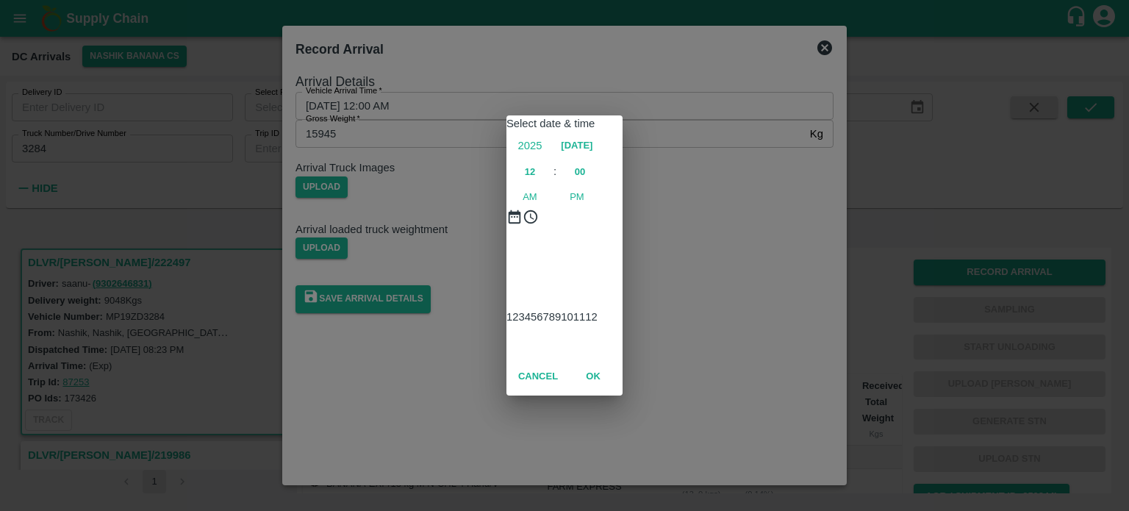
click at [507, 244] on div at bounding box center [565, 244] width 116 height 0
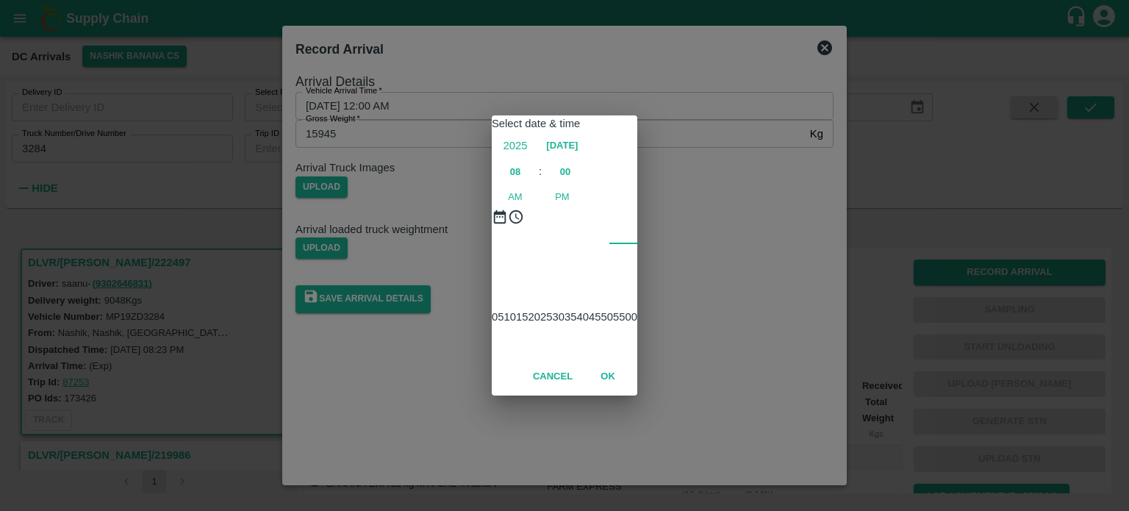
type input "[DATE] 08:00 AM"
click at [697, 246] on div "Select date & time [DATE] 08 : 00 AM PM 05 10 15 20 25 30 35 40 45 50 55 00 Can…" at bounding box center [564, 255] width 1129 height 511
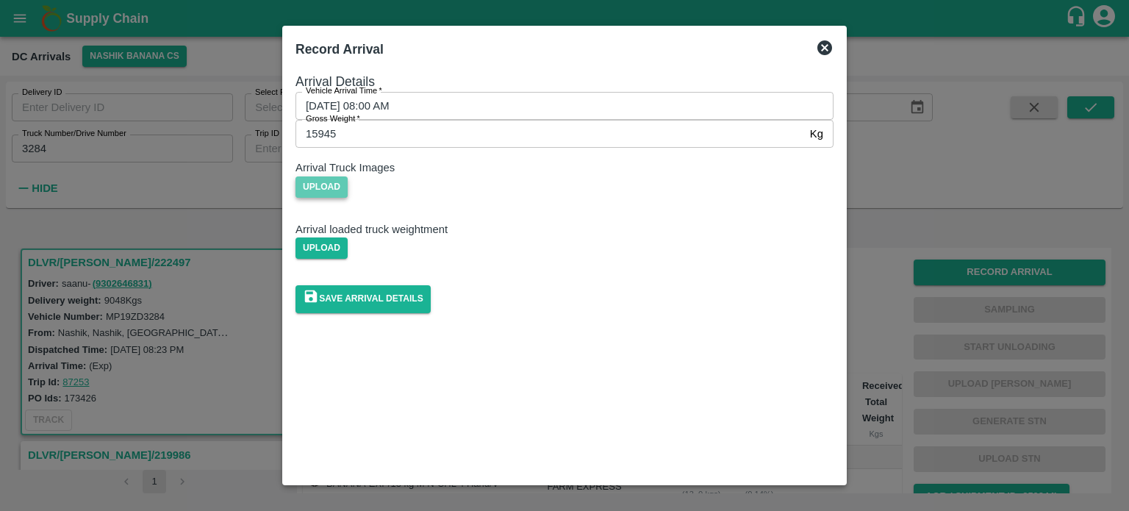
click at [348, 198] on span "Upload" at bounding box center [322, 186] width 52 height 21
click at [0, 0] on input "Upload" at bounding box center [0, 0] width 0 height 0
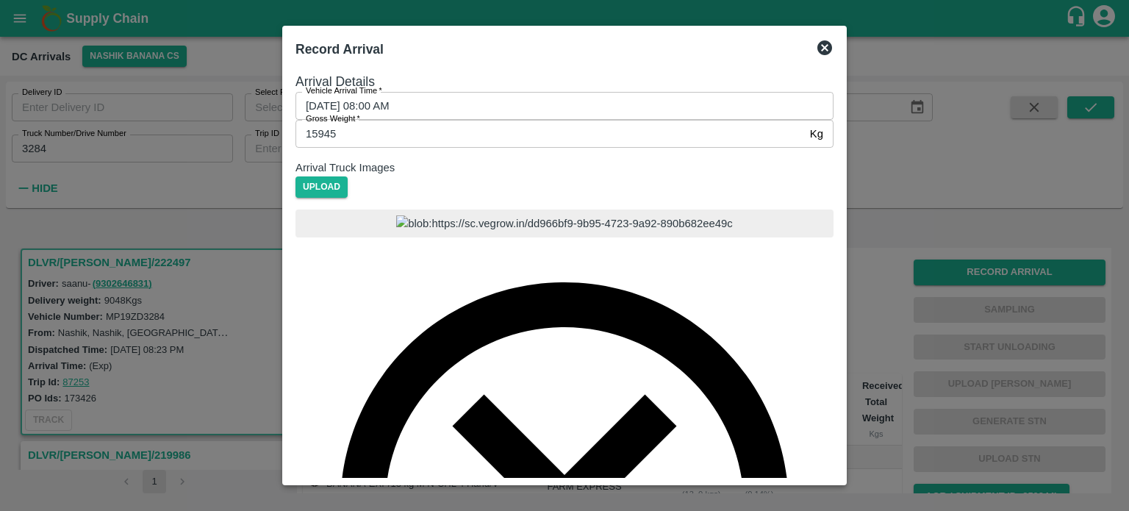
click at [0, 0] on input "Upload" at bounding box center [0, 0] width 0 height 0
click at [667, 258] on div at bounding box center [565, 495] width 538 height 571
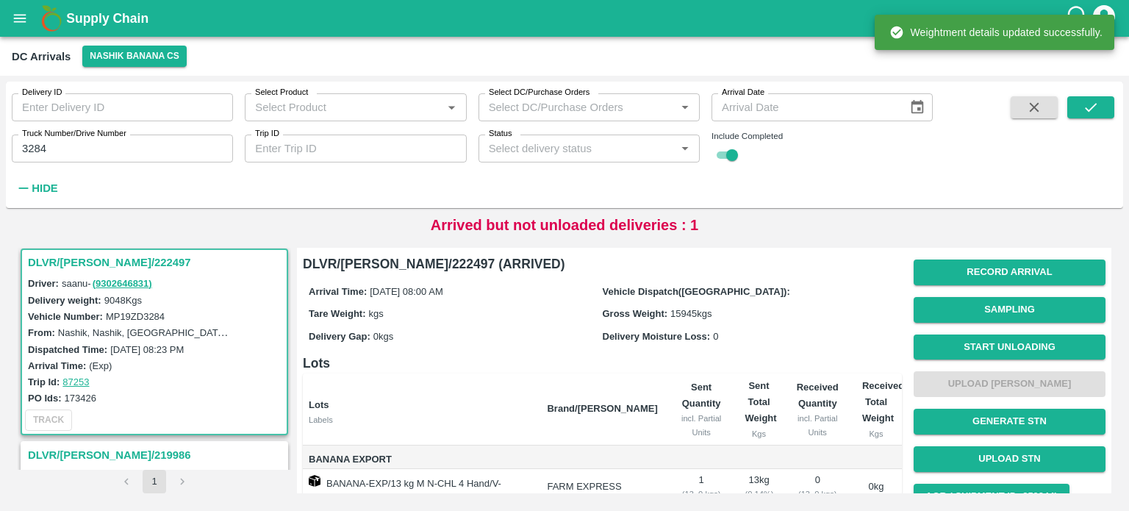
click at [974, 345] on button "Start Unloading" at bounding box center [1010, 348] width 192 height 26
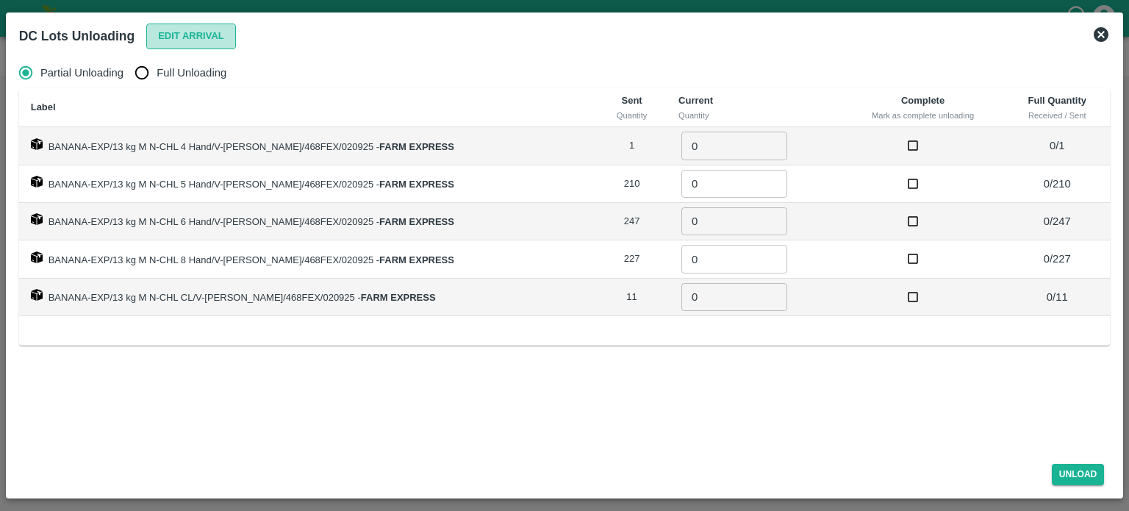
click at [175, 33] on button "Edit Arrival" at bounding box center [191, 37] width 90 height 26
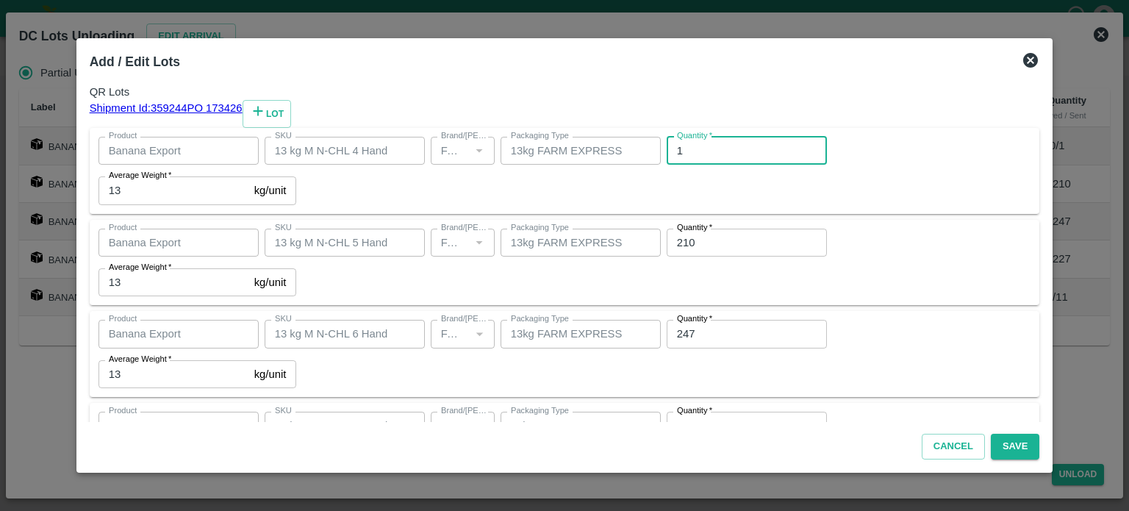
click at [667, 165] on input "1" at bounding box center [747, 151] width 160 height 28
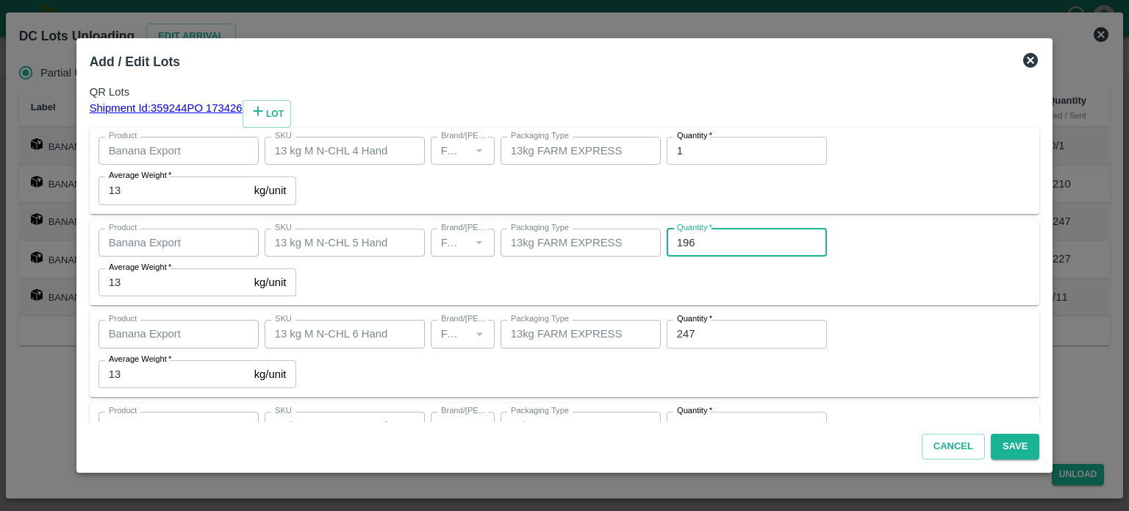
type input "196"
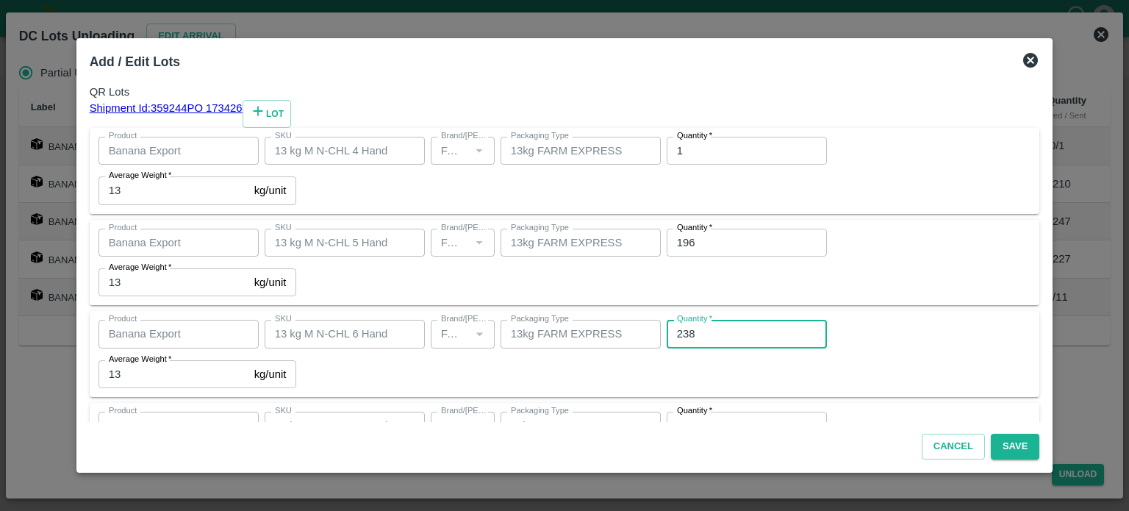
type input "238"
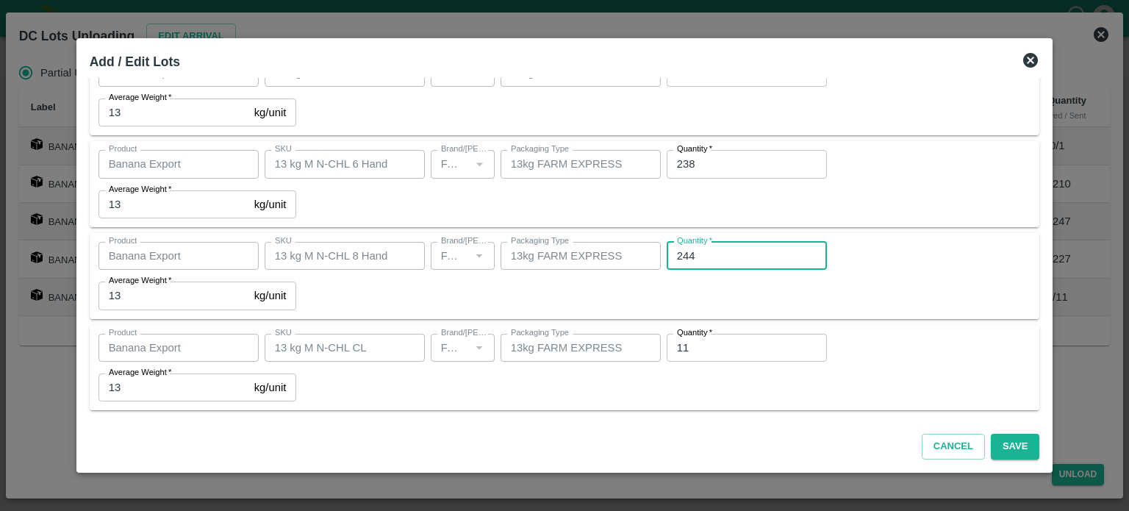
type input "244"
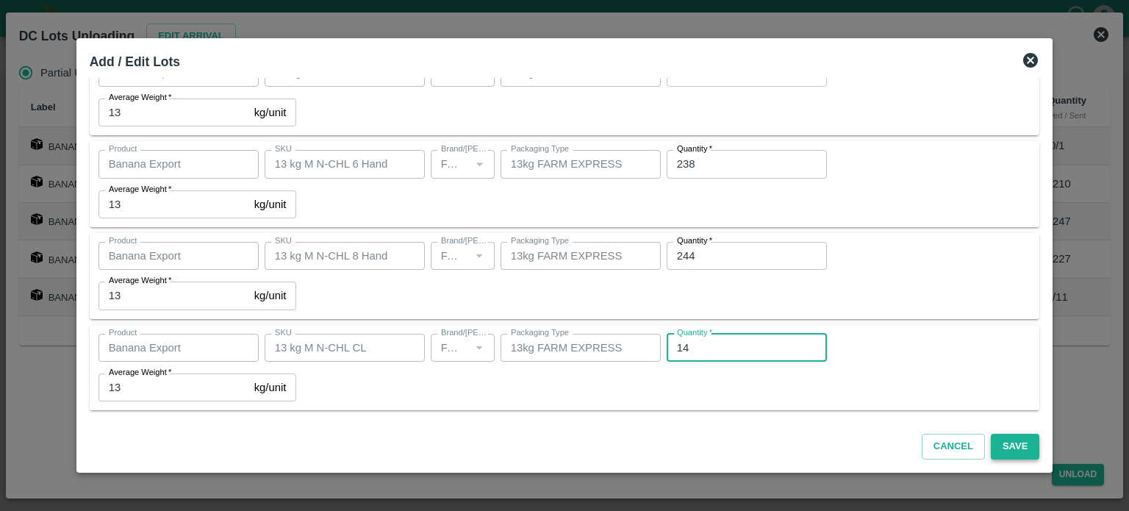
type input "14"
click at [1001, 439] on button "Save" at bounding box center [1015, 447] width 49 height 26
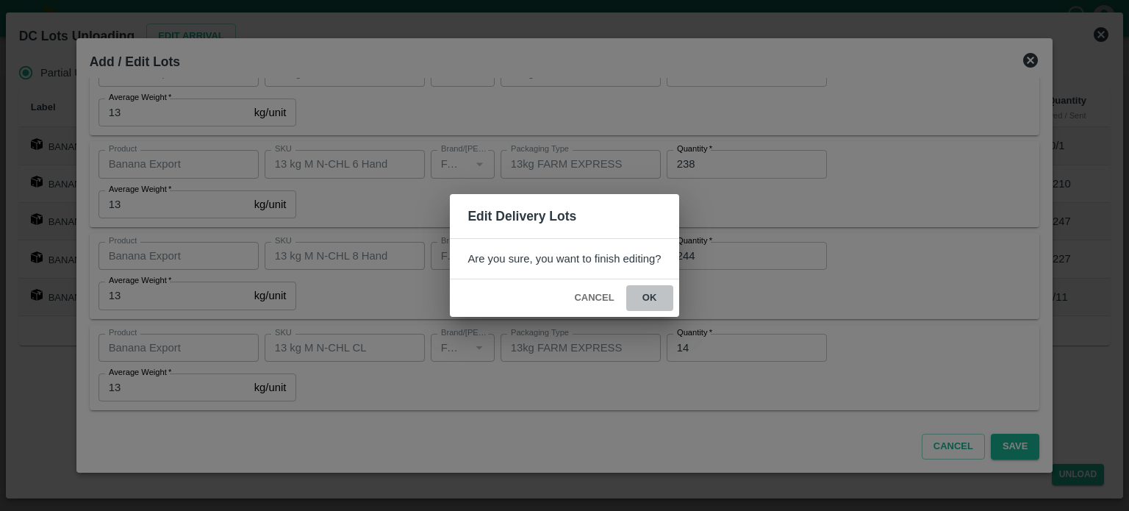
click at [650, 290] on button "ok" at bounding box center [649, 298] width 47 height 26
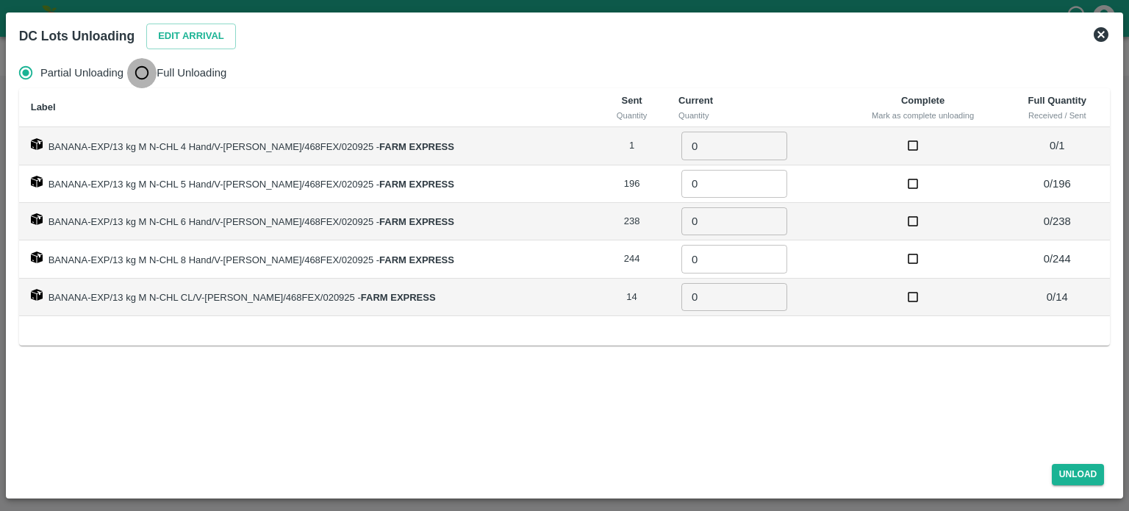
click at [137, 75] on input "Full Unloading" at bounding box center [141, 72] width 29 height 29
radio input "true"
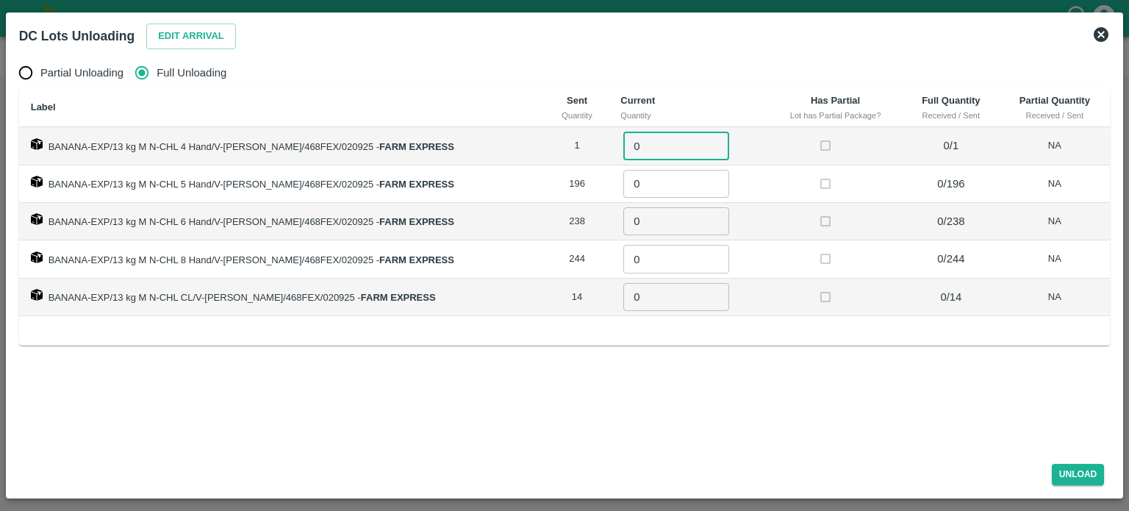
click at [631, 145] on input "0" at bounding box center [676, 146] width 106 height 28
type input "1"
type input "196"
type input "238"
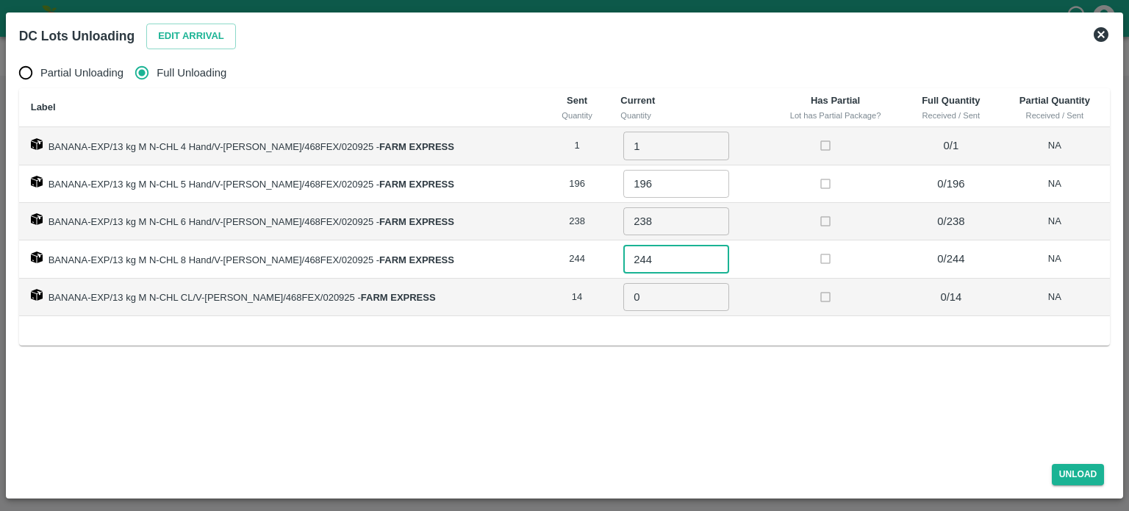
type input "244"
type input "14"
click at [1068, 468] on button "Unload" at bounding box center [1078, 474] width 53 height 21
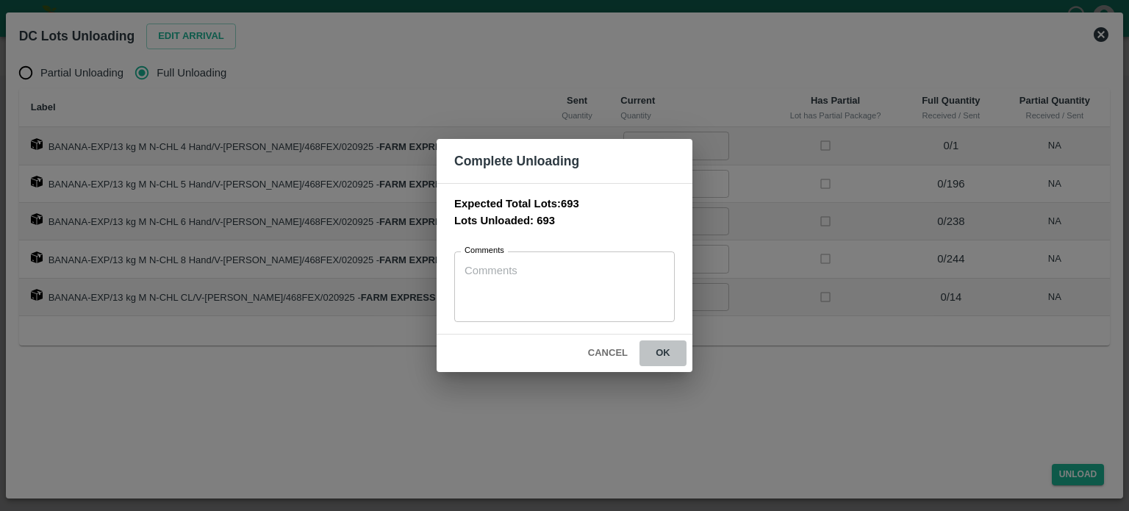
click at [665, 340] on button "ok" at bounding box center [663, 353] width 47 height 26
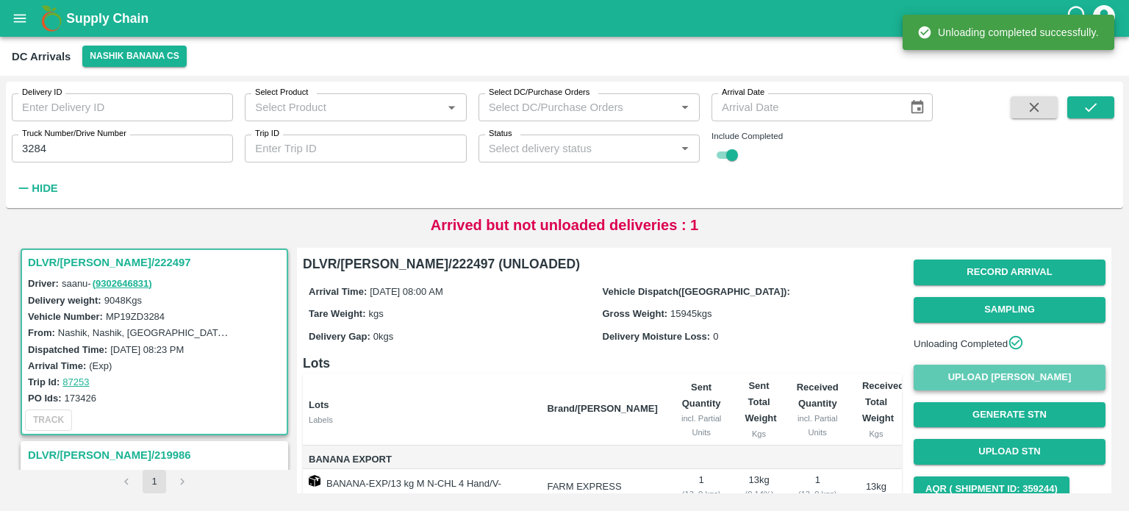
click at [997, 387] on button "Upload [PERSON_NAME]" at bounding box center [1010, 378] width 192 height 26
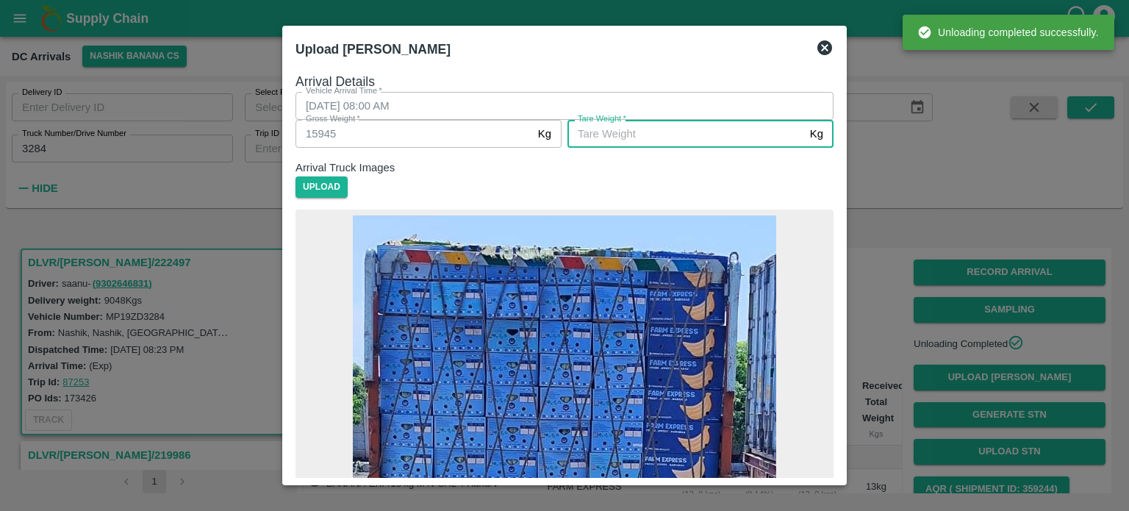
click at [703, 148] on input "[PERSON_NAME]   *" at bounding box center [686, 134] width 237 height 28
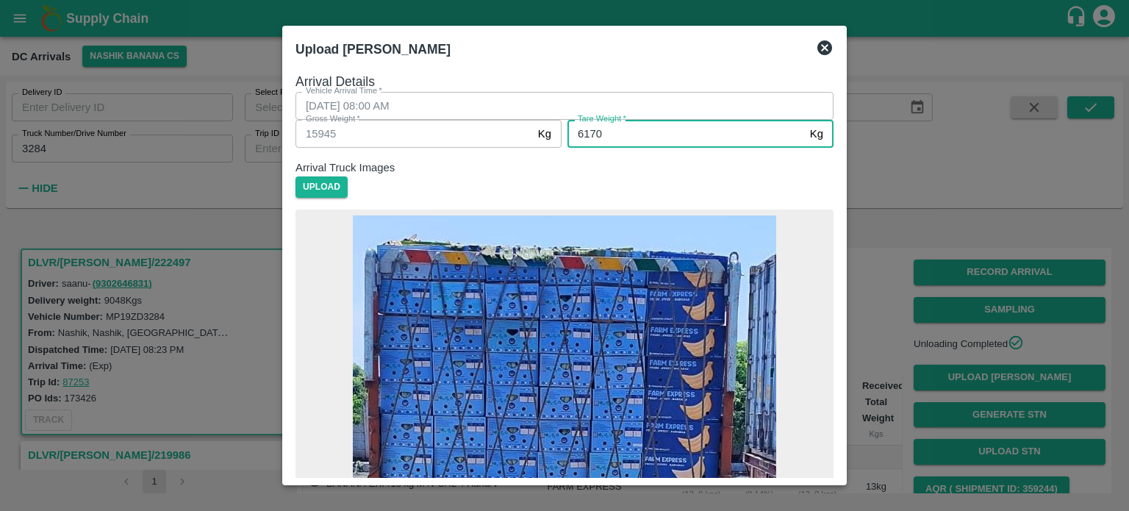
type input "6170"
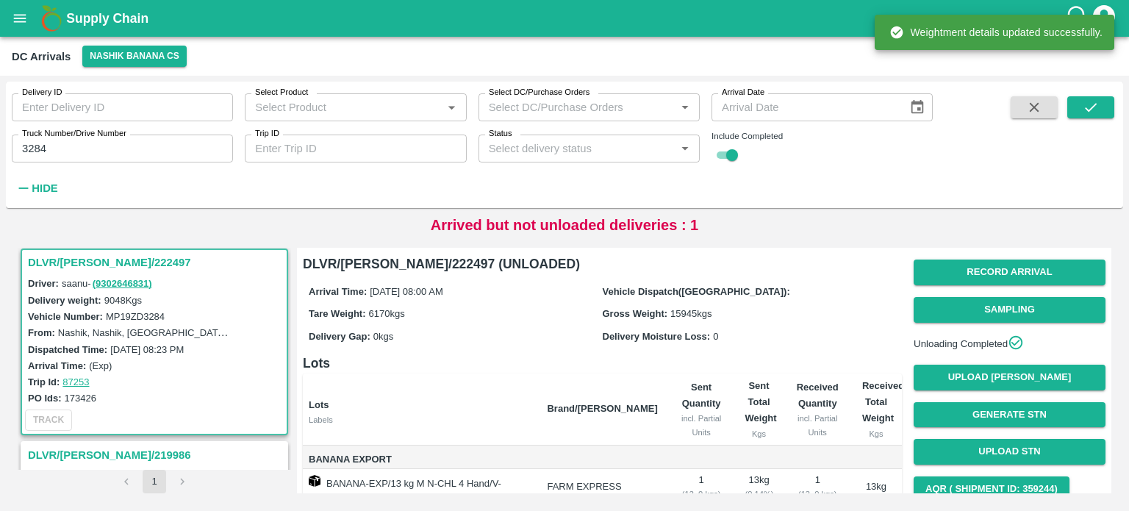
scroll to position [140, 0]
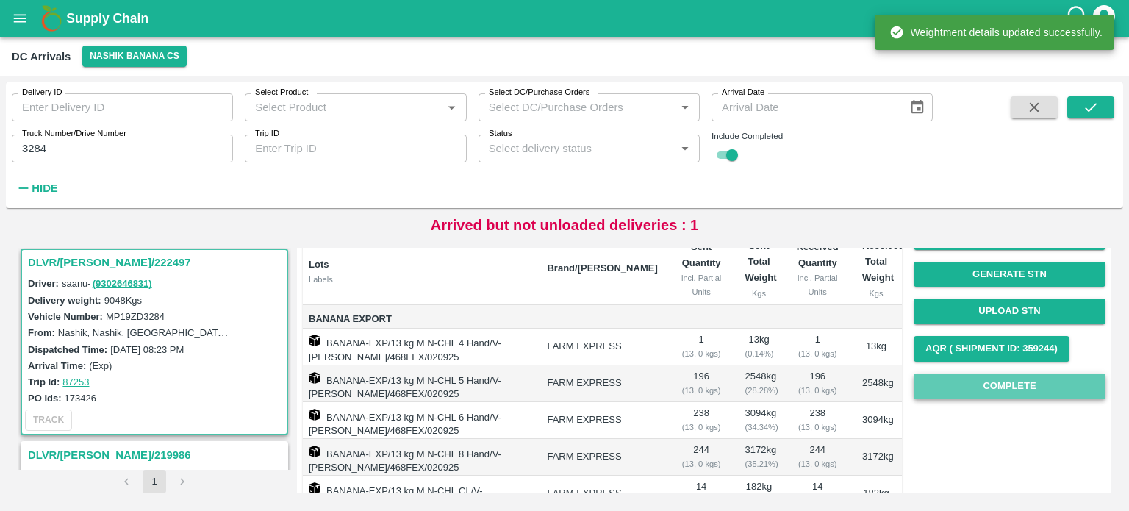
click at [989, 396] on button "Complete" at bounding box center [1010, 387] width 192 height 26
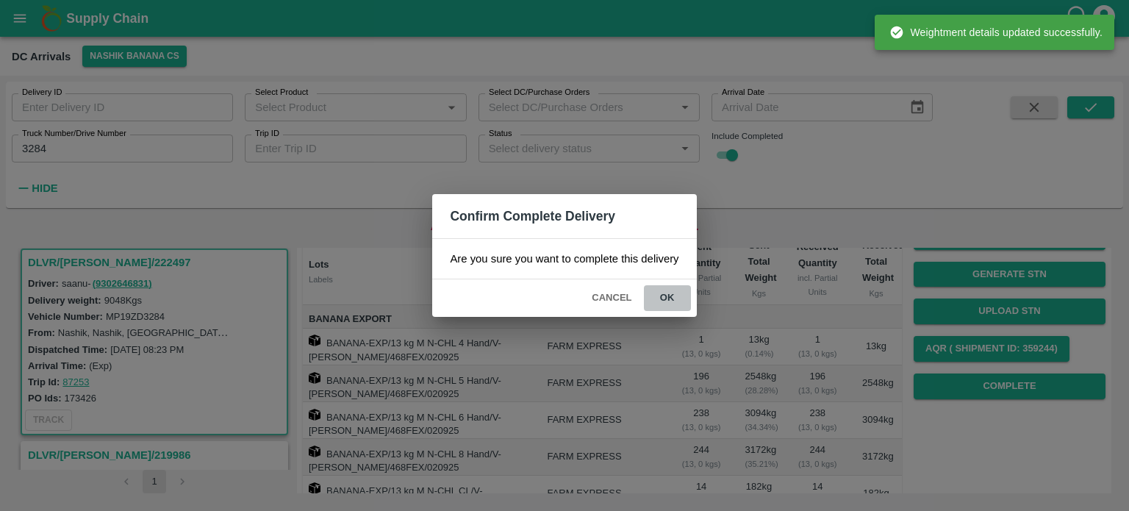
click at [664, 290] on button "ok" at bounding box center [667, 298] width 47 height 26
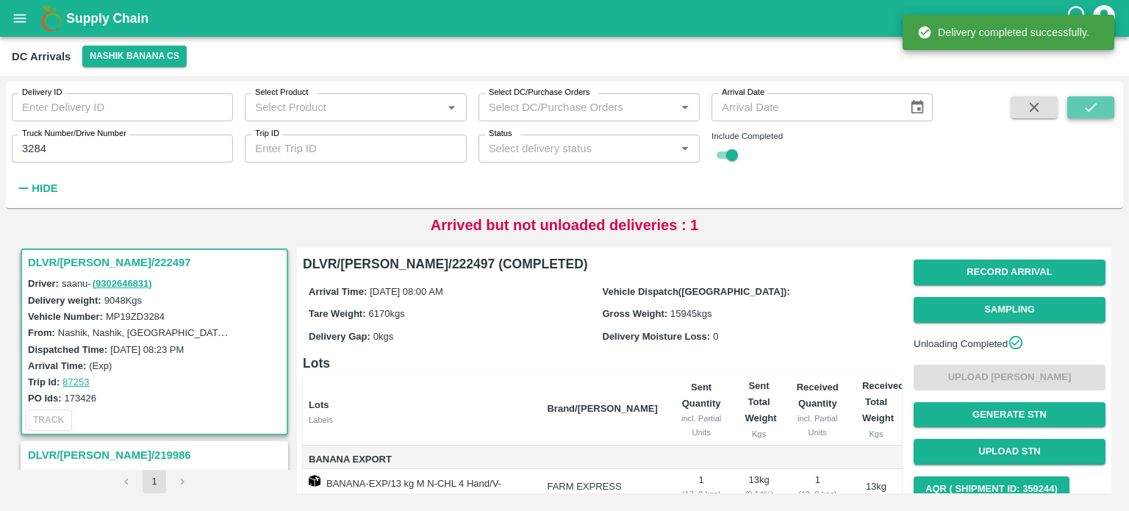
click at [1093, 110] on icon "submit" at bounding box center [1091, 107] width 16 height 16
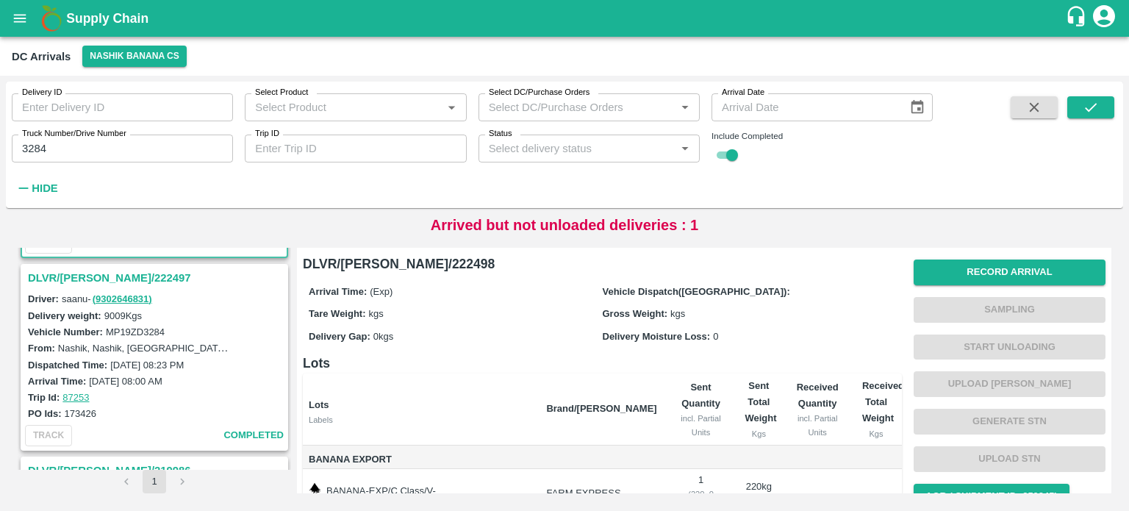
scroll to position [171, 0]
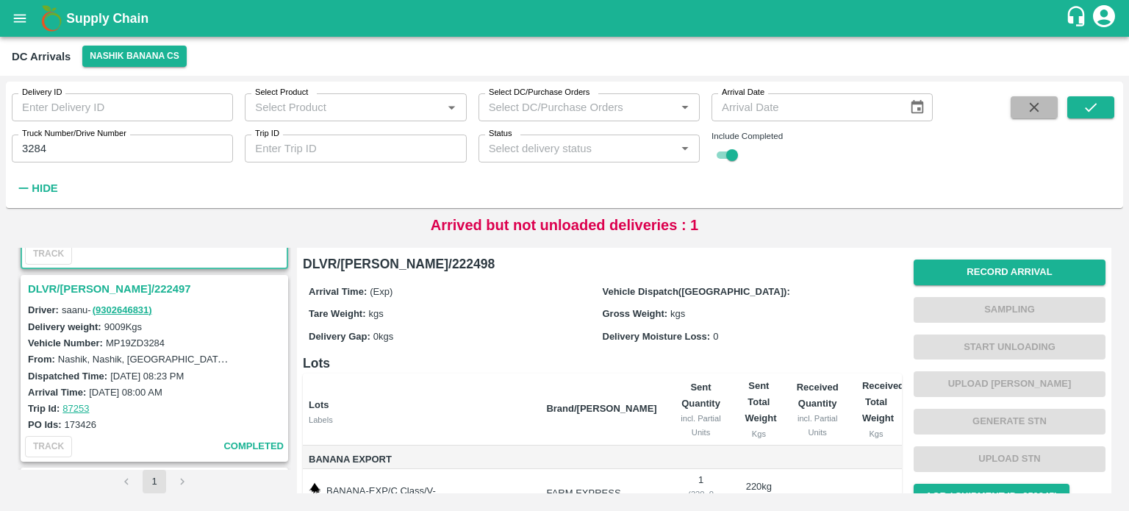
click at [1035, 107] on icon "button" at bounding box center [1034, 107] width 16 height 16
checkbox input "false"
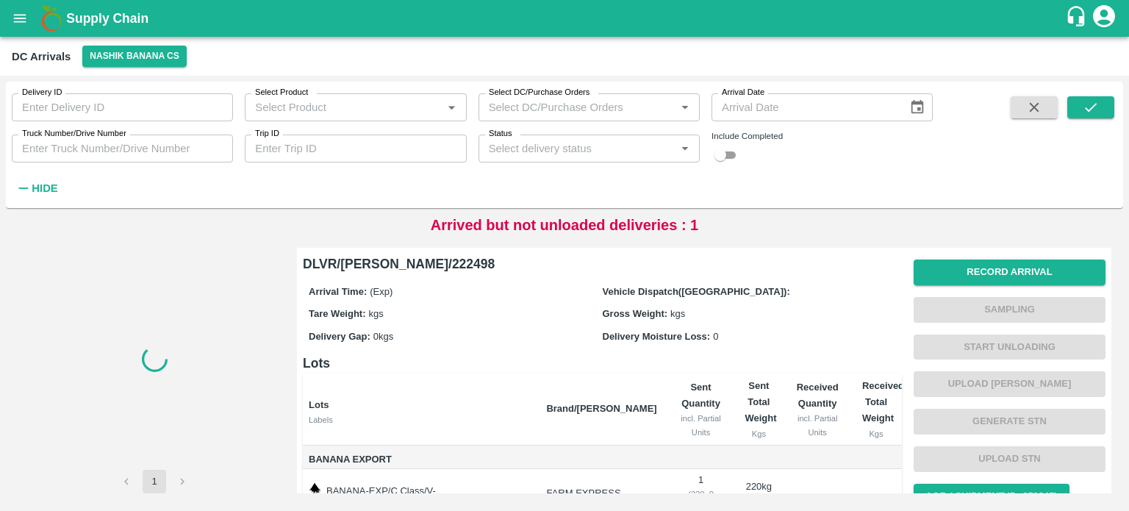
scroll to position [0, 0]
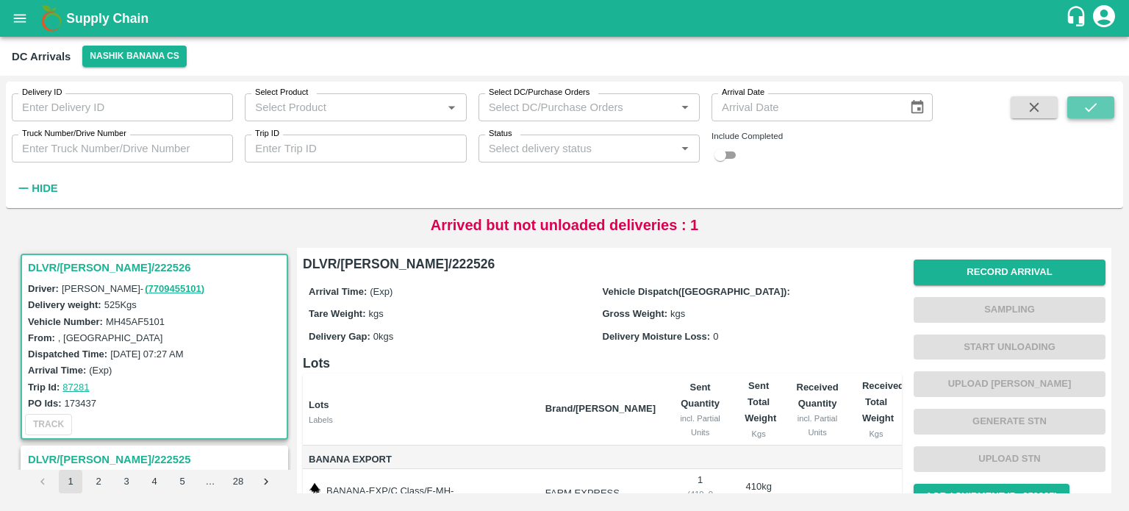
click at [1099, 108] on button "submit" at bounding box center [1091, 107] width 47 height 22
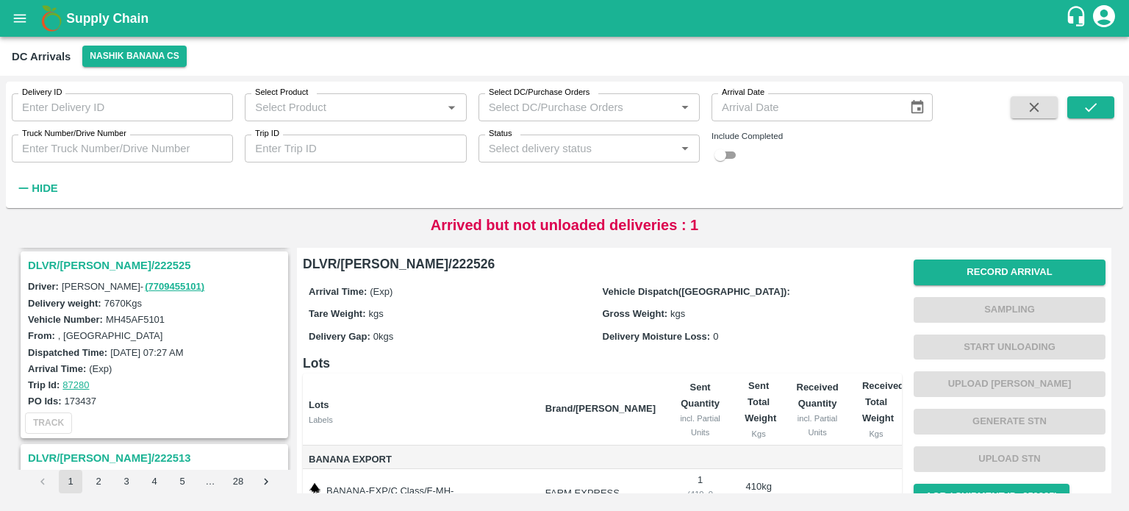
scroll to position [165, 0]
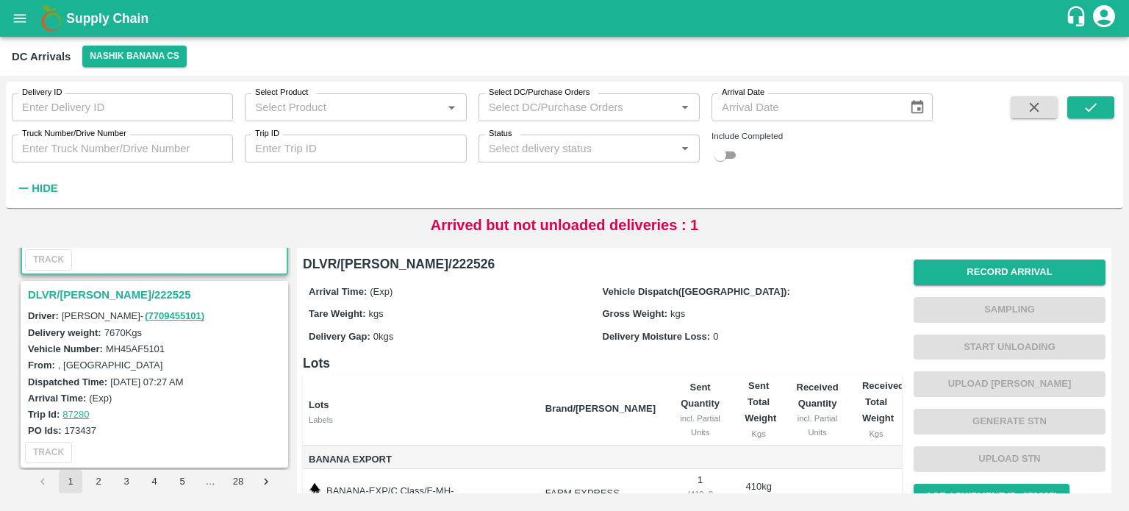
click at [107, 299] on h3 "DLVR/[PERSON_NAME]/222525" at bounding box center [156, 294] width 257 height 19
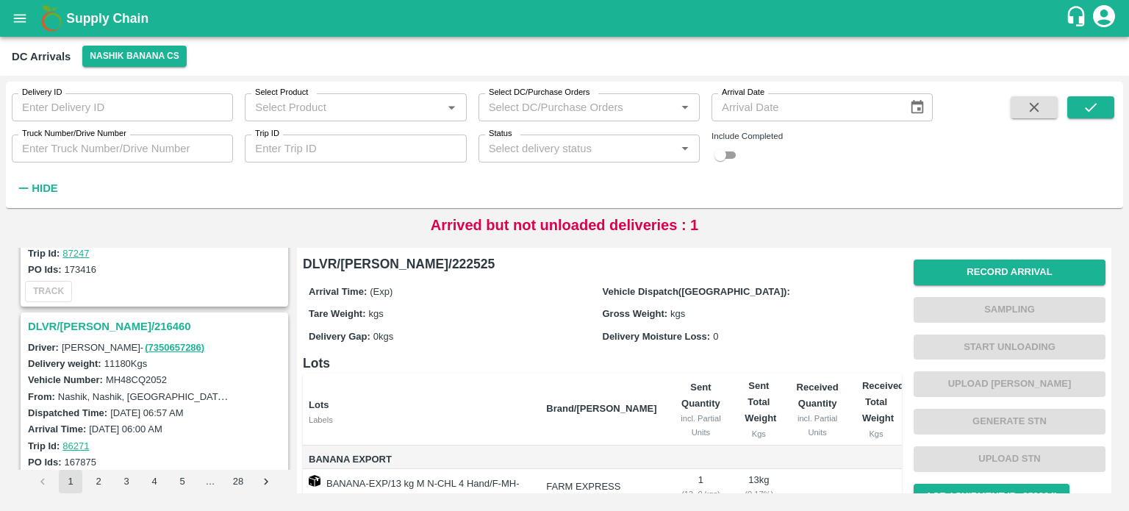
scroll to position [1914, 0]
